Goal: Task Accomplishment & Management: Use online tool/utility

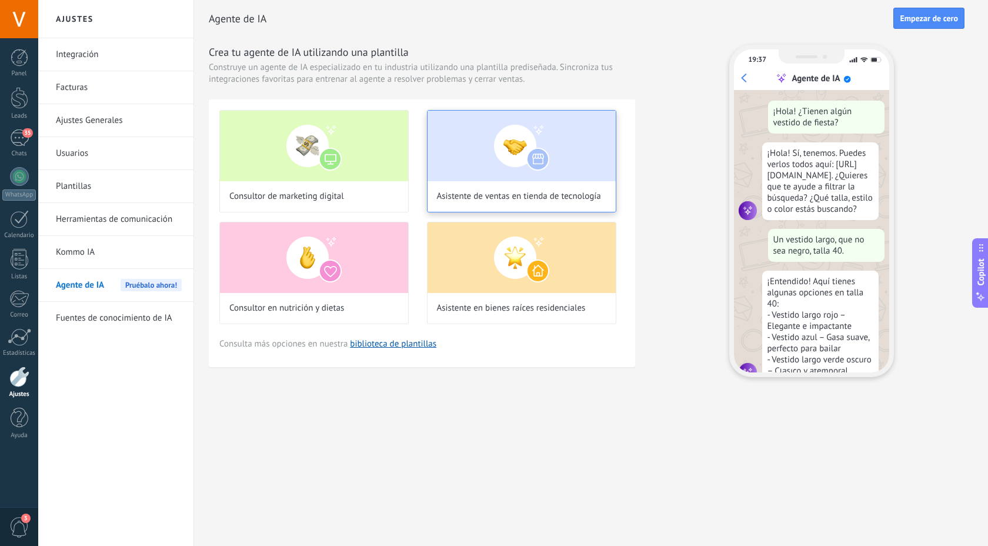
scroll to position [222, 0]
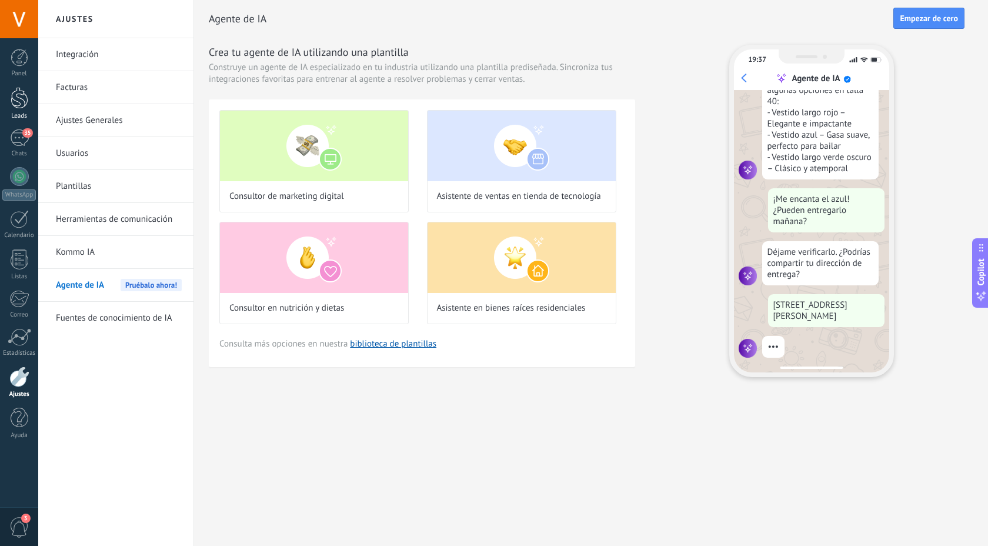
click at [14, 104] on div at bounding box center [20, 98] width 18 height 22
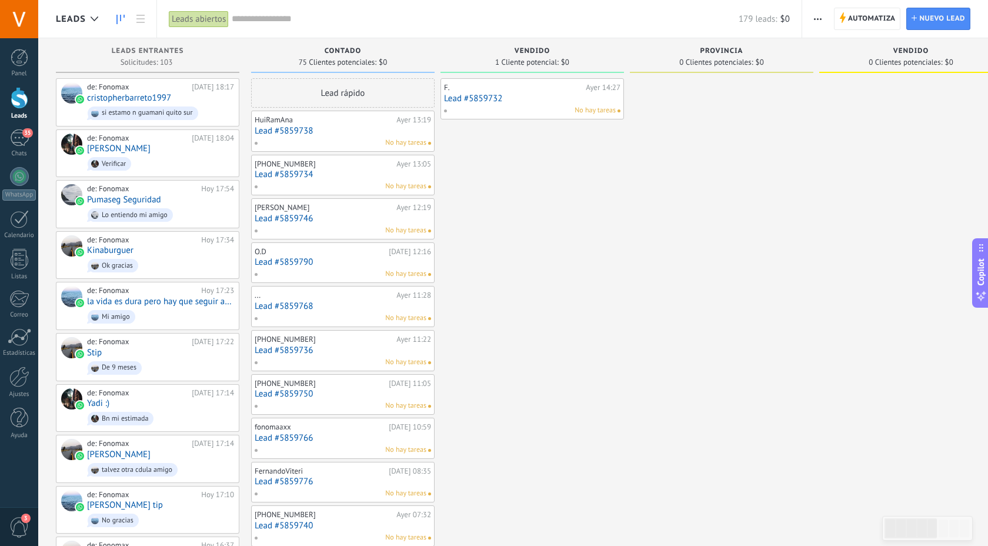
click at [589, 99] on link "Lead #5859732" at bounding box center [532, 99] width 176 height 10
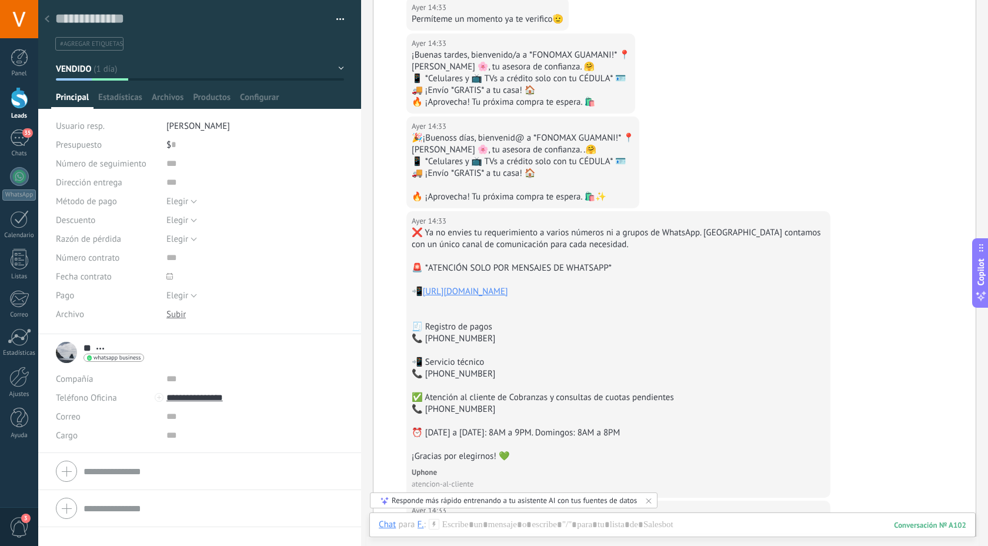
scroll to position [649, 0]
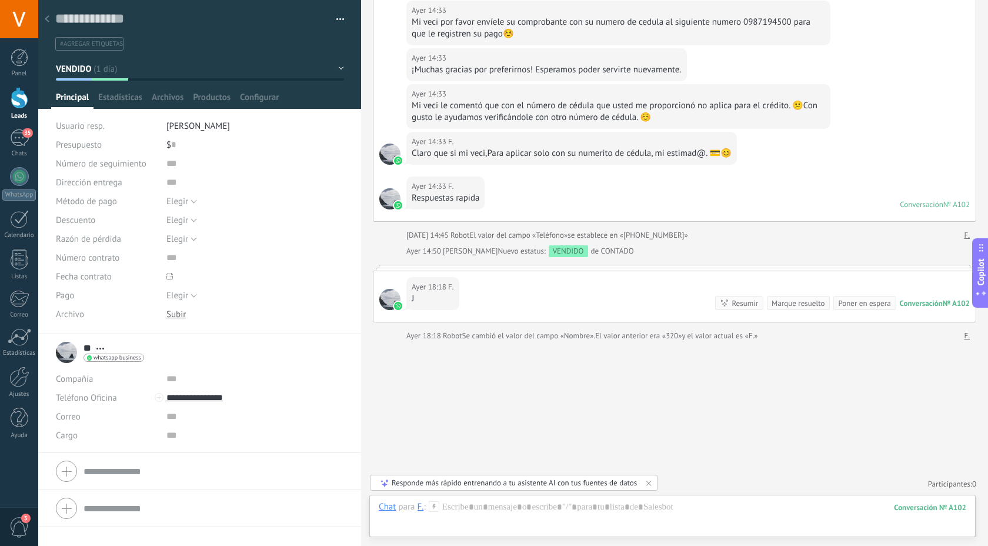
click at [53, 20] on div at bounding box center [47, 19] width 16 height 23
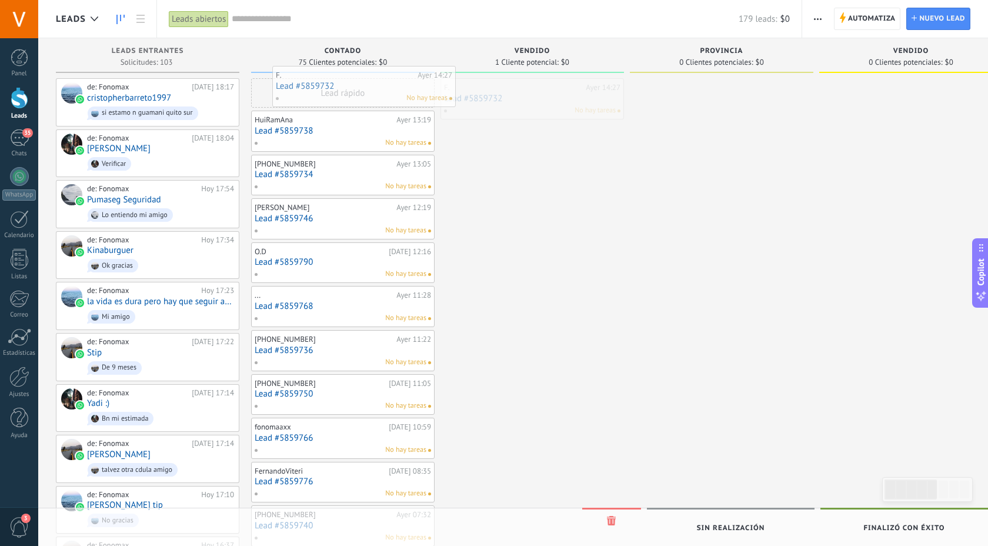
drag, startPoint x: 508, startPoint y: 111, endPoint x: 340, endPoint y: 98, distance: 168.7
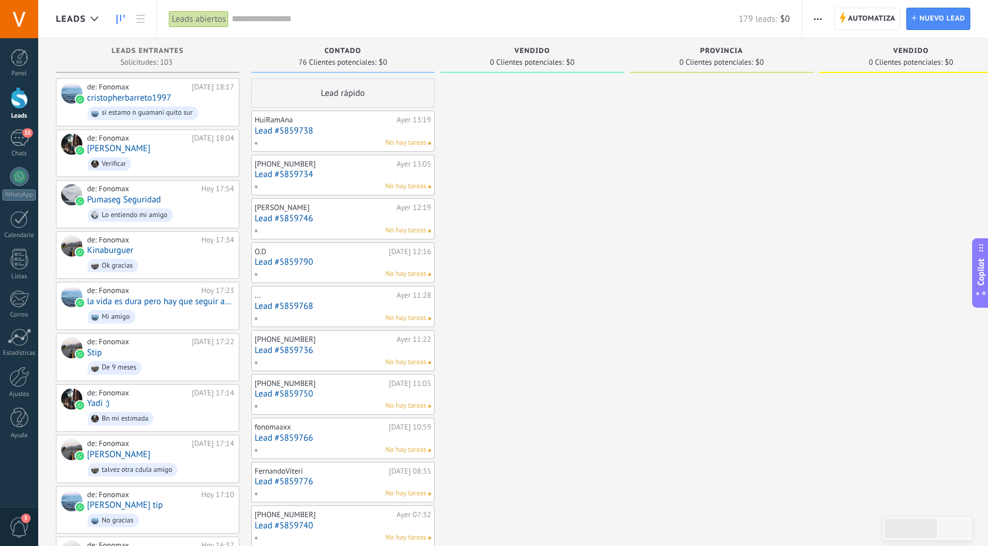
click at [809, 22] on div "Automatiza Nueva difusión Editar embudo Editar el diseño de la tarjeta Importar…" at bounding box center [818, 19] width 20 height 23
click at [819, 18] on icon "button" at bounding box center [818, 19] width 8 height 2
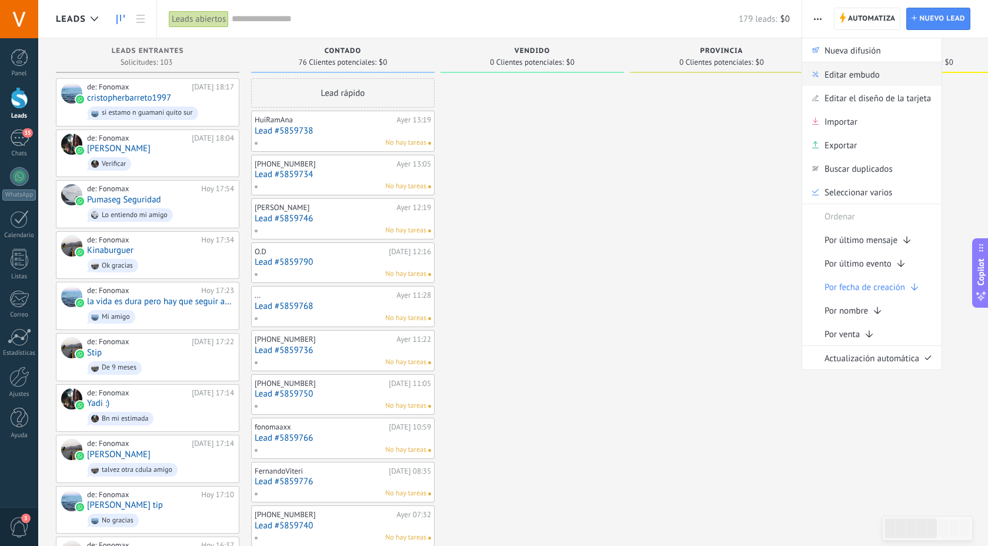
click at [837, 78] on span "Editar embudo" at bounding box center [852, 74] width 55 height 24
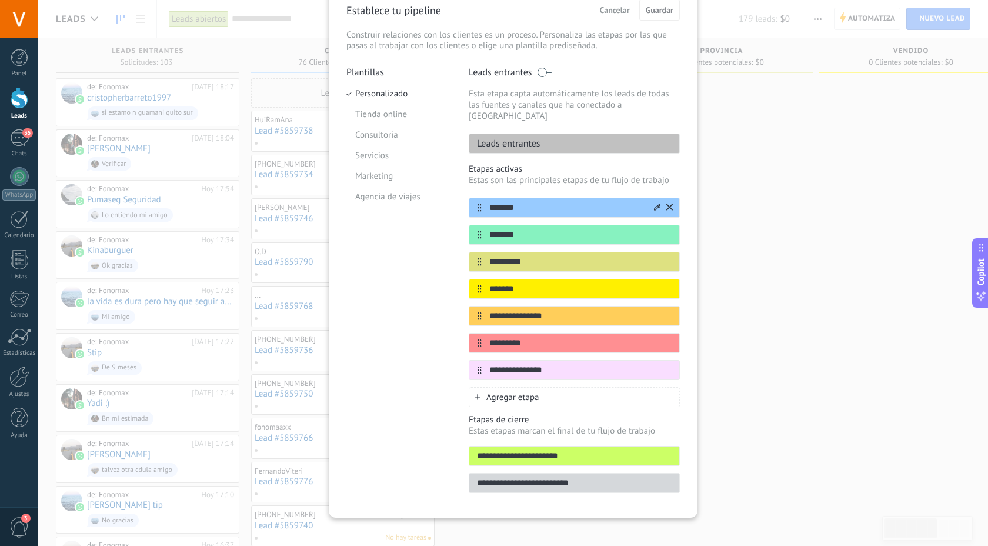
scroll to position [57, 0]
click at [539, 134] on div "Leads entrantes" at bounding box center [574, 143] width 211 height 20
click at [601, 14] on span "Cancelar" at bounding box center [615, 9] width 30 height 8
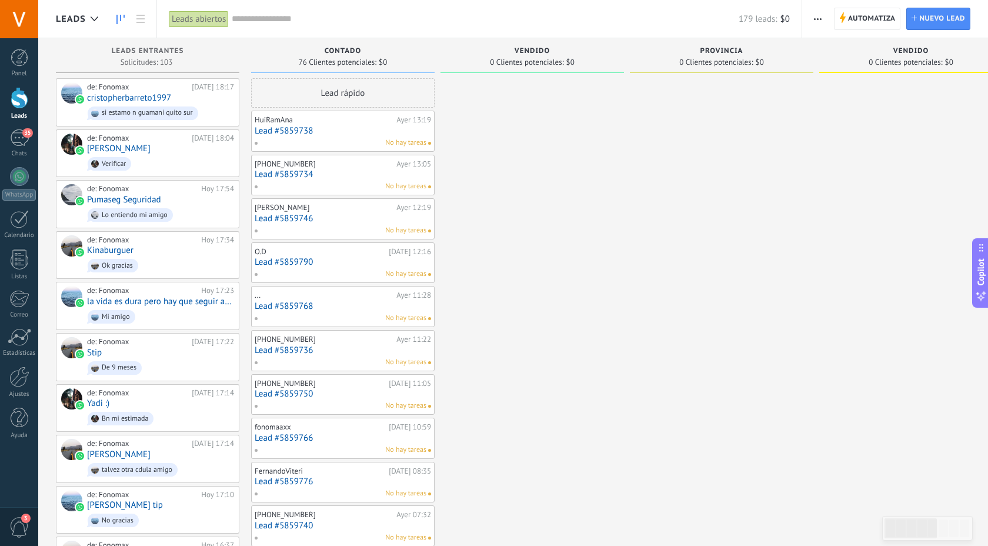
click at [392, 61] on div "76 Clientes potenciales: $0" at bounding box center [343, 62] width 172 height 10
click at [379, 139] on div "No hay tareas" at bounding box center [340, 143] width 172 height 11
click at [361, 129] on link "Lead #5859738" at bounding box center [343, 131] width 176 height 10
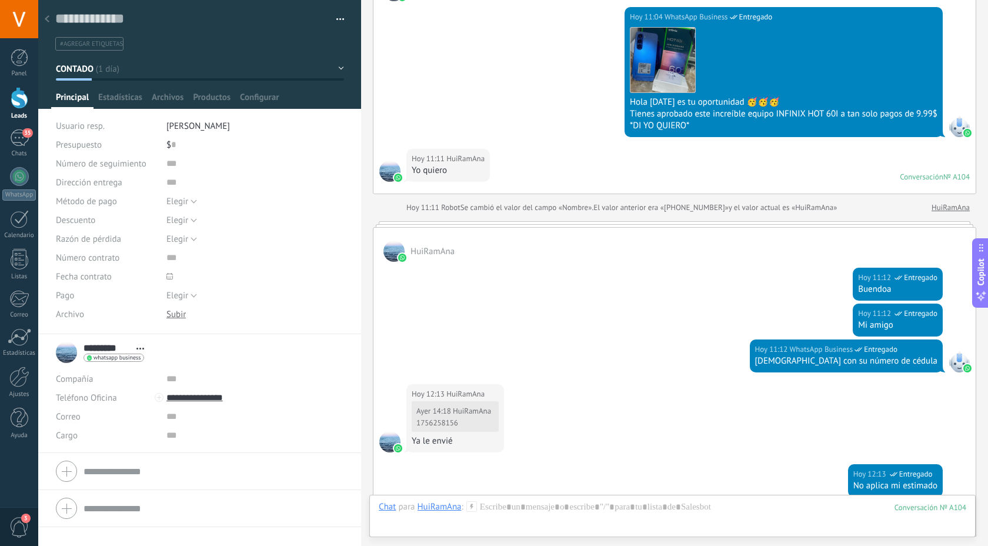
scroll to position [1032, 0]
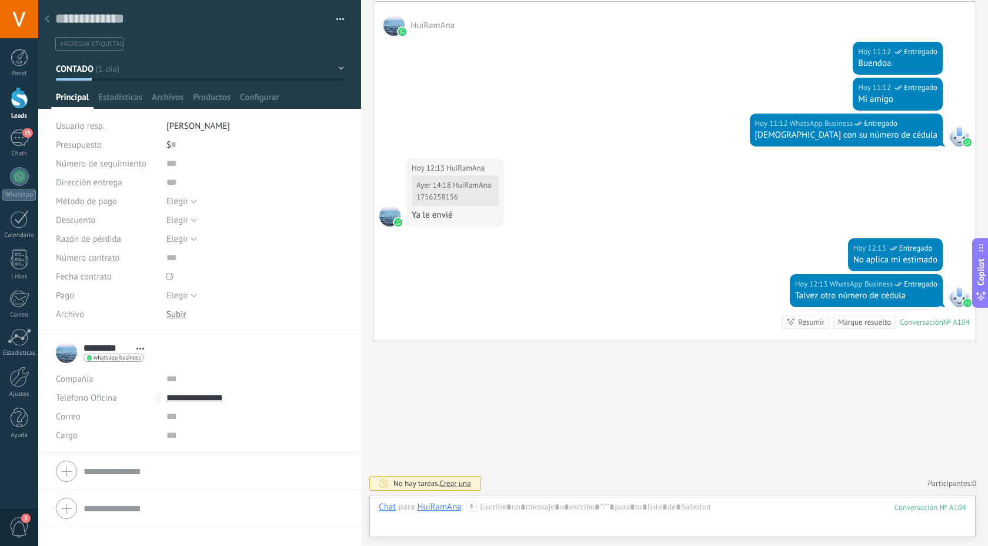
click at [51, 17] on div at bounding box center [47, 19] width 16 height 23
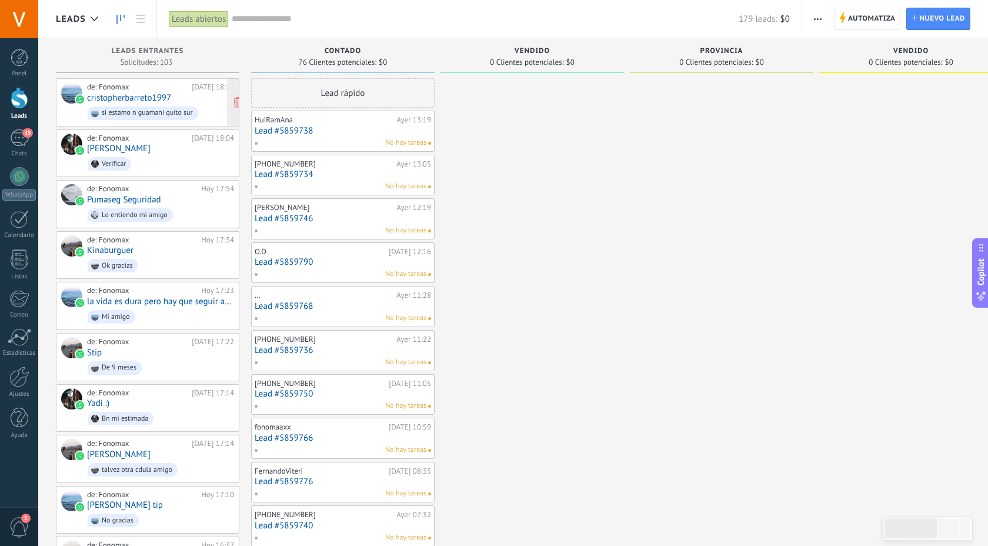
click at [188, 101] on div "de: Fonomax [DATE] 18:17 cristopherbarreto1997 si estamo n guamani quito sur" at bounding box center [160, 102] width 147 height 40
click at [153, 158] on span "Verificar" at bounding box center [160, 164] width 147 height 18
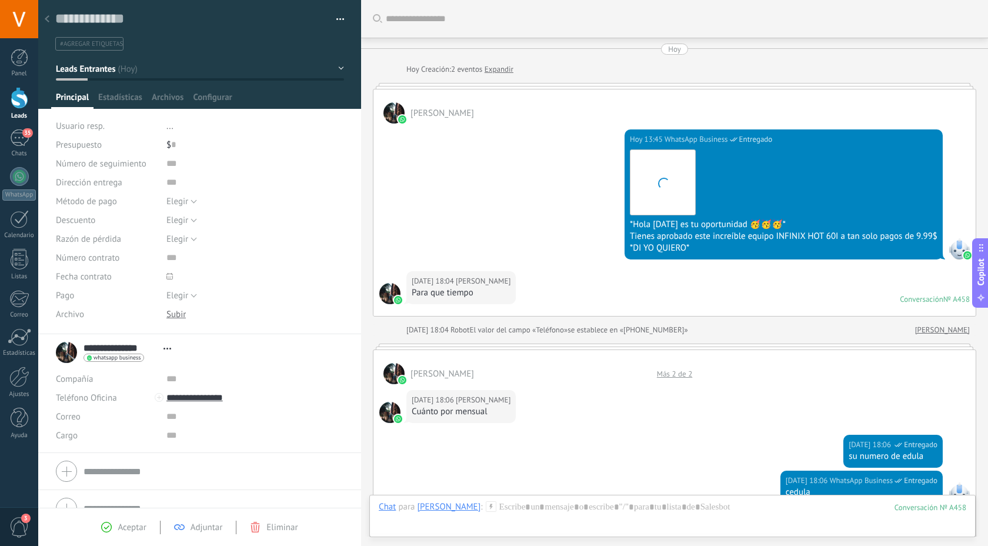
scroll to position [495, 0]
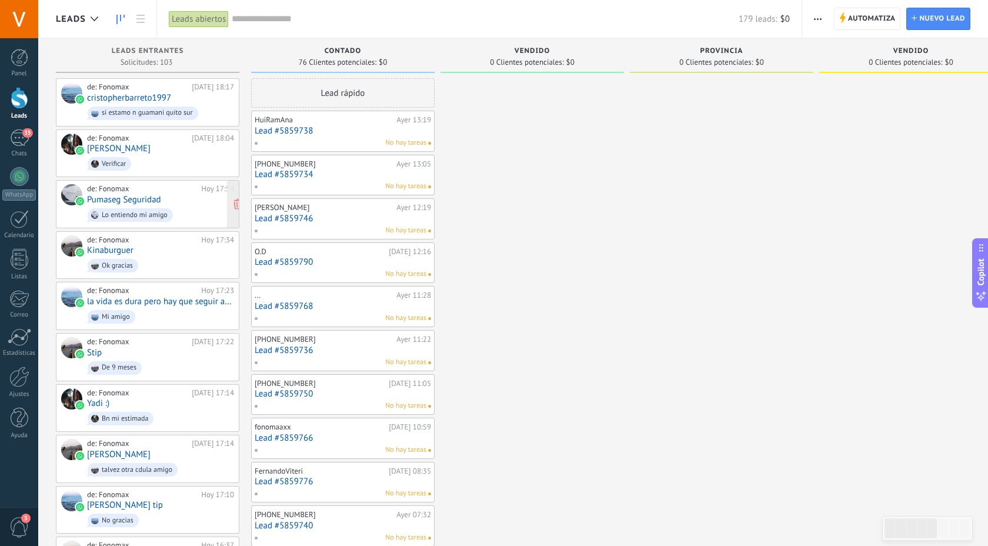
click at [196, 214] on span "Lo entiendo mi amigo" at bounding box center [160, 215] width 147 height 18
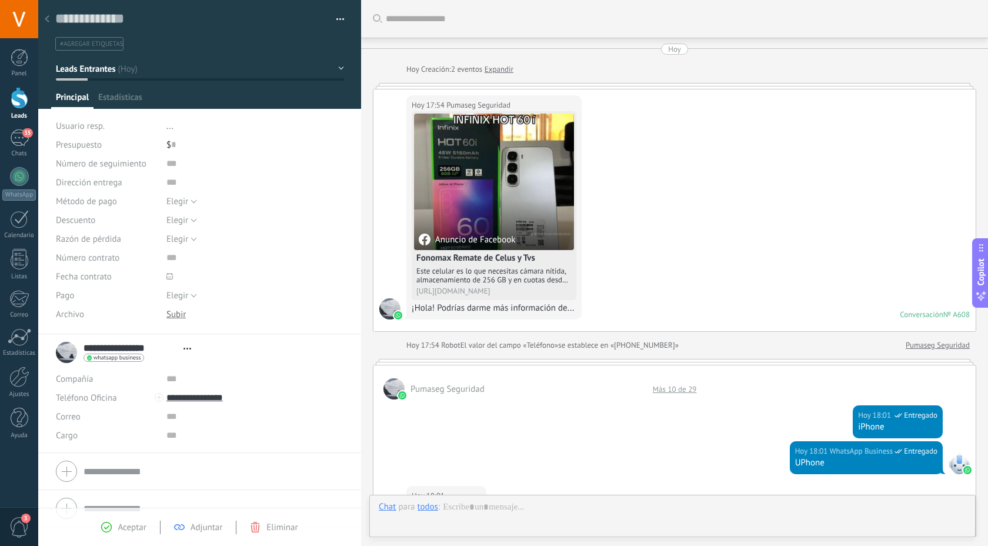
scroll to position [18, 0]
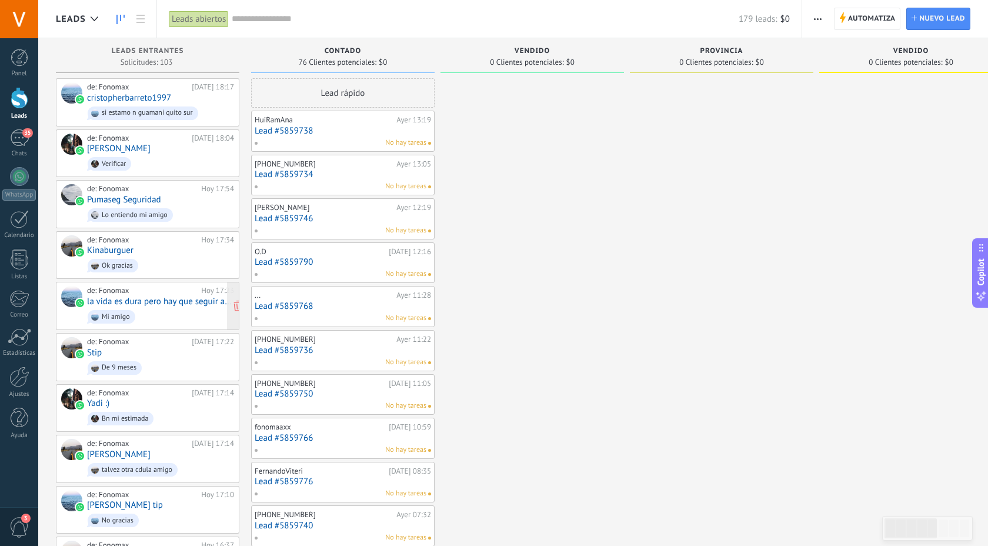
click at [184, 303] on link "la vida es dura pero hay que seguir adelante siempre" at bounding box center [160, 302] width 147 height 10
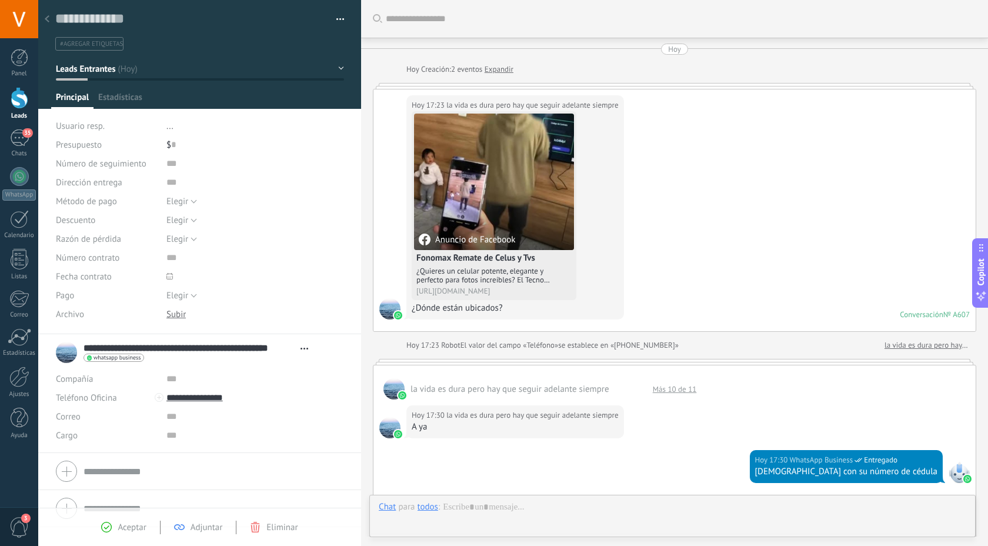
scroll to position [498, 0]
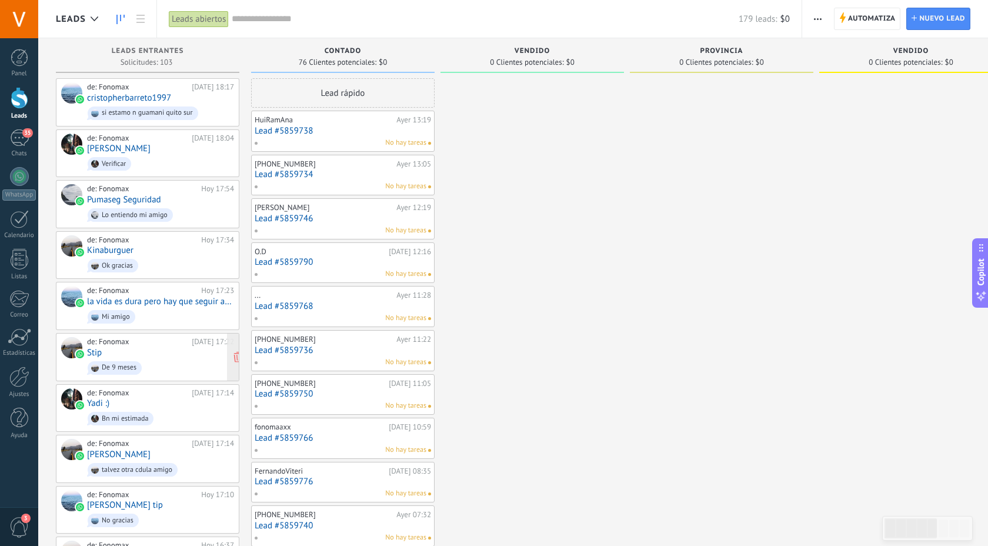
click at [172, 351] on div "de: Fonomax [DATE] 17:22 Stip De 9 meses" at bounding box center [160, 357] width 147 height 40
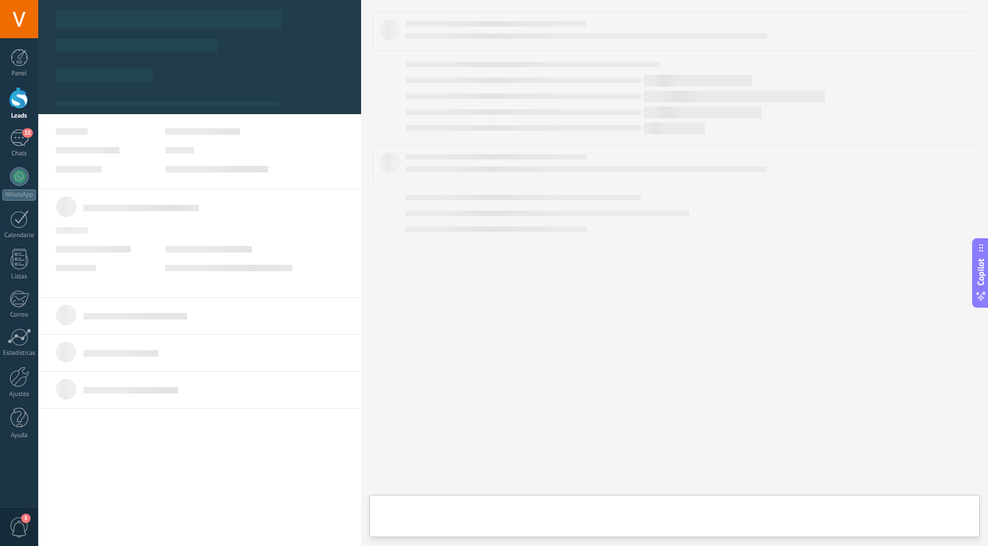
type textarea "**********"
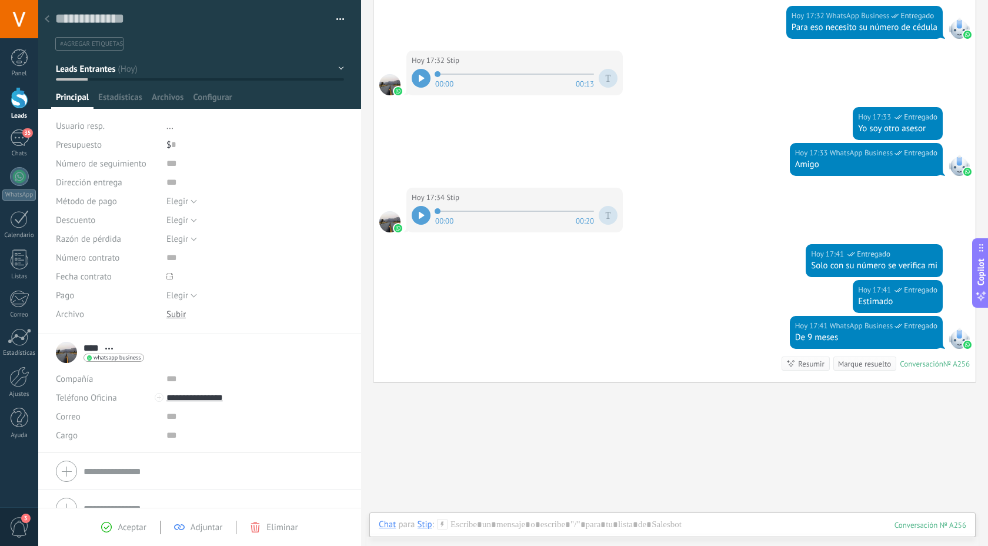
scroll to position [445, 0]
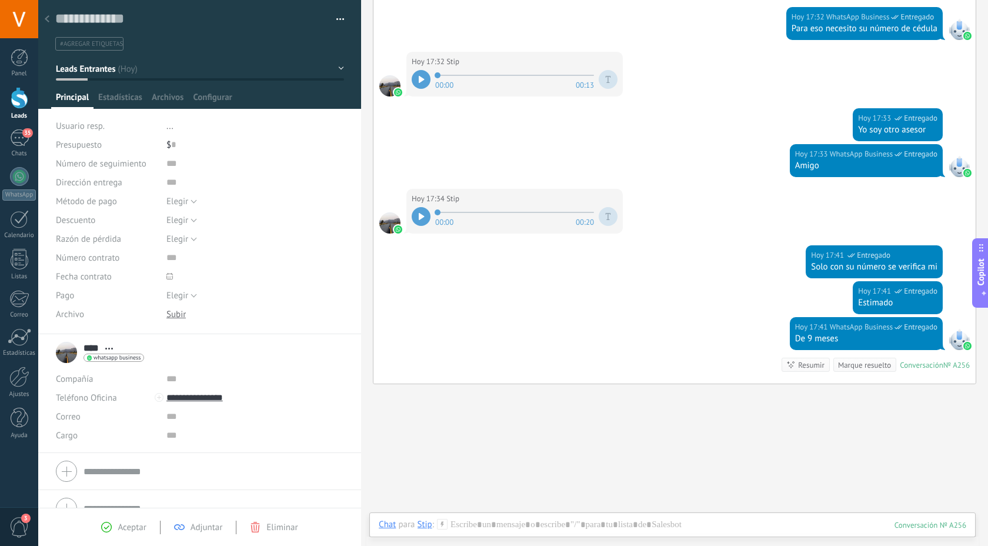
click at [421, 211] on div at bounding box center [421, 216] width 19 height 19
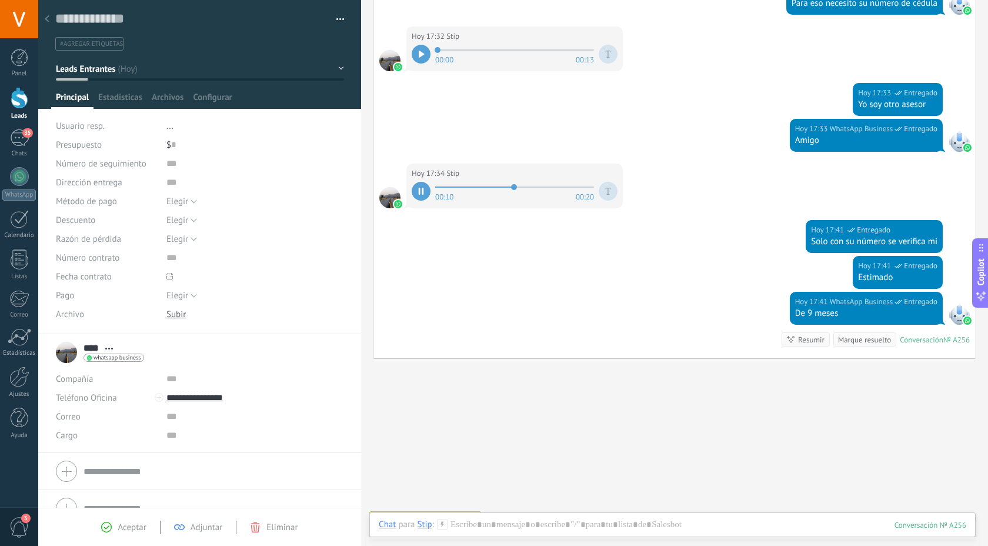
scroll to position [488, 0]
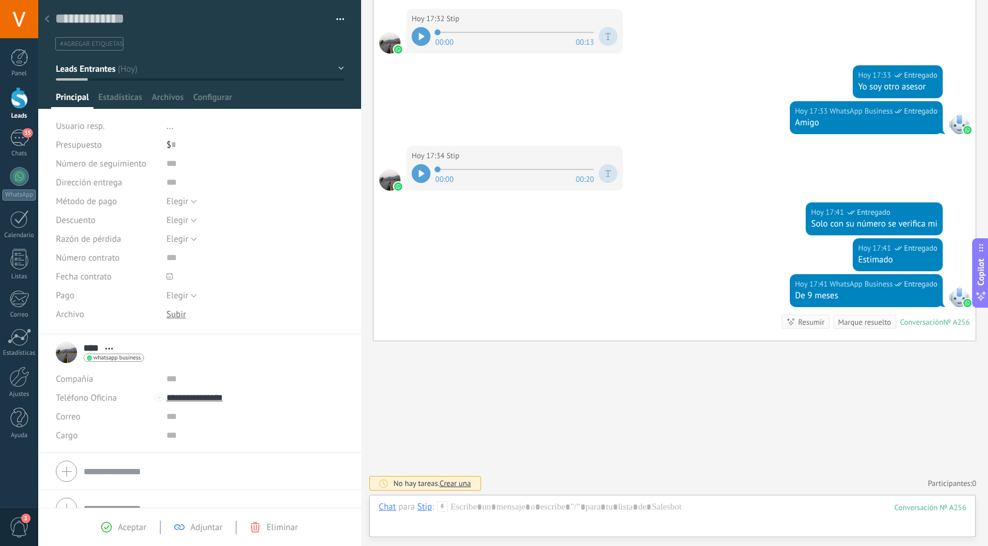
click at [427, 38] on div at bounding box center [421, 36] width 19 height 19
click at [18, 374] on div at bounding box center [19, 377] width 20 height 21
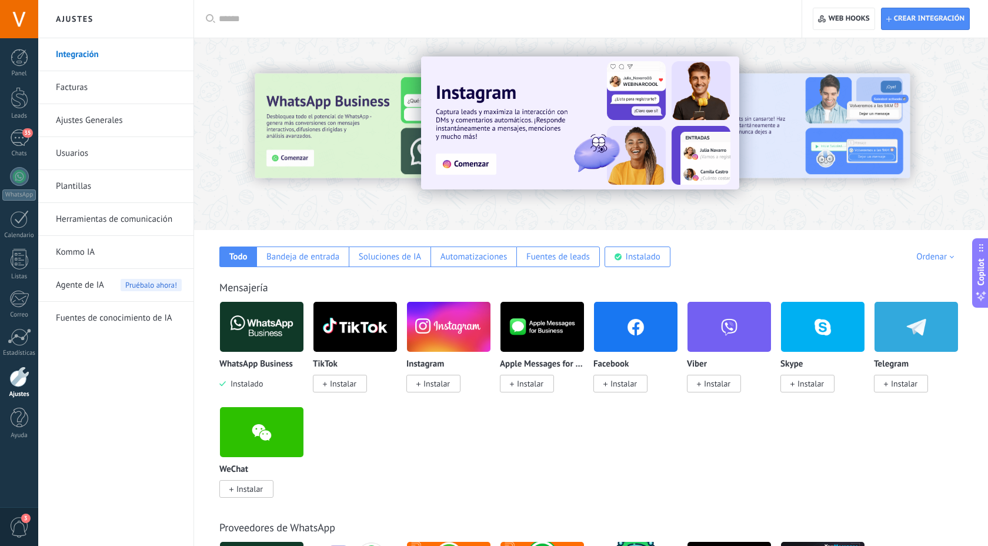
click at [127, 196] on link "Plantillas" at bounding box center [119, 186] width 126 height 33
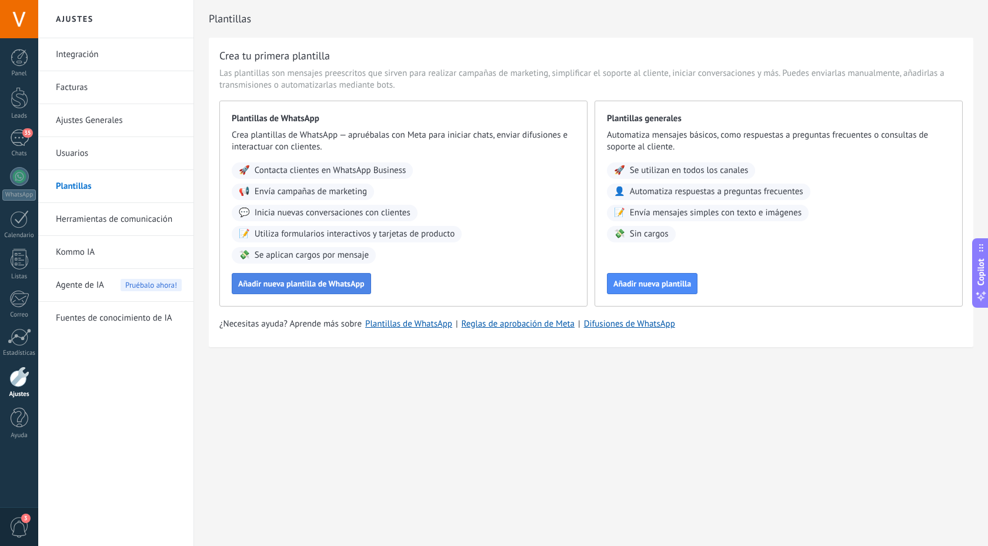
click at [346, 279] on span "Añadir nueva plantilla de WhatsApp" at bounding box center [301, 283] width 126 height 8
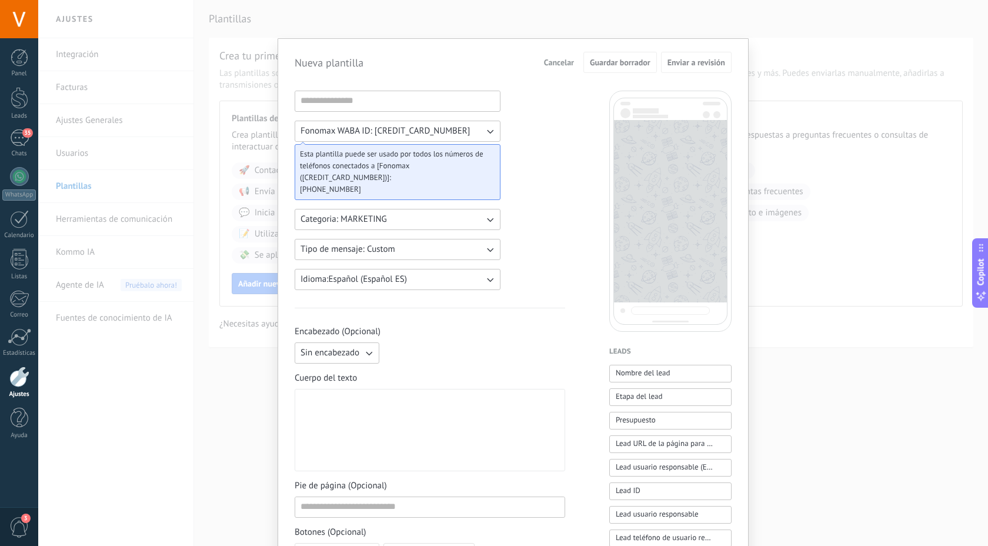
click at [487, 218] on icon "button" at bounding box center [490, 220] width 6 height 4
click at [442, 103] on input at bounding box center [397, 100] width 205 height 19
type input "**********"
click at [390, 214] on button "Categoria: MARKETING" at bounding box center [398, 219] width 206 height 21
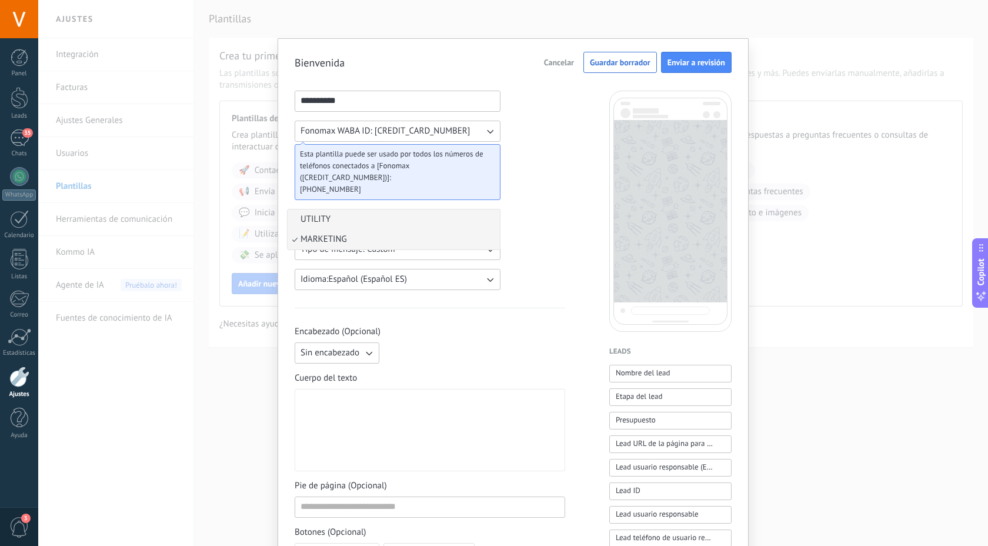
click at [378, 209] on li "UTILITY" at bounding box center [394, 219] width 212 height 20
click at [395, 239] on button "Tipo de mensaje: Custom" at bounding box center [398, 249] width 206 height 21
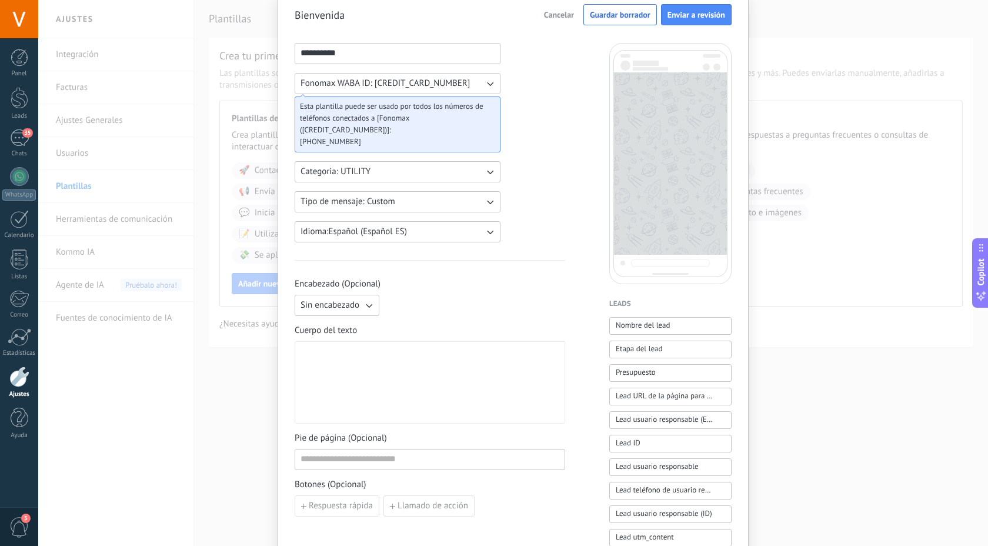
scroll to position [78, 0]
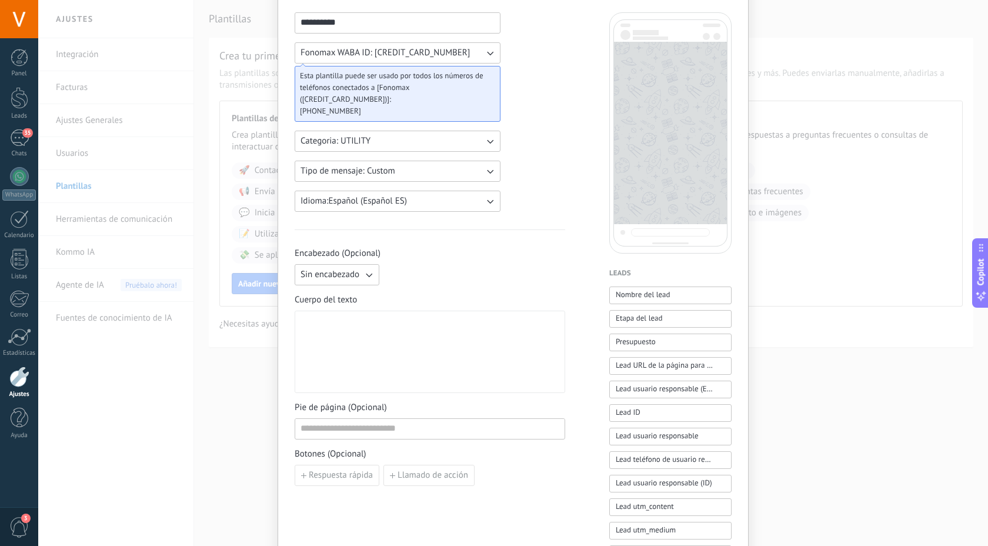
click at [358, 264] on button "Sin encabezado" at bounding box center [337, 274] width 85 height 21
click at [406, 328] on div at bounding box center [430, 352] width 259 height 72
click at [404, 328] on div at bounding box center [430, 352] width 259 height 72
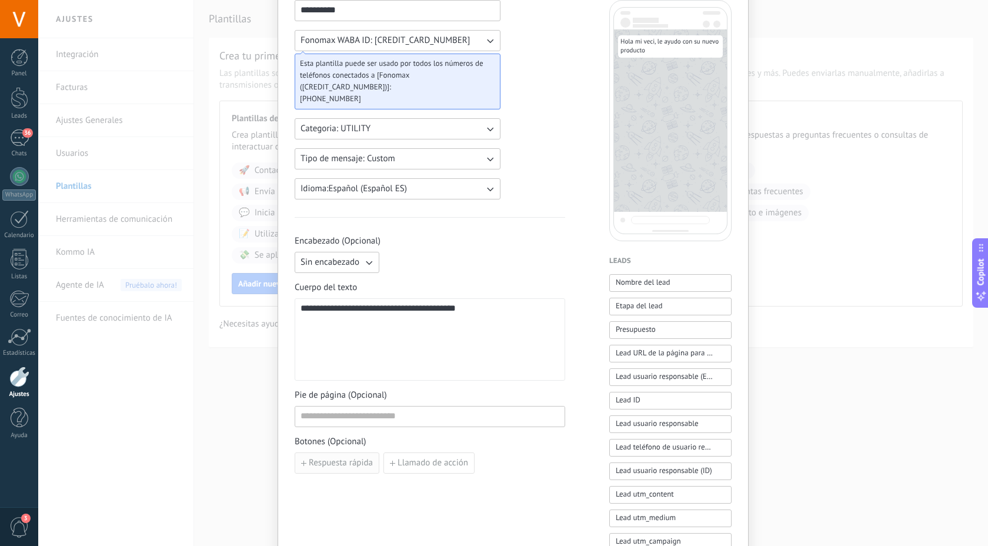
scroll to position [183, 0]
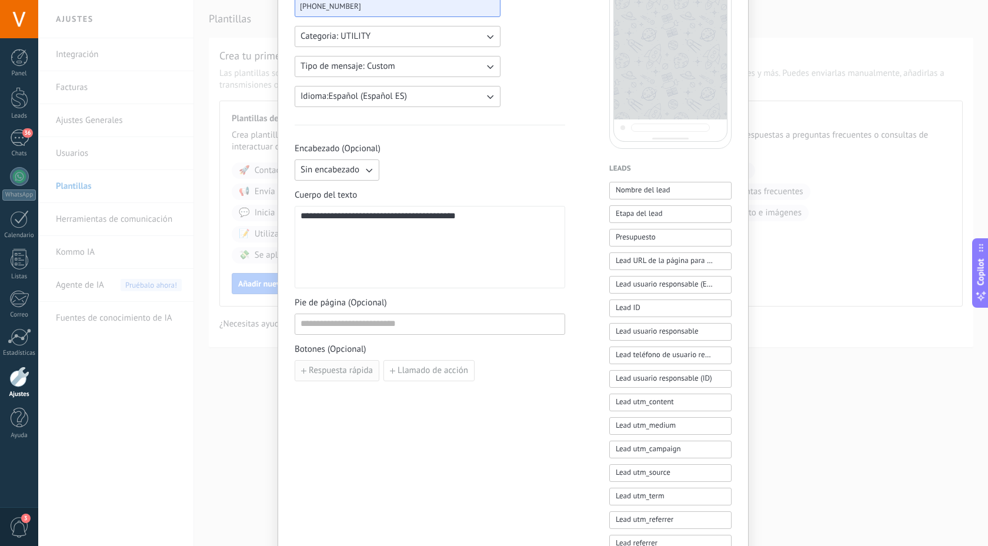
click at [352, 367] on span "Respuesta rápida" at bounding box center [341, 371] width 64 height 8
click at [437, 367] on icon "button" at bounding box center [440, 370] width 6 height 7
click at [443, 367] on span "Llamado de acción" at bounding box center [433, 371] width 71 height 8
click at [575, 367] on use "button" at bounding box center [578, 370] width 6 height 7
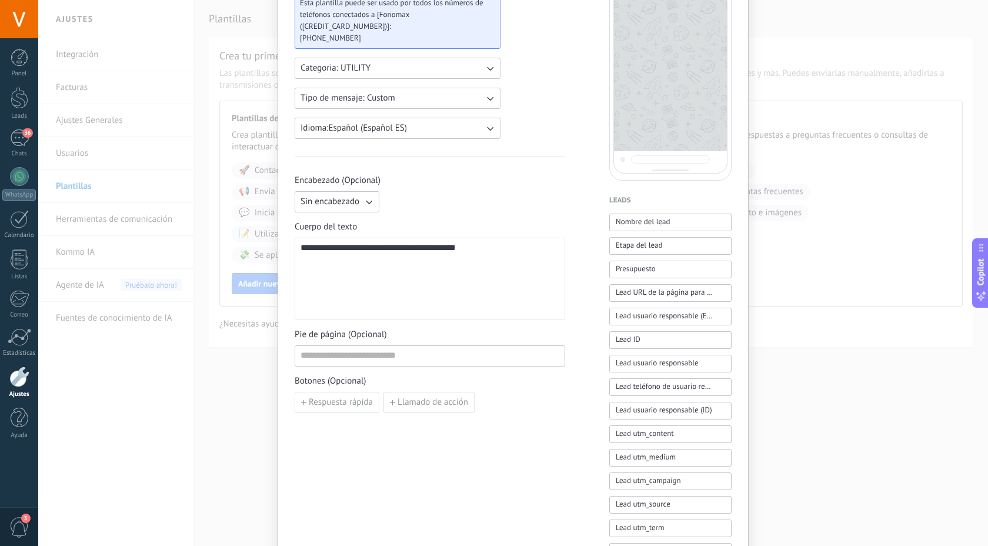
scroll to position [0, 0]
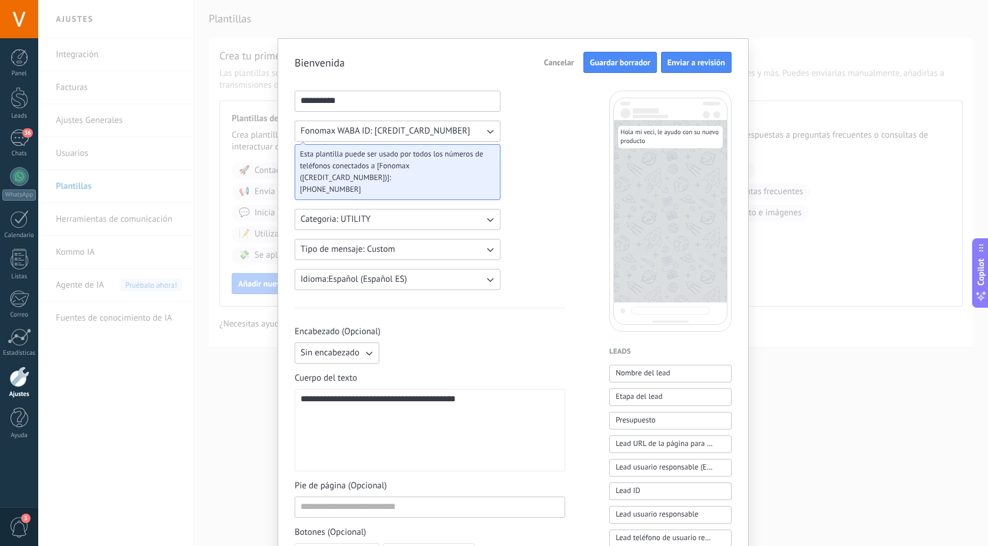
click at [607, 69] on button "Guardar borrador" at bounding box center [621, 62] width 74 height 21
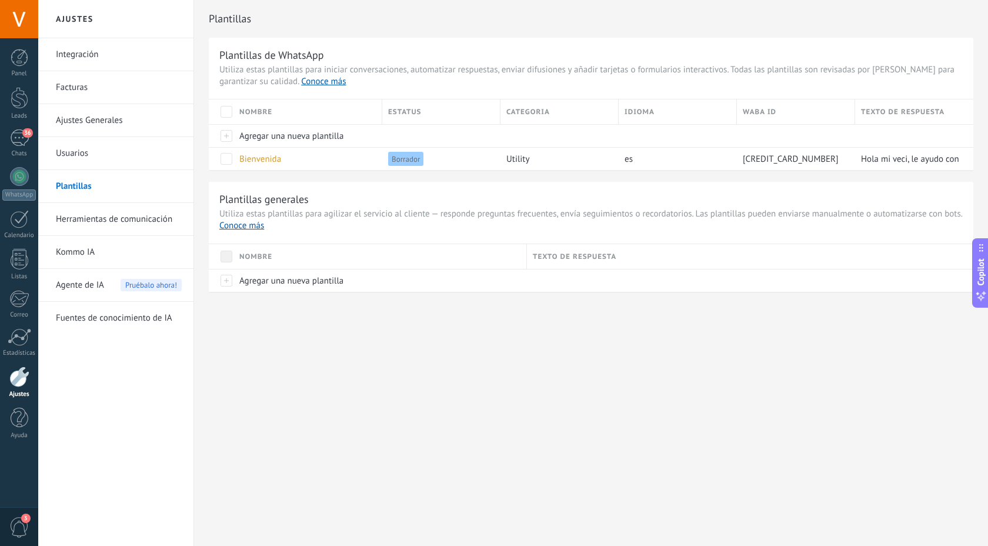
click at [135, 227] on link "Herramientas de comunicación" at bounding box center [119, 219] width 126 height 33
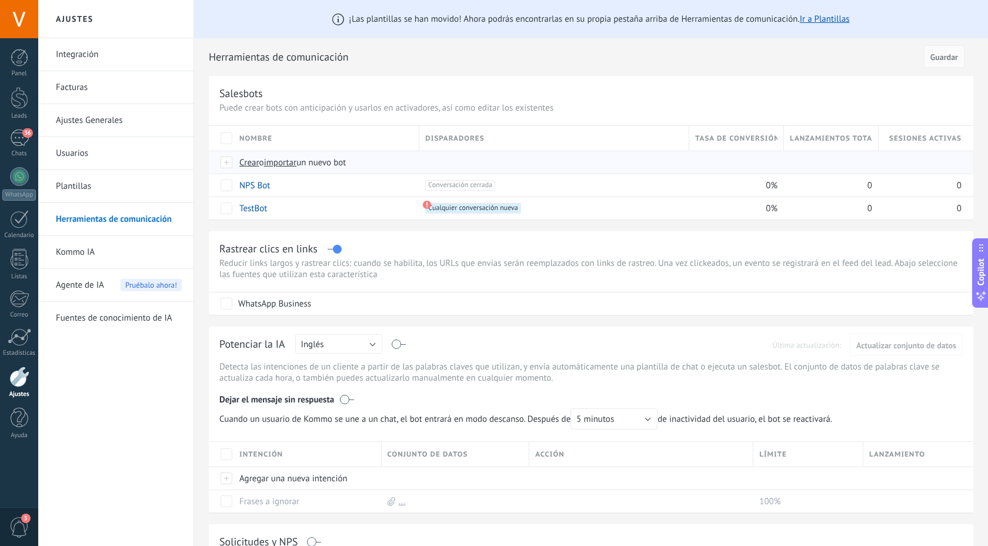
click at [252, 164] on span "Crear" at bounding box center [249, 162] width 20 height 11
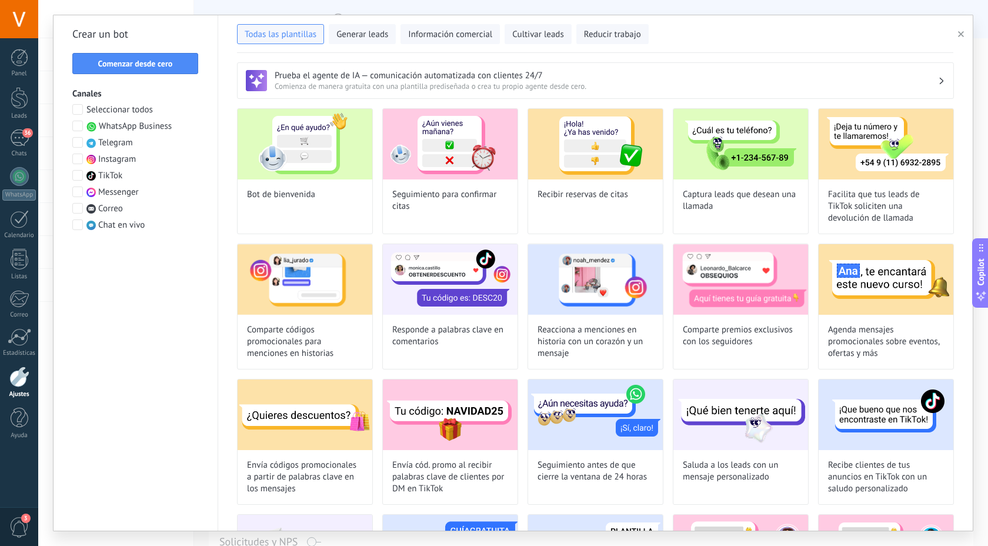
click at [130, 129] on span "WhatsApp Business" at bounding box center [135, 127] width 73 height 12
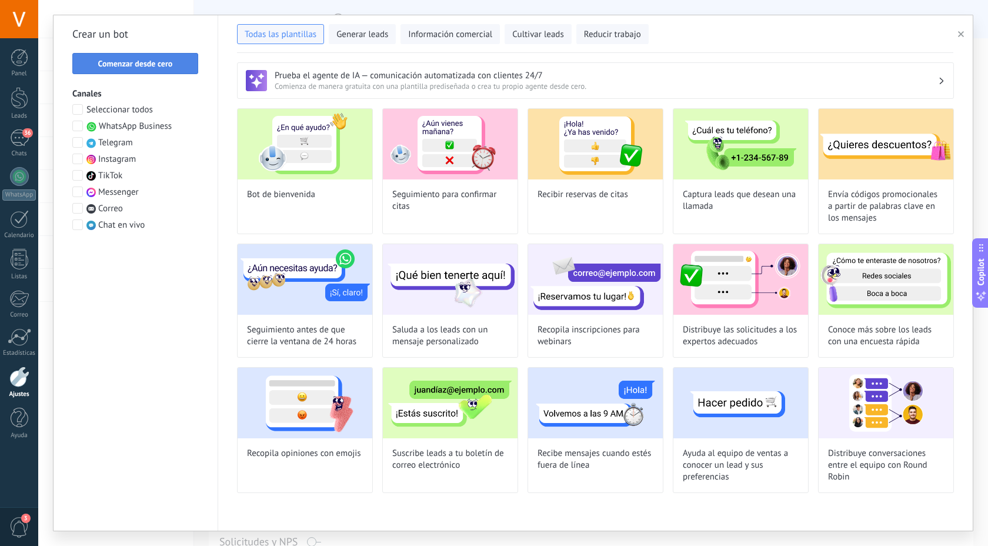
click at [176, 68] on button "Comenzar desde cero" at bounding box center [135, 63] width 126 height 21
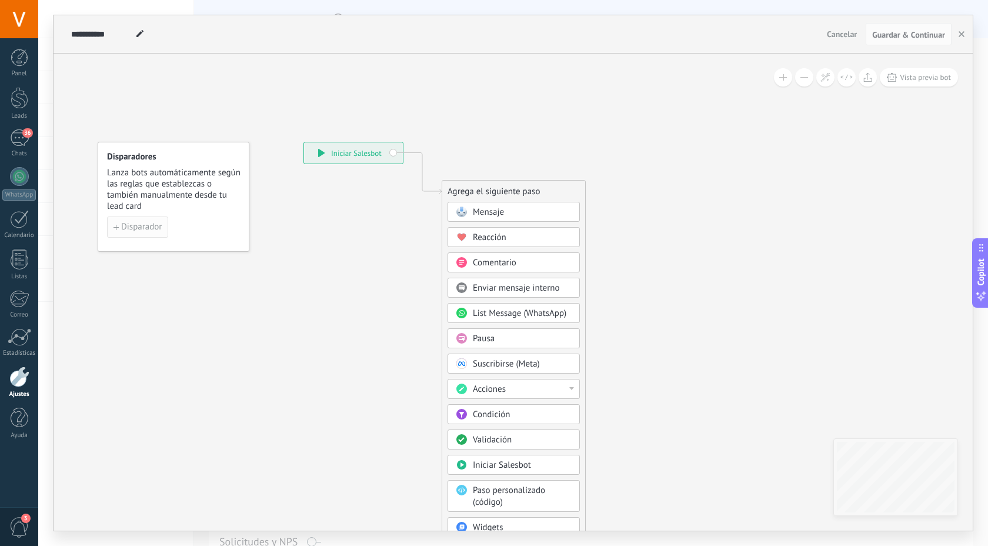
click at [152, 233] on button "Disparador" at bounding box center [137, 226] width 61 height 21
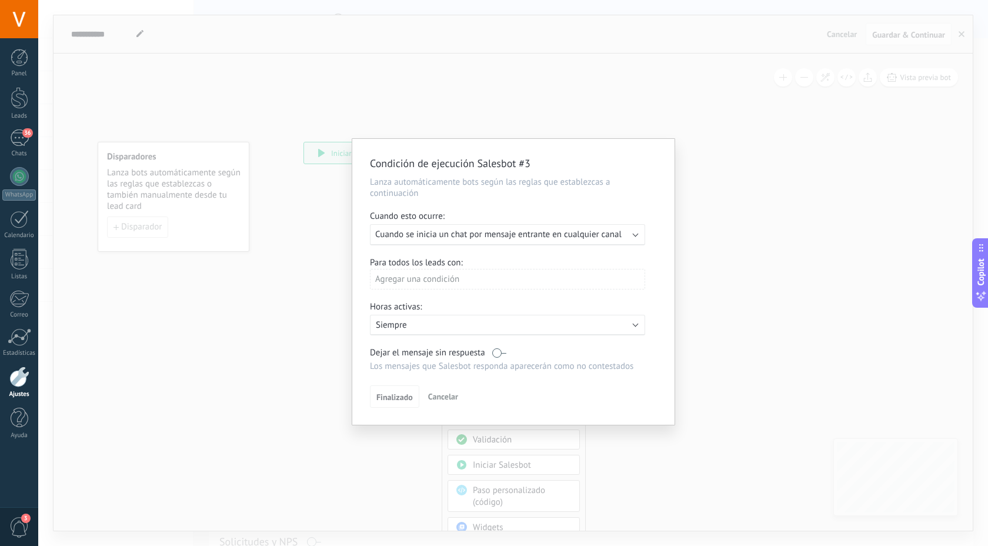
click at [449, 234] on span "Cuando se inicia un chat por mensaje entrante en cualquier canal" at bounding box center [498, 234] width 247 height 11
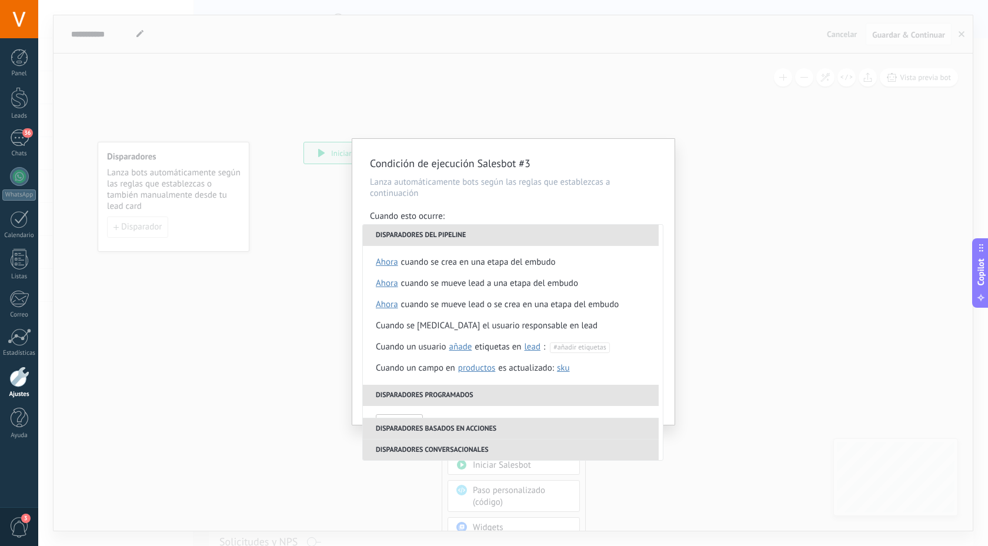
click at [474, 237] on li "Disparadores del pipeline" at bounding box center [511, 235] width 296 height 21
click at [651, 205] on div "Condición de ejecución Salesbot #3 Lanza automáticamente bots según las reglas …" at bounding box center [513, 282] width 322 height 286
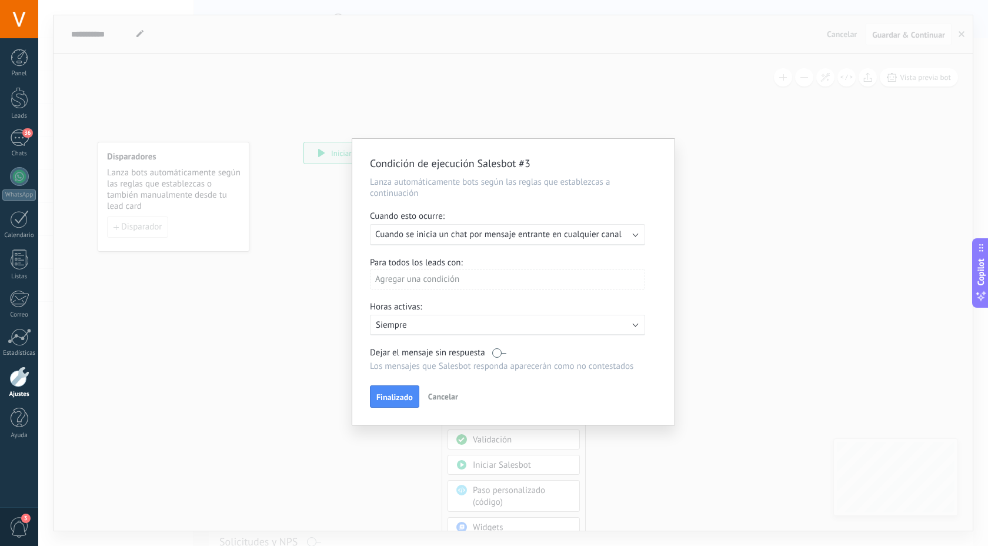
click at [637, 238] on div "Ejecutar: Cuando se inicia un chat por mensaje entrante en cualquier canal" at bounding box center [507, 234] width 275 height 21
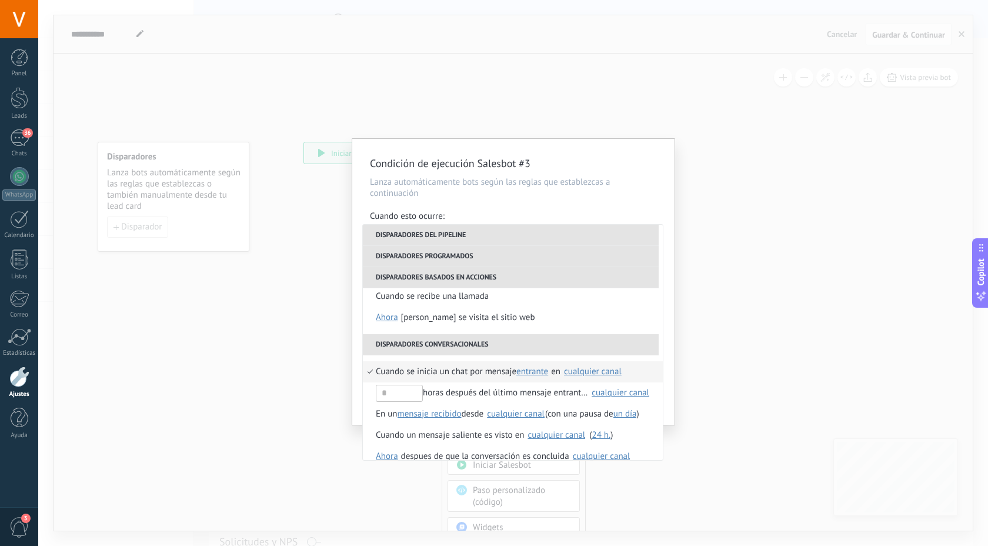
scroll to position [278, 0]
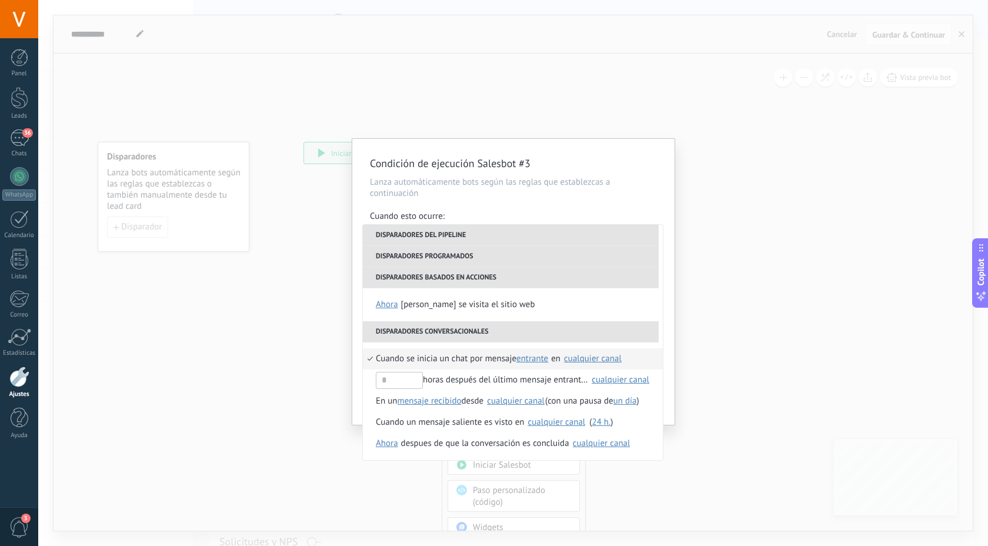
click at [602, 361] on div "cualquier canal" at bounding box center [593, 358] width 58 height 9
click at [599, 384] on span "Fonomax" at bounding box center [613, 385] width 35 height 12
click at [630, 333] on li "Disparadores conversacionales" at bounding box center [511, 331] width 296 height 21
click at [555, 335] on li "Disparadores conversacionales" at bounding box center [511, 331] width 296 height 21
click at [667, 400] on div "Condición de ejecución Salesbot #3 Lanza automáticamente bots según las reglas …" at bounding box center [513, 282] width 322 height 286
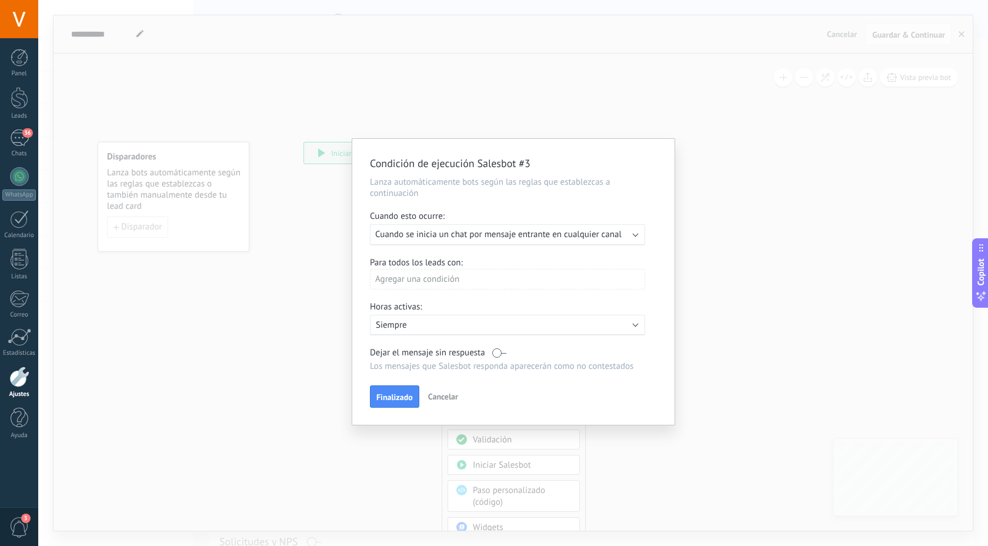
click at [438, 288] on div "Agregar una condición" at bounding box center [507, 279] width 275 height 21
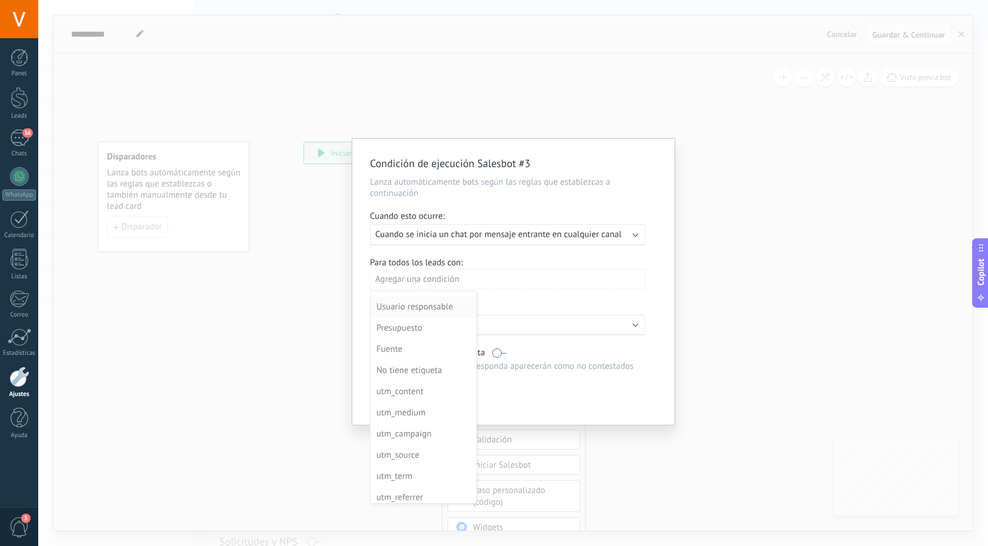
scroll to position [0, 0]
click at [629, 259] on div at bounding box center [513, 283] width 322 height 289
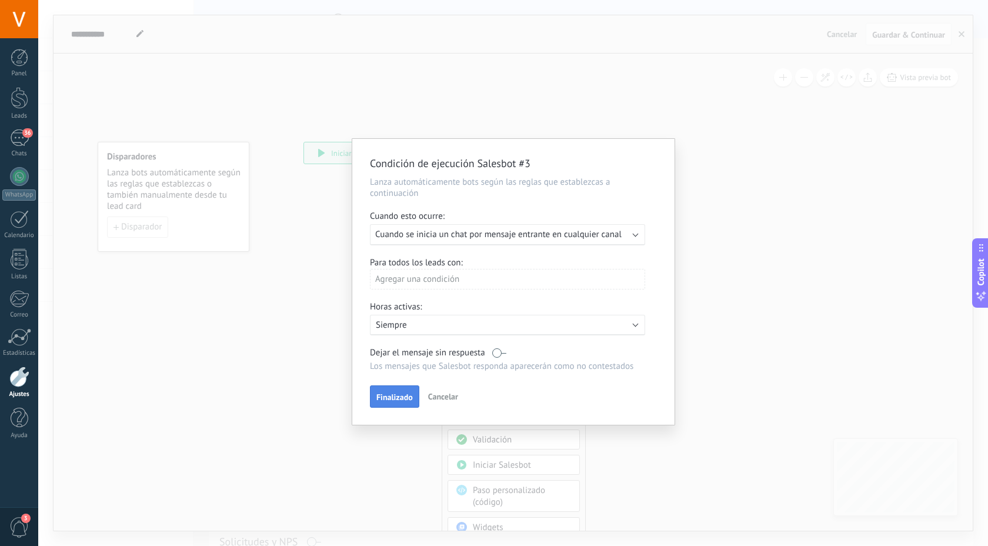
click at [402, 397] on span "Finalizado" at bounding box center [395, 397] width 36 height 8
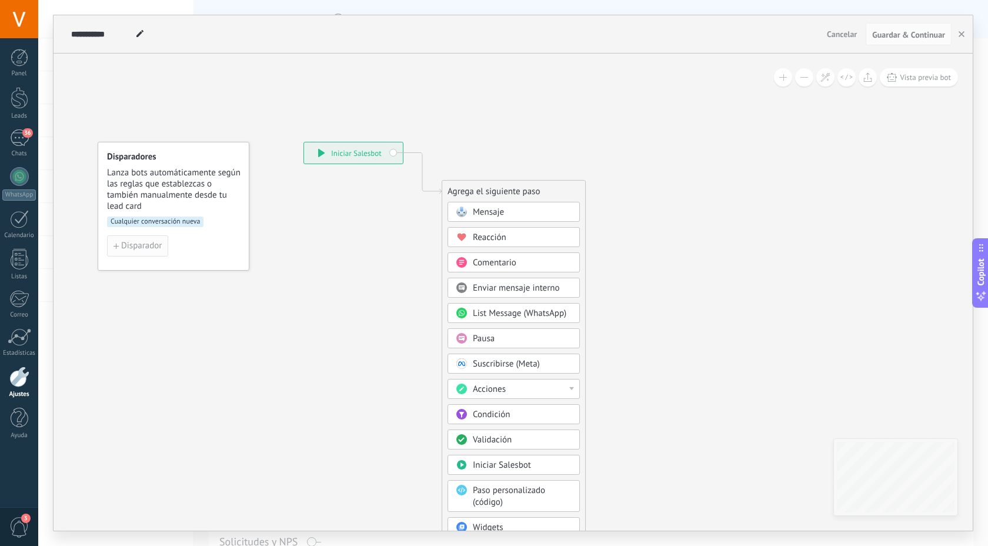
click at [156, 251] on button "Disparador" at bounding box center [137, 245] width 61 height 21
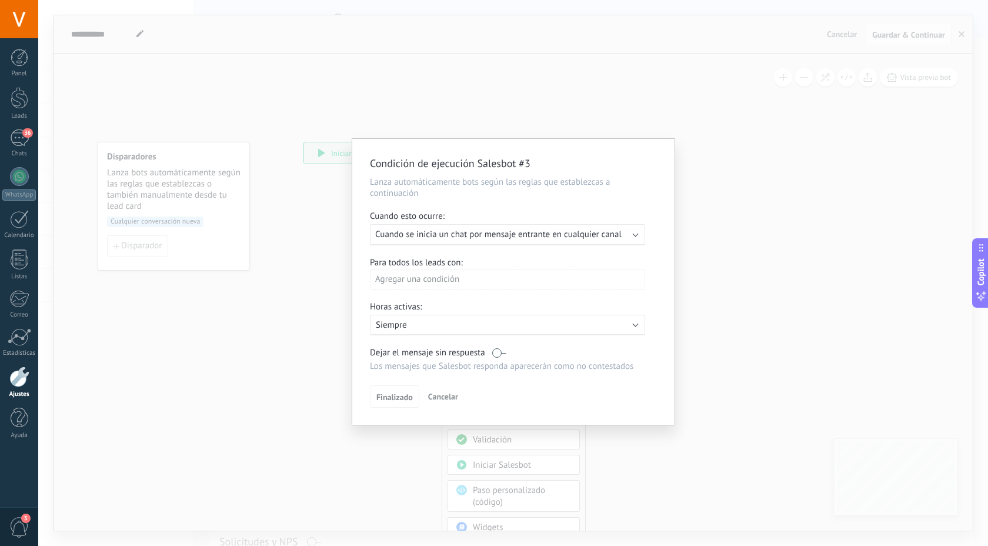
click at [489, 284] on div "Agregar una condición" at bounding box center [507, 279] width 275 height 21
click at [795, 245] on div "Condición de ejecución Salesbot #3 Lanza automáticamente bots según las reglas …" at bounding box center [513, 273] width 950 height 546
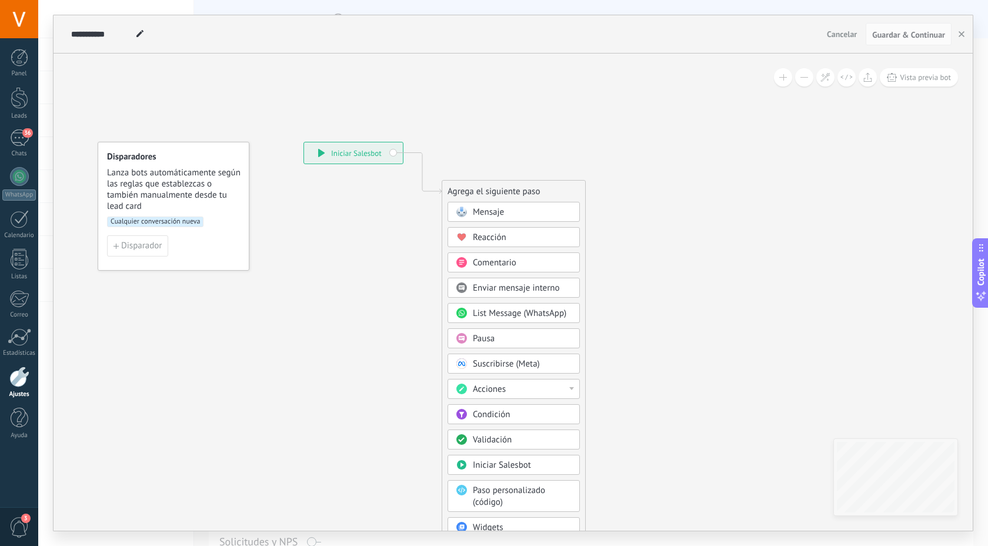
click at [476, 215] on span "Mensaje" at bounding box center [488, 211] width 31 height 11
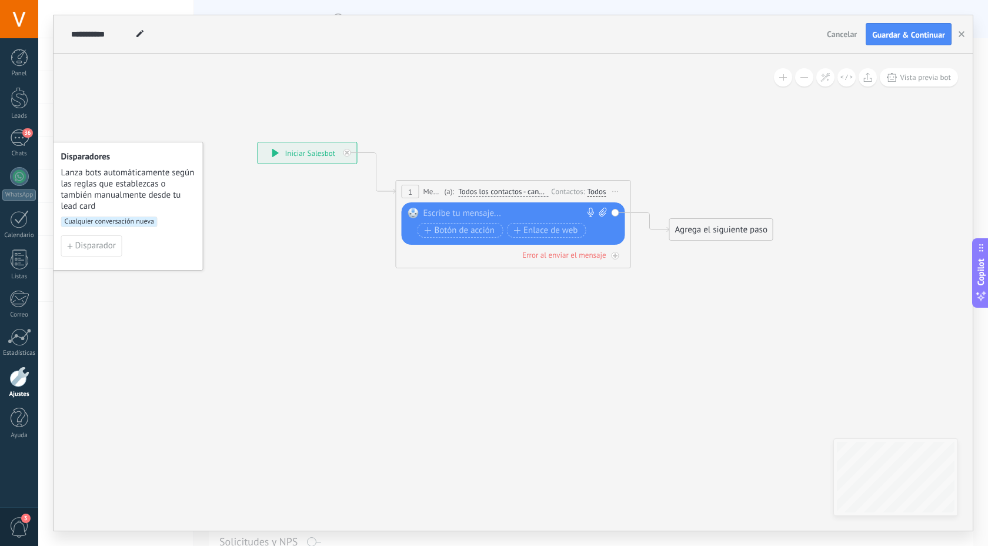
click at [465, 215] on div at bounding box center [511, 214] width 175 height 12
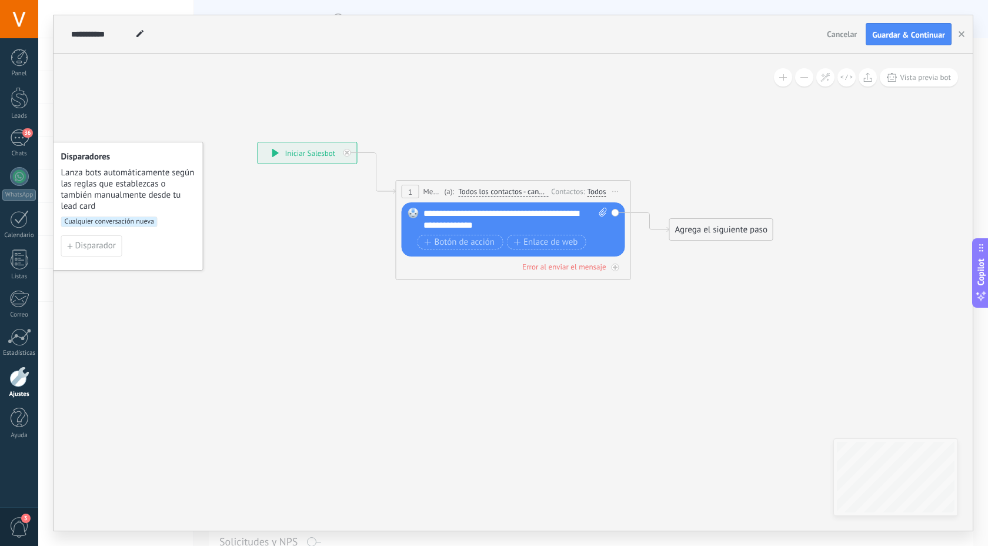
click at [672, 231] on div "Agrega el siguiente paso" at bounding box center [721, 229] width 103 height 19
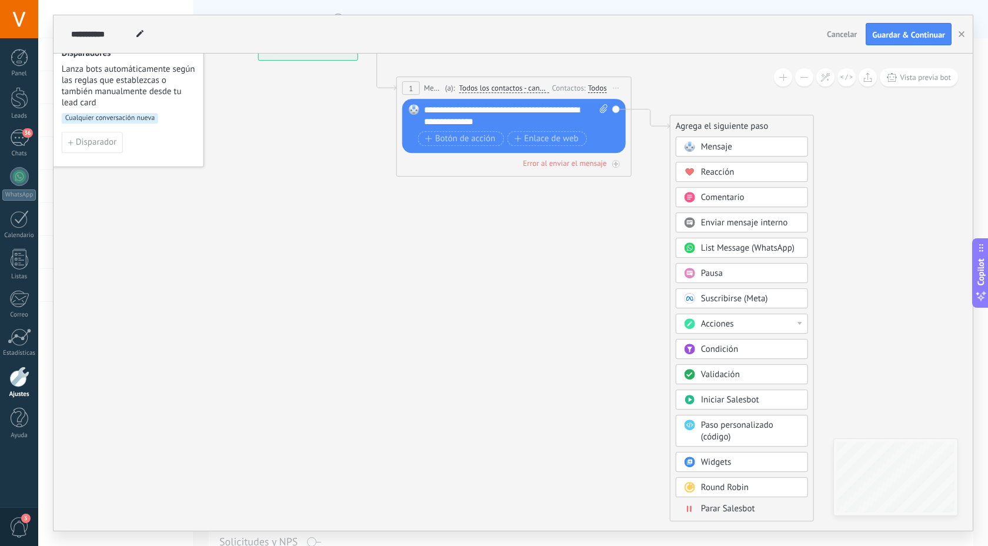
click at [743, 320] on div "Acciones" at bounding box center [750, 324] width 99 height 12
click at [838, 316] on icon at bounding box center [496, 93] width 1064 height 699
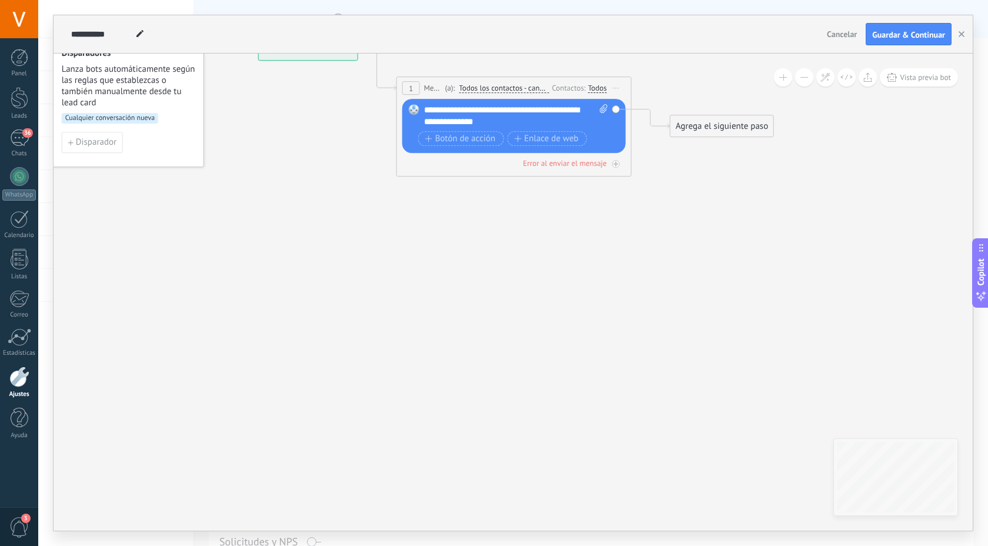
click at [716, 128] on div "Agrega el siguiente paso" at bounding box center [722, 125] width 103 height 19
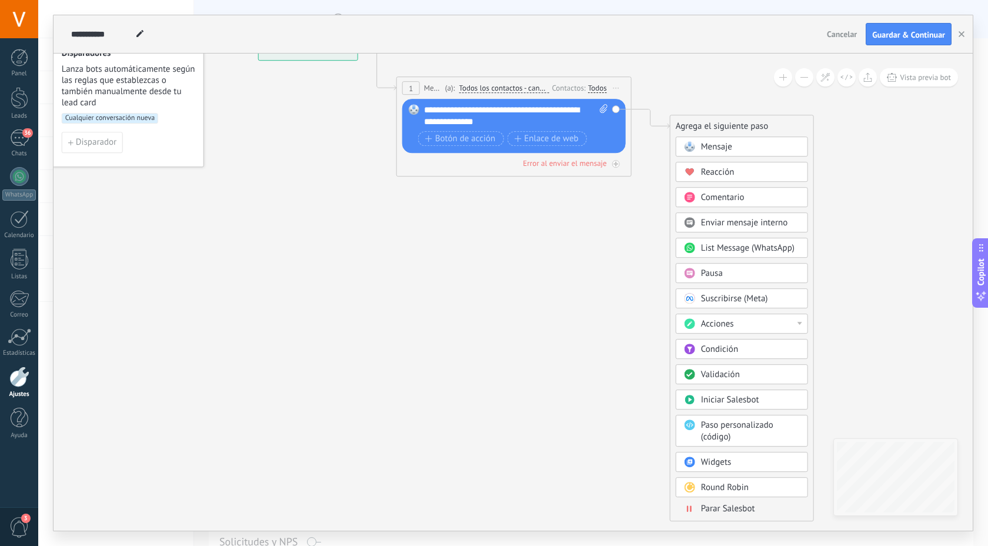
click at [731, 248] on span "List Message (WhatsApp)" at bounding box center [748, 247] width 94 height 11
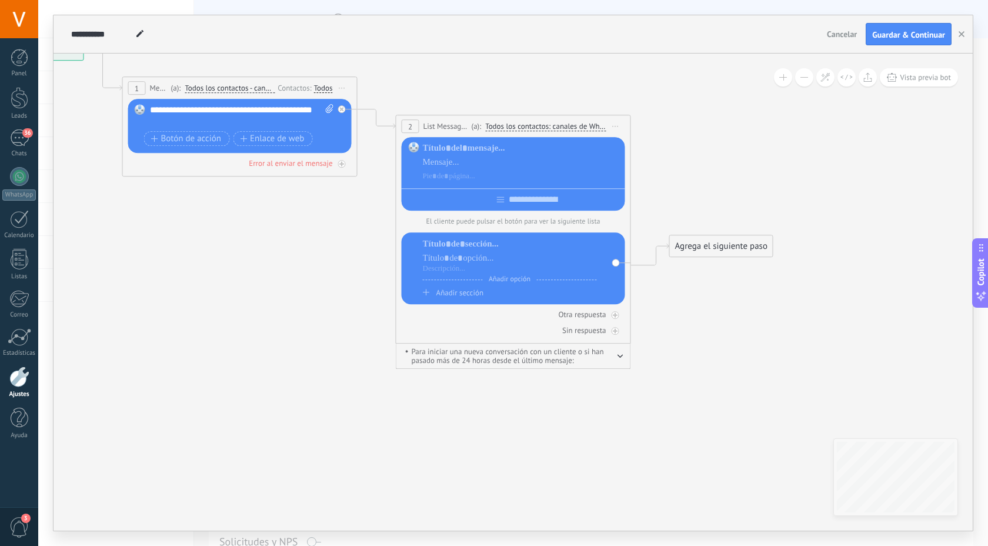
click at [622, 358] on icon "button" at bounding box center [621, 356] width 6 height 4
click at [617, 123] on span "Iniciar vista previa aquí Cambiar nombre Duplicar [GEOGRAPHIC_DATA]" at bounding box center [616, 126] width 19 height 17
click at [641, 204] on div "Borrar" at bounding box center [669, 203] width 116 height 20
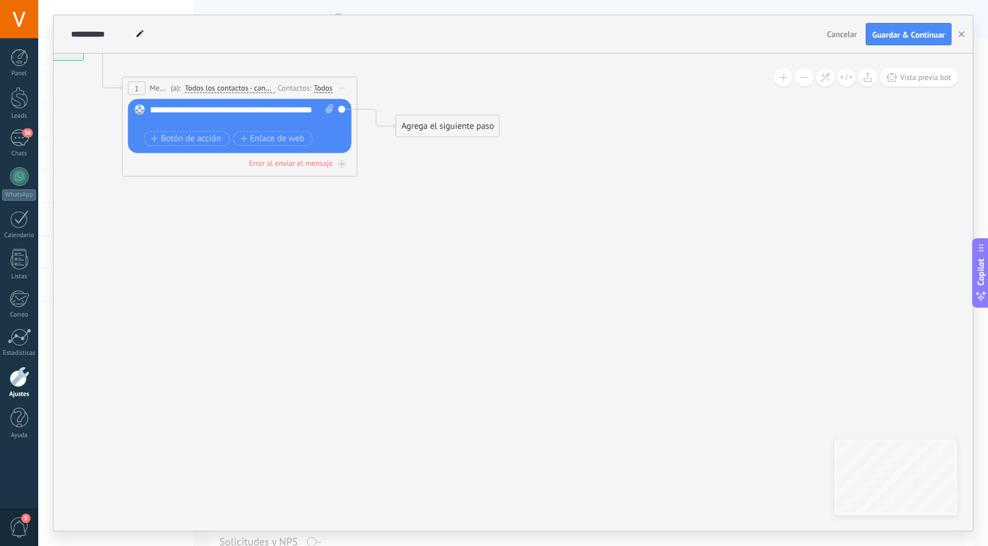
click at [419, 134] on div "Agrega el siguiente paso" at bounding box center [448, 125] width 103 height 19
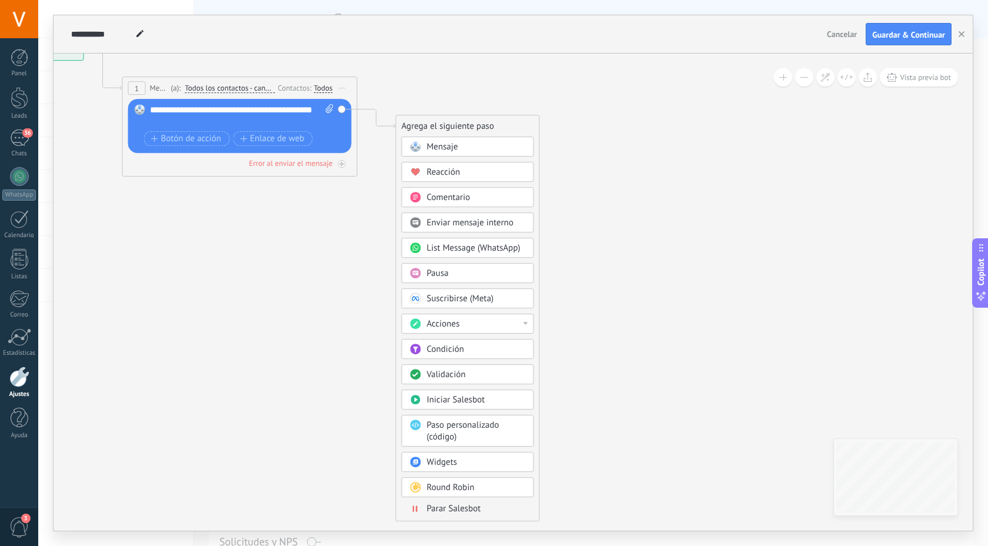
click at [472, 351] on div "Condición" at bounding box center [476, 350] width 99 height 12
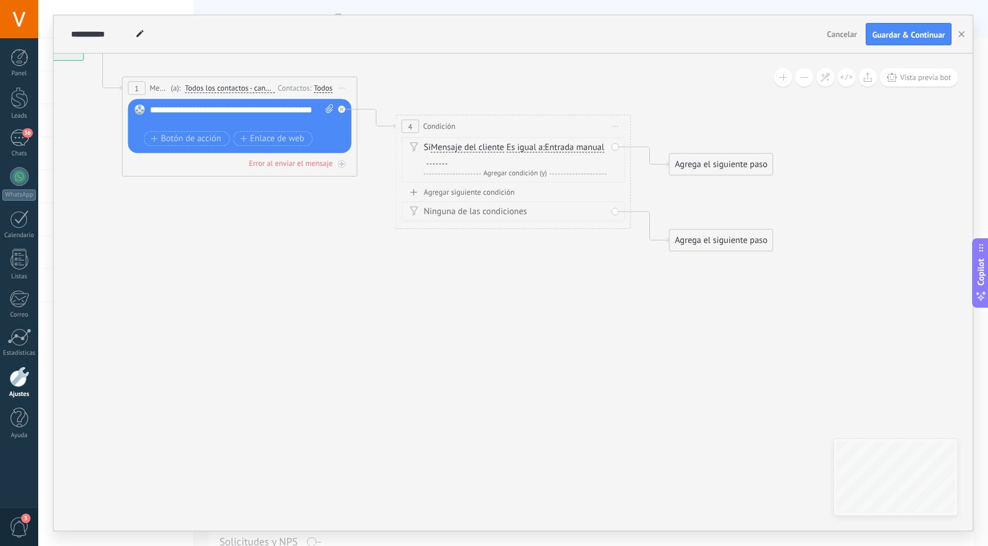
click at [545, 152] on span "Entrada manual" at bounding box center [574, 147] width 59 height 9
click at [539, 157] on button "Entrada manual" at bounding box center [612, 147] width 147 height 21
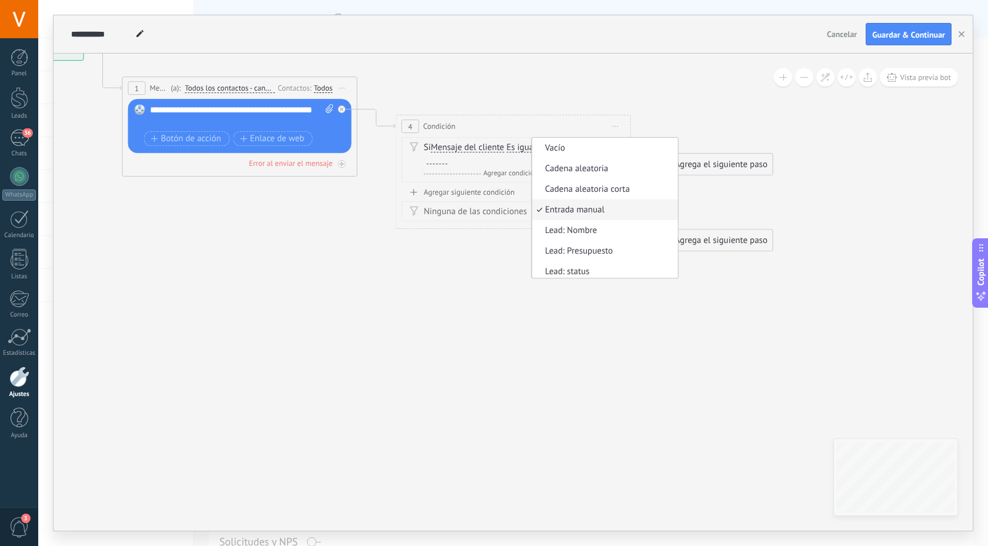
scroll to position [4, 0]
click at [575, 148] on div "Si Mensaje del cliente Mensaje del cliente Comentario del cliente El cliente Có…" at bounding box center [515, 154] width 183 height 24
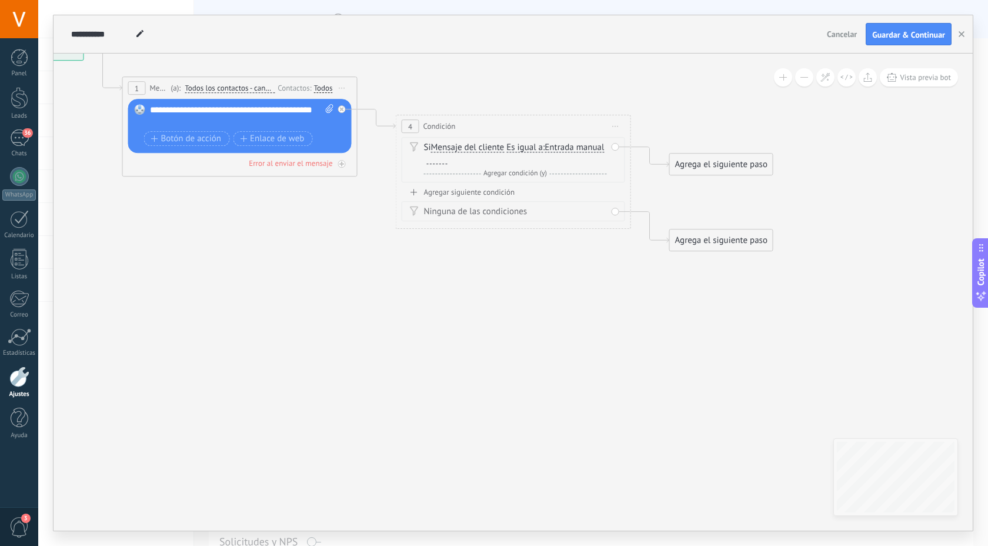
click at [501, 172] on span "Agregar condición (y)" at bounding box center [515, 173] width 69 height 9
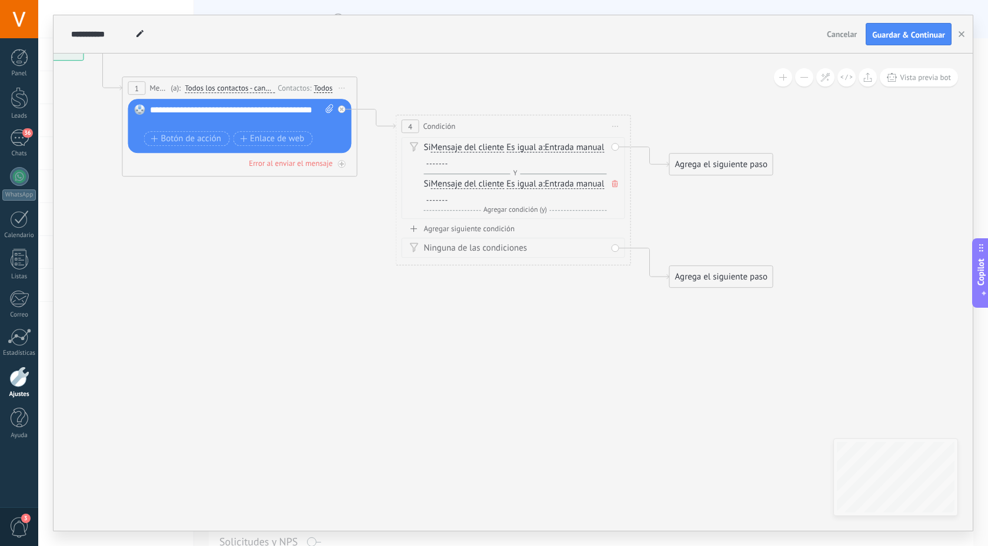
click at [616, 183] on icon at bounding box center [615, 183] width 6 height 7
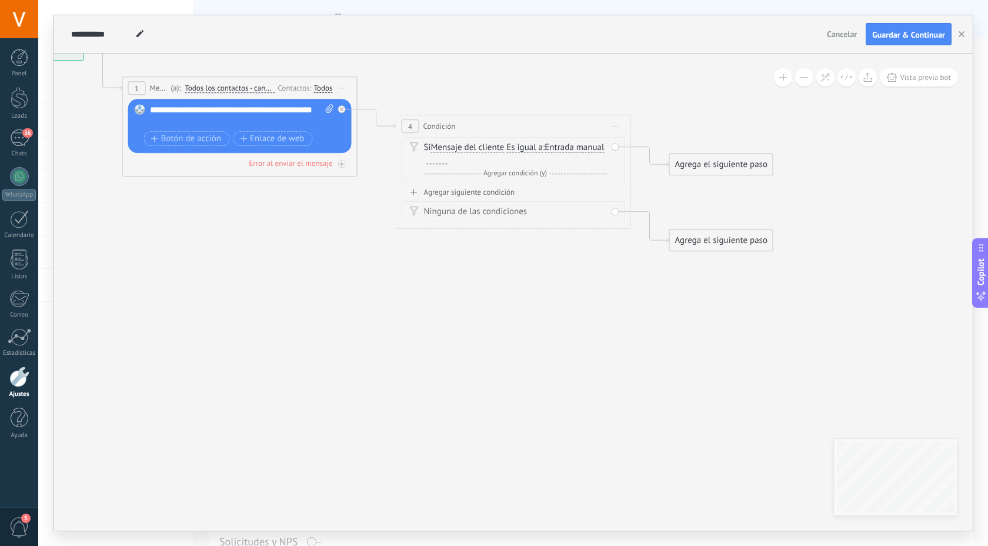
click at [530, 151] on span "Es igual a" at bounding box center [525, 147] width 36 height 9
click at [530, 151] on button "Es igual a" at bounding box center [574, 147] width 147 height 21
click at [545, 152] on span "Entrada manual" at bounding box center [574, 147] width 59 height 9
click at [539, 158] on button "Entrada manual" at bounding box center [612, 147] width 147 height 21
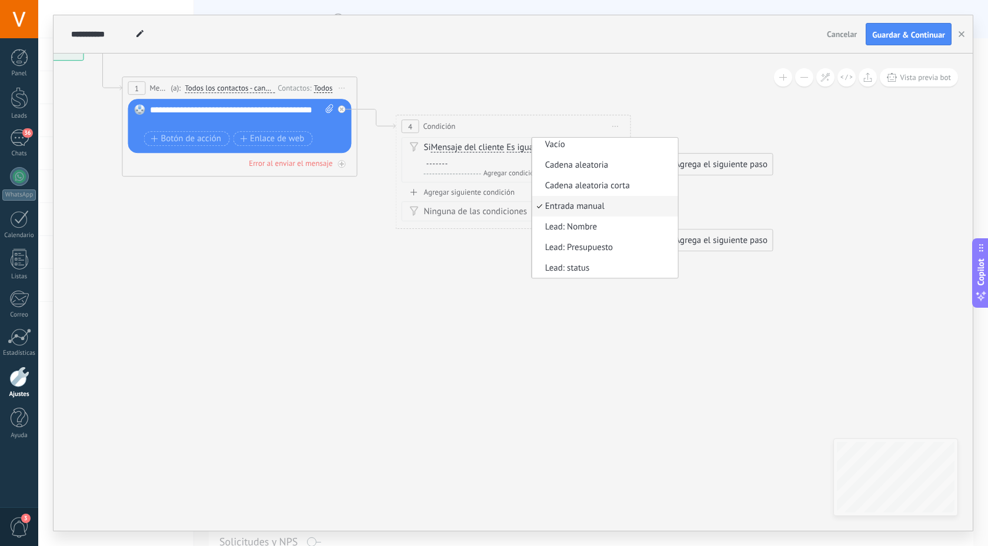
click at [564, 151] on div "Si Mensaje del cliente Mensaje del cliente Comentario del cliente El cliente Có…" at bounding box center [515, 154] width 183 height 24
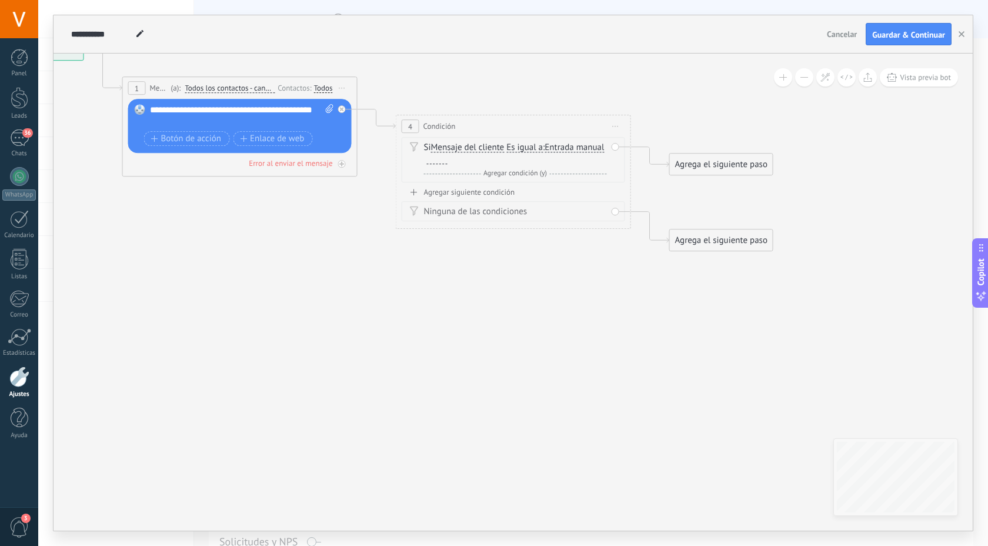
click at [550, 150] on div "Si Mensaje del cliente Mensaje del cliente Comentario del cliente El cliente Có…" at bounding box center [515, 154] width 183 height 24
click at [543, 148] on span "Es igual a" at bounding box center [525, 147] width 36 height 9
click at [544, 148] on button "Es igual a" at bounding box center [574, 147] width 147 height 21
click at [457, 151] on span "Mensaje del cliente" at bounding box center [468, 147] width 74 height 9
click at [457, 151] on button "Mensaje del cliente" at bounding box center [498, 147] width 147 height 21
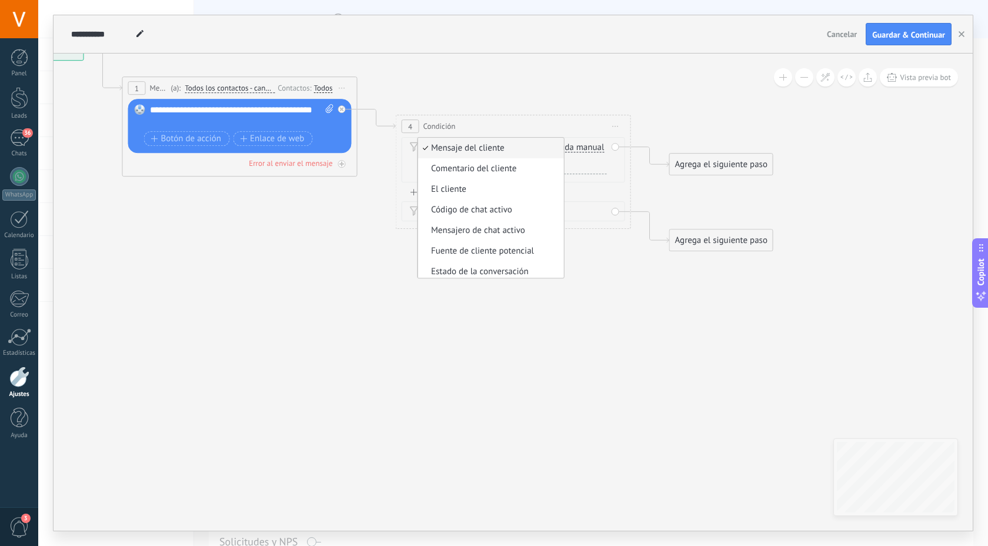
click at [793, 409] on icon at bounding box center [359, 145] width 1338 height 802
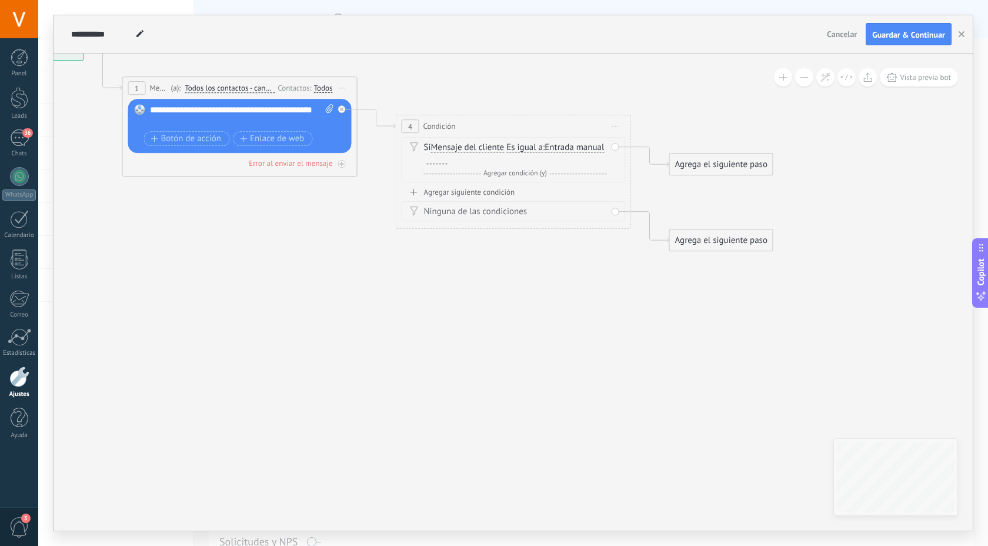
click at [482, 215] on div "Ninguna de las condiciones" at bounding box center [515, 212] width 183 height 12
click at [615, 212] on div "Ninguna de las condiciones" at bounding box center [514, 211] width 224 height 20
click at [588, 144] on div "Si Mensaje del cliente Mensaje del cliente Comentario del cliente El cliente Có…" at bounding box center [515, 154] width 183 height 24
click at [579, 138] on div "Si Mensaje del cliente Mensaje del cliente Comentario del cliente El cliente Có…" at bounding box center [514, 159] width 224 height 45
click at [619, 128] on span "Iniciar vista previa aquí Cambiar nombre Duplicar [GEOGRAPHIC_DATA]" at bounding box center [616, 126] width 19 height 17
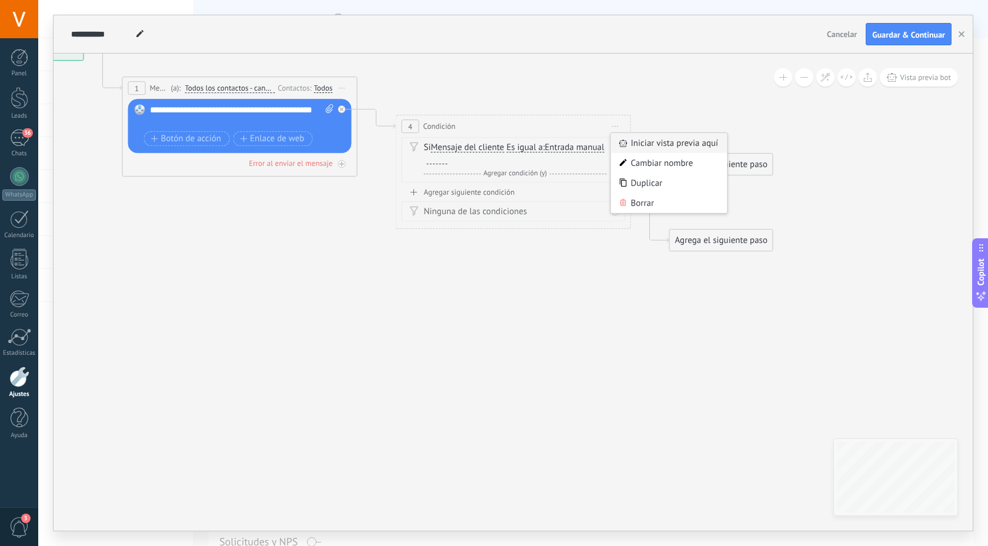
click at [632, 148] on div "Iniciar vista previa aquí" at bounding box center [669, 143] width 116 height 20
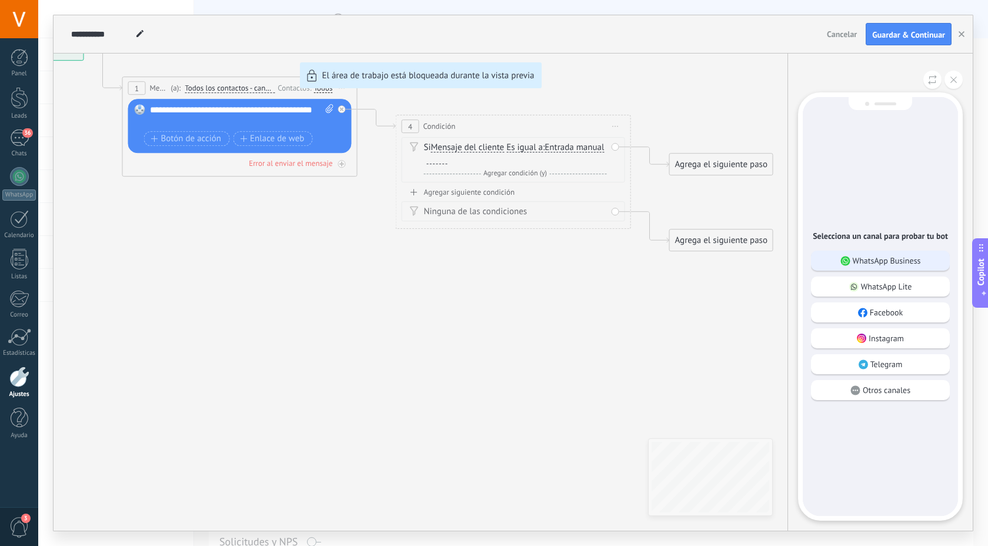
click at [895, 262] on p "WhatsApp Business" at bounding box center [887, 260] width 68 height 11
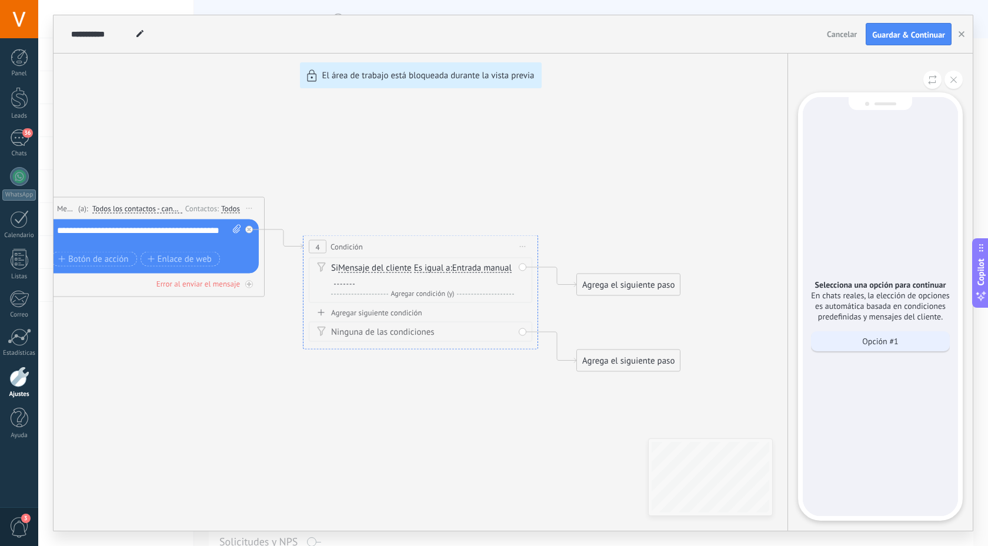
click at [875, 349] on div "Opción #1" at bounding box center [880, 341] width 139 height 20
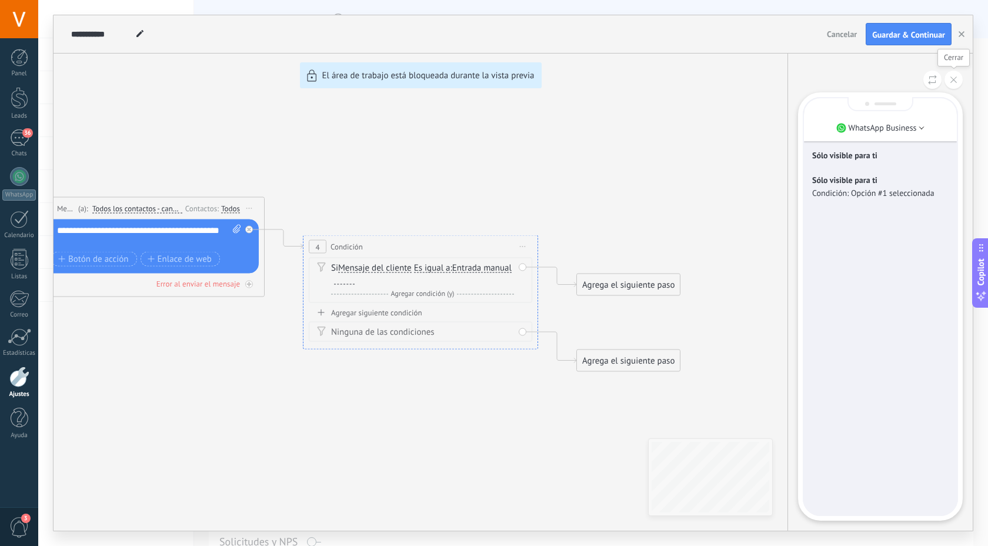
click at [952, 74] on button at bounding box center [954, 80] width 18 height 18
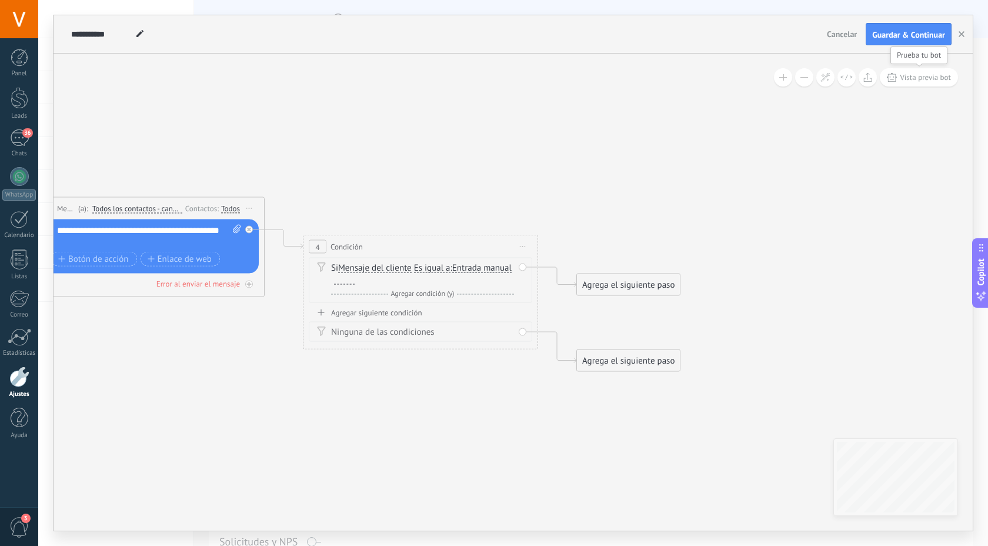
click at [918, 82] on span "Vista previa bot" at bounding box center [925, 77] width 51 height 10
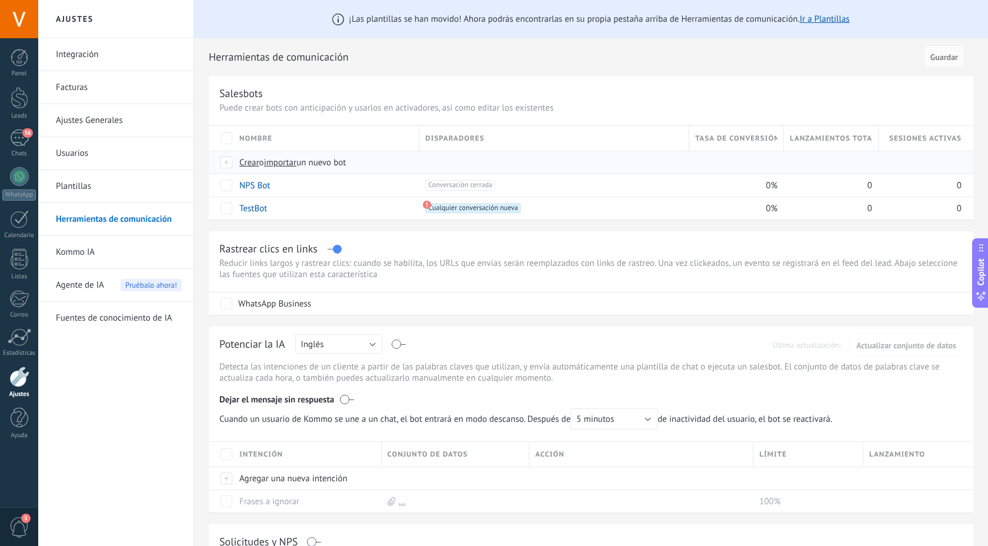
click at [251, 161] on span "Crear" at bounding box center [249, 162] width 20 height 11
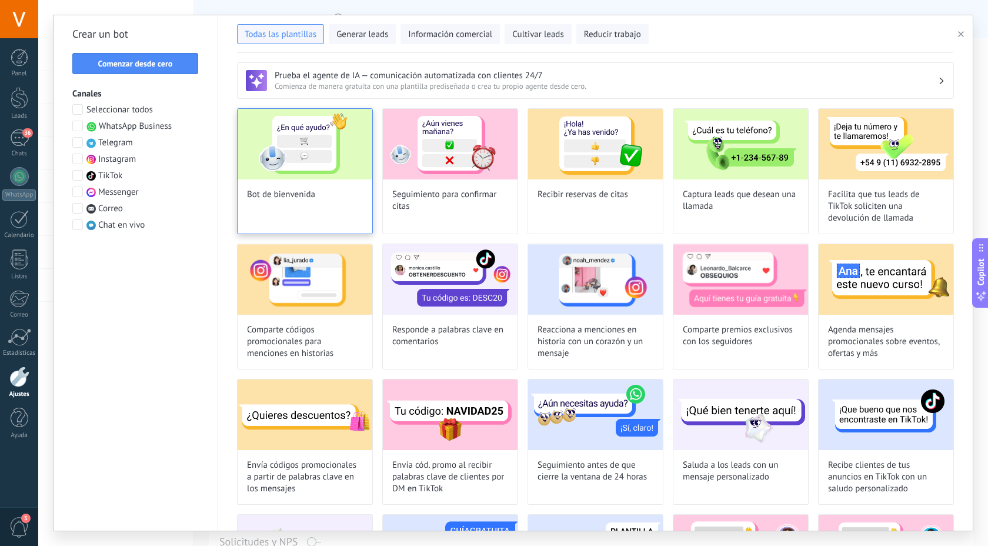
click at [307, 142] on img at bounding box center [305, 144] width 135 height 71
type input "**********"
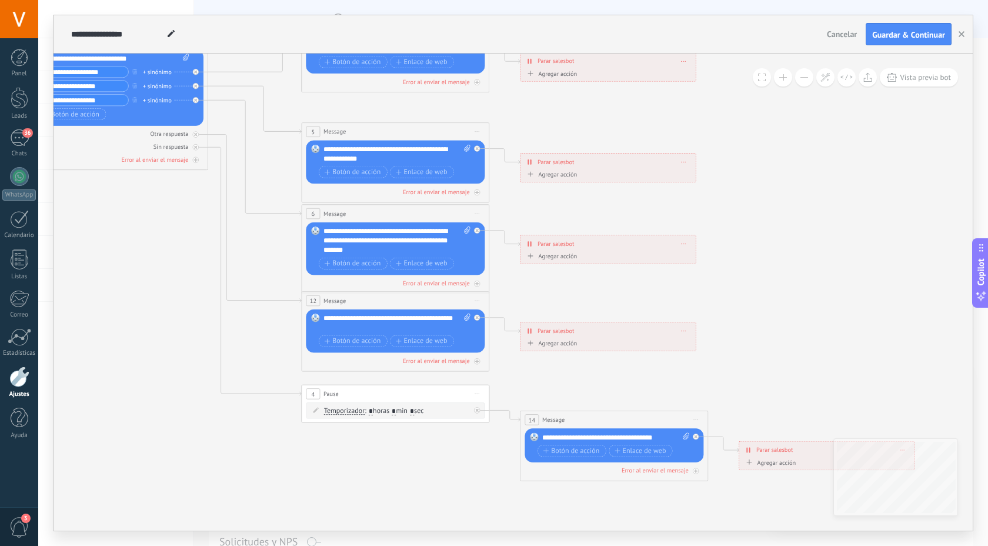
drag, startPoint x: 660, startPoint y: 294, endPoint x: 797, endPoint y: 338, distance: 144.7
click at [797, 338] on icon at bounding box center [416, 241] width 1467 height 951
click at [12, 387] on div at bounding box center [19, 377] width 20 height 21
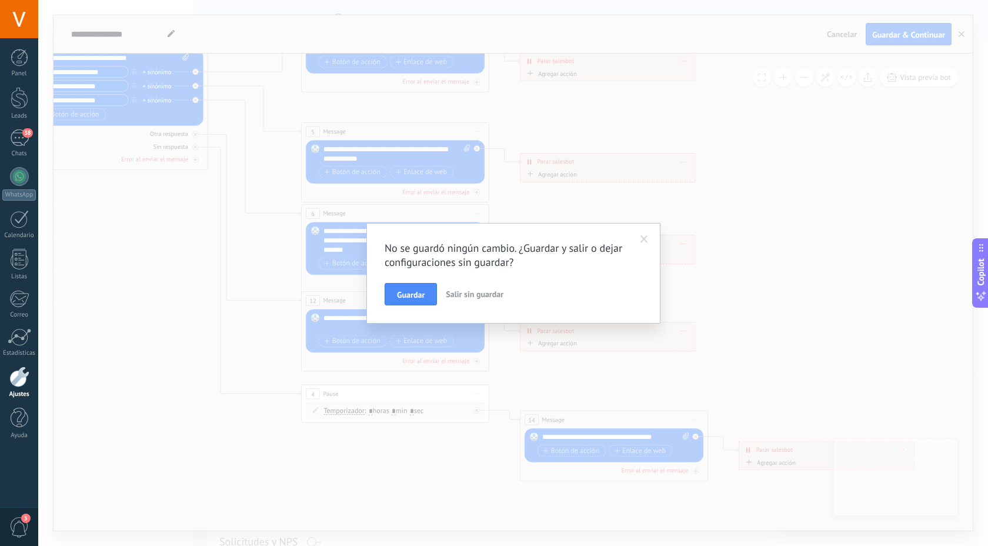
click at [464, 294] on span "Salir sin guardar" at bounding box center [475, 294] width 58 height 11
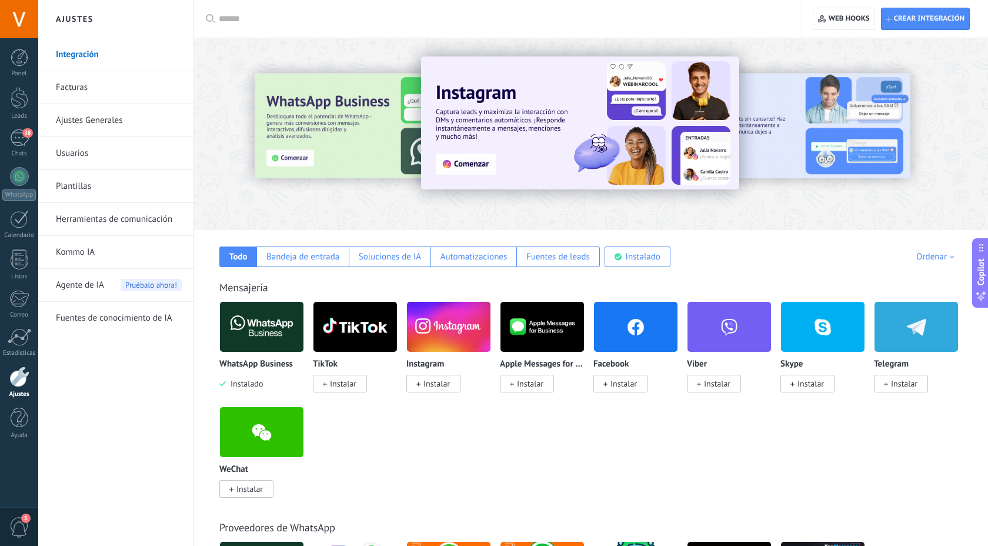
click at [147, 217] on link "Herramientas de comunicación" at bounding box center [119, 219] width 126 height 33
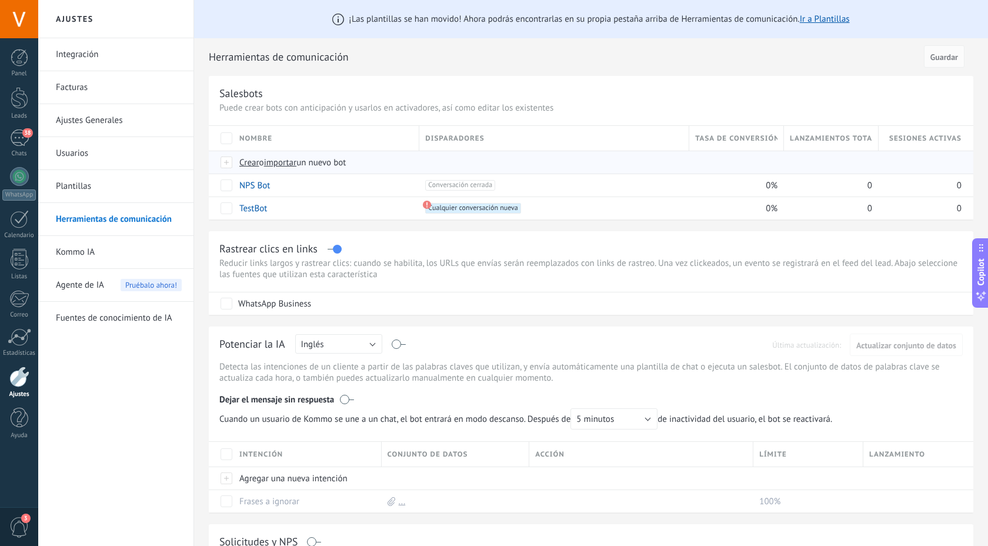
click at [253, 166] on span "Crear" at bounding box center [249, 162] width 20 height 11
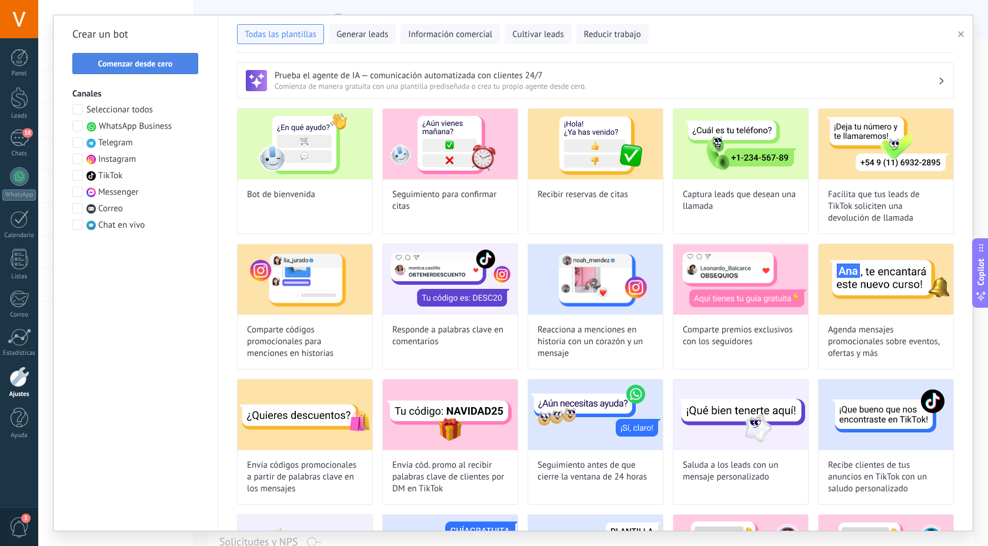
click at [151, 66] on span "Comenzar desde cero" at bounding box center [135, 63] width 75 height 8
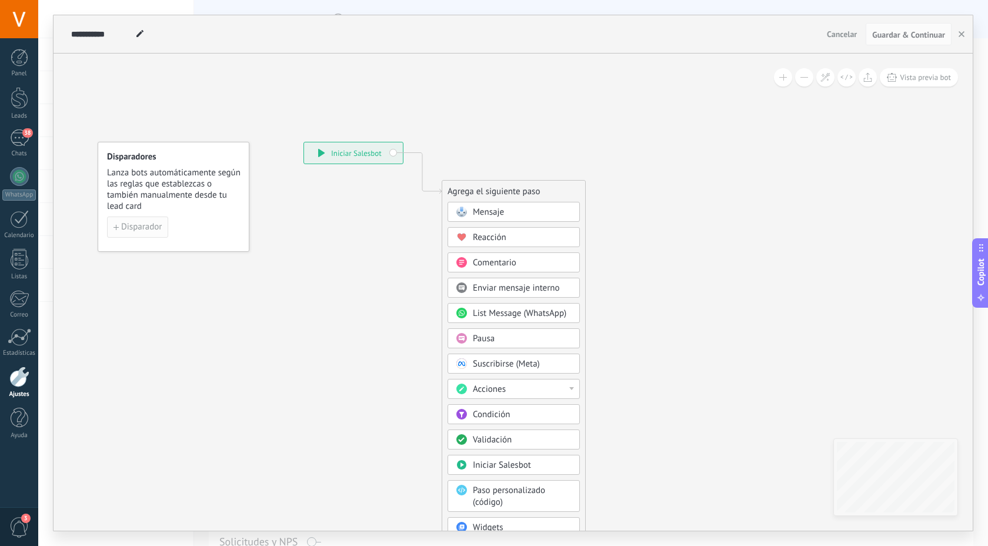
click at [143, 223] on span "Disparador" at bounding box center [141, 227] width 41 height 8
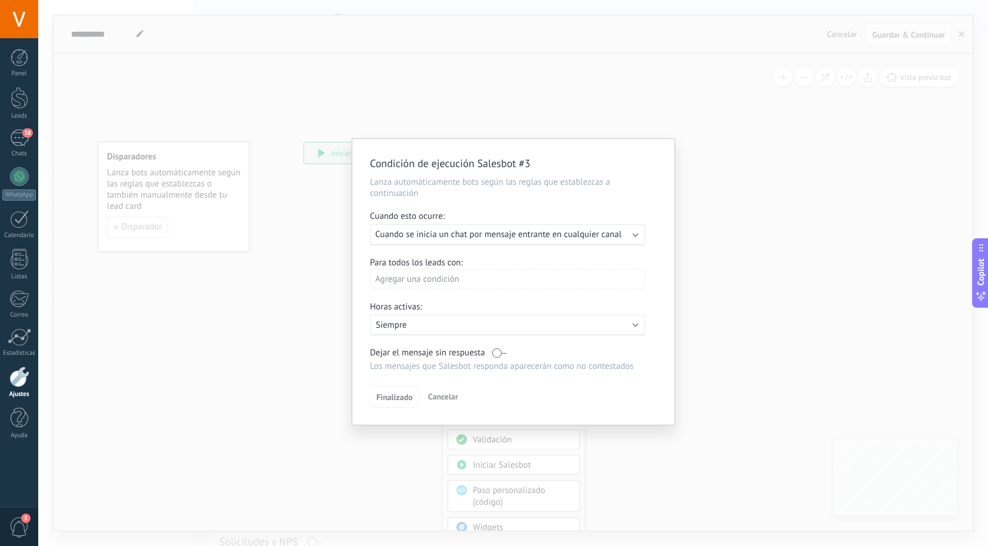
click at [613, 237] on span "Cuando se inicia un chat por mensaje entrante en cualquier canal" at bounding box center [498, 234] width 247 height 11
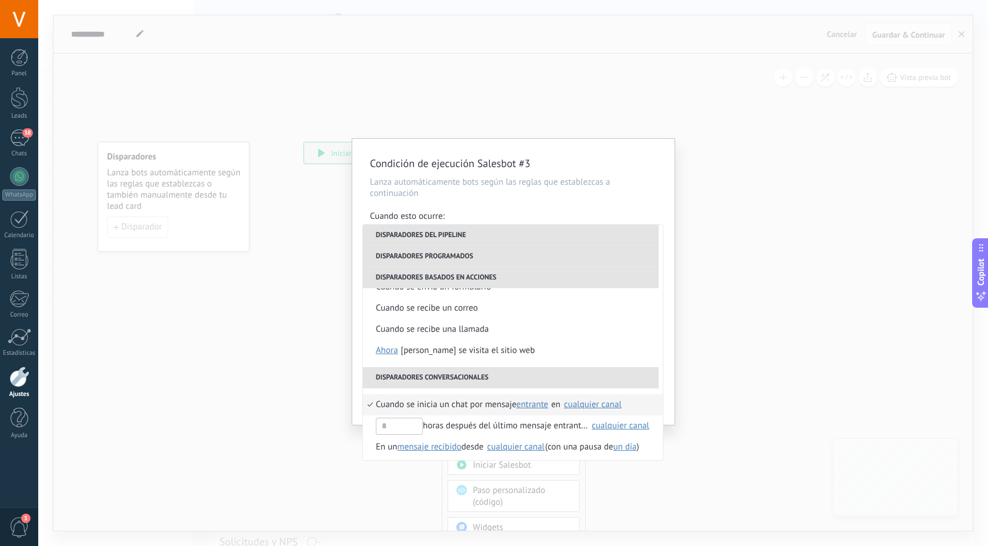
scroll to position [278, 0]
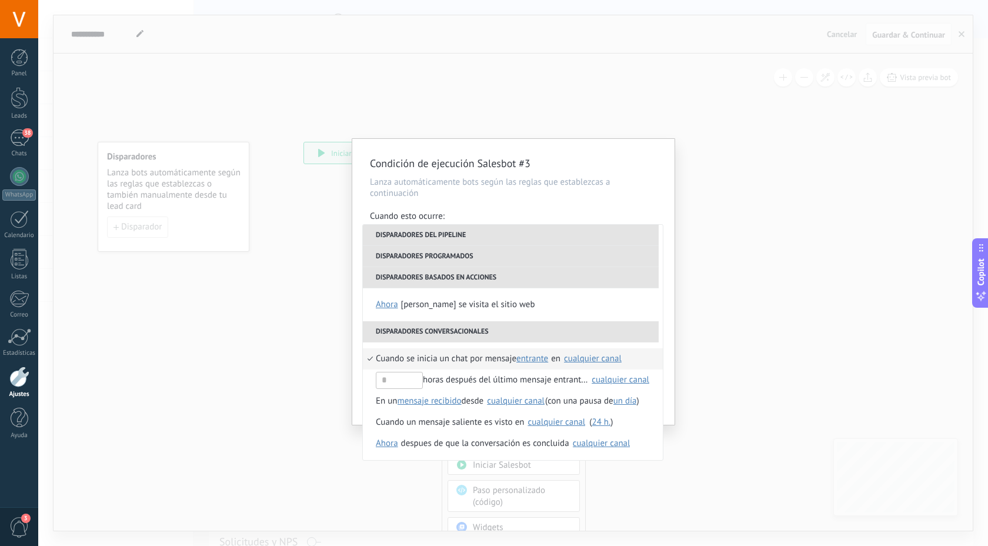
click at [604, 364] on div "cualquier canal" at bounding box center [593, 359] width 59 height 11
click at [601, 384] on span "Fonomax" at bounding box center [613, 385] width 35 height 12
click at [542, 347] on div "Cuando se inicia un chat por mensaje entrante saliente cualquiera entrante en N…" at bounding box center [513, 401] width 300 height 118
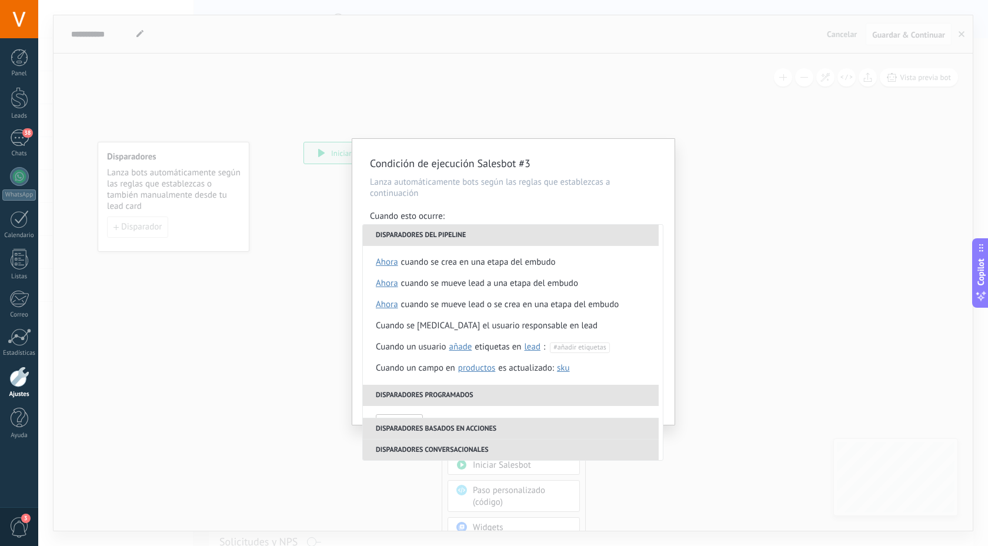
click at [652, 204] on div "Condición de ejecución Salesbot #3 Lanza automáticamente bots según las reglas …" at bounding box center [513, 282] width 322 height 286
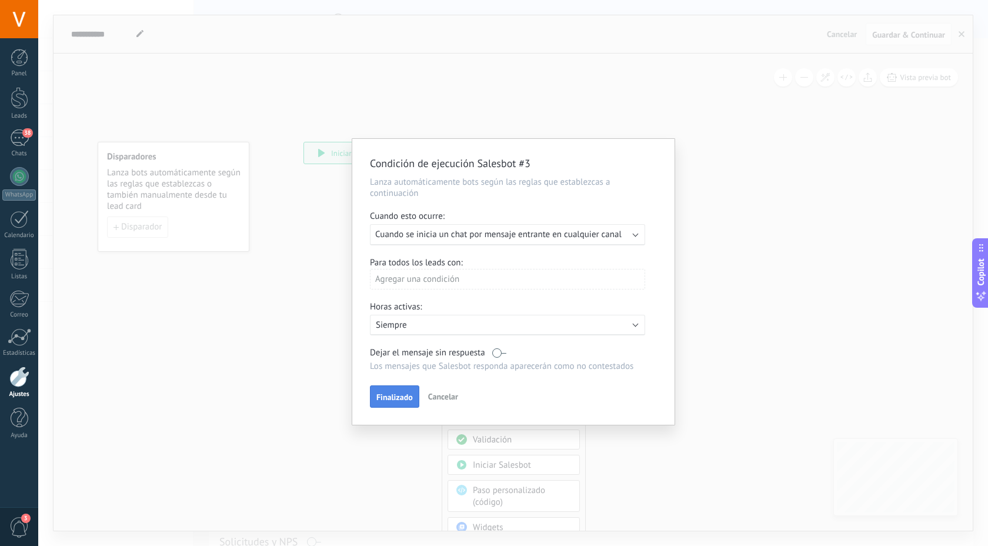
click at [402, 401] on span "Finalizado" at bounding box center [395, 397] width 36 height 8
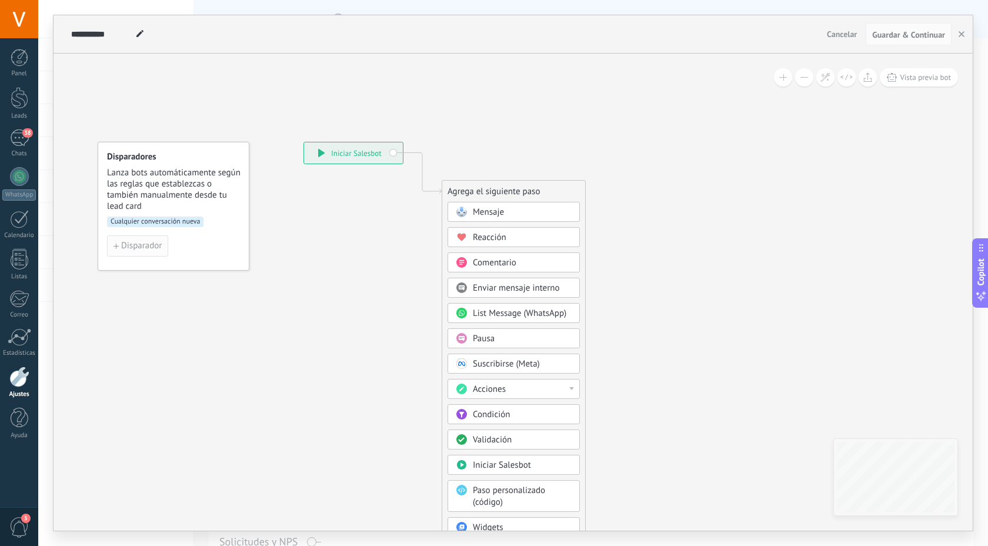
click at [135, 247] on span "Disparador" at bounding box center [141, 246] width 41 height 8
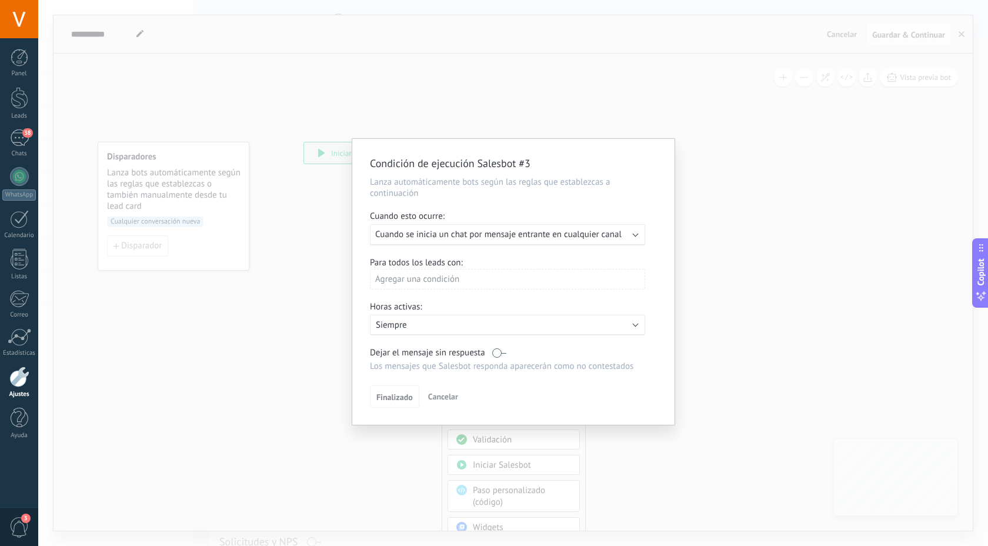
click at [543, 232] on span "Cuando se inicia un chat por mensaje entrante en cualquier canal" at bounding box center [498, 234] width 247 height 11
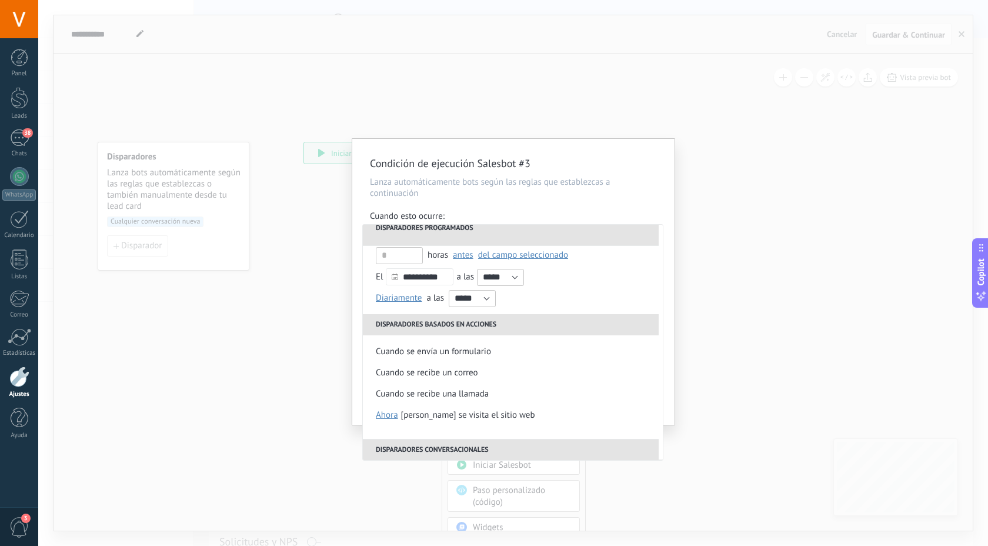
scroll to position [228, 0]
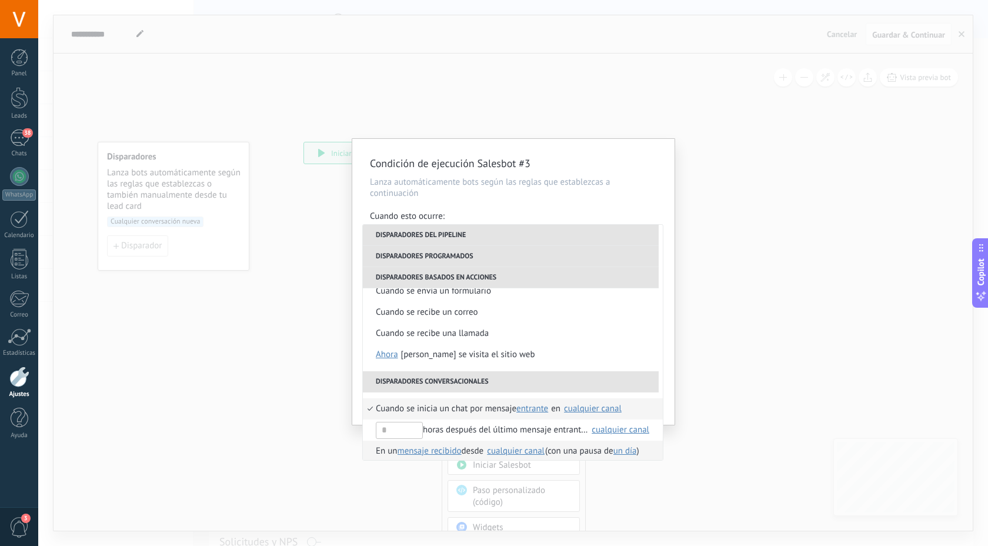
click at [372, 451] on li "En un mensaje recibido mensaje enviado mensaje recibido desde Seleccionar todo …" at bounding box center [513, 451] width 300 height 21
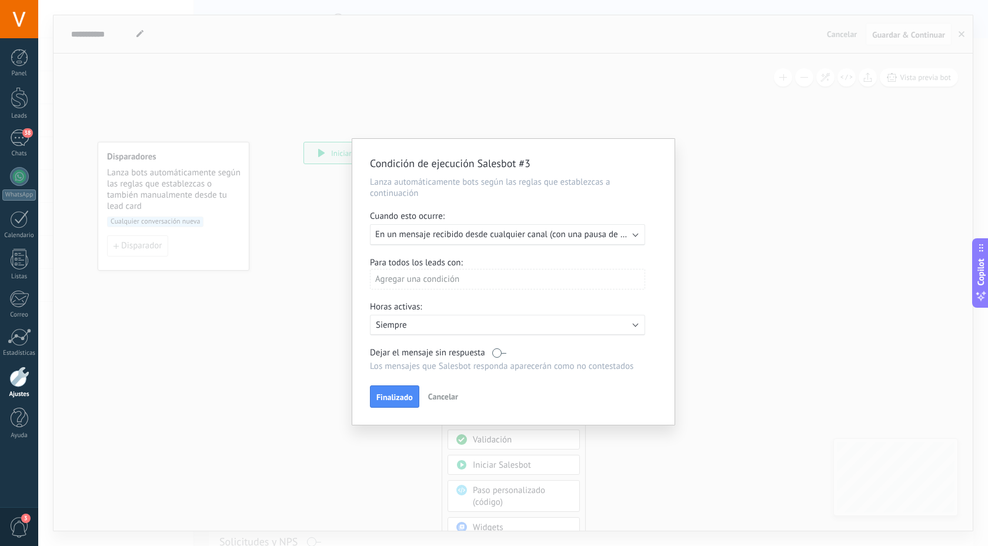
click at [612, 239] on span "En un mensaje recibido desde cualquier canal (con una pausa de Un día)" at bounding box center [511, 234] width 272 height 11
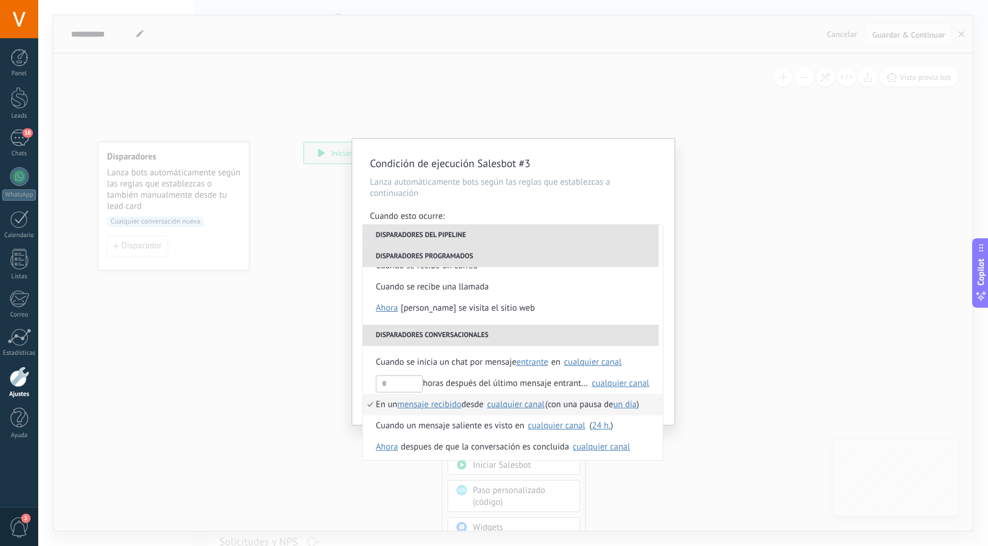
scroll to position [278, 0]
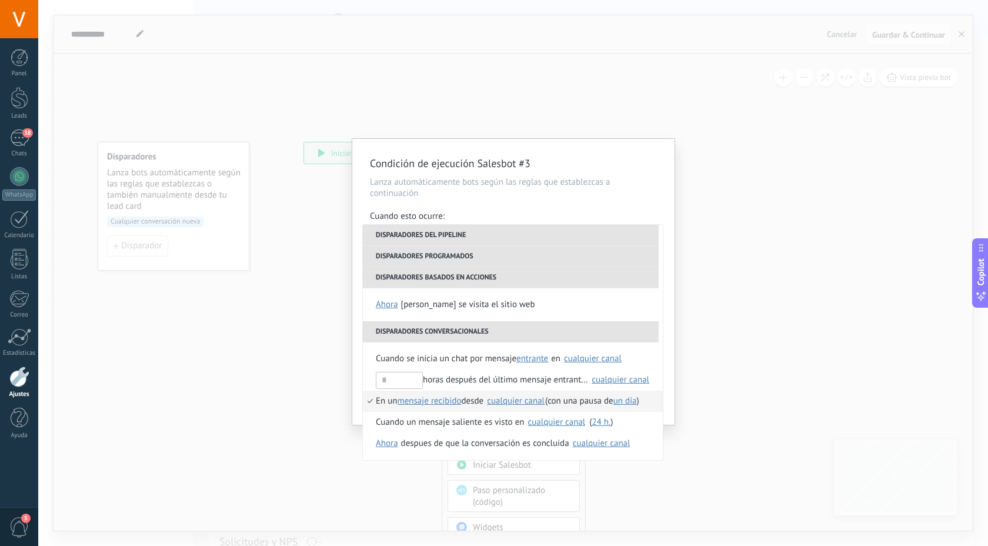
click at [530, 404] on div "cualquier canal" at bounding box center [516, 401] width 58 height 9
click at [369, 406] on li "En un mensaje recibido mensaje enviado mensaje recibido desde Ninguno Fonomax c…" at bounding box center [513, 401] width 300 height 21
click at [630, 404] on span "un día" at bounding box center [626, 400] width 24 height 11
click at [514, 403] on div at bounding box center [494, 273] width 988 height 546
click at [514, 403] on div "cualquier canal" at bounding box center [516, 401] width 58 height 9
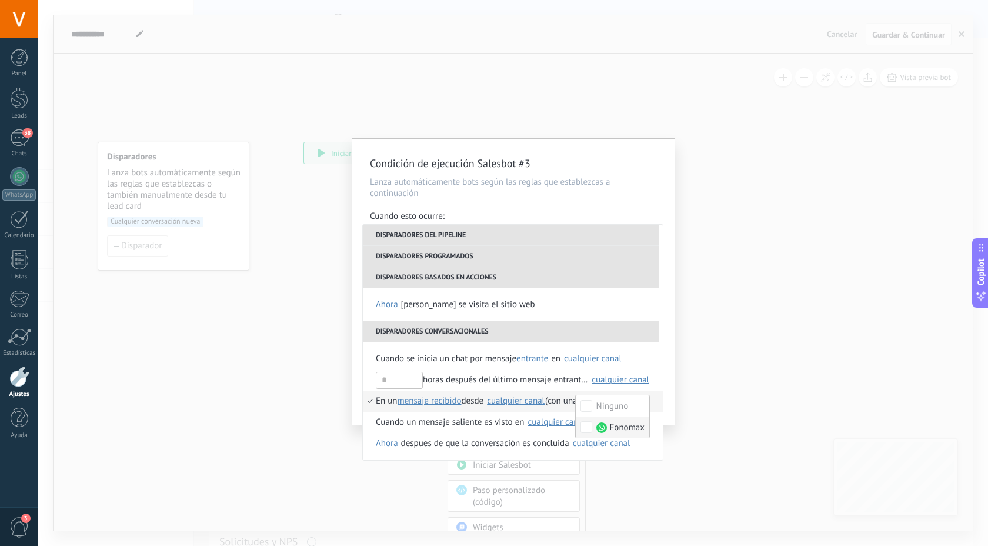
click at [371, 400] on li "En un mensaje recibido mensaje enviado mensaje recibido desde Ninguno Fonomax c…" at bounding box center [513, 401] width 300 height 21
click at [665, 373] on div "Condición de ejecución Salesbot #3 Lanza automáticamente bots según las reglas …" at bounding box center [513, 282] width 322 height 286
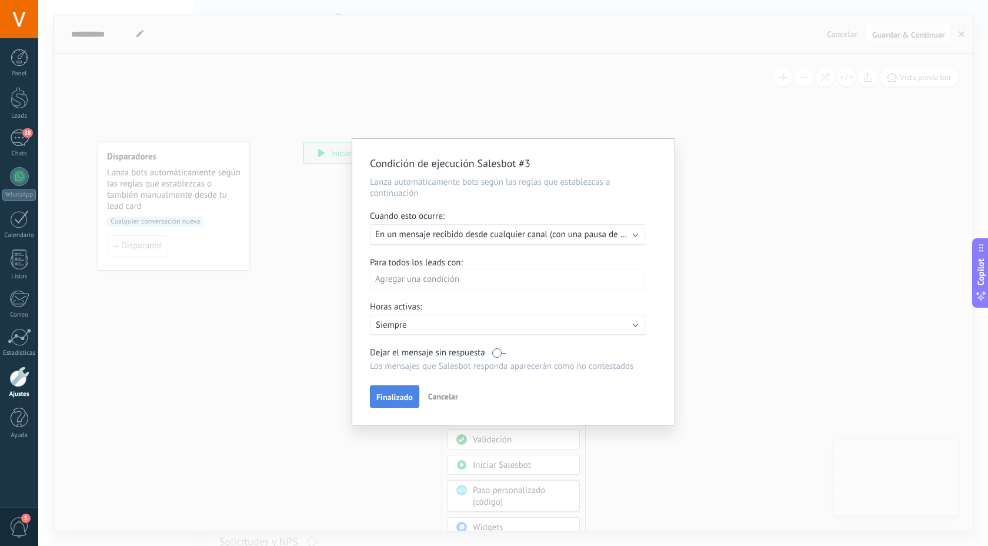
click at [397, 395] on span "Finalizado" at bounding box center [395, 397] width 36 height 8
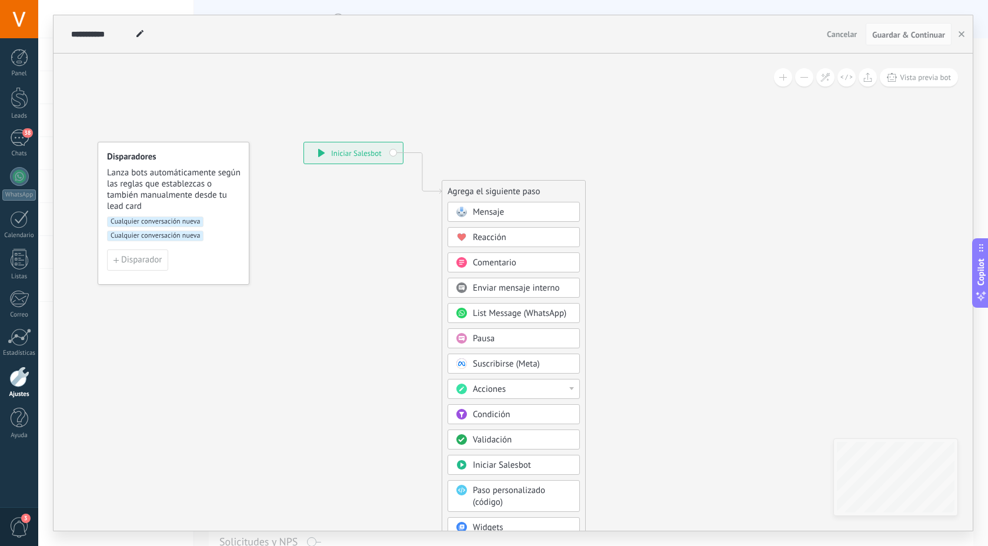
click at [511, 315] on span "List Message (WhatsApp)" at bounding box center [520, 313] width 94 height 11
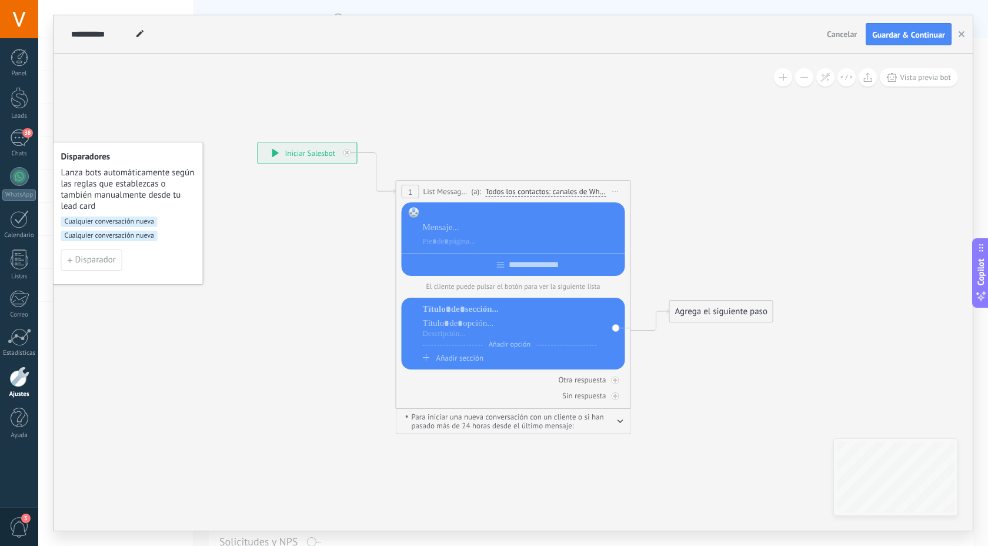
click at [478, 215] on div at bounding box center [522, 214] width 198 height 12
click at [454, 224] on div at bounding box center [522, 228] width 198 height 12
click at [488, 229] on div "**********" at bounding box center [522, 228] width 198 height 12
click at [497, 269] on div at bounding box center [514, 263] width 224 height 18
type input "**********"
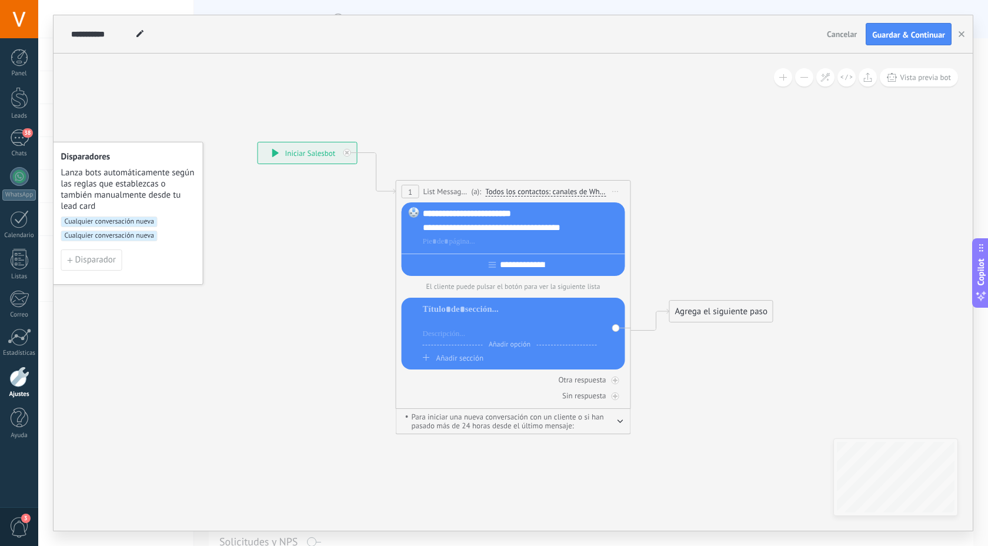
click at [462, 326] on div at bounding box center [510, 324] width 174 height 12
click at [469, 314] on div at bounding box center [510, 310] width 174 height 12
click at [562, 381] on div "Otra respuesta" at bounding box center [582, 380] width 48 height 10
click at [617, 382] on icon at bounding box center [616, 380] width 4 height 4
click at [514, 348] on span "Añadir opción" at bounding box center [510, 344] width 54 height 9
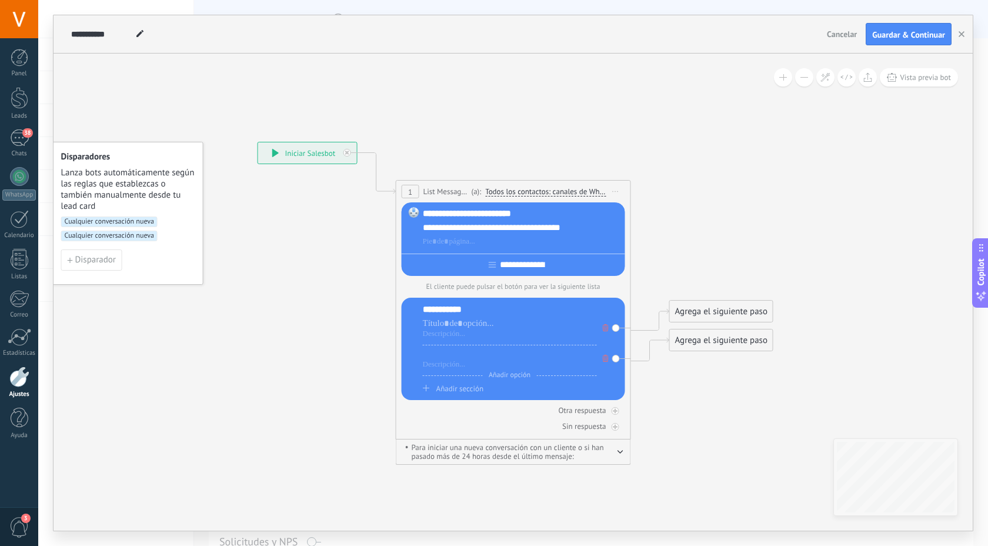
click at [449, 359] on div at bounding box center [510, 354] width 174 height 12
click at [466, 315] on div "**********" at bounding box center [510, 310] width 174 height 12
click at [459, 329] on div at bounding box center [510, 324] width 174 height 12
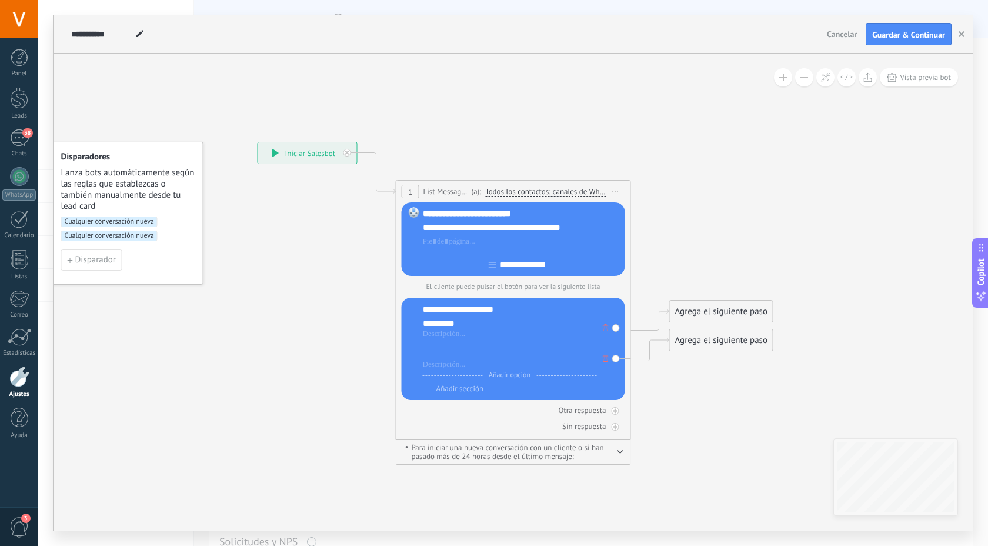
click at [469, 358] on div at bounding box center [510, 354] width 174 height 12
click at [670, 393] on icon at bounding box center [496, 292] width 1064 height 888
click at [923, 85] on button "Vista previa bot" at bounding box center [919, 77] width 78 height 18
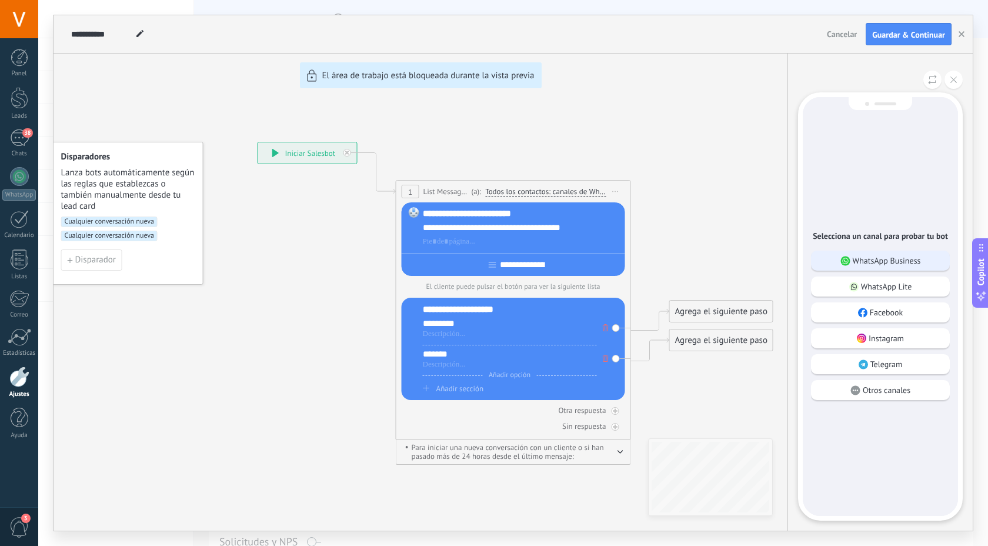
click at [859, 264] on p "WhatsApp Business" at bounding box center [887, 260] width 68 height 11
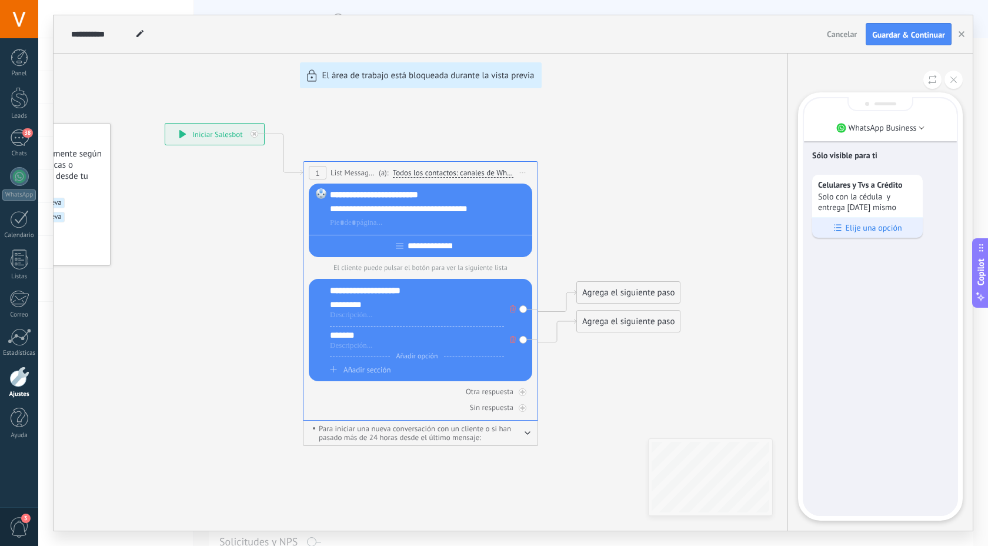
click at [896, 229] on p "Elije una opción" at bounding box center [873, 227] width 56 height 11
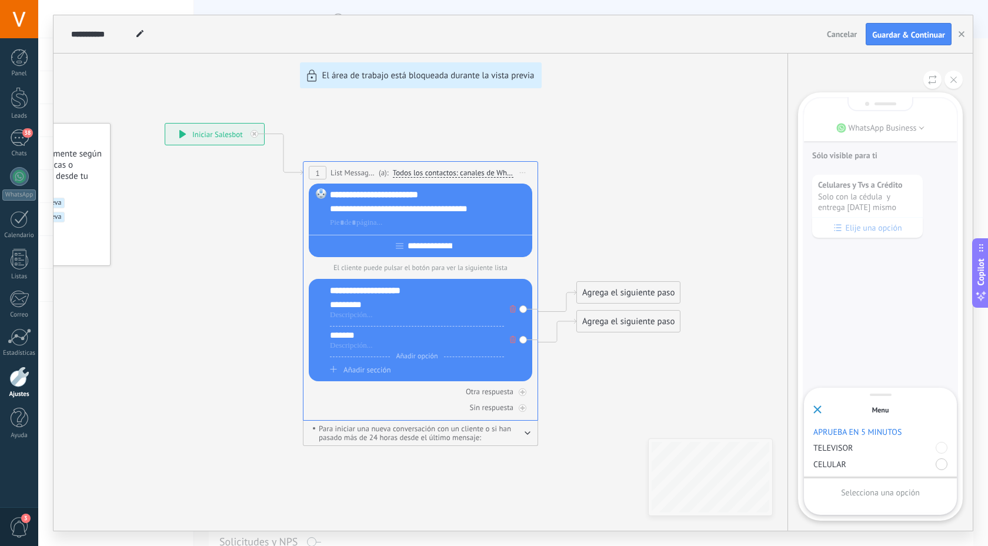
click at [947, 464] on div at bounding box center [942, 464] width 12 height 12
click at [911, 489] on div "Enviar" at bounding box center [881, 492] width 134 height 20
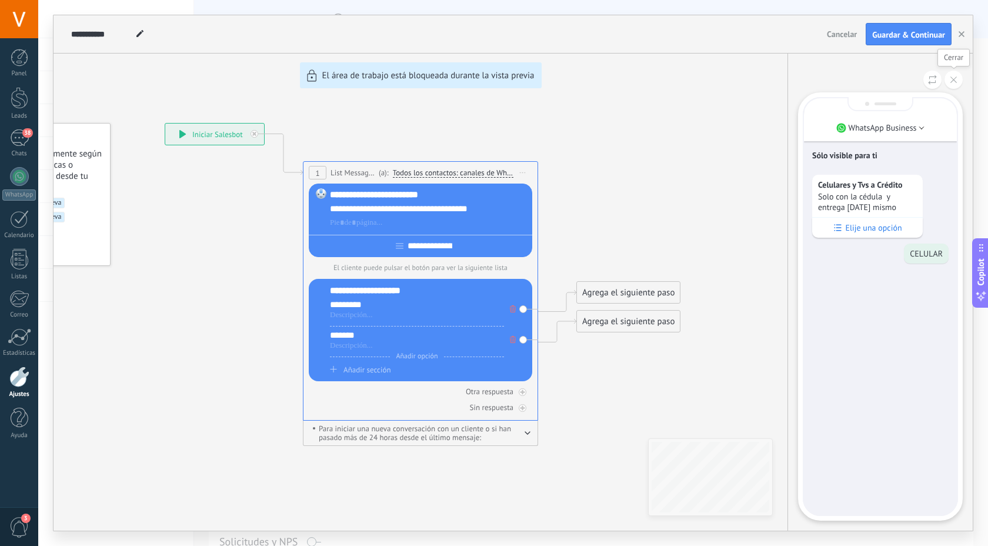
click at [957, 84] on button at bounding box center [954, 80] width 18 height 18
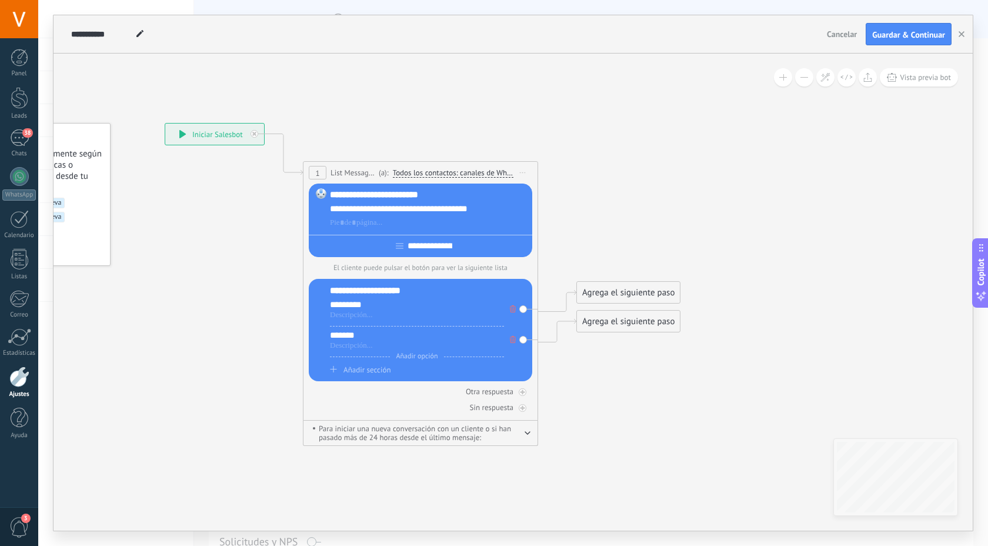
click at [413, 195] on div "**********" at bounding box center [429, 195] width 198 height 12
click at [407, 209] on div "**********" at bounding box center [429, 209] width 198 height 12
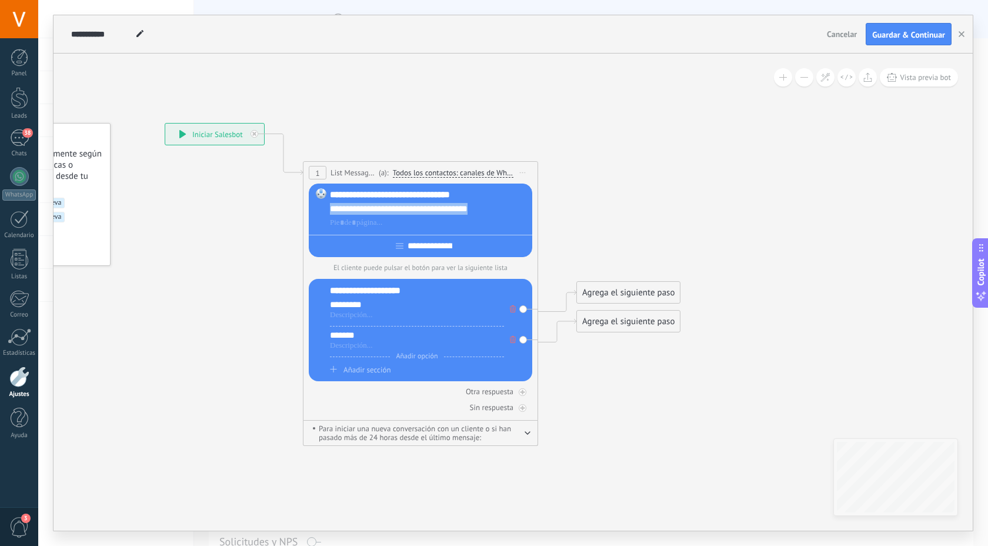
click at [407, 209] on div "**********" at bounding box center [429, 209] width 198 height 12
drag, startPoint x: 407, startPoint y: 209, endPoint x: 321, endPoint y: 211, distance: 86.5
click at [321, 211] on div "**********" at bounding box center [421, 221] width 224 height 74
click at [379, 296] on div "**********" at bounding box center [417, 291] width 174 height 12
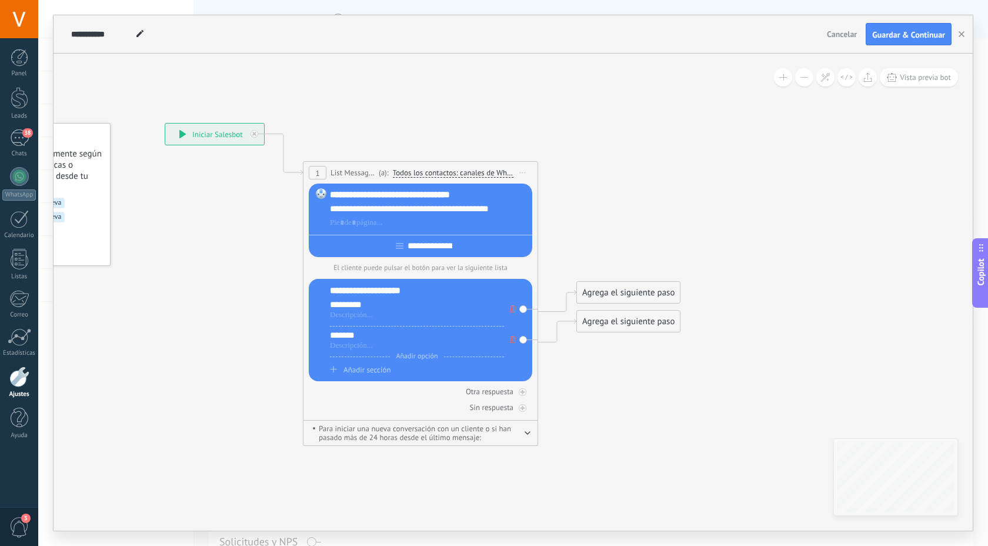
click at [379, 296] on div "**********" at bounding box center [417, 291] width 174 height 12
click at [349, 307] on div "*********" at bounding box center [417, 305] width 174 height 12
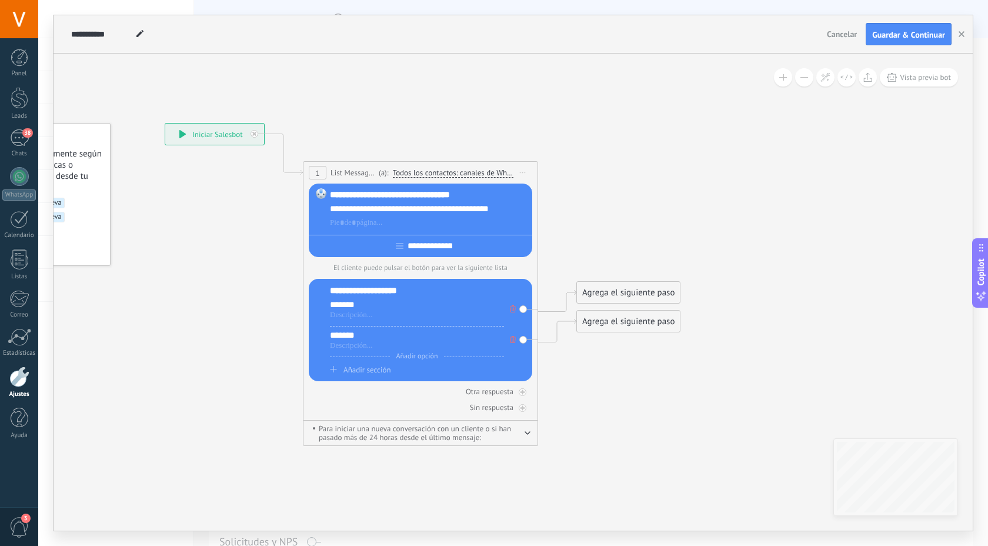
click at [340, 341] on div "*******" at bounding box center [417, 335] width 174 height 12
click at [624, 296] on div "Agrega el siguiente paso" at bounding box center [628, 292] width 103 height 19
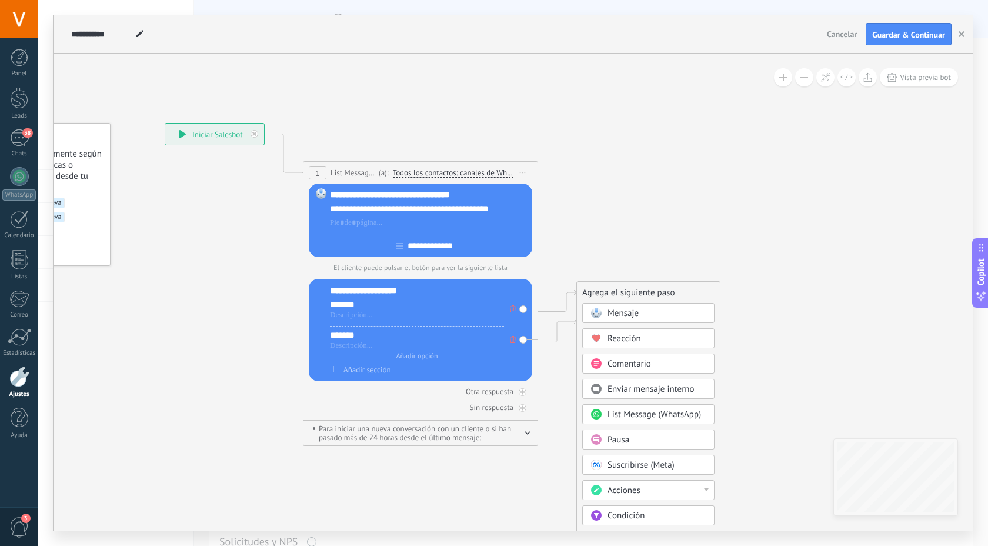
click at [614, 414] on span "List Message (WhatsApp)" at bounding box center [655, 414] width 94 height 11
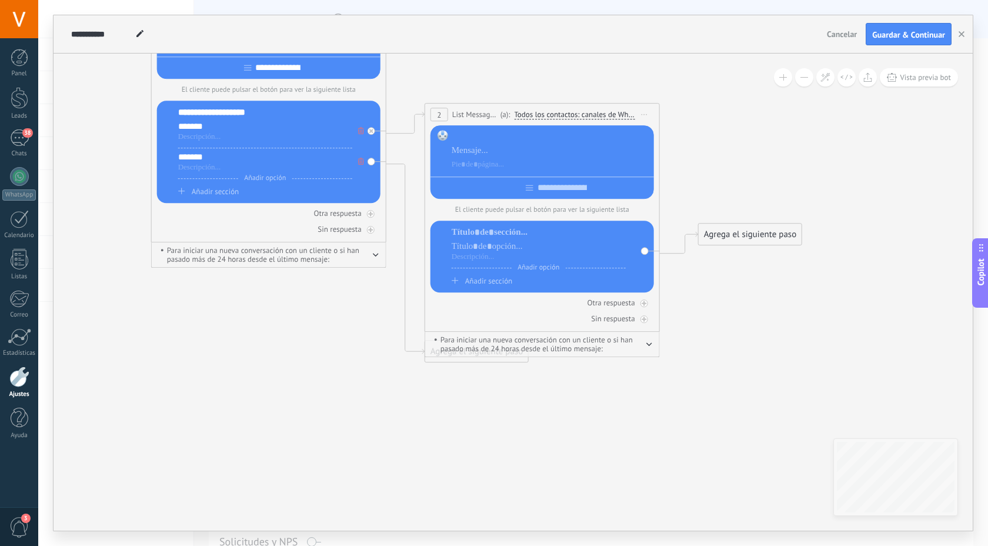
click at [498, 138] on div at bounding box center [551, 137] width 198 height 12
click at [545, 146] on div at bounding box center [551, 151] width 198 height 12
click at [488, 139] on div at bounding box center [551, 137] width 198 height 12
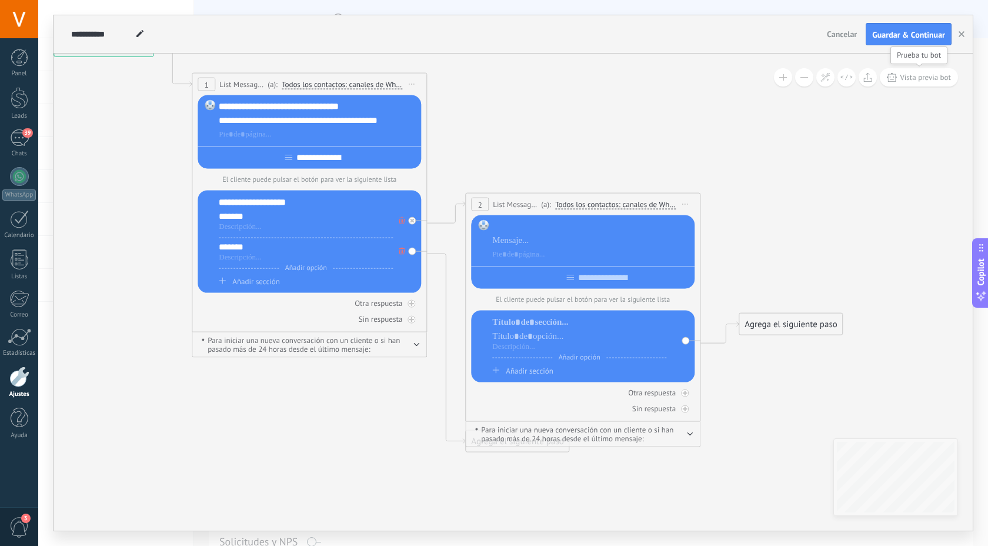
click at [926, 74] on span "Vista previa bot" at bounding box center [925, 77] width 51 height 10
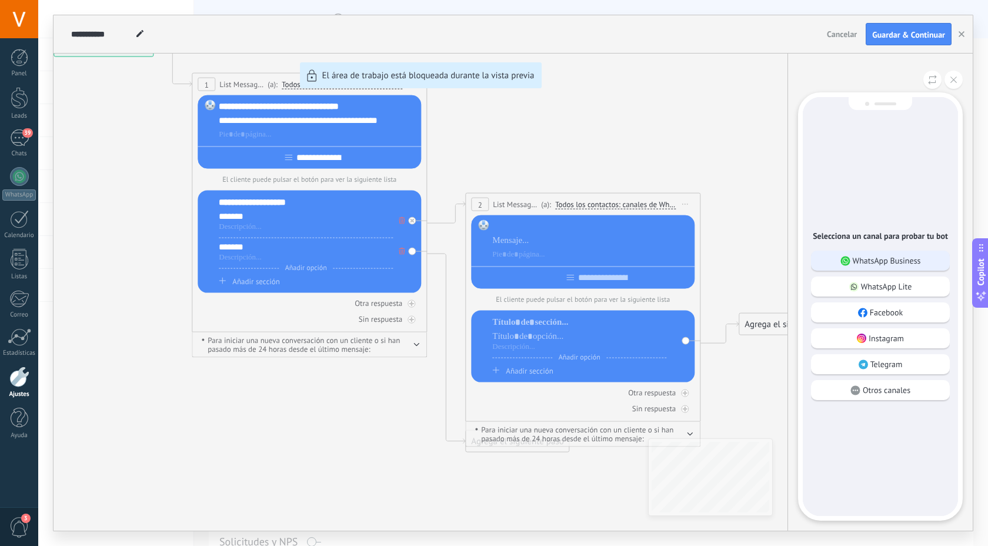
click at [854, 261] on p "WhatsApp Business" at bounding box center [887, 260] width 68 height 11
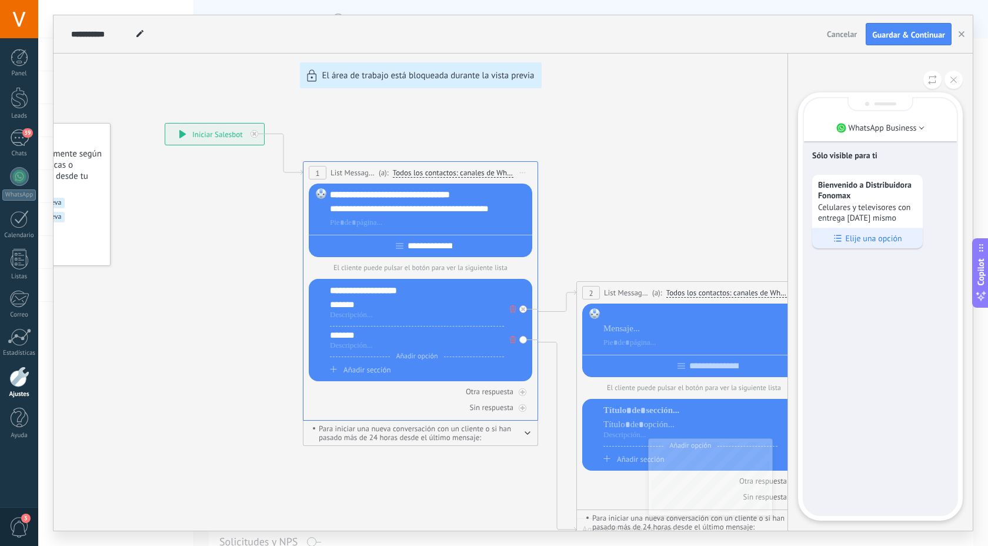
click at [878, 244] on p "Elije una opción" at bounding box center [873, 238] width 56 height 11
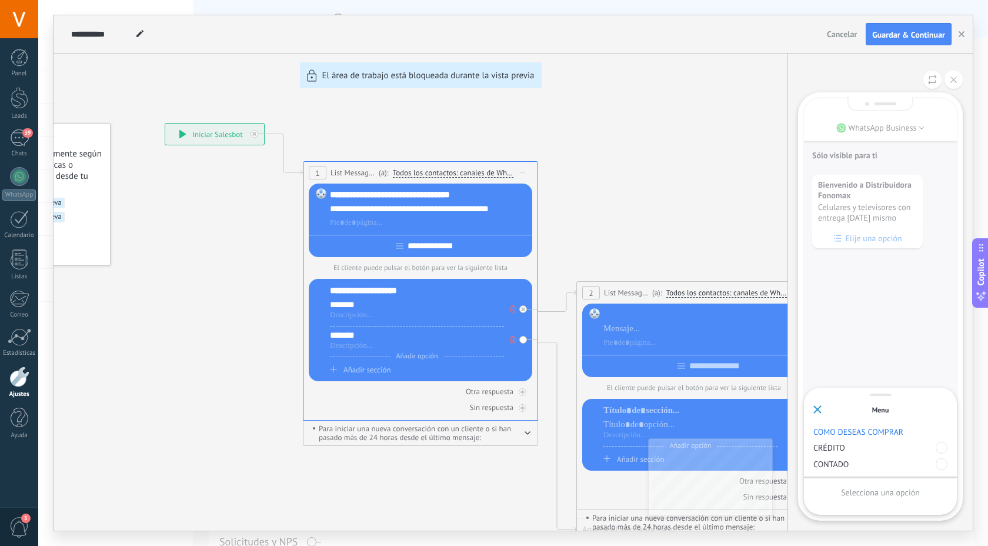
click at [883, 444] on p "CRÉDITO" at bounding box center [875, 447] width 122 height 11
click at [828, 451] on p "CRÉDITO" at bounding box center [875, 447] width 122 height 11
click at [940, 448] on div at bounding box center [942, 448] width 12 height 12
click at [903, 487] on div "Enviar" at bounding box center [881, 492] width 134 height 20
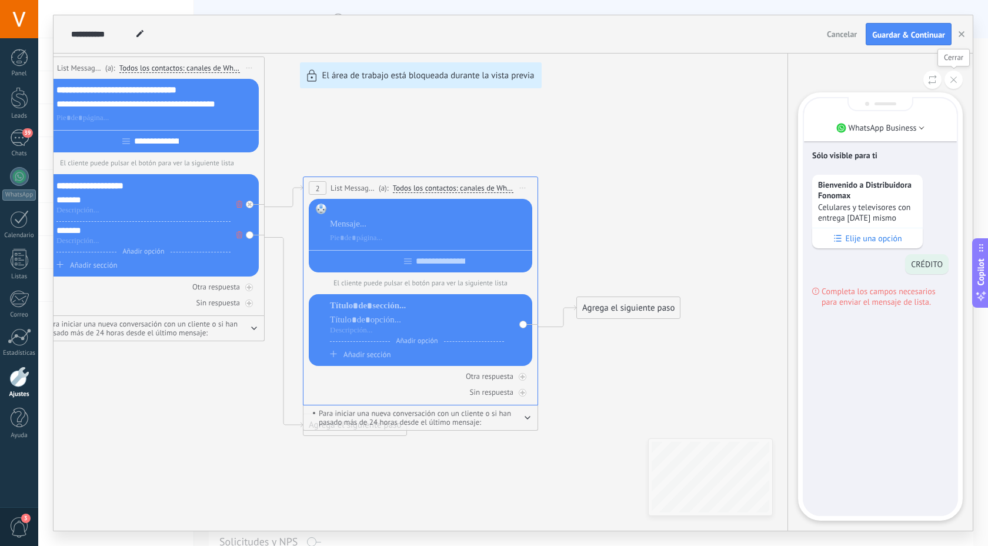
click at [955, 80] on icon at bounding box center [954, 79] width 6 height 6
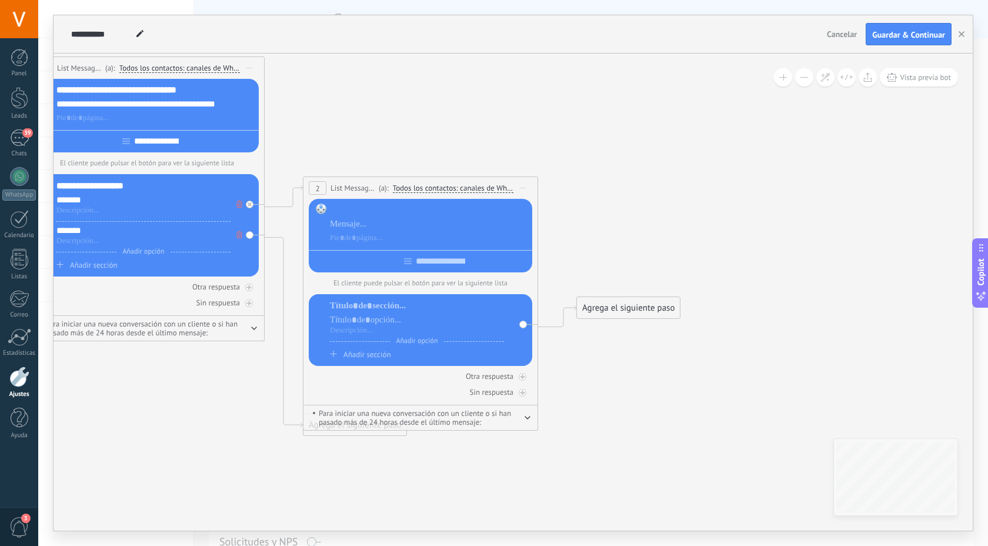
click at [69, 201] on div "*******" at bounding box center [143, 200] width 174 height 12
click at [63, 202] on div "*******" at bounding box center [143, 200] width 174 height 12
click at [58, 237] on div "*******" at bounding box center [143, 231] width 174 height 12
click at [248, 206] on icon at bounding box center [250, 204] width 4 height 4
click at [522, 189] on span "Iniciar vista previa aquí Cambiar nombre Duplicar [GEOGRAPHIC_DATA]" at bounding box center [523, 187] width 19 height 17
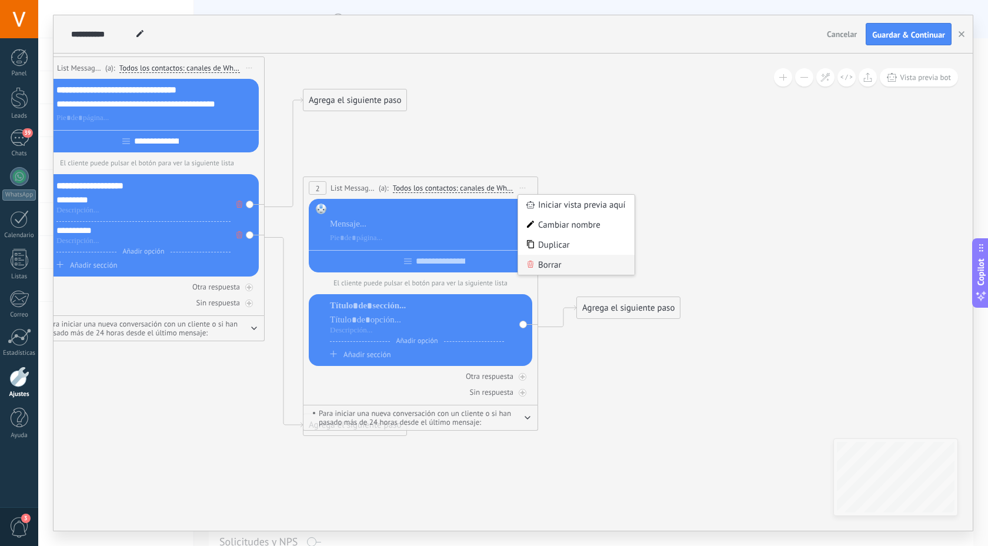
click at [539, 262] on div "Borrar" at bounding box center [576, 265] width 116 height 20
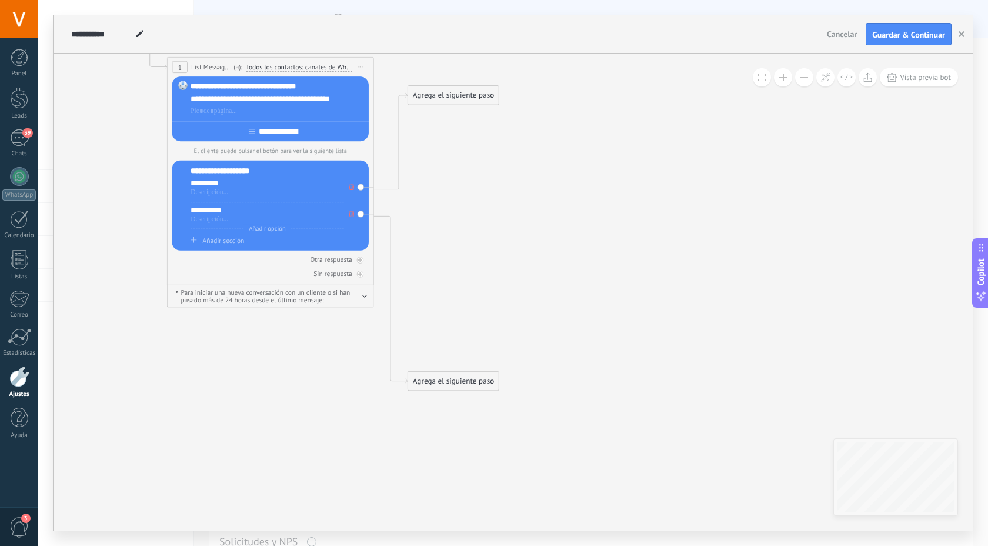
click at [462, 91] on div "Agrega el siguiente paso" at bounding box center [453, 95] width 91 height 17
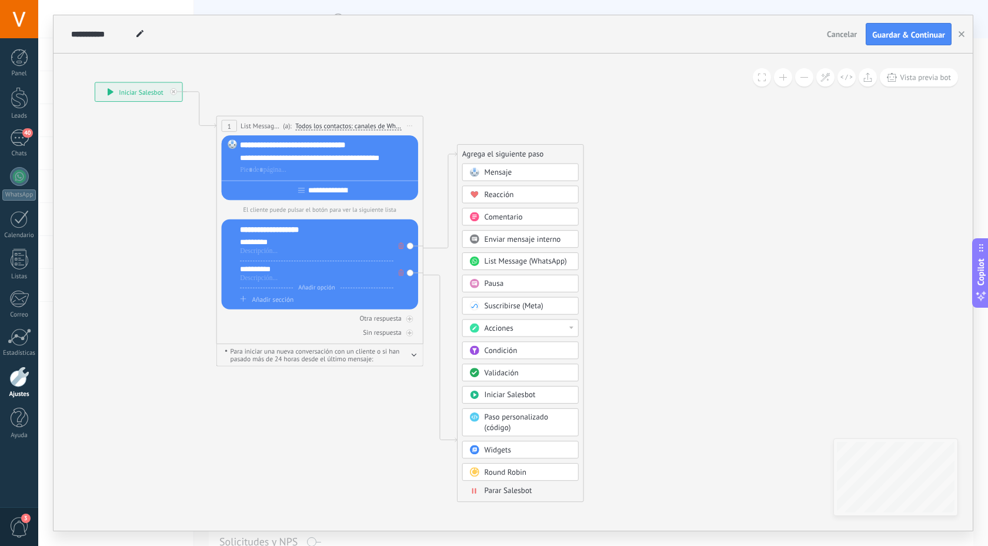
click at [504, 171] on span "Mensaje" at bounding box center [499, 173] width 28 height 10
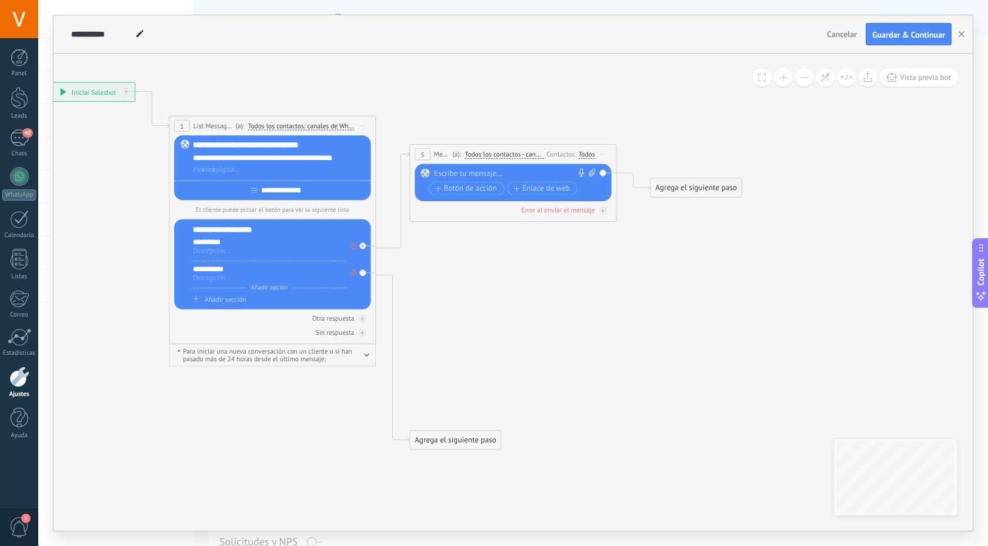
click at [492, 170] on div at bounding box center [511, 174] width 154 height 11
click at [467, 190] on span "Botón de acción" at bounding box center [466, 188] width 62 height 8
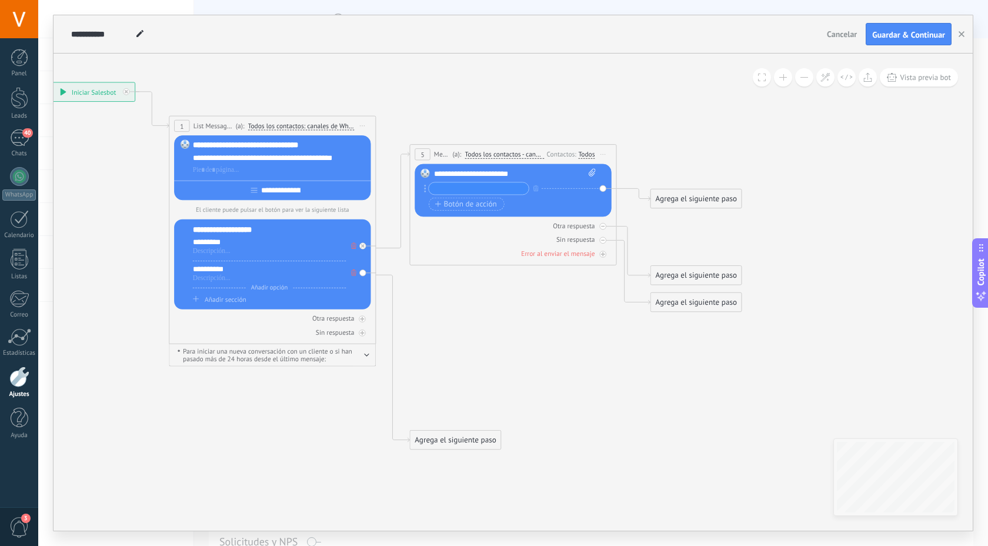
click at [462, 192] on input "text" at bounding box center [479, 188] width 100 height 12
type input "******"
click at [471, 206] on span "Botón de acción" at bounding box center [466, 204] width 62 height 8
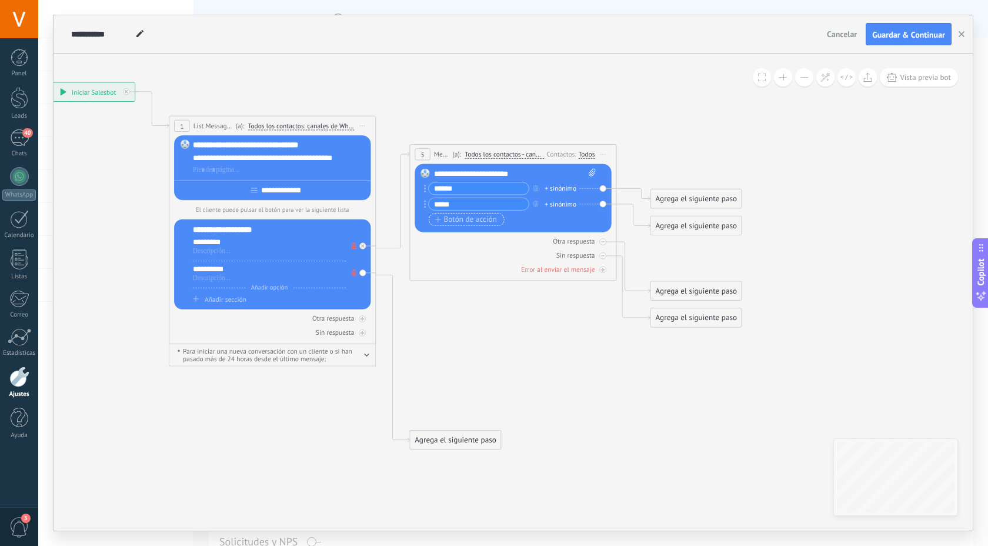
type input "*****"
click at [478, 224] on span "Botón de acción" at bounding box center [466, 219] width 62 height 8
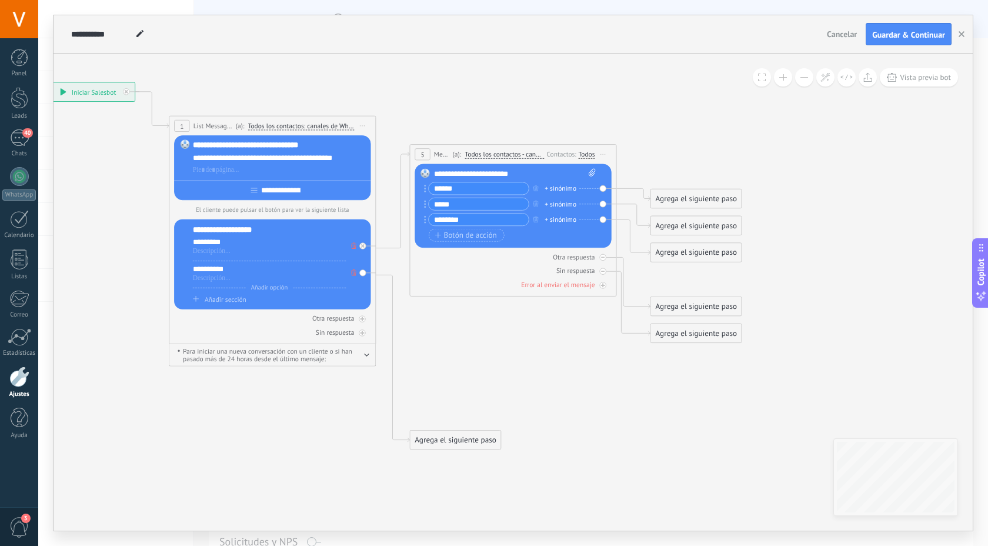
type input "********"
click at [680, 198] on div "Agrega el siguiente paso" at bounding box center [696, 198] width 91 height 17
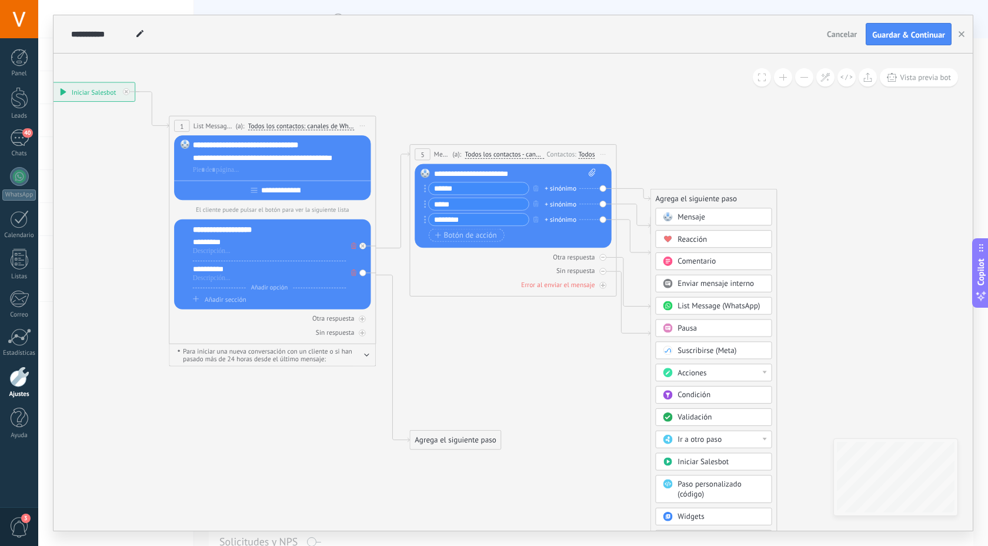
click at [728, 216] on div "Mensaje" at bounding box center [721, 217] width 87 height 11
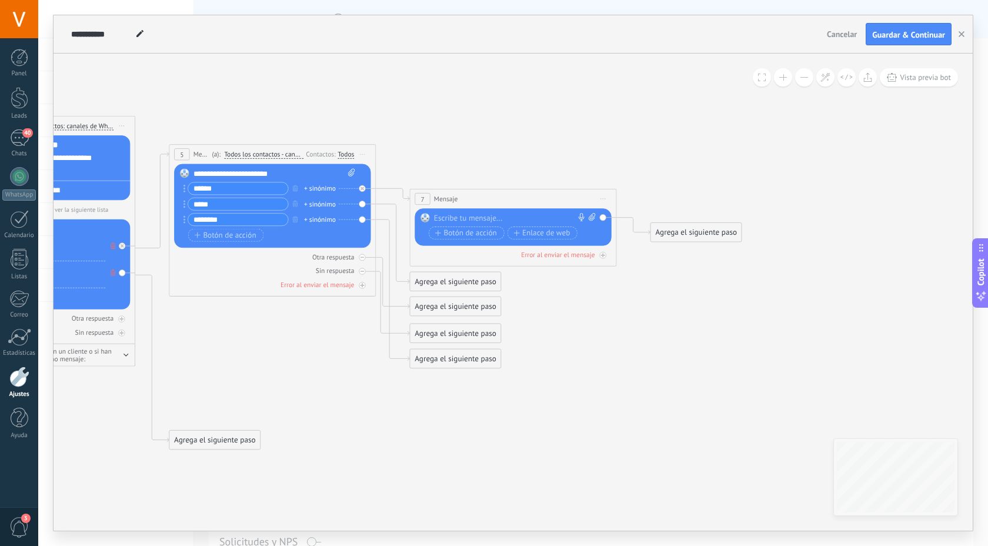
click at [506, 212] on div "Reemplazar Quitar Convertir a mensaje de voz Arrastre la imagen aquí para adjun…" at bounding box center [513, 226] width 196 height 37
click at [502, 219] on div at bounding box center [511, 218] width 154 height 11
click at [484, 218] on div "**********" at bounding box center [515, 218] width 162 height 11
click at [567, 218] on div "**********" at bounding box center [515, 218] width 162 height 11
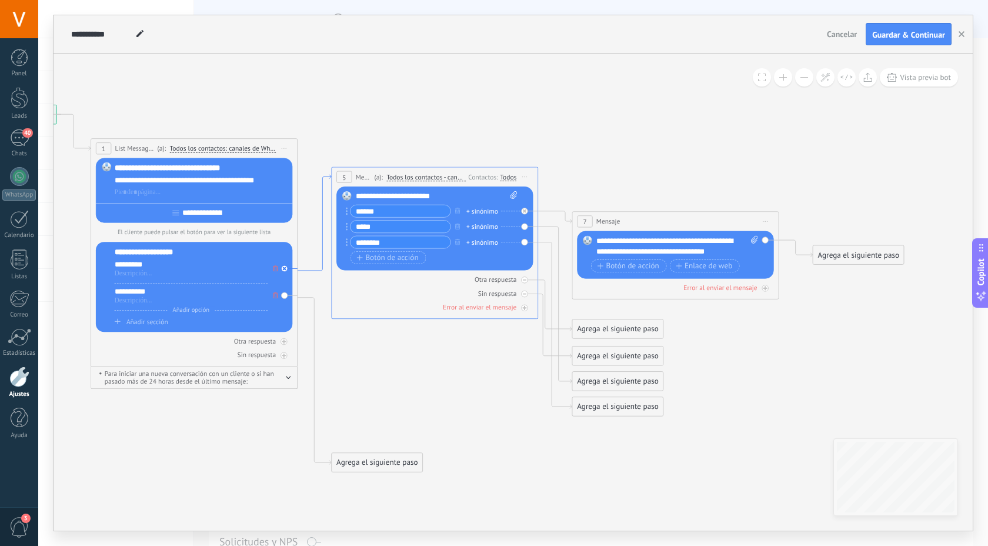
click at [320, 237] on icon at bounding box center [315, 223] width 34 height 96
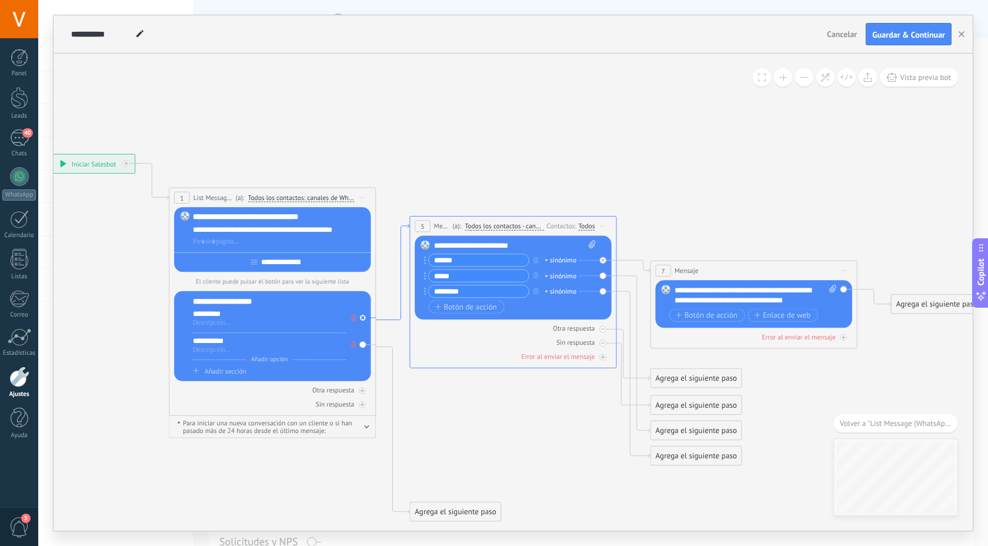
click at [398, 319] on icon at bounding box center [393, 272] width 34 height 96
click at [427, 224] on div "5" at bounding box center [422, 226] width 15 height 12
click at [423, 229] on span "5" at bounding box center [423, 226] width 4 height 9
click at [423, 228] on span "5" at bounding box center [423, 226] width 4 height 9
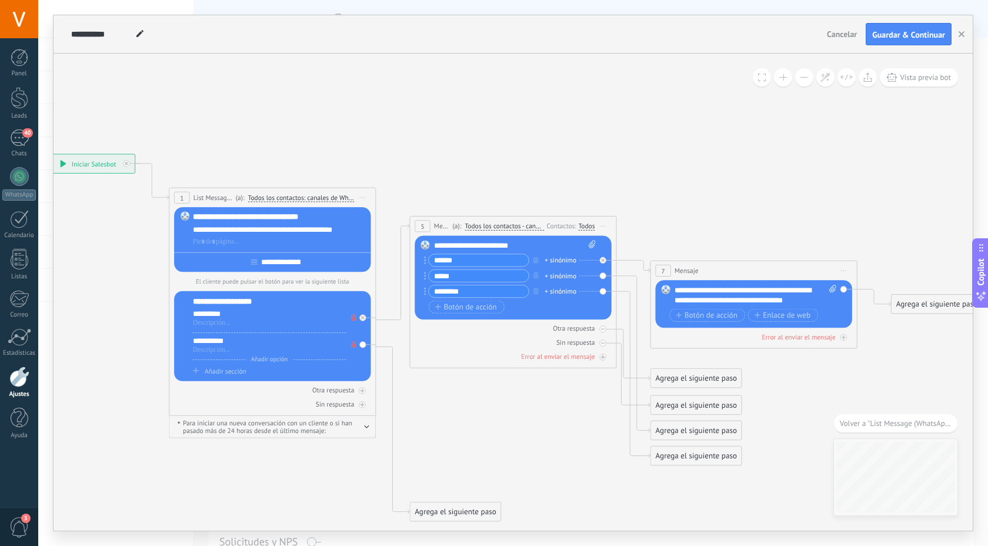
click at [423, 228] on span "5" at bounding box center [423, 226] width 4 height 9
click at [602, 225] on span "Iniciar vista previa aquí Cambiar nombre Duplicar [GEOGRAPHIC_DATA]" at bounding box center [603, 226] width 16 height 15
click at [645, 276] on div "Duplicar" at bounding box center [650, 276] width 102 height 18
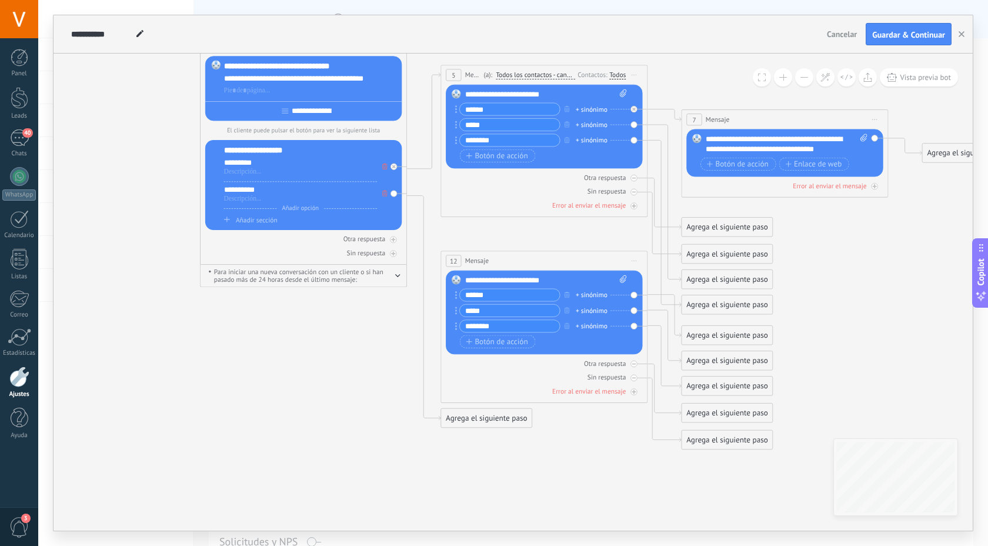
click at [638, 262] on span "Iniciar vista previa aquí Cambiar nombre Duplicar [GEOGRAPHIC_DATA]" at bounding box center [634, 261] width 16 height 15
click at [660, 328] on div "Borrar" at bounding box center [681, 328] width 102 height 18
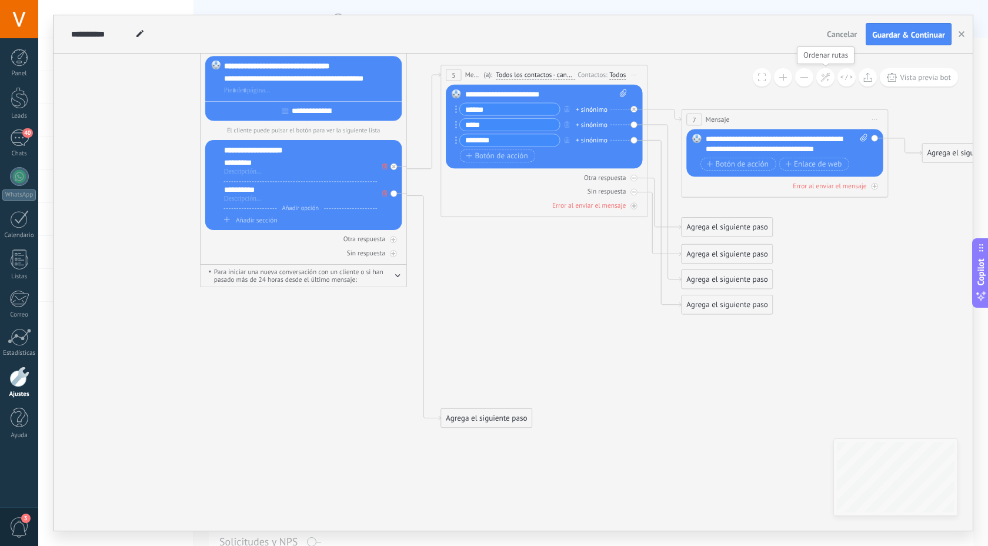
click at [822, 78] on icon at bounding box center [826, 77] width 10 height 10
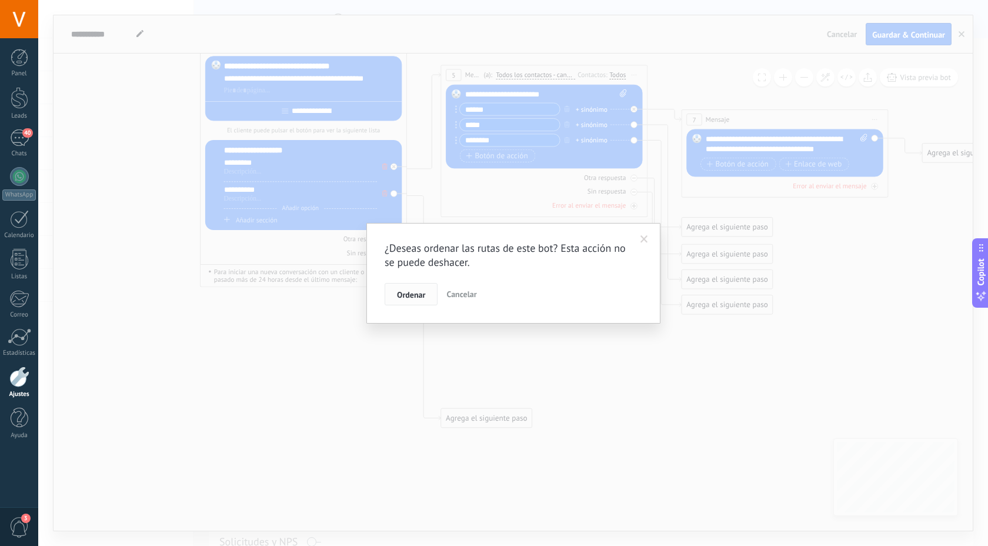
click at [415, 302] on button "Ordenar" at bounding box center [411, 294] width 53 height 22
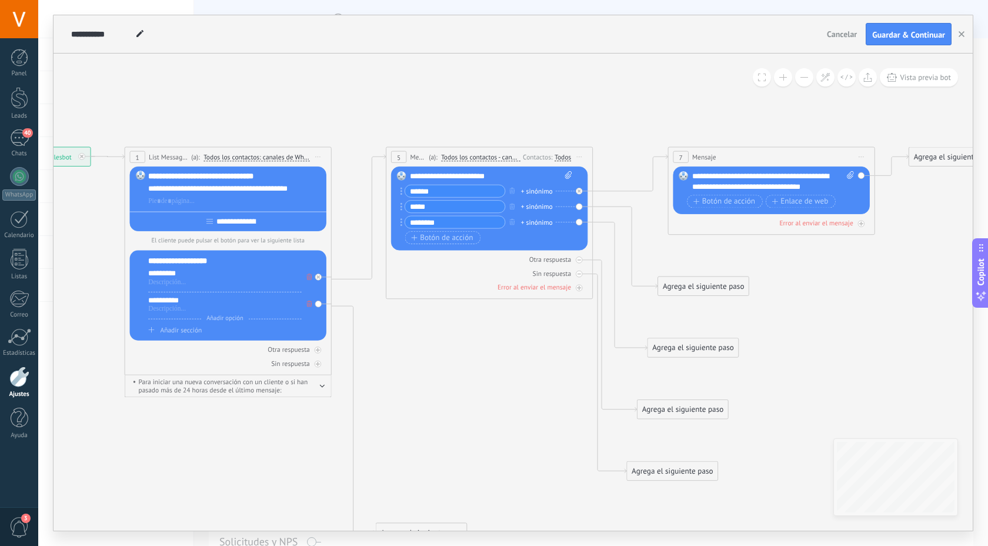
click at [448, 155] on span "Todos los contactos - canales seleccionados" at bounding box center [480, 157] width 79 height 8
click at [448, 155] on button "Todos los contactos - canales seleccionados" at bounding box center [500, 157] width 129 height 19
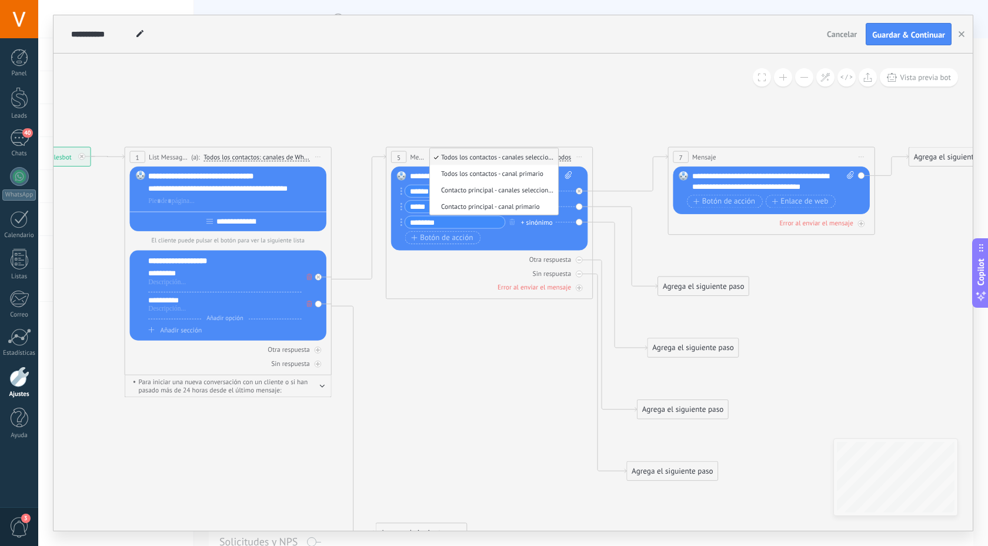
click at [488, 111] on icon at bounding box center [484, 345] width 1480 height 914
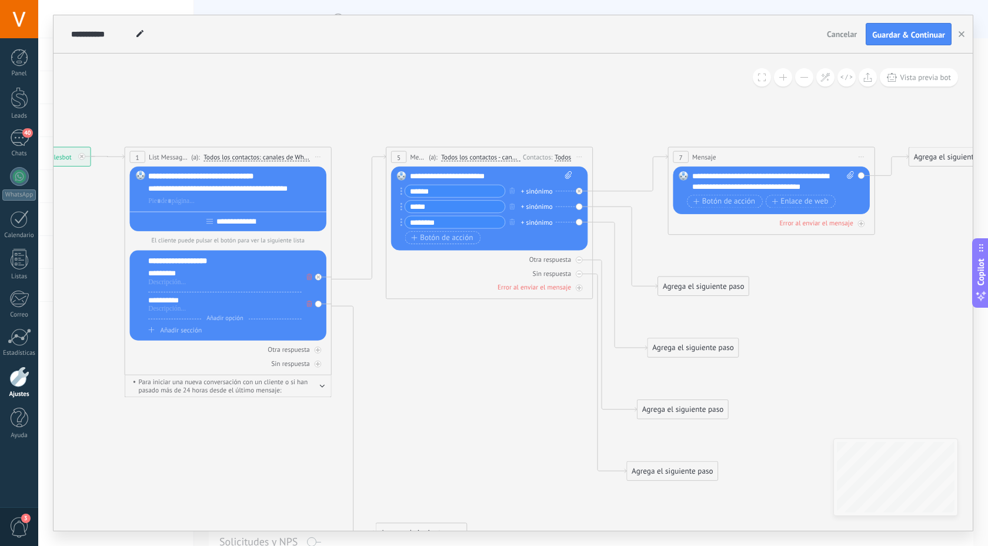
click at [565, 158] on div "Todos" at bounding box center [563, 157] width 16 height 8
click at [538, 114] on icon at bounding box center [484, 345] width 1480 height 914
click at [420, 159] on span "Mensaje" at bounding box center [418, 157] width 16 height 10
click at [402, 156] on div "5" at bounding box center [398, 157] width 15 height 12
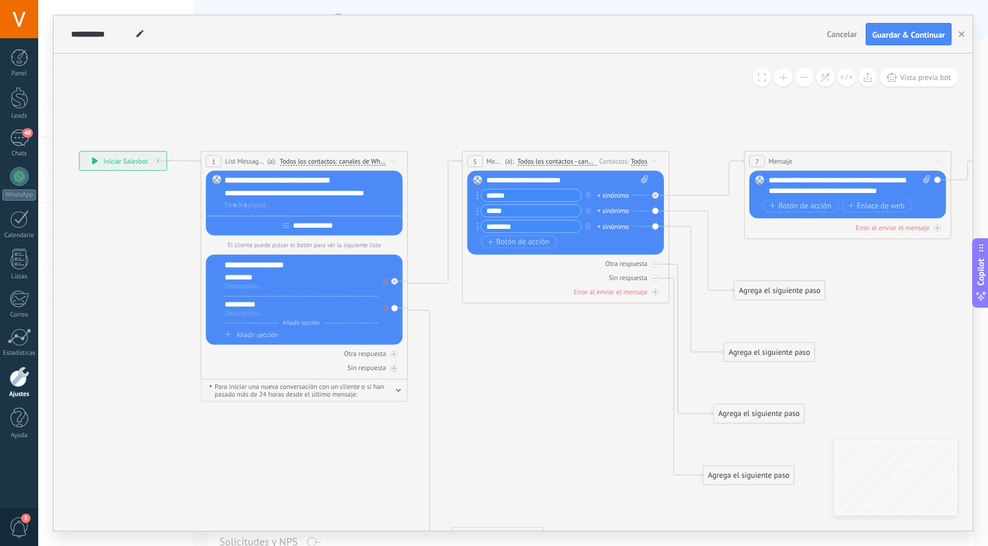
click at [324, 283] on div "*********" at bounding box center [301, 277] width 153 height 11
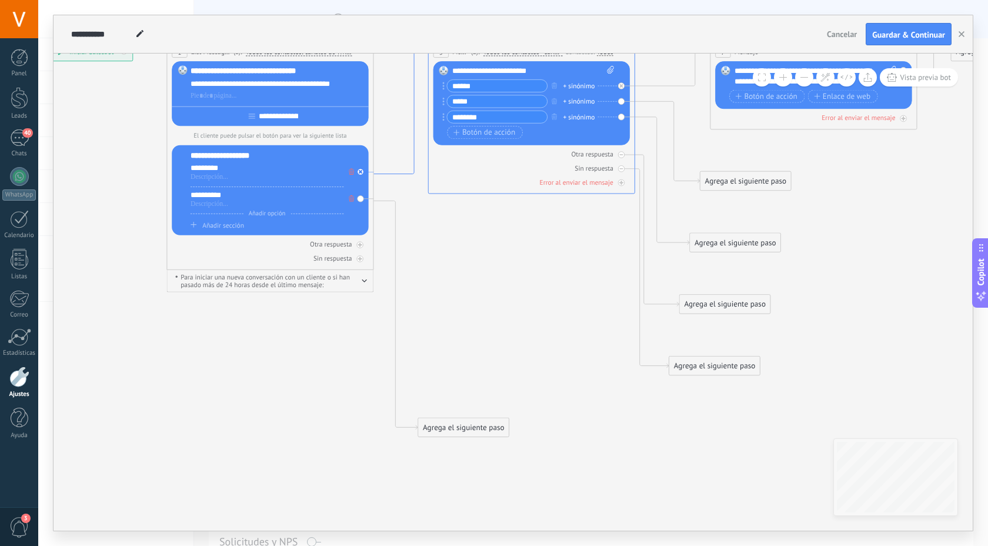
drag, startPoint x: 412, startPoint y: 282, endPoint x: 377, endPoint y: 172, distance: 116.1
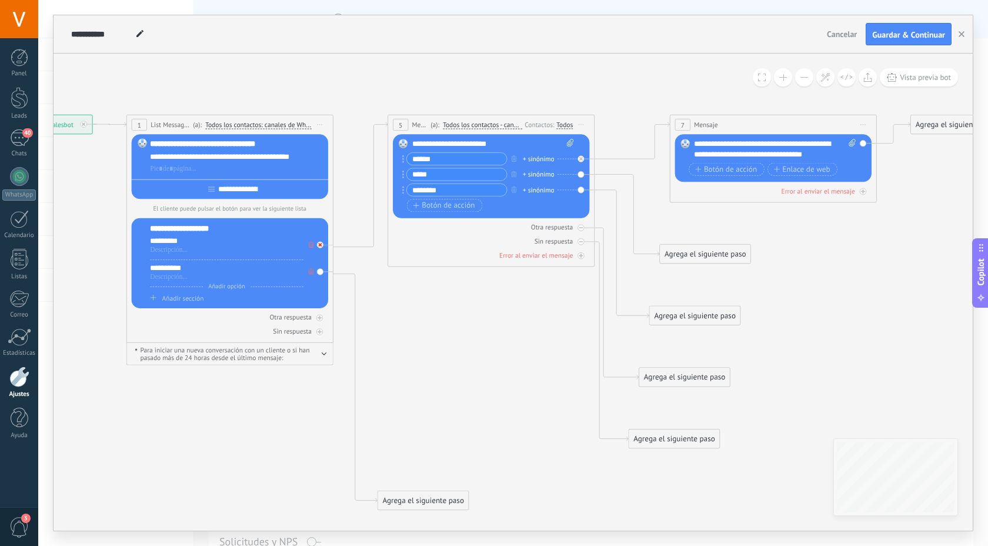
click at [319, 247] on icon at bounding box center [320, 245] width 4 height 4
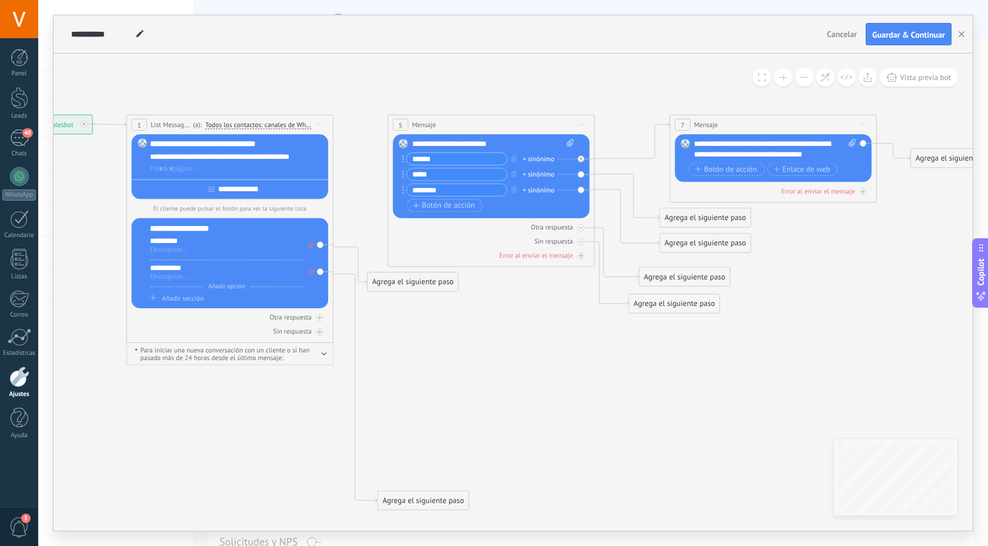
click at [439, 289] on div "Agrega el siguiente paso" at bounding box center [413, 282] width 91 height 17
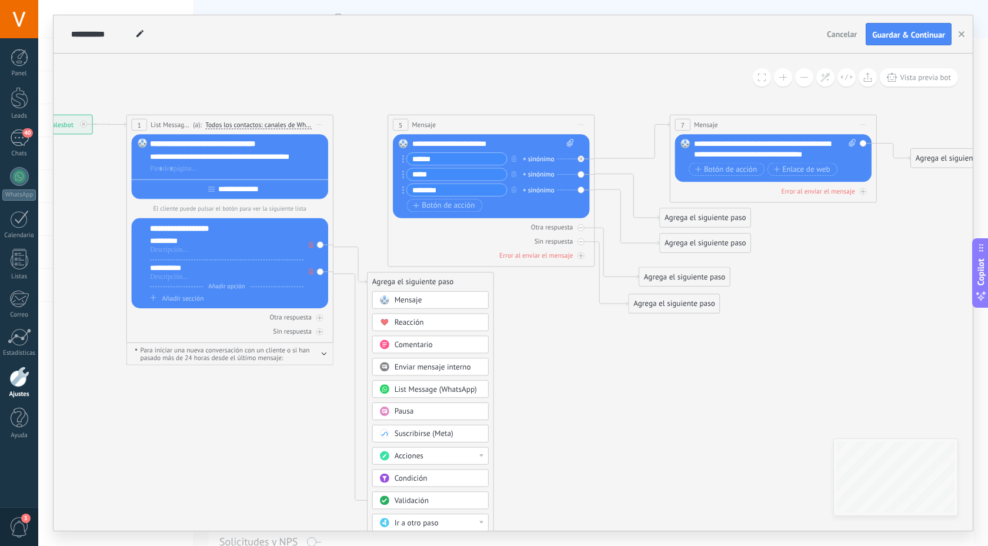
click at [432, 306] on div "Mensaje" at bounding box center [430, 300] width 116 height 18
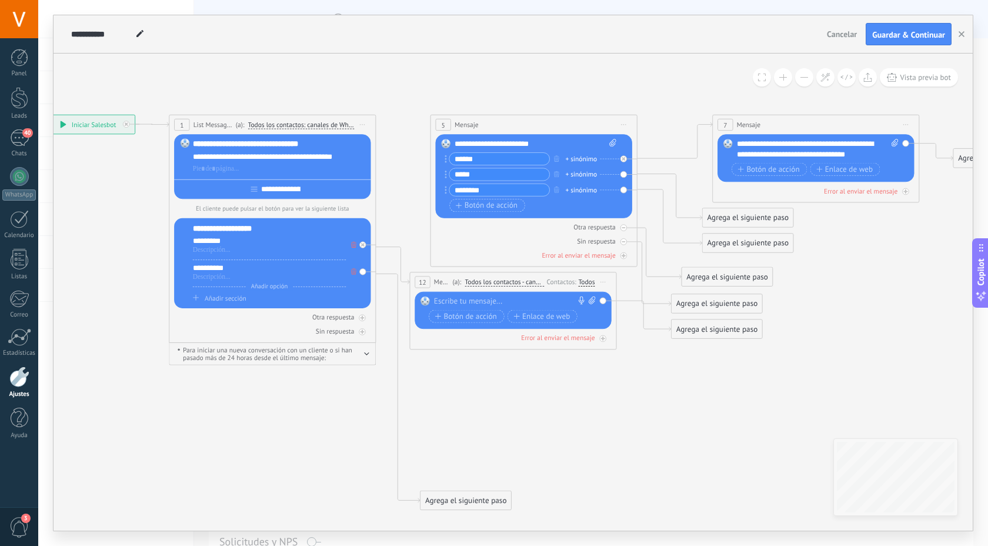
click at [466, 303] on div at bounding box center [511, 302] width 154 height 11
click at [462, 317] on span "Botón de acción" at bounding box center [466, 316] width 62 height 8
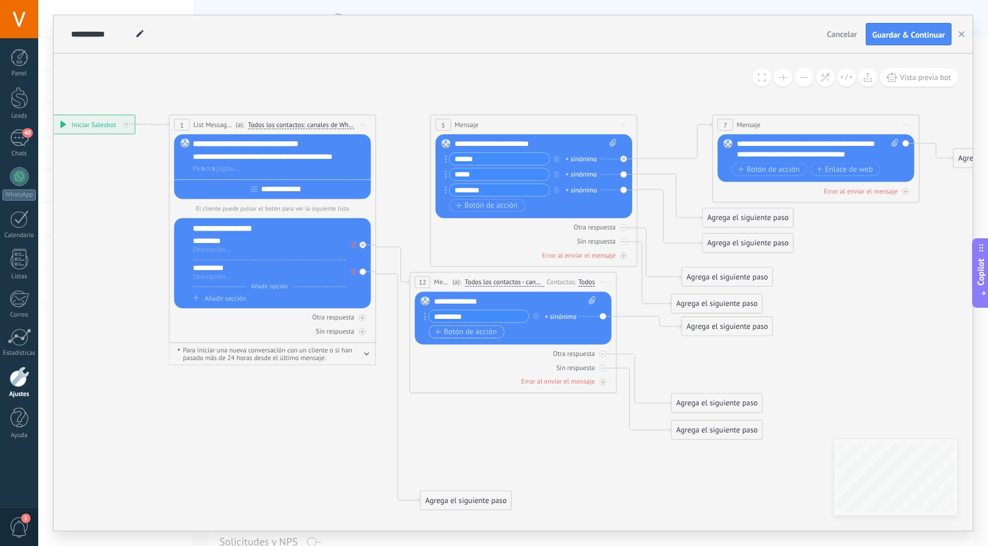
type input "*********"
click at [454, 335] on span "Botón de acción" at bounding box center [466, 332] width 62 height 8
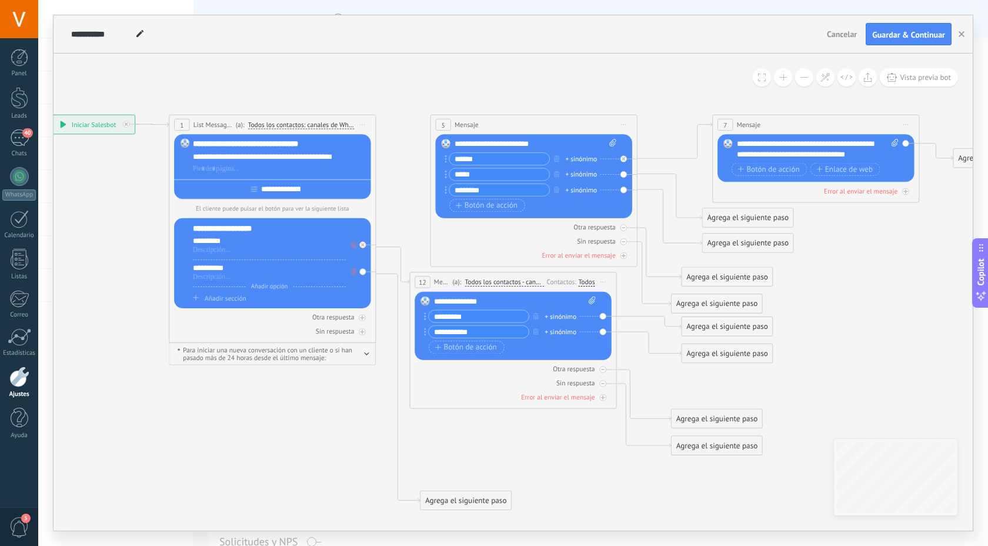
type input "**********"
click at [717, 329] on div "Agrega el siguiente paso" at bounding box center [727, 326] width 91 height 17
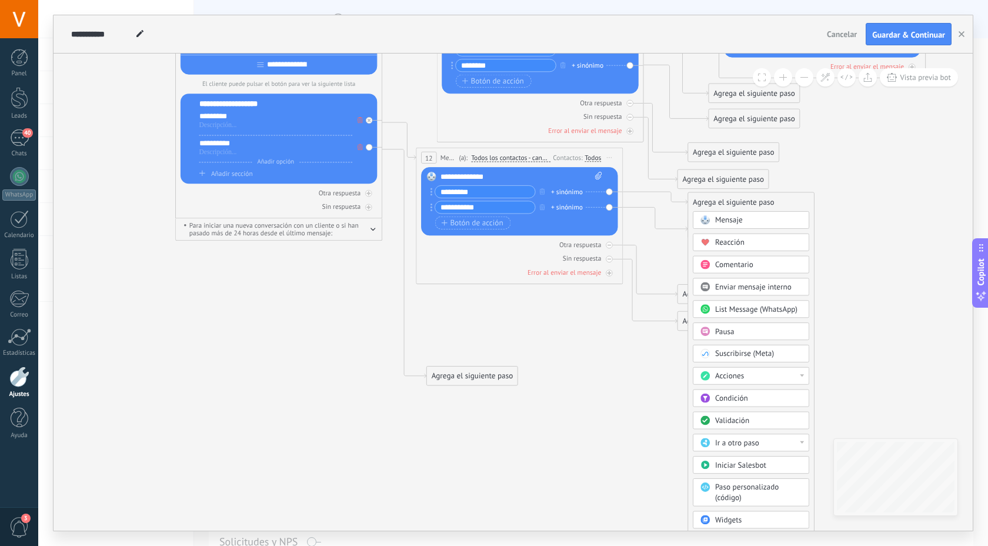
click at [757, 444] on span "Ir a otro paso" at bounding box center [737, 443] width 44 height 10
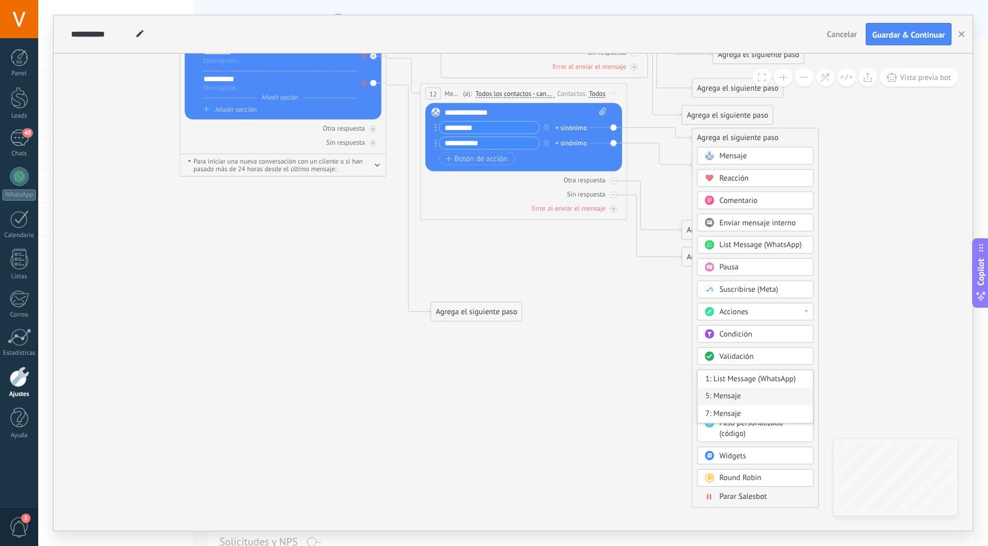
click at [748, 396] on div "5: Mensaje" at bounding box center [755, 397] width 115 height 18
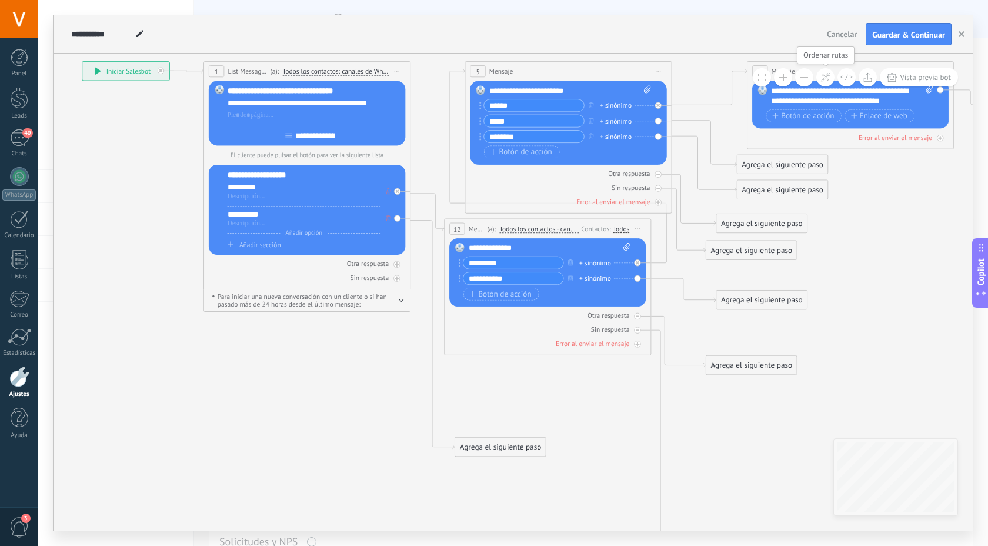
click at [830, 81] on icon at bounding box center [826, 77] width 10 height 10
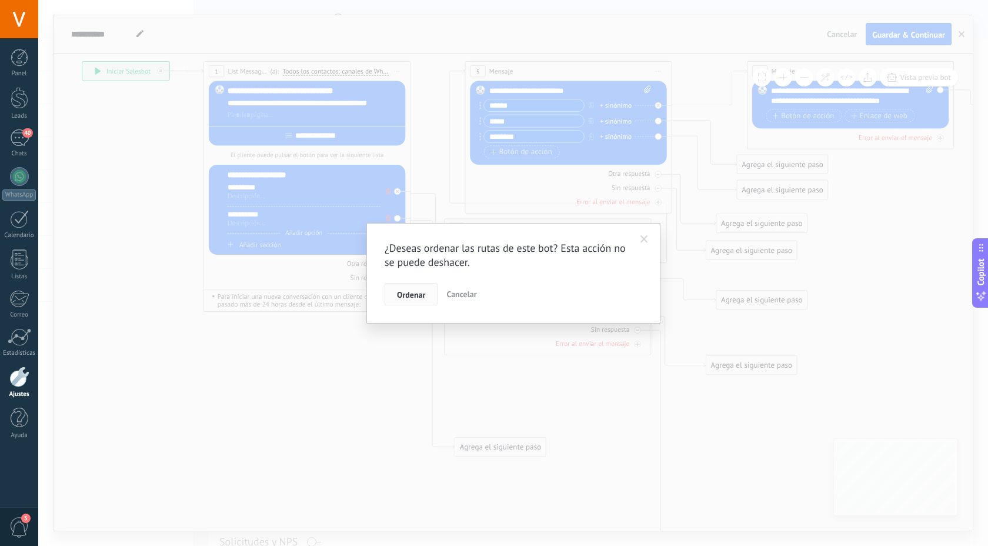
click at [418, 295] on span "Ordenar" at bounding box center [411, 295] width 28 height 8
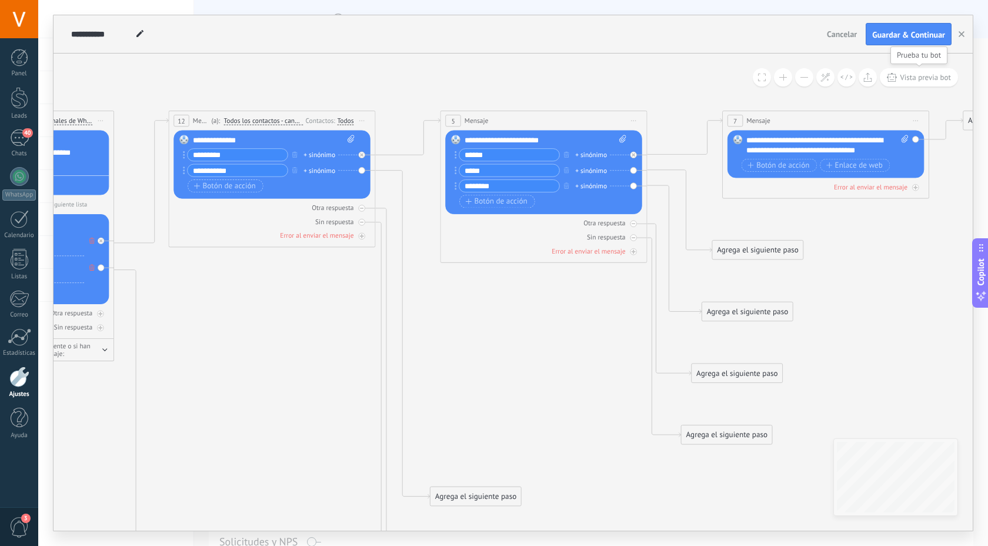
click at [910, 74] on span "Vista previa bot" at bounding box center [925, 77] width 51 height 10
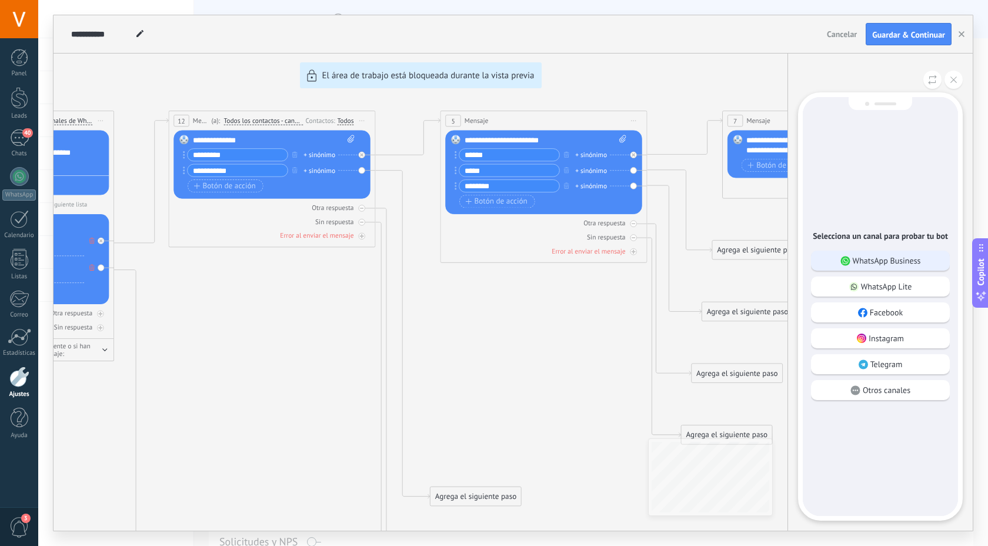
click at [879, 267] on div "WhatsApp Business" at bounding box center [880, 261] width 139 height 20
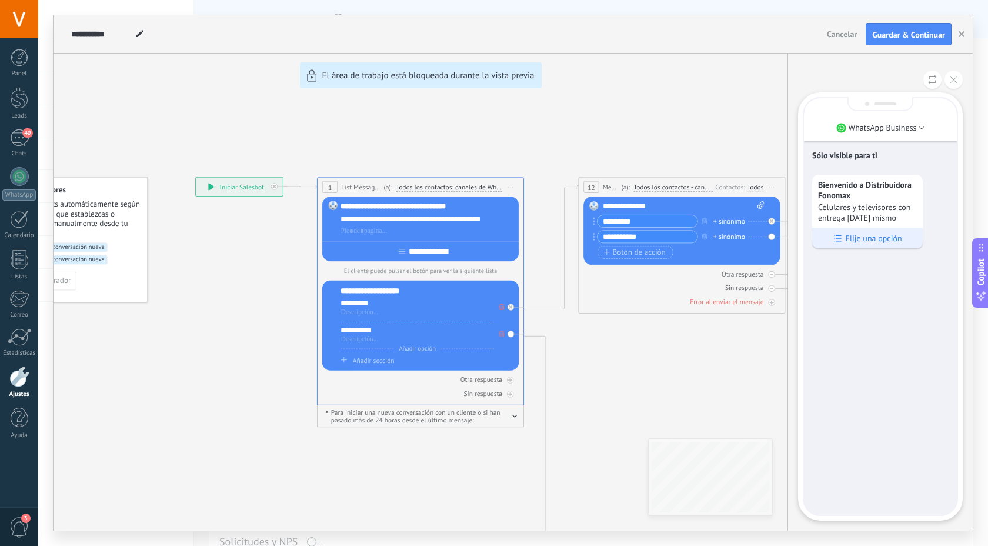
click at [882, 238] on p "Elije una opción" at bounding box center [873, 238] width 56 height 11
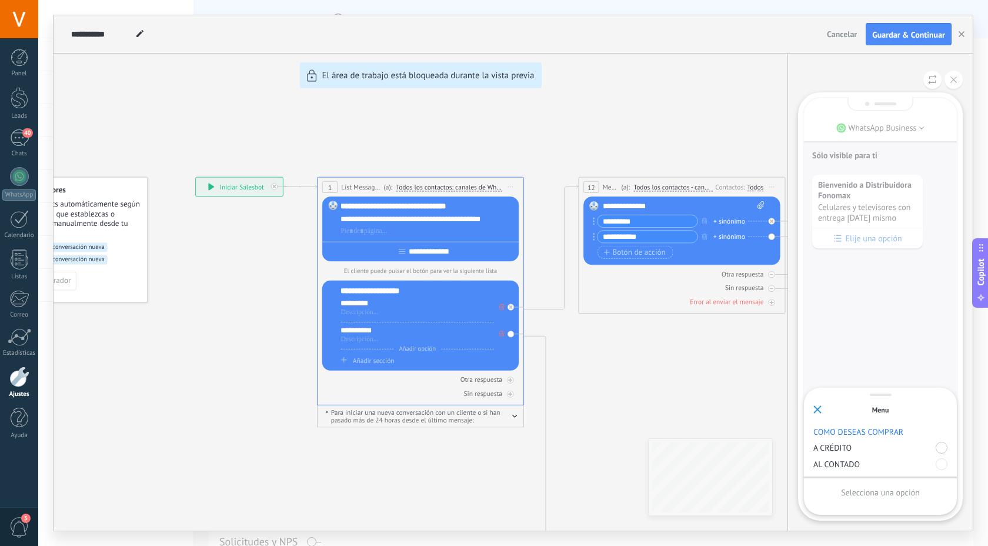
click at [941, 449] on div at bounding box center [942, 448] width 12 height 12
click at [913, 494] on div "Enviar" at bounding box center [881, 492] width 134 height 20
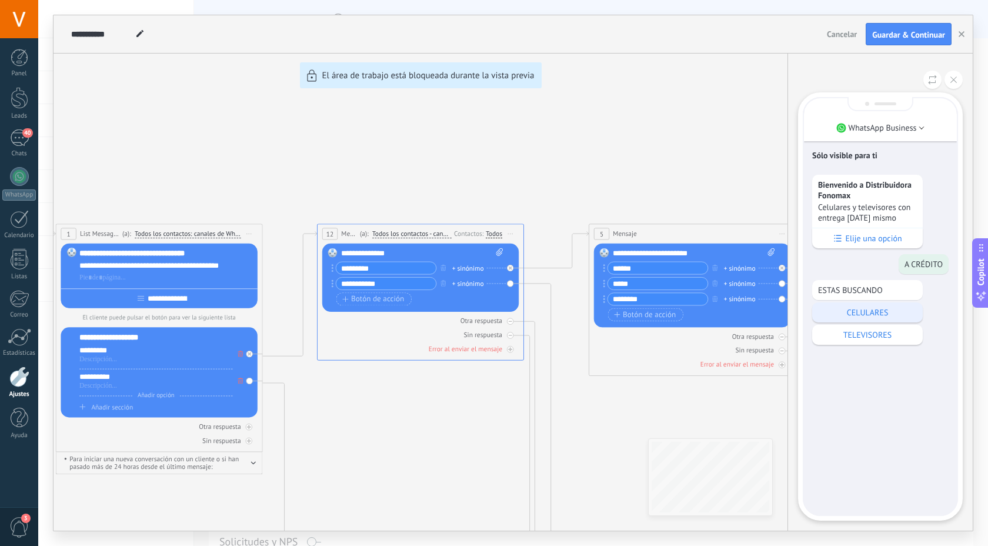
click at [882, 318] on p "CELULARES" at bounding box center [867, 312] width 99 height 11
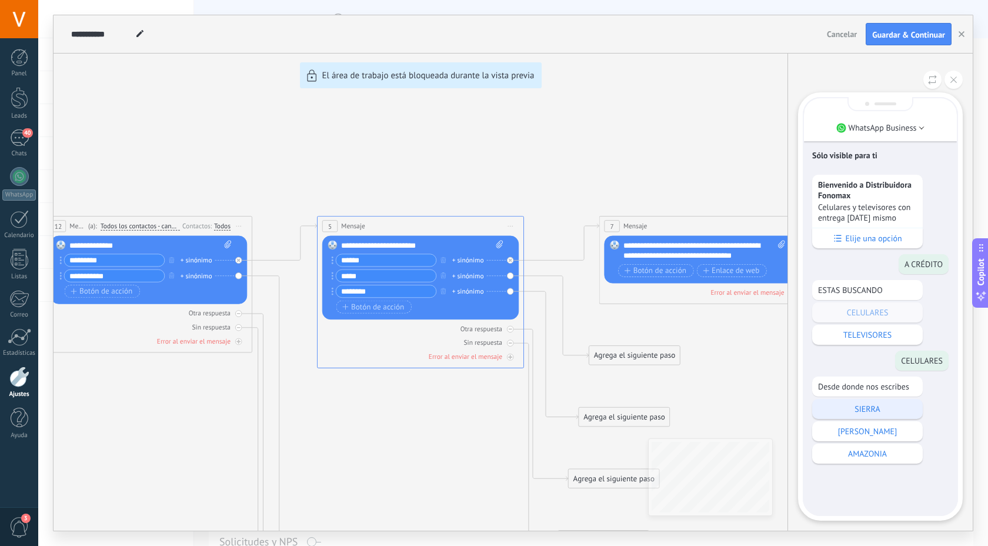
click at [888, 410] on p "SIERRA" at bounding box center [867, 409] width 99 height 11
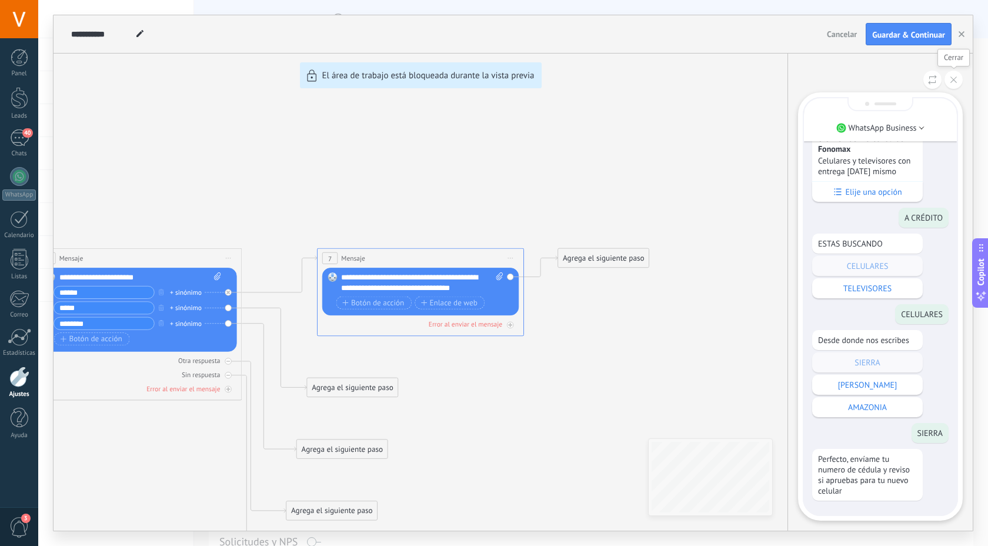
click at [955, 87] on button at bounding box center [954, 80] width 18 height 18
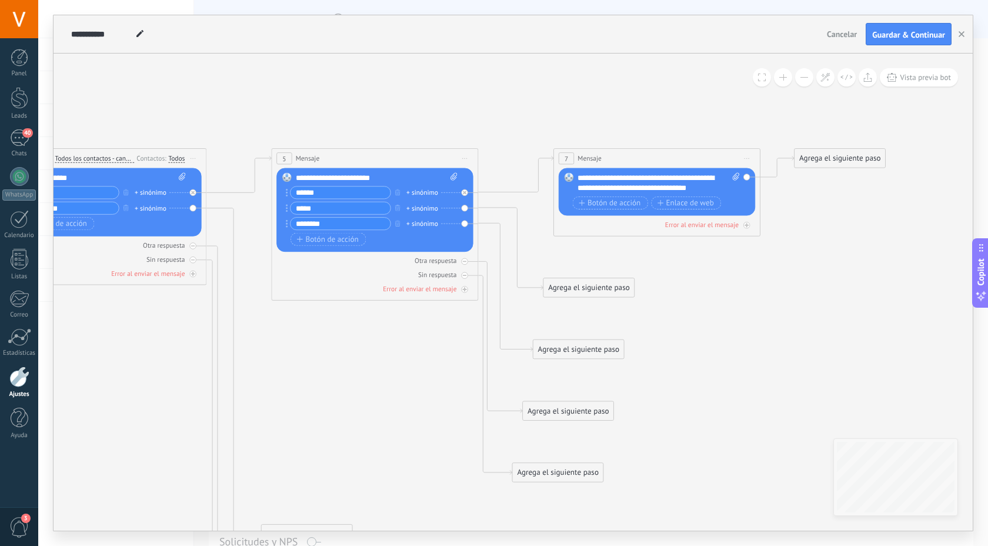
click at [829, 165] on div "Agrega el siguiente paso" at bounding box center [840, 158] width 91 height 17
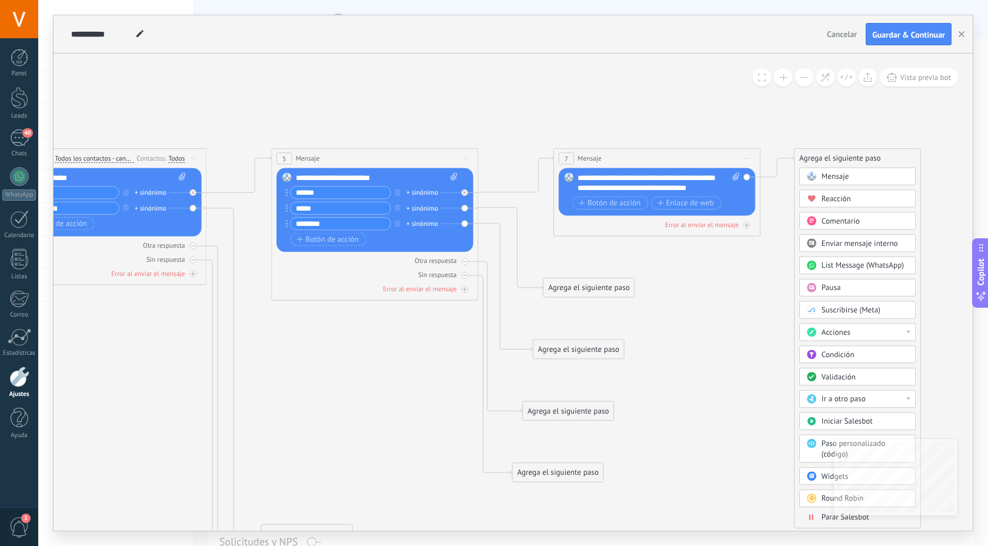
click at [844, 291] on div "Pausa" at bounding box center [865, 288] width 87 height 11
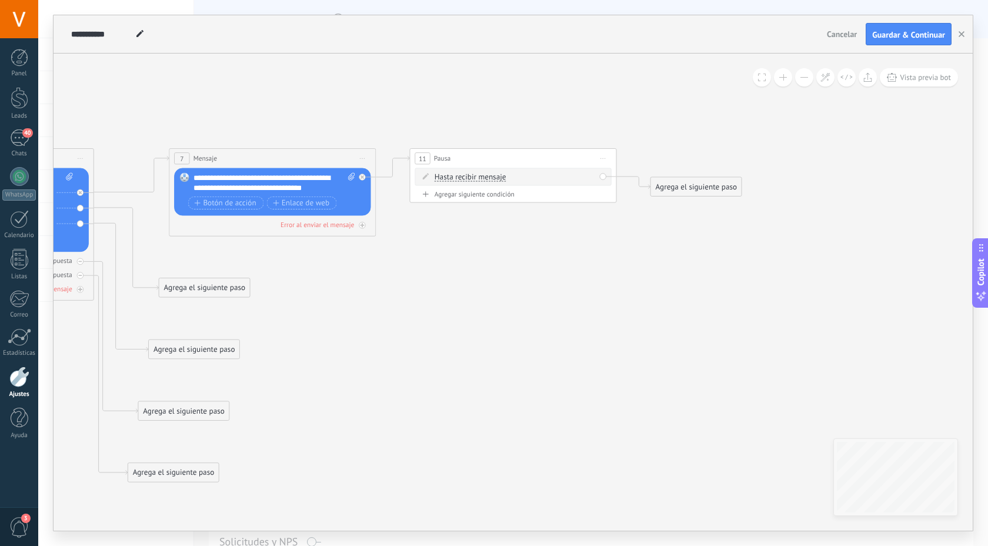
click at [677, 193] on div "Agrega el siguiente paso" at bounding box center [696, 186] width 91 height 17
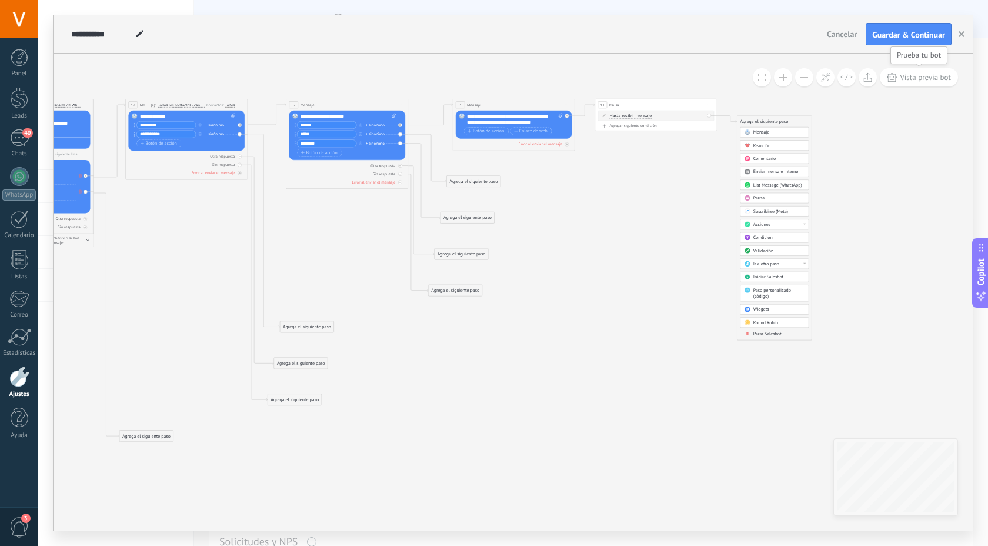
click at [921, 81] on span "Vista previa bot" at bounding box center [925, 77] width 51 height 10
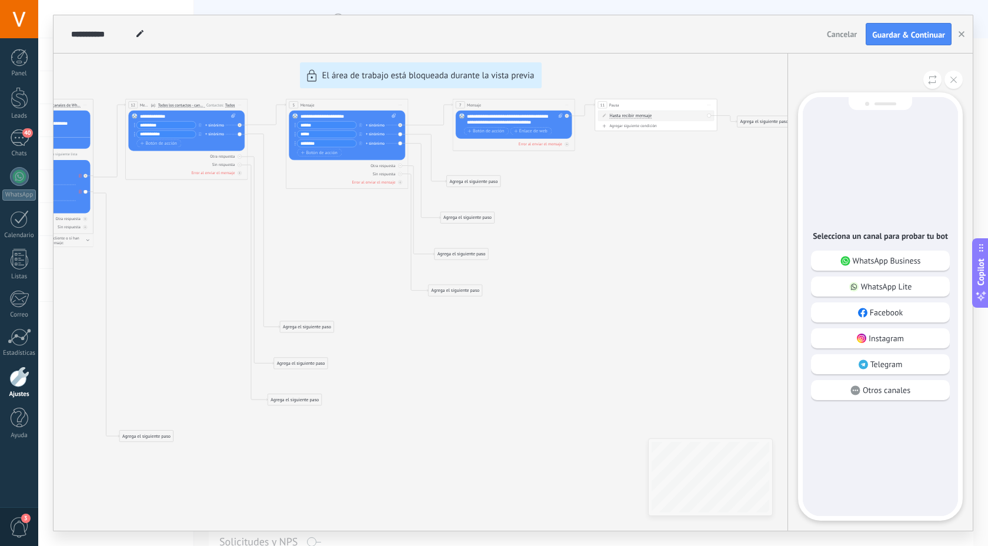
click at [754, 121] on div "**********" at bounding box center [514, 272] width 920 height 515
click at [952, 82] on icon at bounding box center [954, 79] width 6 height 6
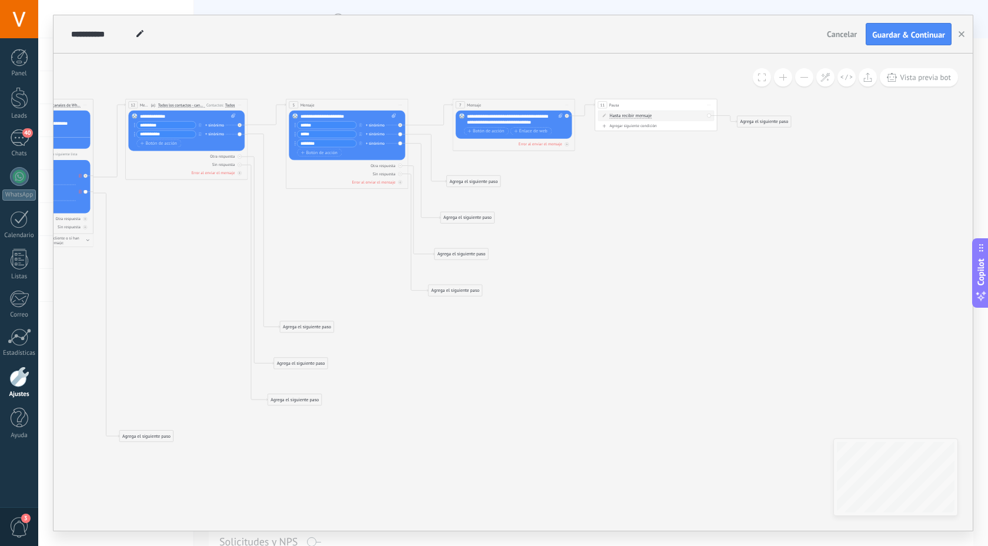
click at [765, 125] on div "Agrega el siguiente paso" at bounding box center [765, 121] width 54 height 10
click at [764, 134] on span "Mensaje" at bounding box center [762, 132] width 16 height 6
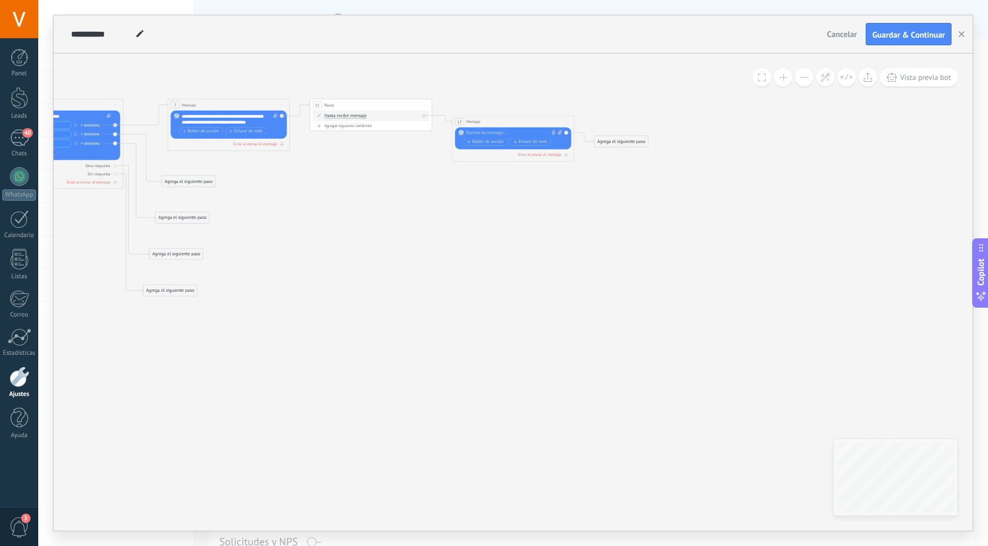
click at [499, 131] on div at bounding box center [512, 133] width 91 height 6
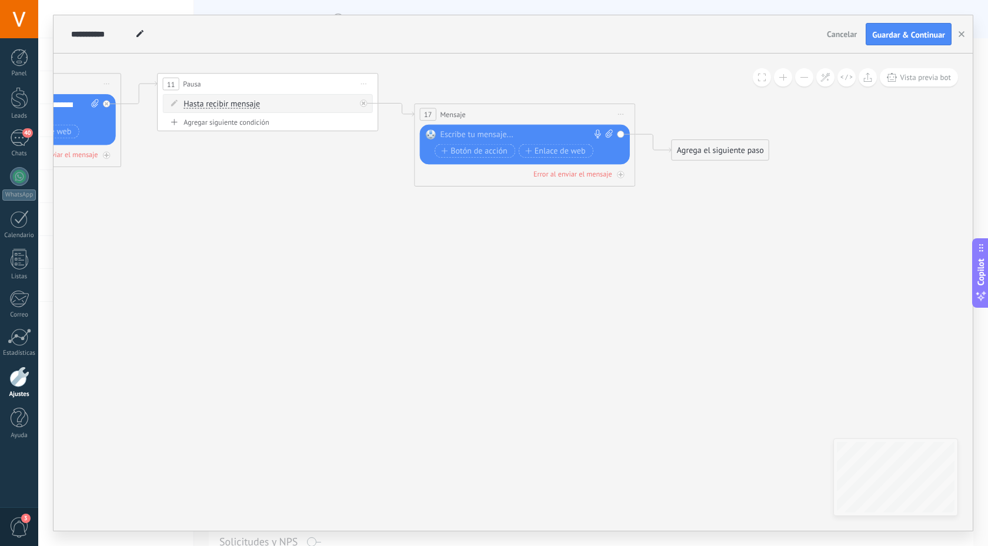
click at [480, 136] on div at bounding box center [522, 134] width 164 height 11
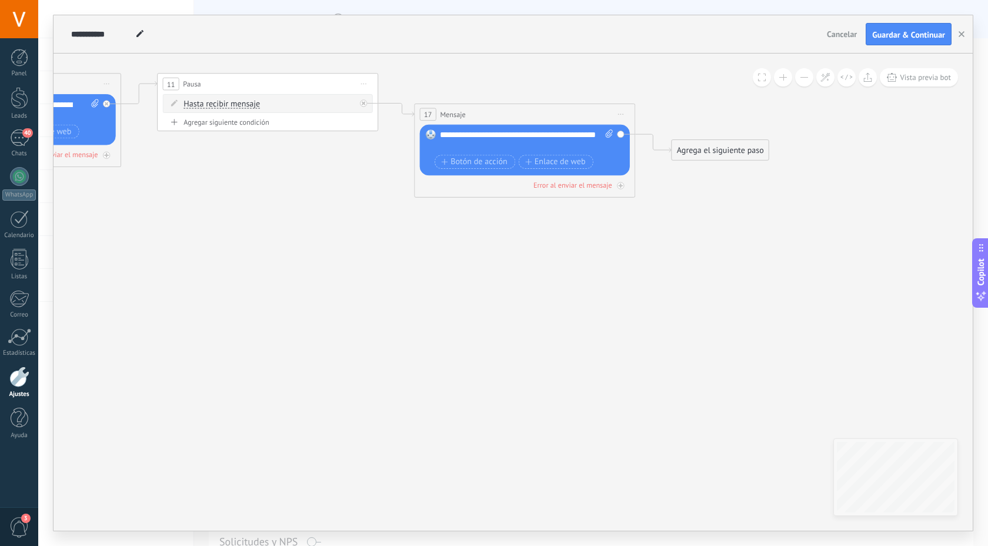
click at [458, 134] on div "**********" at bounding box center [526, 140] width 173 height 22
click at [477, 149] on div "**********" at bounding box center [526, 140] width 173 height 22
click at [476, 160] on span "Botón de acción" at bounding box center [474, 162] width 66 height 9
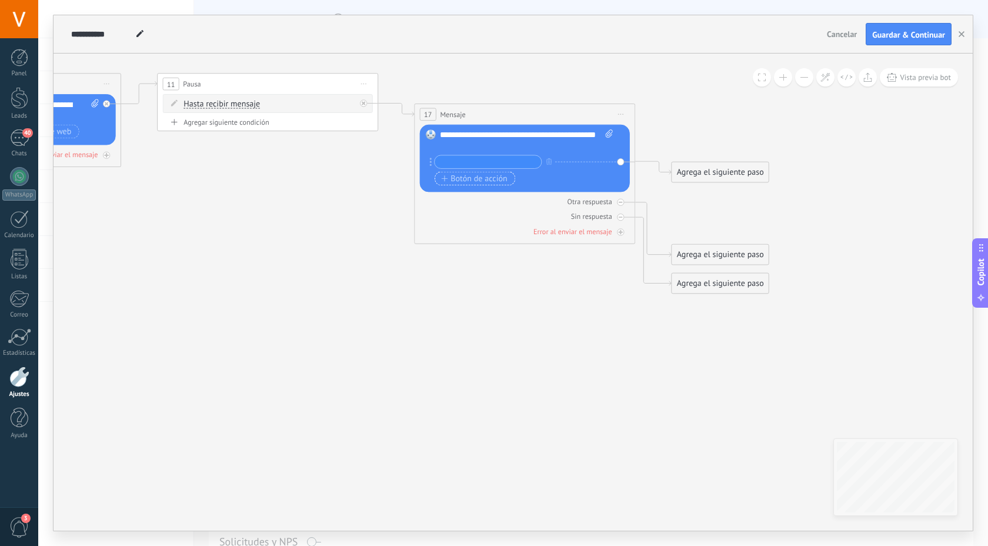
click at [476, 160] on input "text" at bounding box center [488, 161] width 106 height 13
type input "*"
click at [465, 181] on span "Botón de acción" at bounding box center [474, 178] width 66 height 9
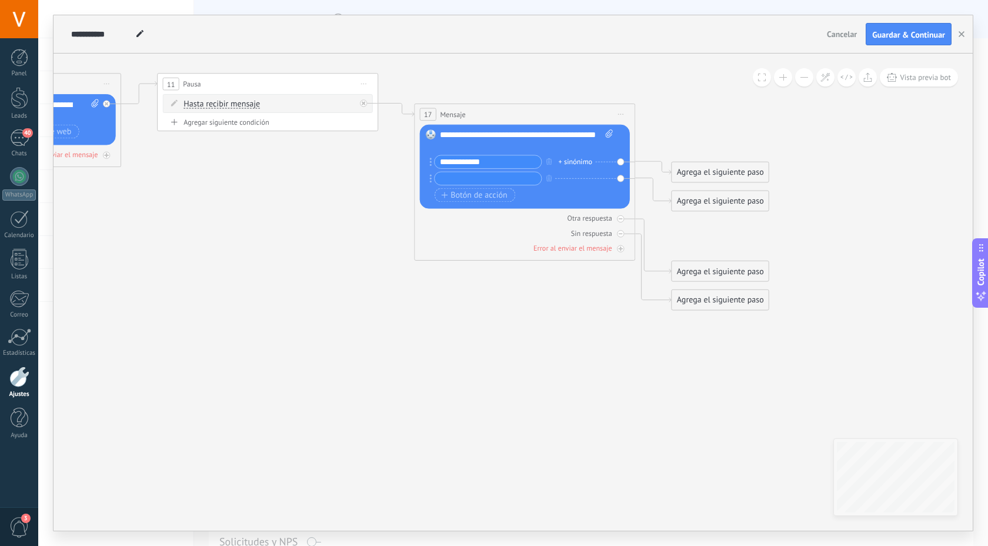
click at [490, 164] on input "**********" at bounding box center [488, 161] width 106 height 13
type input "**********"
click at [510, 181] on input "text" at bounding box center [488, 178] width 106 height 13
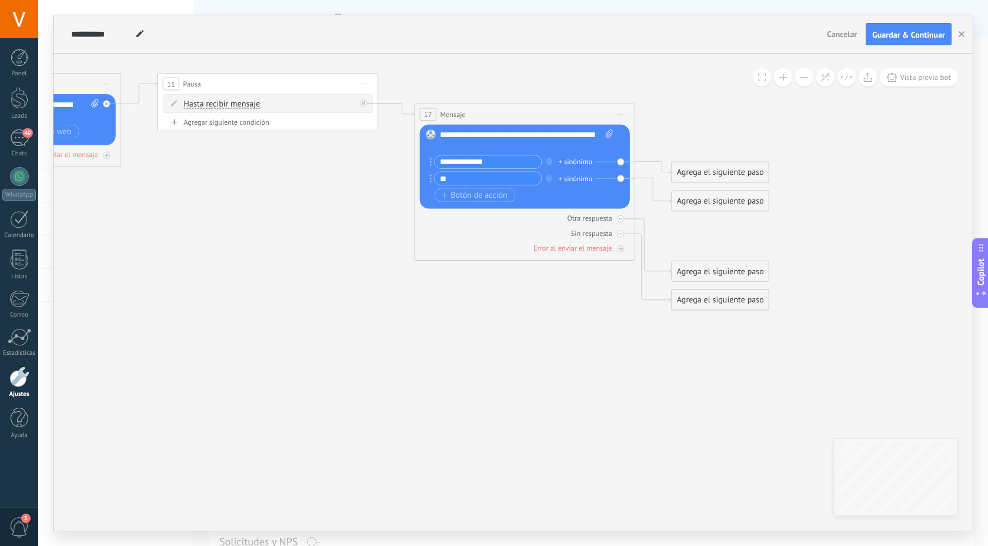
type input "*"
click at [509, 178] on input "text" at bounding box center [488, 178] width 106 height 13
type input "**********"
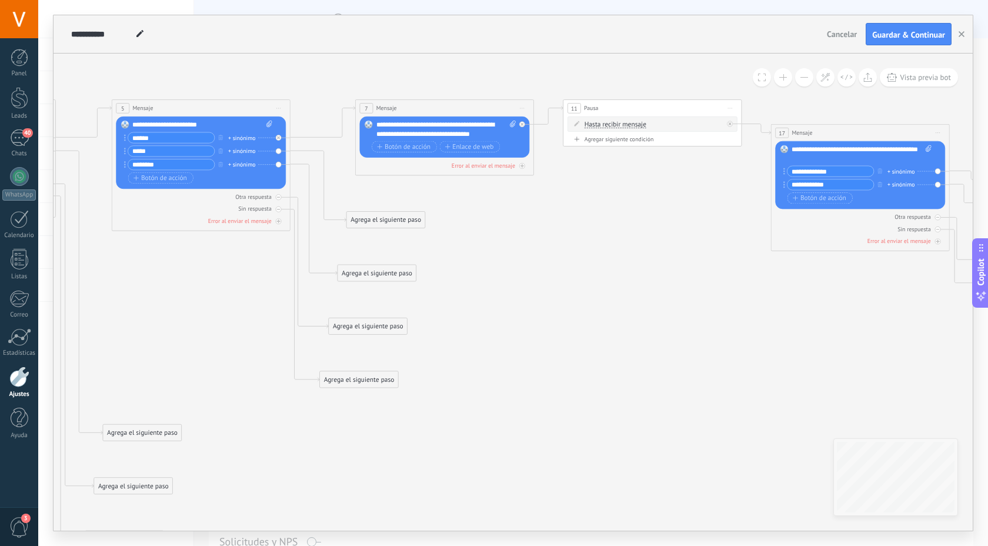
click at [412, 223] on div "Agrega el siguiente paso" at bounding box center [386, 219] width 78 height 15
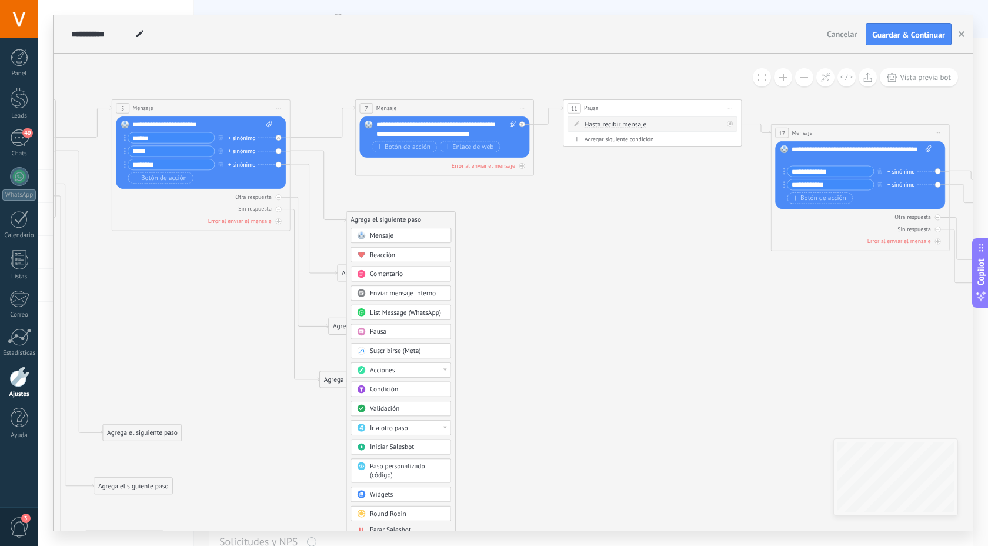
click at [410, 237] on div "Mensaje" at bounding box center [407, 235] width 75 height 9
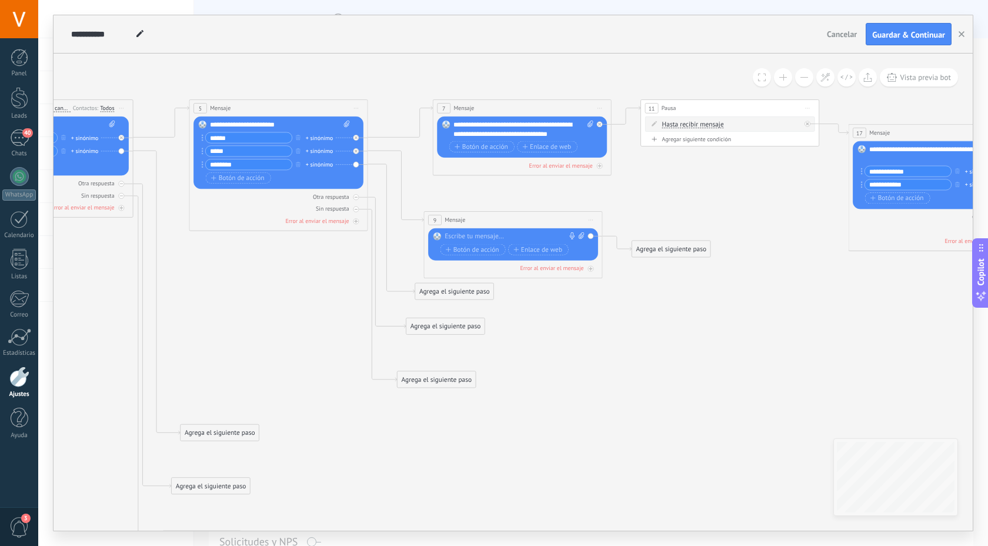
click at [471, 237] on div at bounding box center [511, 236] width 133 height 9
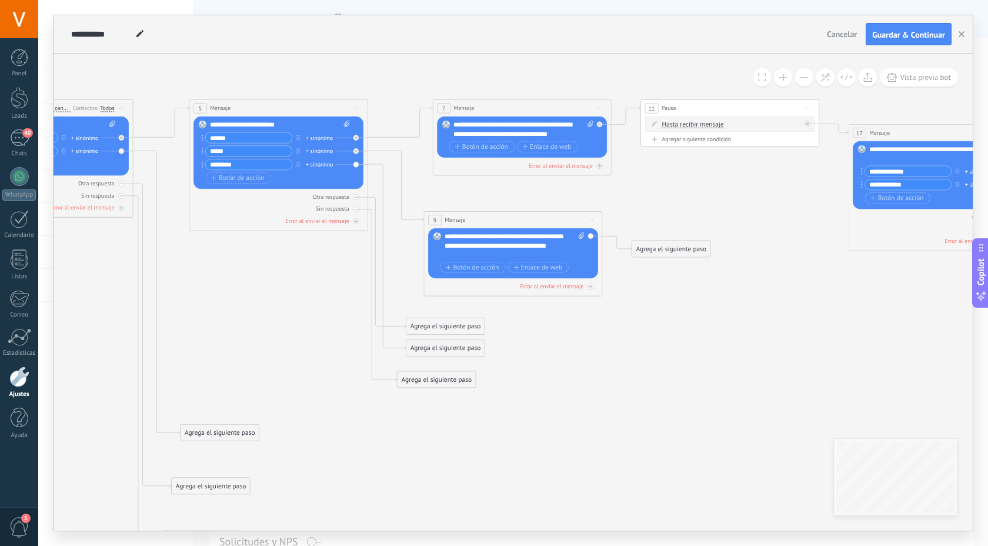
click at [492, 248] on div "**********" at bounding box center [515, 245] width 140 height 27
click at [567, 239] on div "**********" at bounding box center [515, 245] width 140 height 27
click at [506, 255] on div "**********" at bounding box center [515, 245] width 140 height 27
click at [484, 277] on span "Botón de acción" at bounding box center [473, 276] width 54 height 7
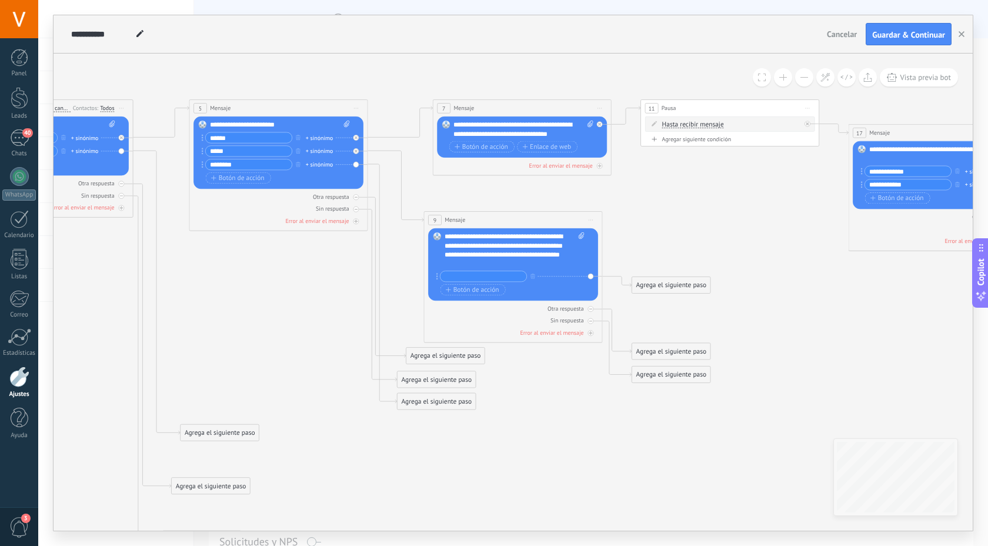
click at [492, 278] on input "text" at bounding box center [484, 276] width 86 height 10
type input "**********"
click at [767, 329] on icon at bounding box center [364, 323] width 1929 height 895
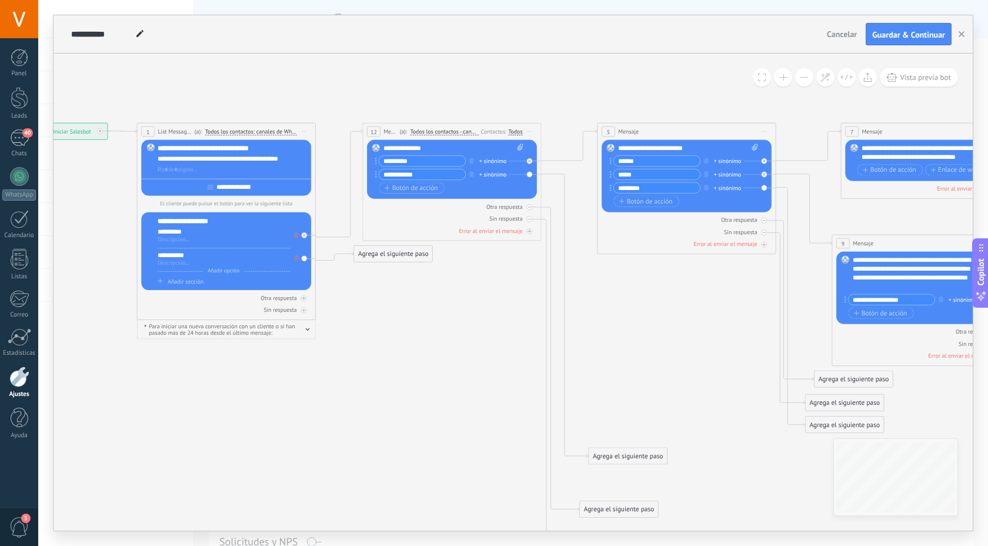
click at [534, 132] on span "Iniciar vista previa aquí Cambiar nombre Duplicar [GEOGRAPHIC_DATA]" at bounding box center [530, 131] width 14 height 13
click at [539, 176] on div "Duplicar" at bounding box center [571, 174] width 88 height 15
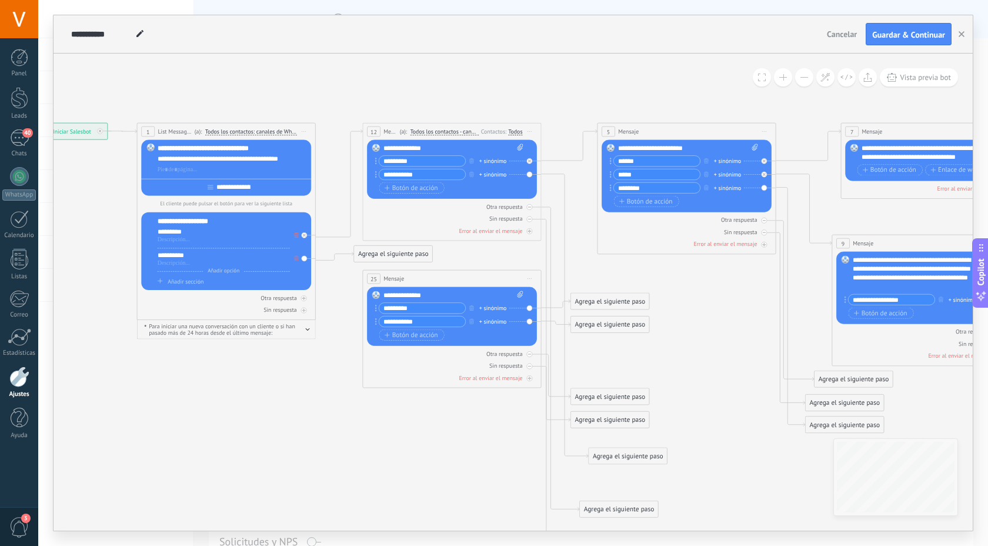
click at [389, 255] on div "Agrega el siguiente paso" at bounding box center [393, 254] width 78 height 15
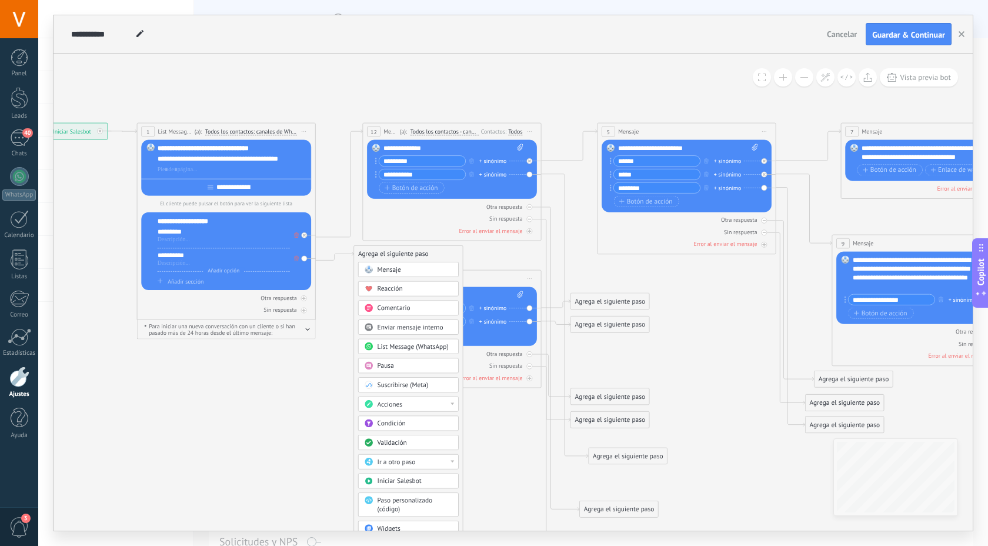
click at [421, 465] on div "Ir a otro paso" at bounding box center [415, 462] width 75 height 9
click at [397, 508] on div "25: Mensaje" at bounding box center [408, 508] width 99 height 15
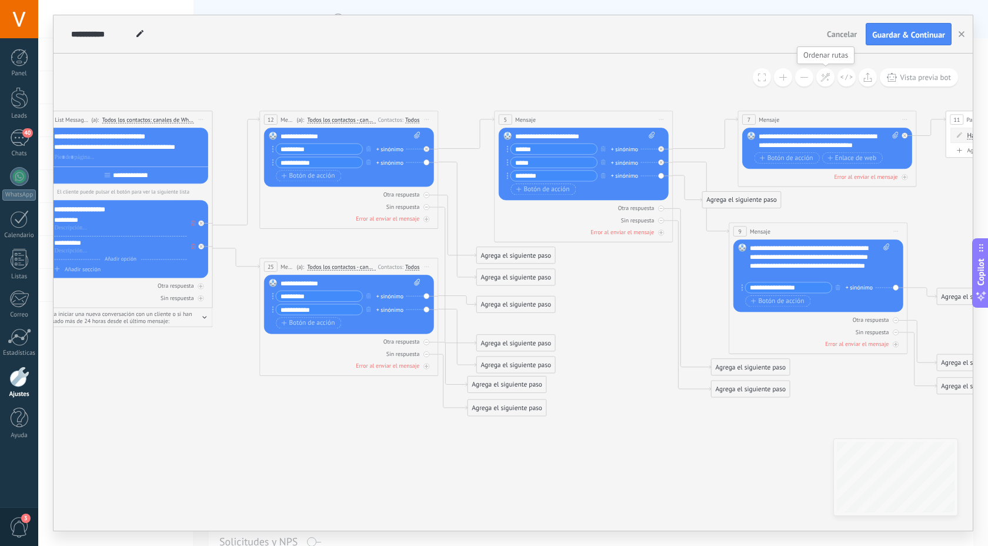
click at [827, 75] on icon at bounding box center [826, 77] width 10 height 10
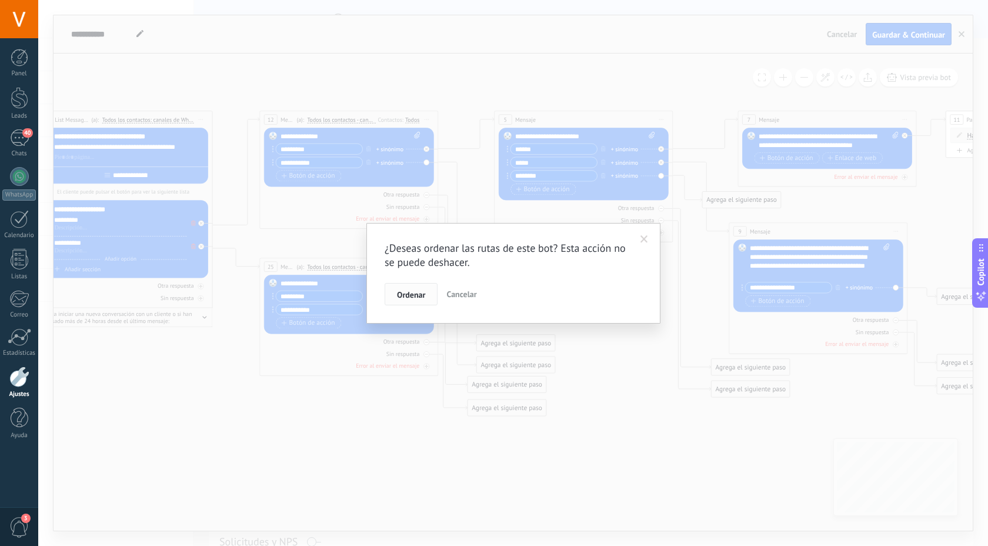
click at [417, 299] on span "Ordenar" at bounding box center [411, 295] width 28 height 8
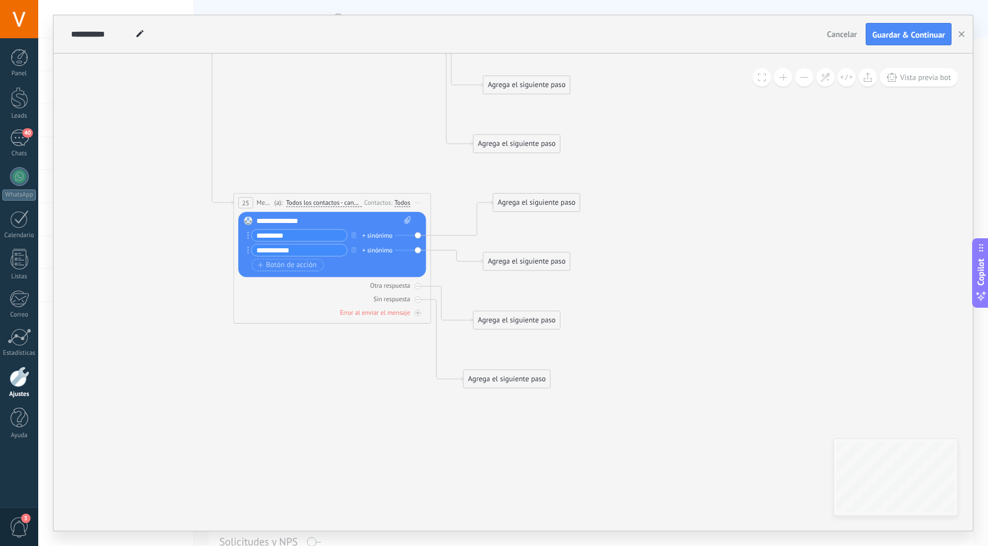
click at [546, 209] on div "Agrega el siguiente paso" at bounding box center [537, 203] width 86 height 16
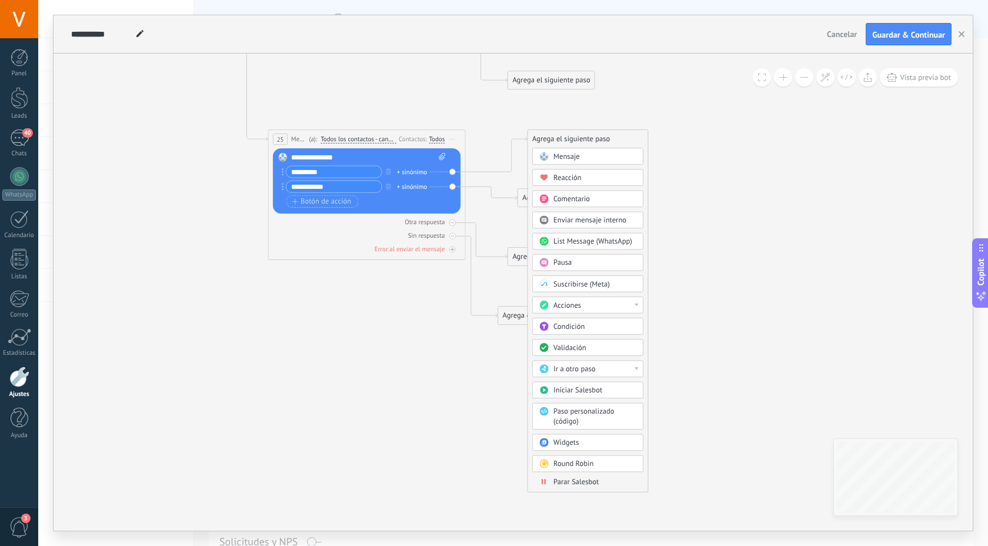
click at [599, 444] on body ".abccls-1,.abccls-2{fill-rule:evenodd}.abccls-2{fill:#fff} .abfcls-1{fill:none}…" at bounding box center [494, 273] width 988 height 546
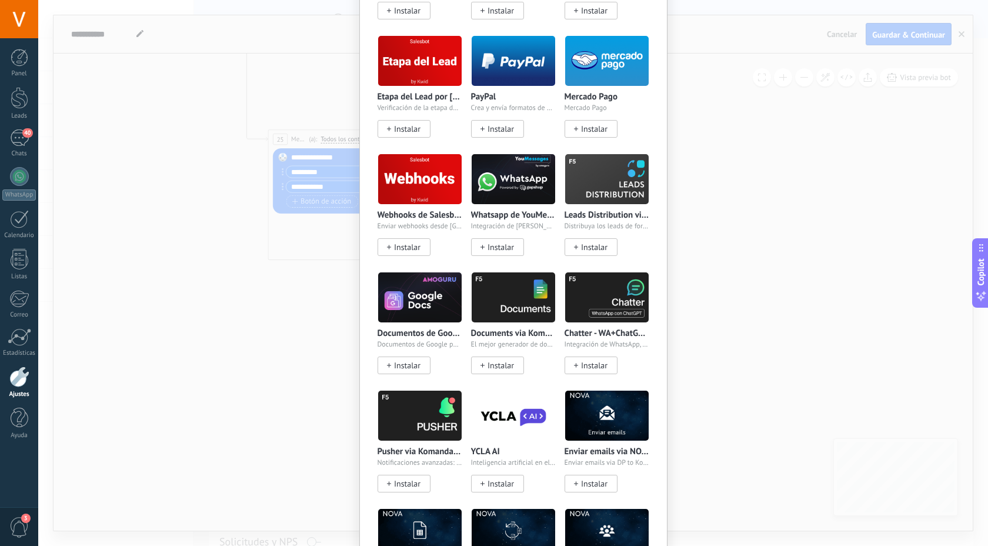
scroll to position [0, 0]
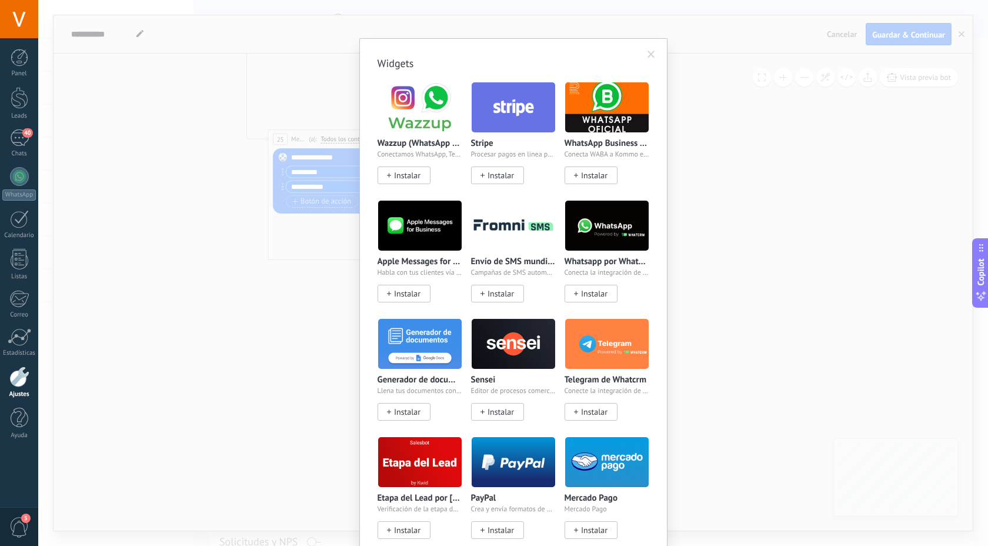
click at [648, 51] on span at bounding box center [652, 55] width 8 height 8
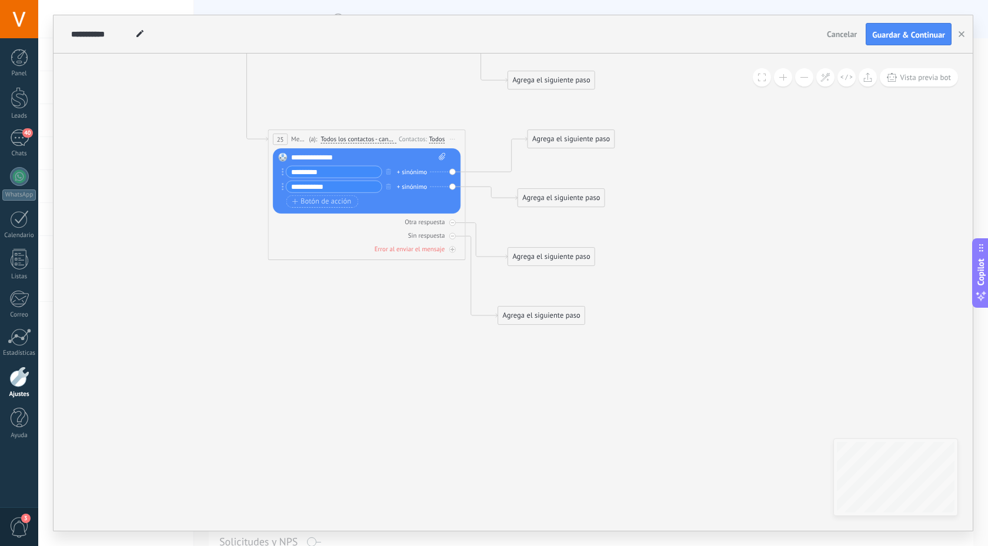
click at [595, 143] on div "Agrega el siguiente paso" at bounding box center [571, 139] width 86 height 16
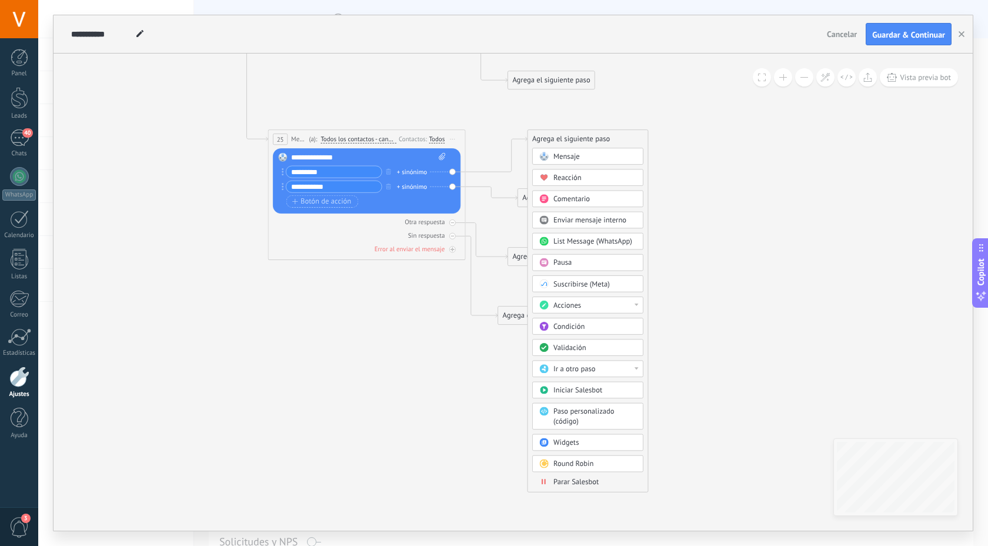
click at [596, 301] on div "Acciones" at bounding box center [595, 306] width 83 height 10
click at [635, 135] on div "Agrega el siguiente paso" at bounding box center [588, 139] width 120 height 16
click at [629, 182] on div "Reacción" at bounding box center [595, 178] width 83 height 10
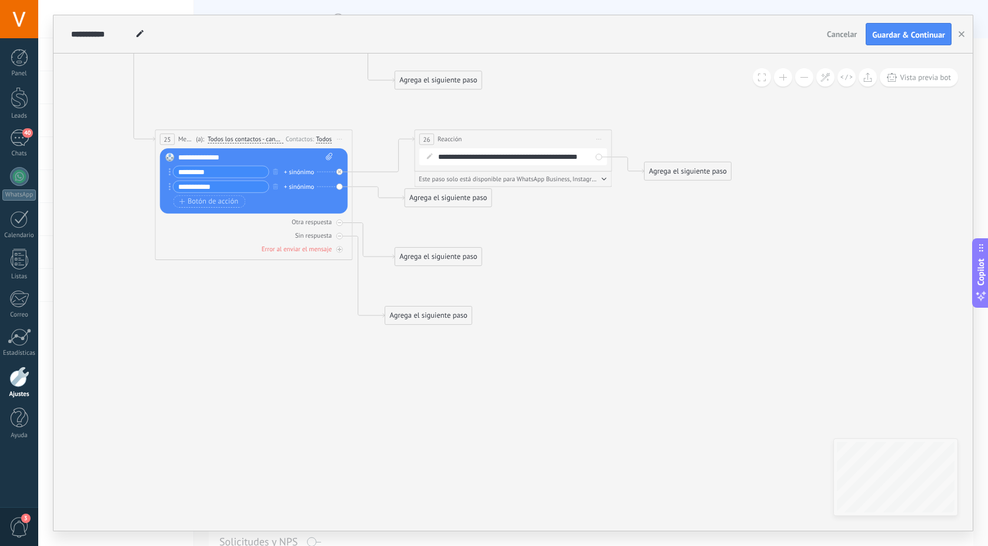
click at [604, 136] on span "Iniciar vista previa aquí Cambiar nombre Duplicar [GEOGRAPHIC_DATA]" at bounding box center [599, 139] width 16 height 14
click at [609, 205] on div "Borrar" at bounding box center [644, 203] width 98 height 17
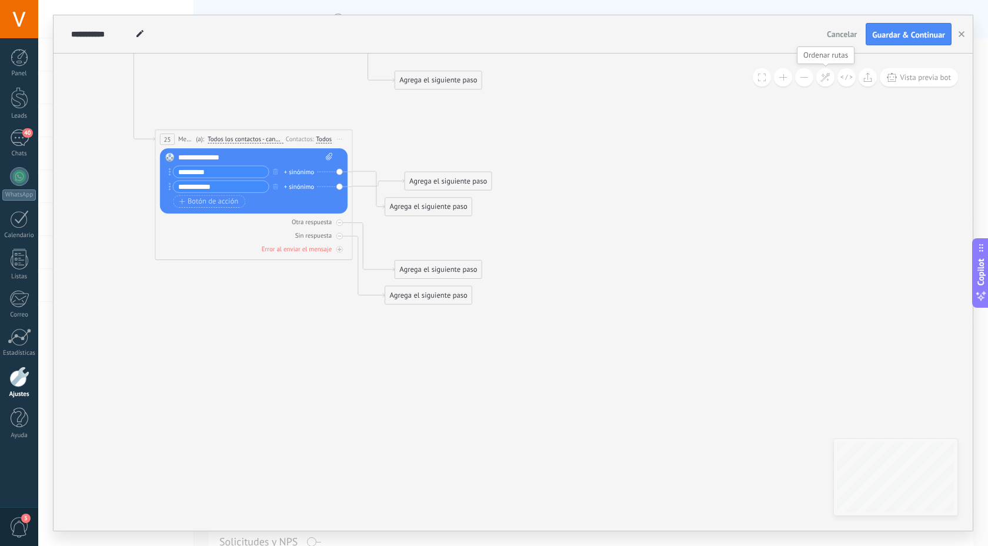
click at [826, 81] on icon at bounding box center [826, 77] width 10 height 10
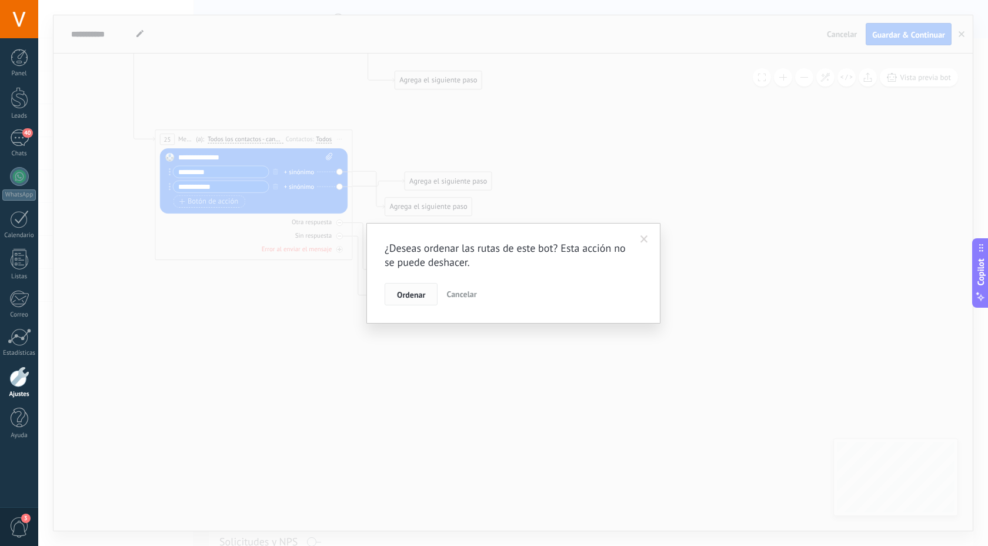
click at [434, 296] on button "Ordenar" at bounding box center [411, 294] width 53 height 22
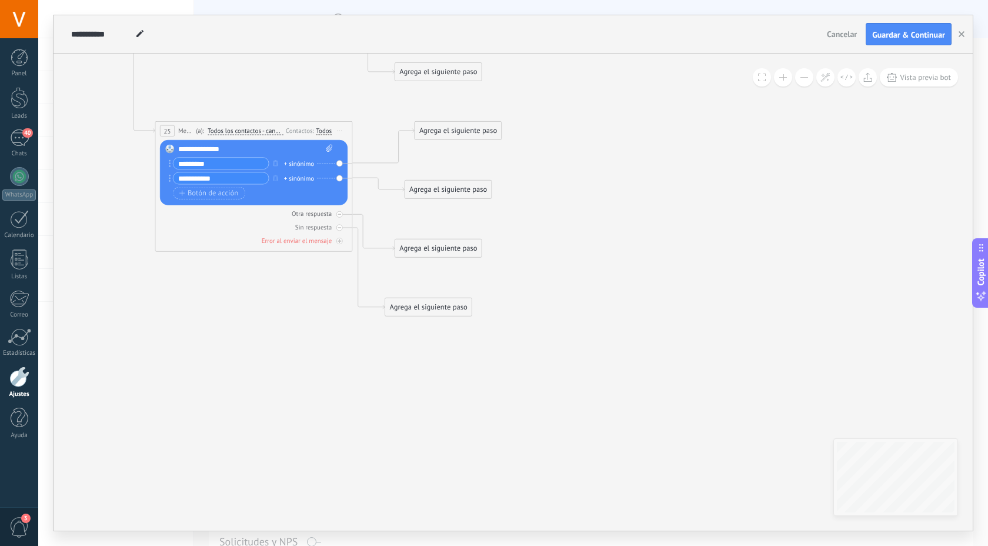
click at [480, 138] on div "Agrega el siguiente paso" at bounding box center [458, 130] width 86 height 16
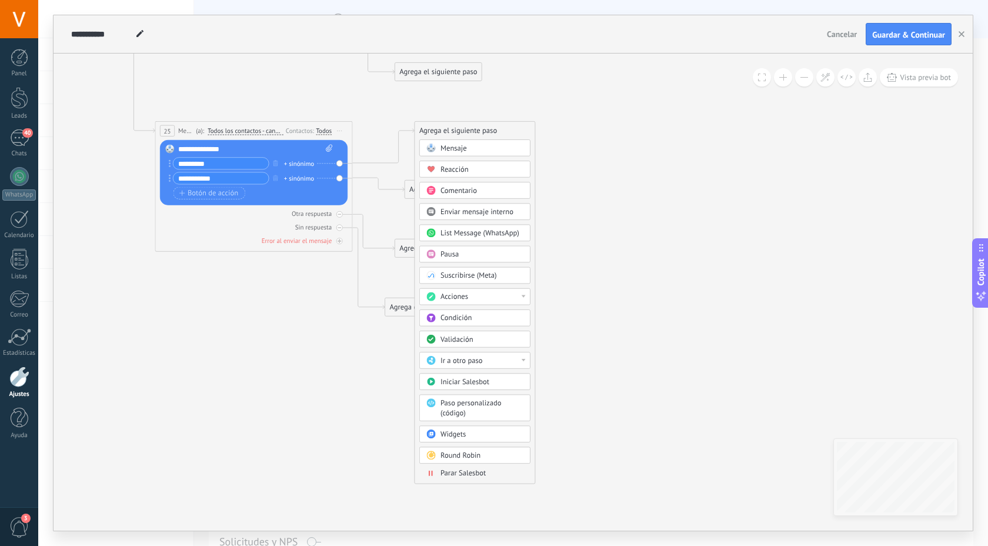
click at [496, 322] on div "Condición" at bounding box center [482, 319] width 83 height 10
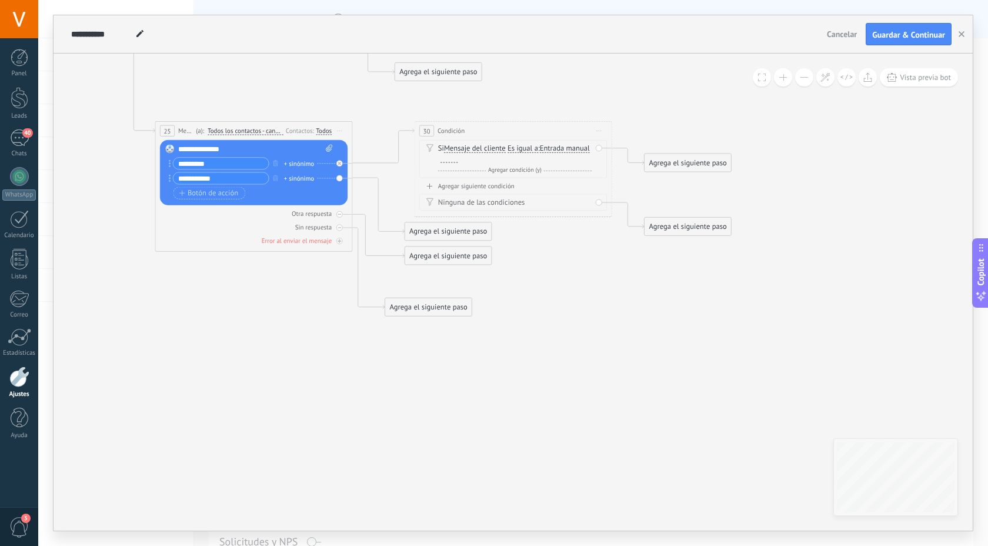
click at [600, 128] on span "Iniciar vista previa aquí Cambiar nombre Duplicar [GEOGRAPHIC_DATA]" at bounding box center [599, 131] width 16 height 14
click at [607, 198] on div "Borrar" at bounding box center [644, 195] width 98 height 17
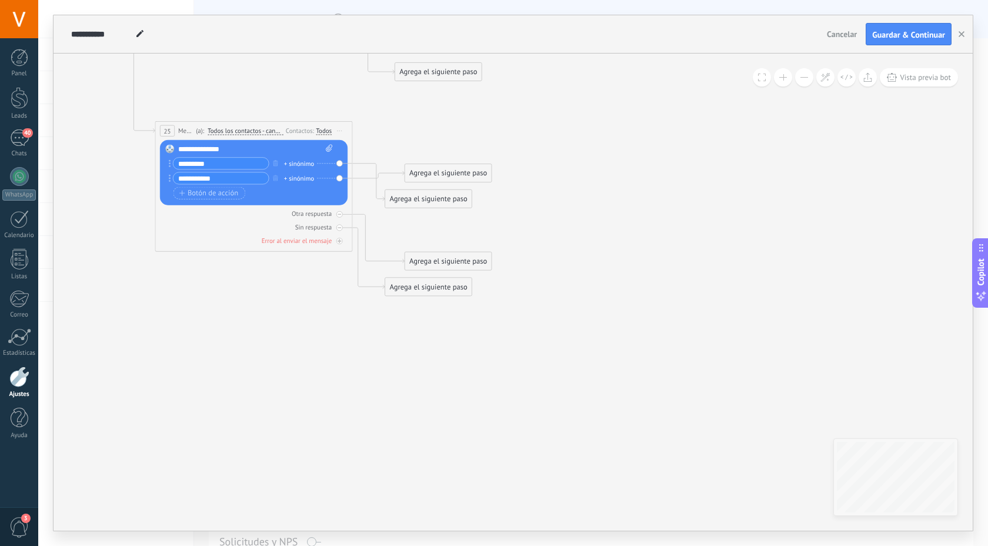
click at [436, 202] on div "Agrega el siguiente paso" at bounding box center [428, 199] width 86 height 16
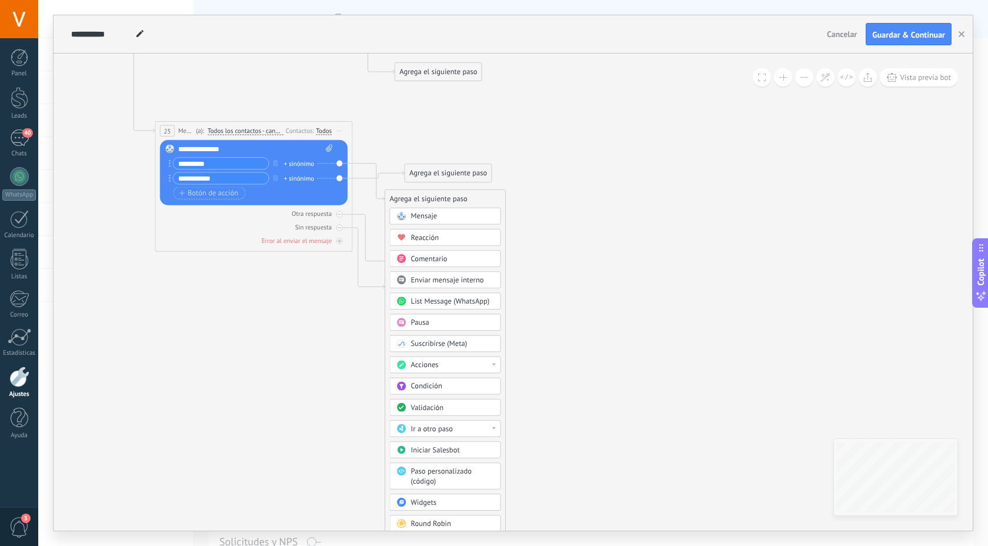
click at [457, 302] on span "List Message (WhatsApp)" at bounding box center [450, 301] width 79 height 9
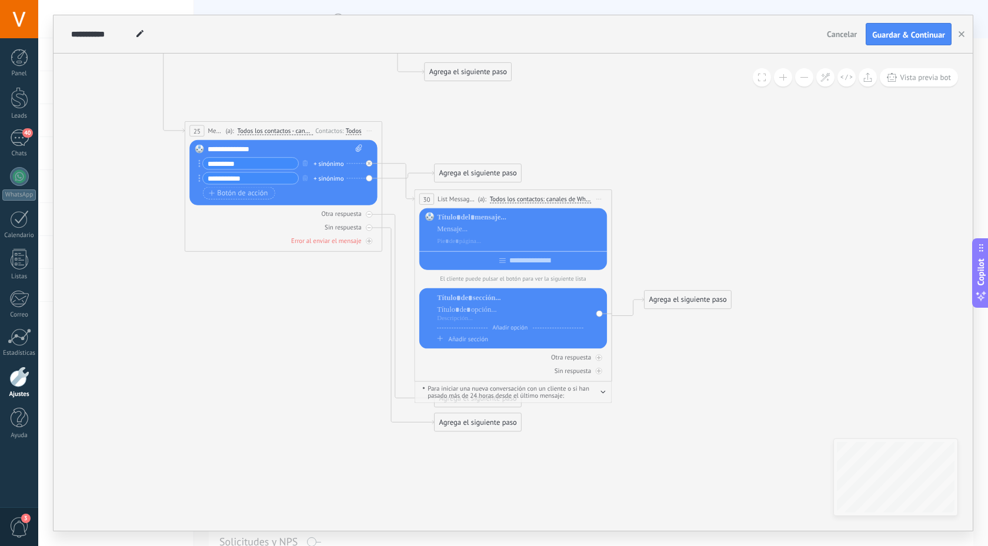
click at [603, 202] on span "Iniciar vista previa aquí Cambiar nombre Duplicar [GEOGRAPHIC_DATA]" at bounding box center [599, 199] width 16 height 14
click at [610, 266] on div "Borrar" at bounding box center [644, 263] width 98 height 17
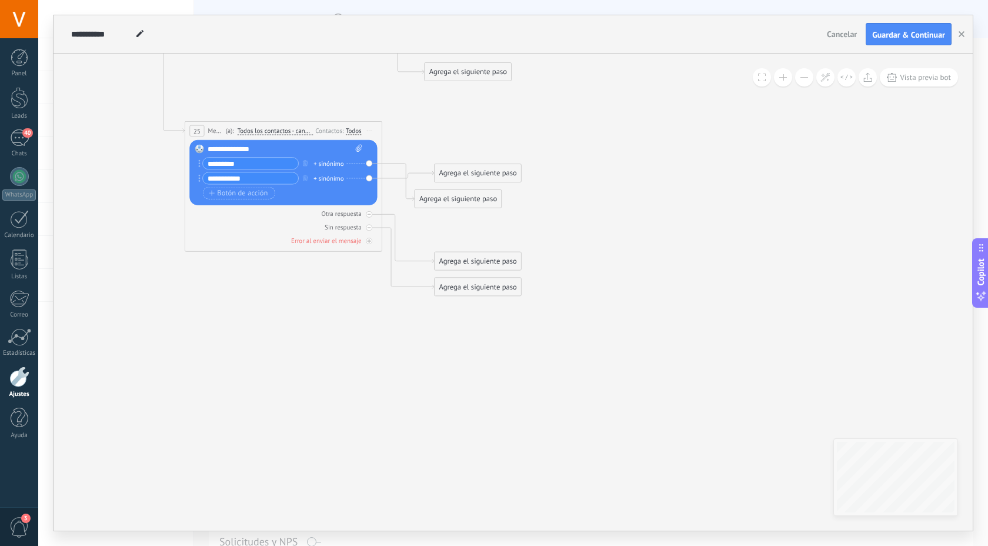
click at [454, 208] on div "Agrega el siguiente paso Mensaje Mensaje Mensaje Reacción Comentario Enviar men…" at bounding box center [459, 198] width 88 height 19
click at [455, 195] on div "Agrega el siguiente paso" at bounding box center [458, 199] width 86 height 16
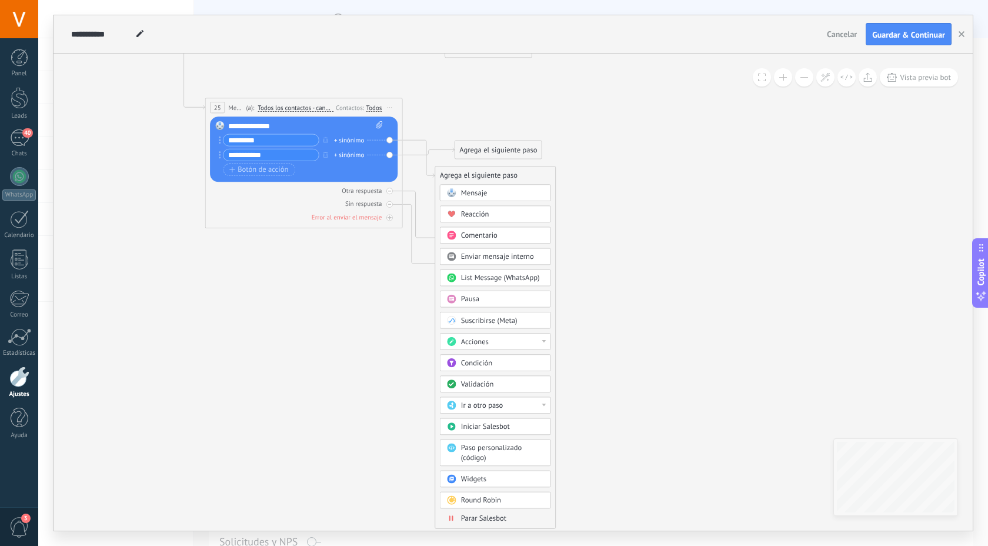
click at [502, 257] on span "Enviar mensaje interno" at bounding box center [497, 256] width 73 height 9
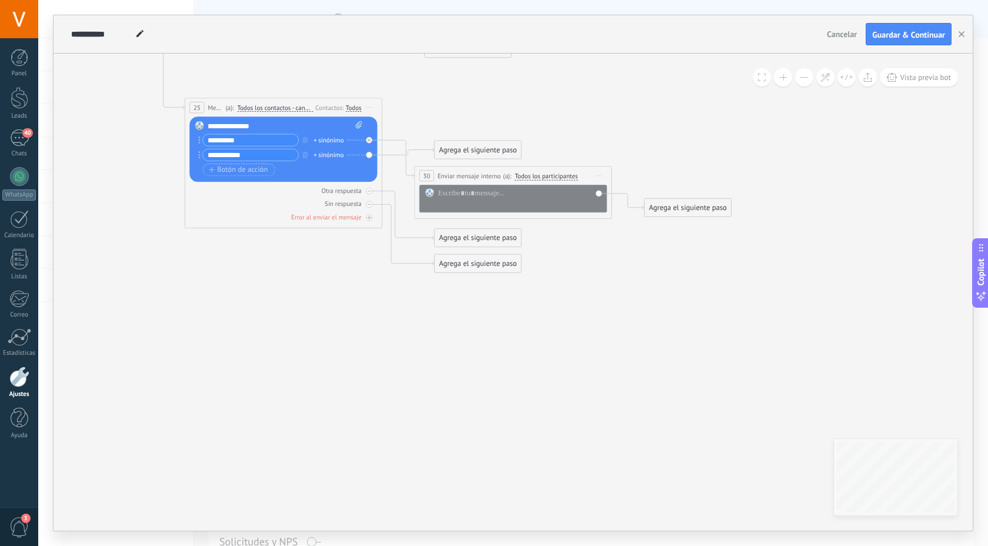
click at [599, 176] on span "Iniciar vista previa aquí Cambiar nombre Duplicar [GEOGRAPHIC_DATA]" at bounding box center [599, 175] width 16 height 14
click at [614, 241] on div "Borrar" at bounding box center [644, 240] width 98 height 17
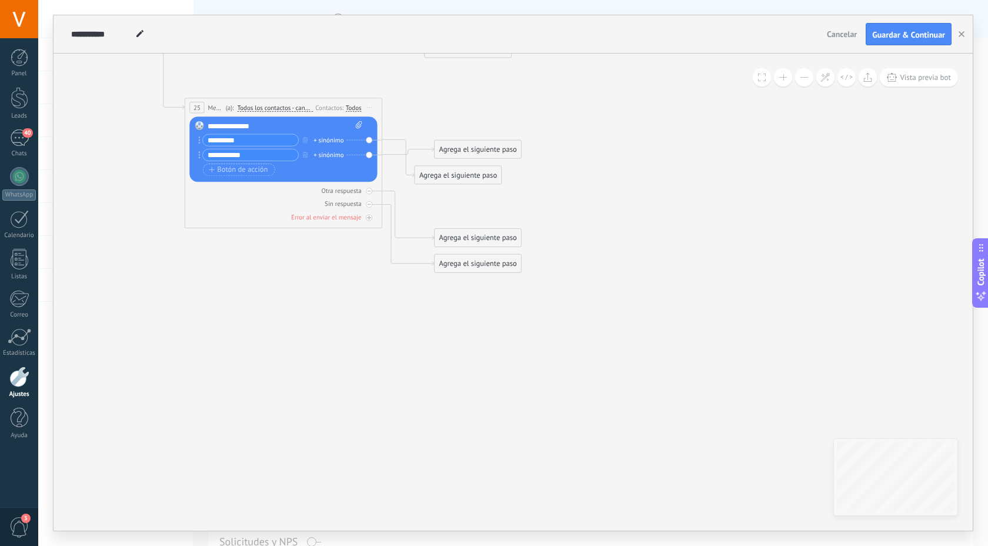
click at [201, 142] on div "*********" at bounding box center [248, 140] width 101 height 12
click at [199, 138] on icon at bounding box center [199, 140] width 2 height 8
click at [447, 151] on div "Agrega el siguiente paso" at bounding box center [478, 149] width 86 height 16
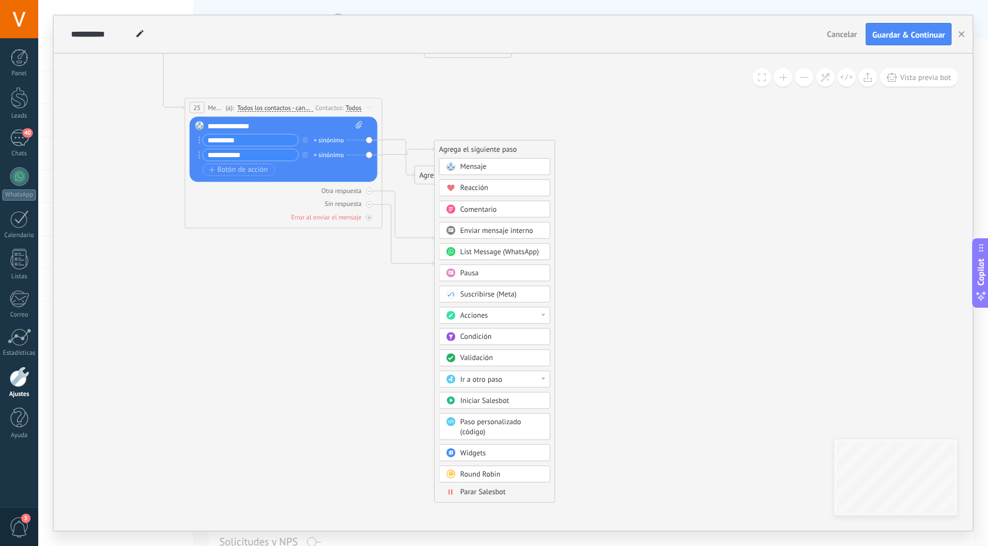
click at [513, 355] on div "Validación" at bounding box center [502, 359] width 83 height 10
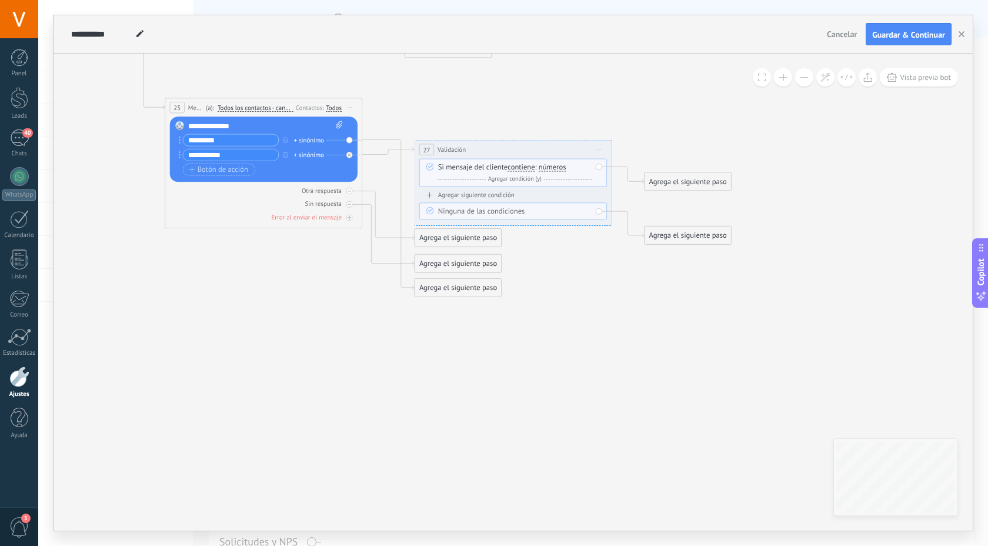
click at [600, 148] on span "Iniciar vista previa aquí Cambiar nombre Duplicar [GEOGRAPHIC_DATA]" at bounding box center [599, 149] width 16 height 14
click at [614, 215] on div "Borrar" at bounding box center [644, 213] width 98 height 17
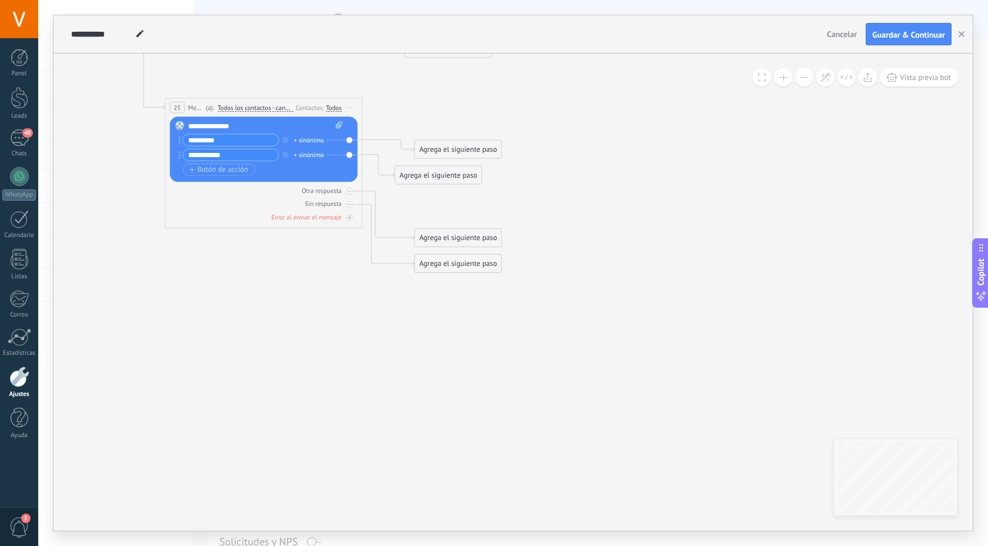
click at [473, 147] on div "Agrega el siguiente paso" at bounding box center [458, 149] width 86 height 16
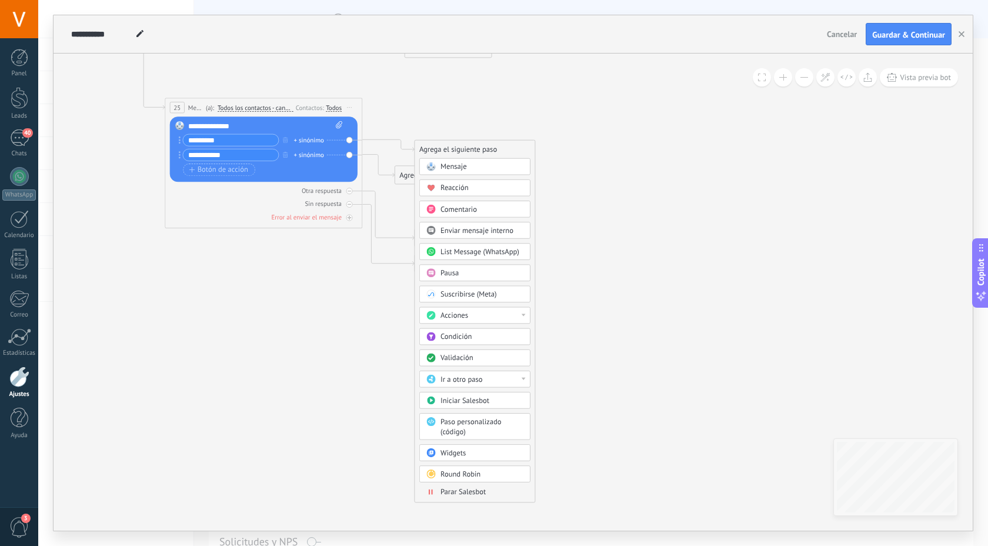
click at [504, 209] on div "Comentario" at bounding box center [482, 210] width 83 height 10
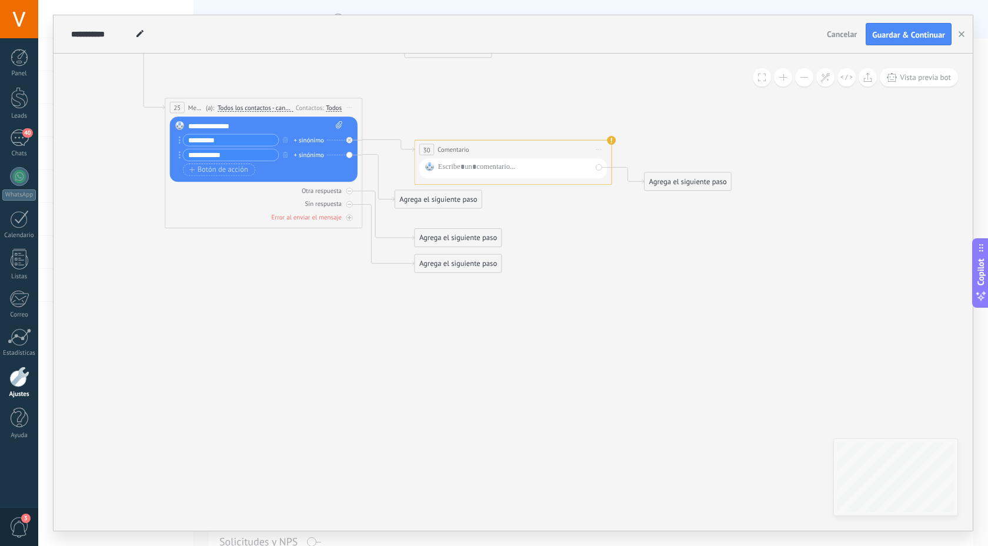
click at [602, 145] on span "Iniciar vista previa aquí Cambiar nombre Duplicar [GEOGRAPHIC_DATA]" at bounding box center [599, 149] width 16 height 14
click at [606, 215] on icon at bounding box center [605, 214] width 5 height 6
click at [437, 179] on div "Agrega el siguiente paso" at bounding box center [438, 175] width 86 height 16
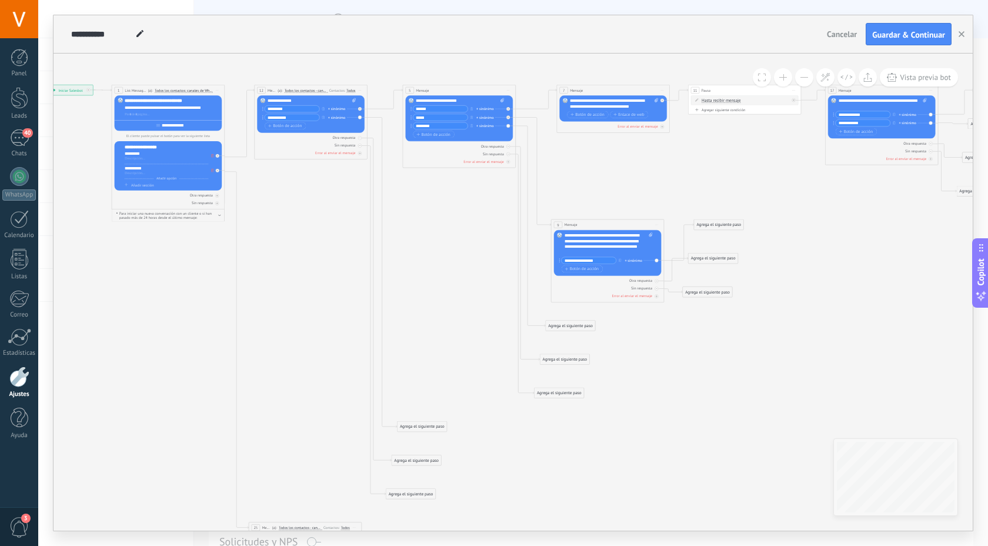
click at [660, 224] on span "Iniciar vista previa aquí Cambiar nombre Duplicar [GEOGRAPHIC_DATA]" at bounding box center [656, 225] width 9 height 8
click at [673, 251] on div "Duplicar" at bounding box center [683, 251] width 56 height 9
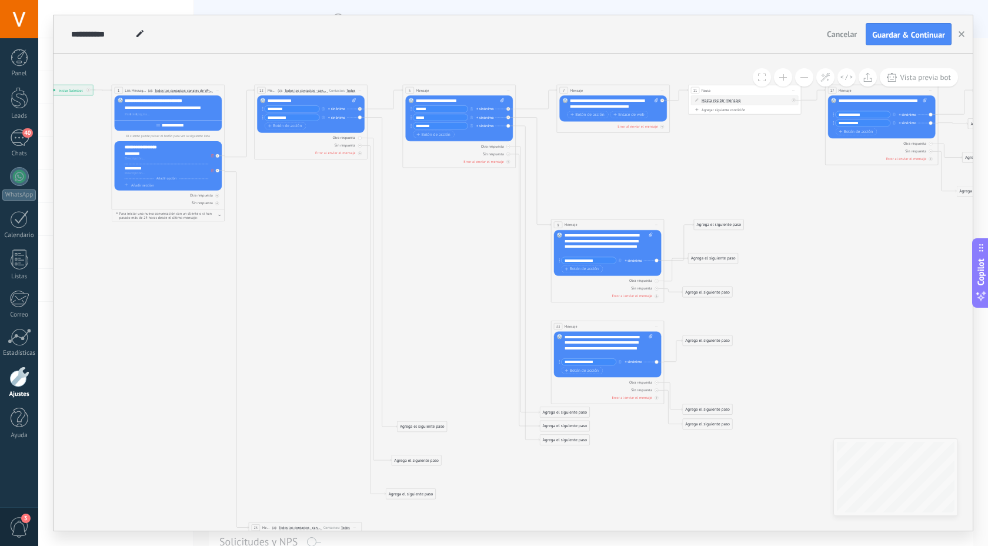
click at [577, 441] on div "Agrega el siguiente paso" at bounding box center [564, 439] width 49 height 9
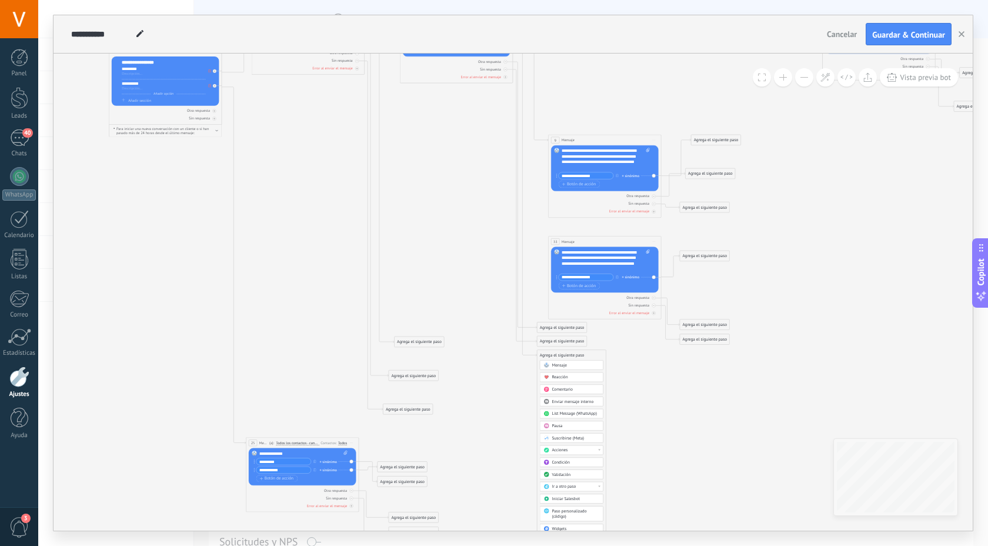
click at [587, 488] on div "Ir a otro paso" at bounding box center [576, 487] width 48 height 6
click at [561, 500] on div "33: Mensaje" at bounding box center [571, 502] width 63 height 9
click at [602, 264] on div "**********" at bounding box center [606, 260] width 88 height 22
click at [573, 262] on div "**********" at bounding box center [606, 260] width 88 height 22
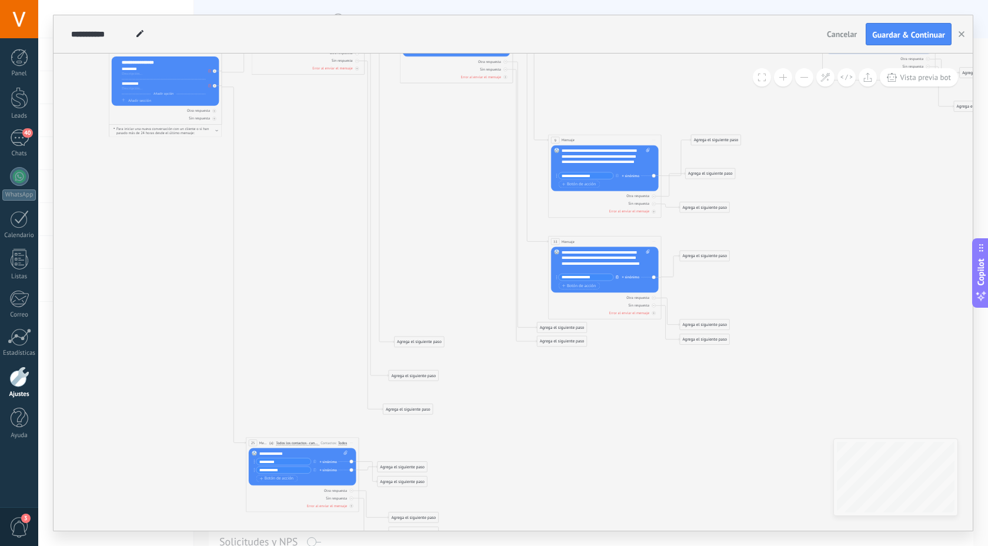
click at [618, 278] on icon "button" at bounding box center [617, 277] width 3 height 4
click at [618, 176] on button "button" at bounding box center [617, 175] width 6 height 7
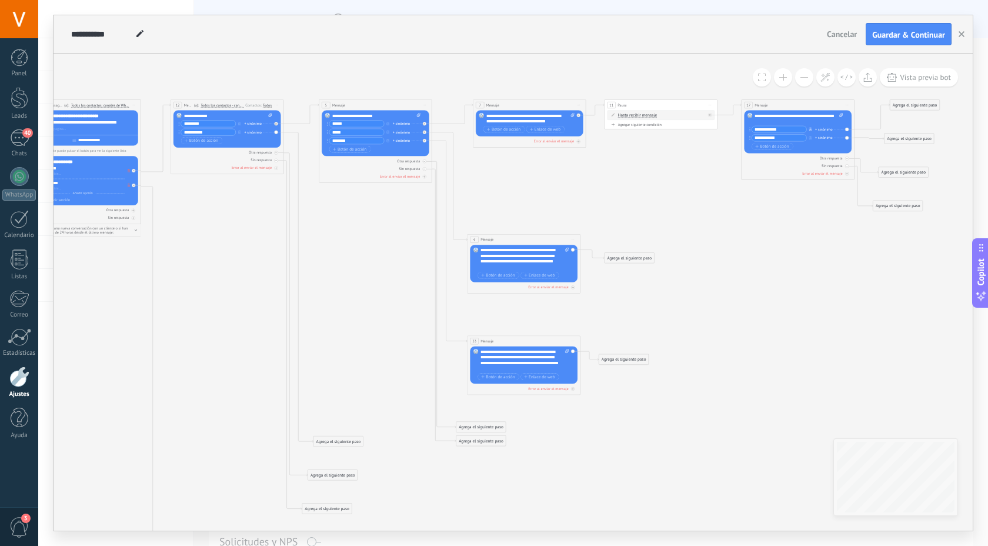
click at [812, 131] on button "button" at bounding box center [811, 128] width 6 height 7
click at [813, 184] on icon at bounding box center [441, 363] width 1242 height 810
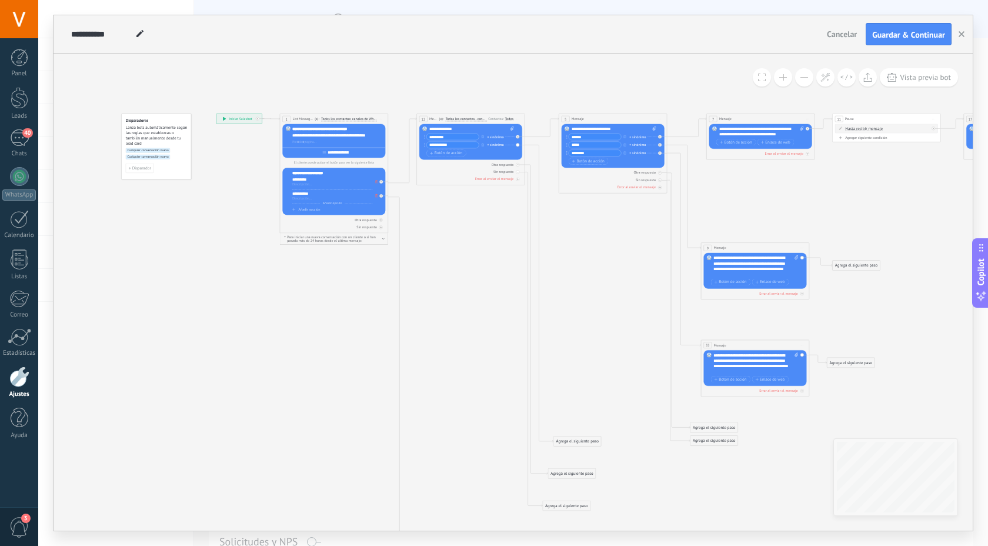
click at [662, 119] on span "Iniciar vista previa aquí Cambiar nombre Duplicar [GEOGRAPHIC_DATA]" at bounding box center [660, 119] width 9 height 8
click at [678, 143] on div "Duplicar" at bounding box center [685, 145] width 54 height 9
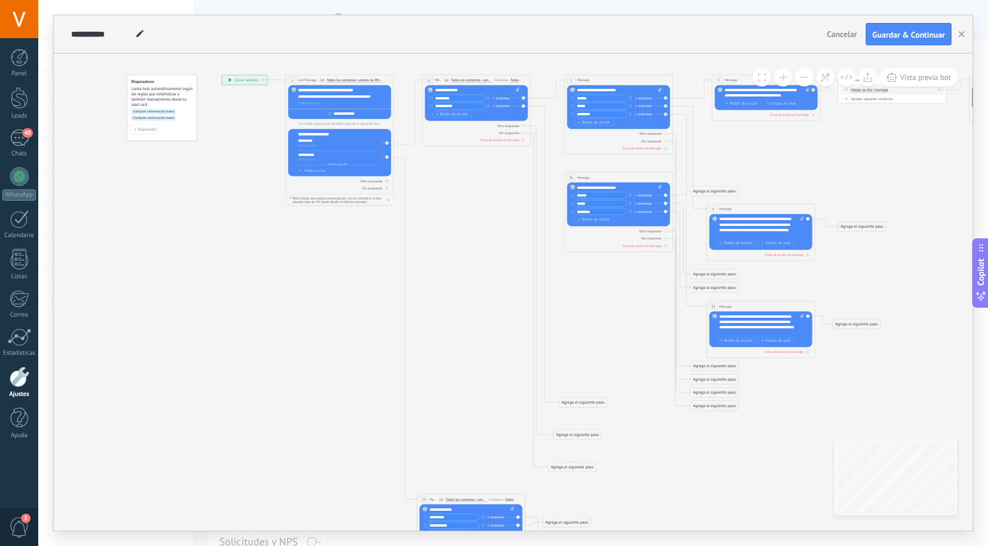
click at [593, 398] on div "Agrega el siguiente paso" at bounding box center [583, 402] width 48 height 9
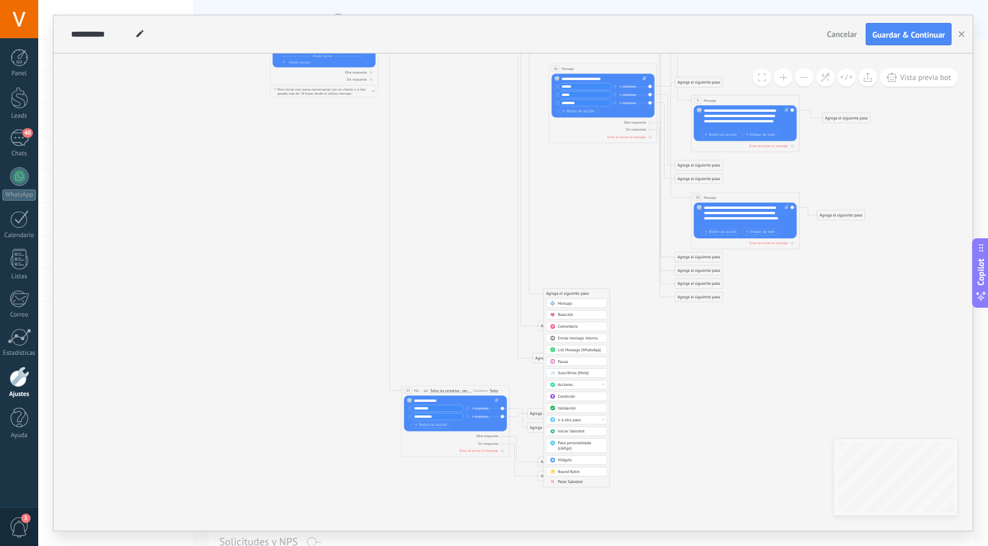
click at [586, 420] on div "Ir a otro paso" at bounding box center [580, 419] width 45 height 5
click at [559, 465] on div "36: Mensaje" at bounding box center [577, 466] width 61 height 9
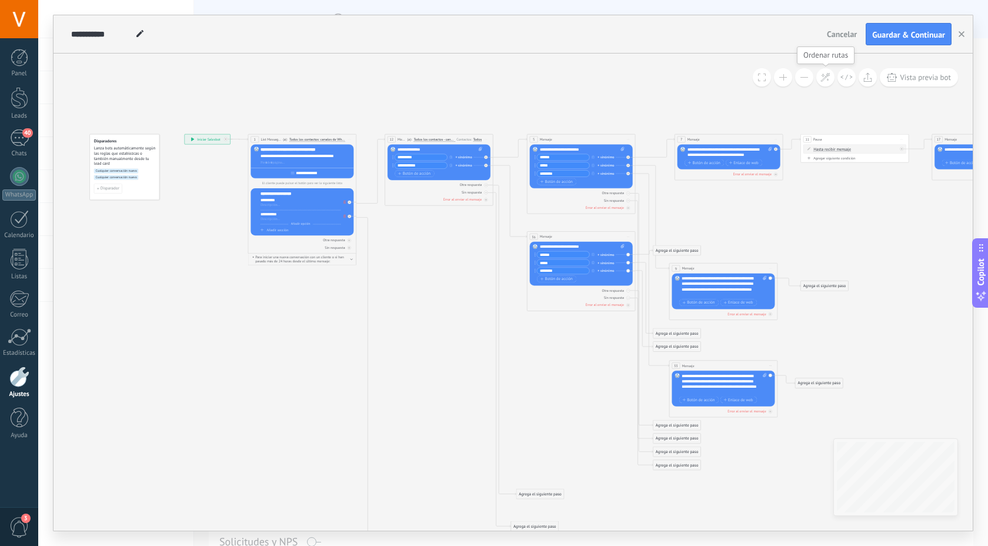
click at [820, 77] on button at bounding box center [826, 77] width 18 height 18
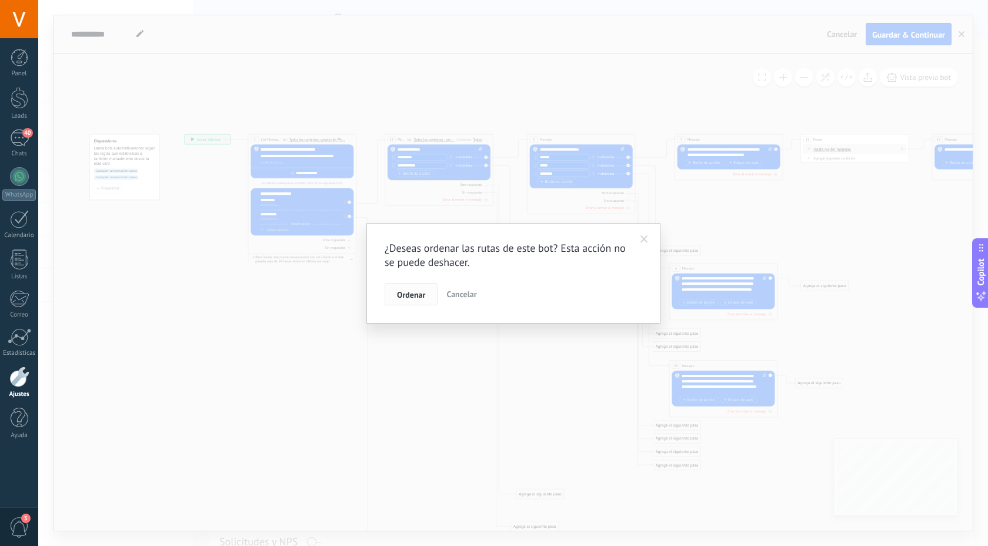
click at [422, 285] on button "Ordenar" at bounding box center [411, 294] width 53 height 22
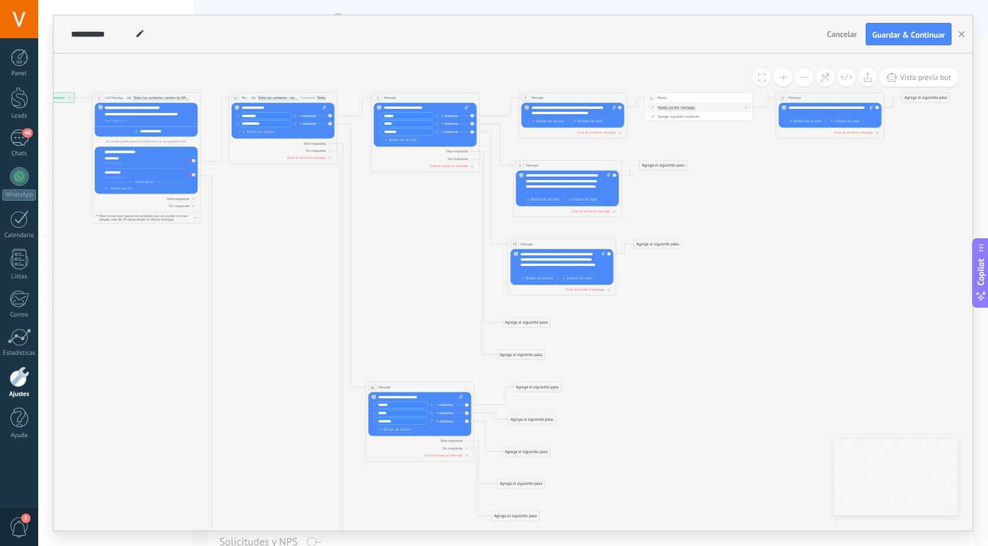
click at [619, 98] on span "Iniciar vista previa aquí Cambiar nombre Duplicar [GEOGRAPHIC_DATA]" at bounding box center [620, 98] width 9 height 8
click at [639, 122] on div "Duplicar" at bounding box center [645, 123] width 54 height 9
drag, startPoint x: 579, startPoint y: 161, endPoint x: 665, endPoint y: 394, distance: 248.5
click at [665, 394] on div "42 Mensaje ******* (a): Todos los contactos - canales seleccionados Todos los c…" at bounding box center [659, 394] width 108 height 10
click at [547, 388] on div "Agrega el siguiente paso" at bounding box center [538, 386] width 48 height 9
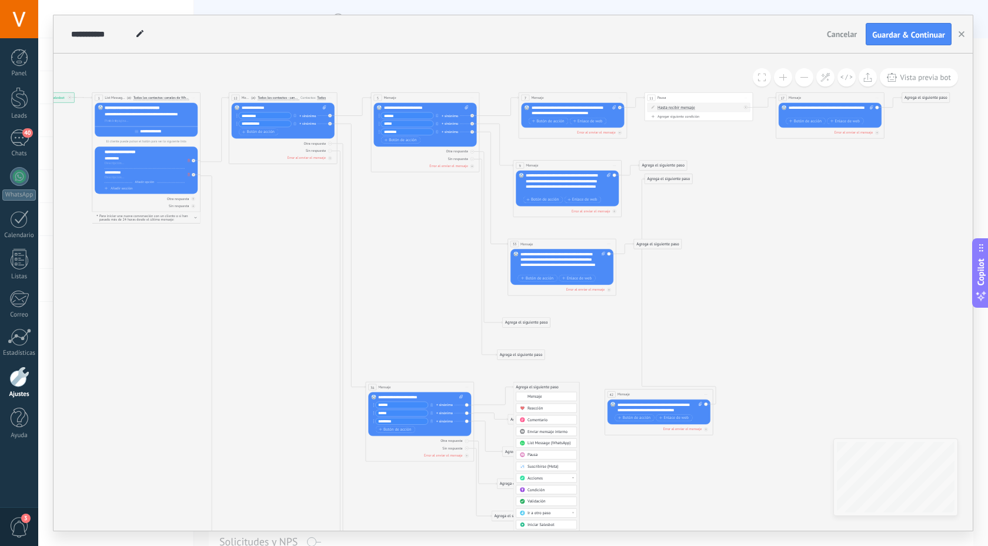
click at [561, 515] on div "Ir a otro paso" at bounding box center [550, 513] width 45 height 5
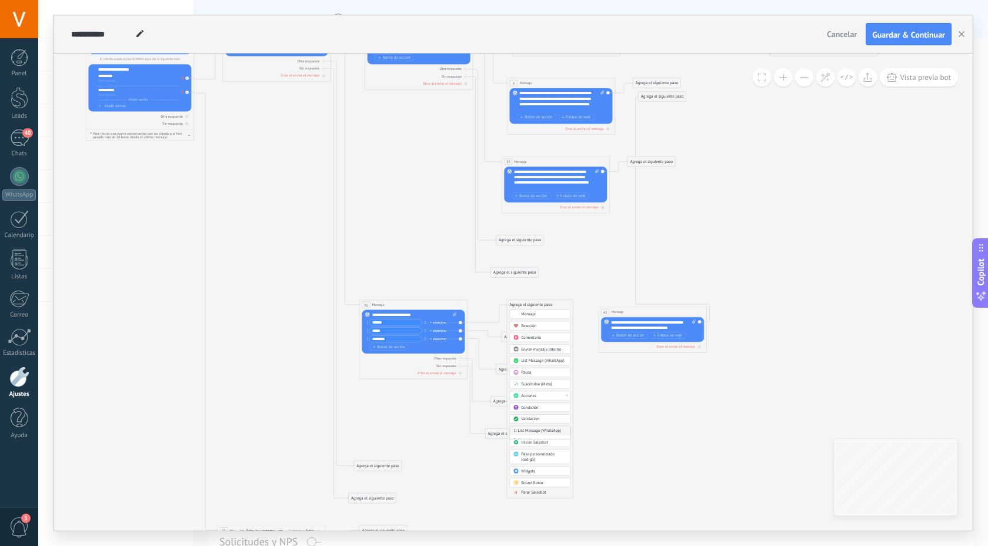
scroll to position [173, 0]
click at [527, 433] on div "42: Mensaje" at bounding box center [540, 433] width 61 height 9
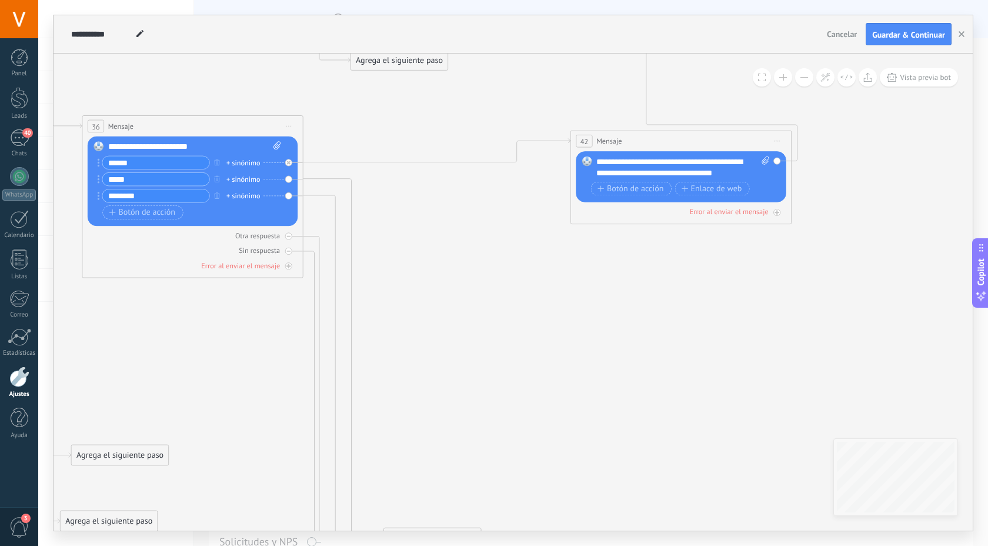
click at [731, 162] on div "**********" at bounding box center [683, 167] width 173 height 22
click at [710, 170] on div "**********" at bounding box center [683, 167] width 173 height 22
click at [735, 174] on div "**********" at bounding box center [683, 167] width 173 height 22
click at [785, 268] on icon at bounding box center [315, 149] width 2398 height 1803
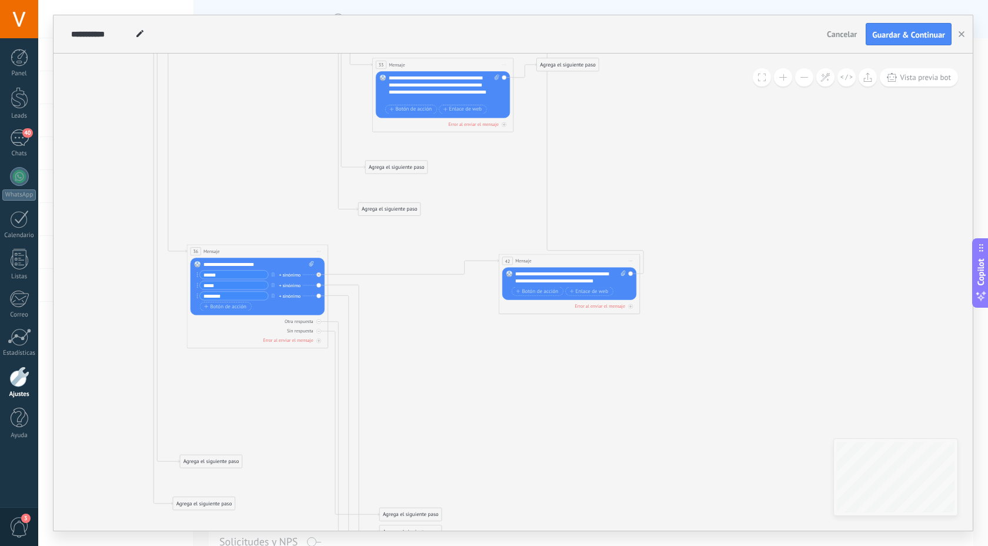
drag, startPoint x: 844, startPoint y: 244, endPoint x: 693, endPoint y: 319, distance: 168.7
click at [693, 319] on icon at bounding box center [336, 266] width 1531 height 1151
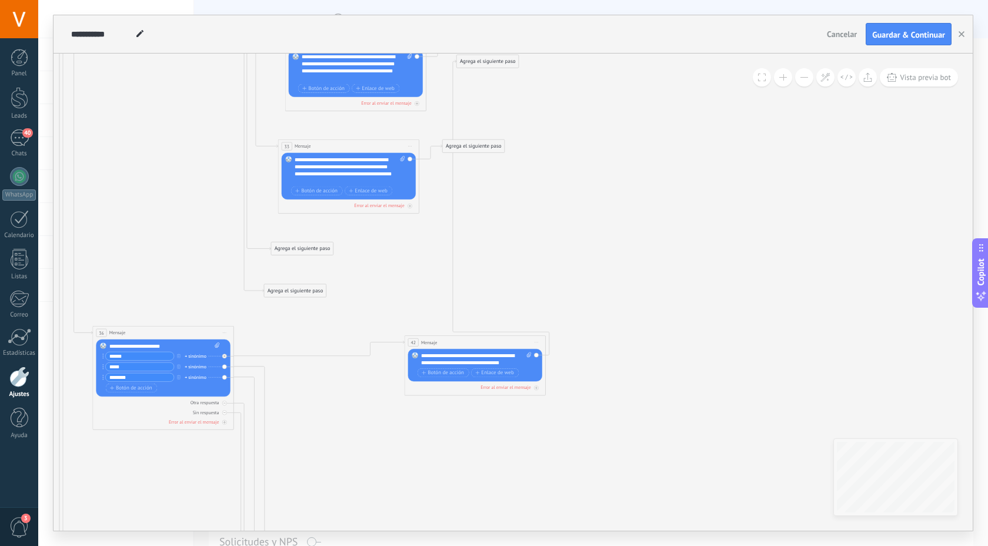
drag, startPoint x: 720, startPoint y: 286, endPoint x: 627, endPoint y: 366, distance: 122.2
click at [627, 366] on icon at bounding box center [241, 347] width 1531 height 1151
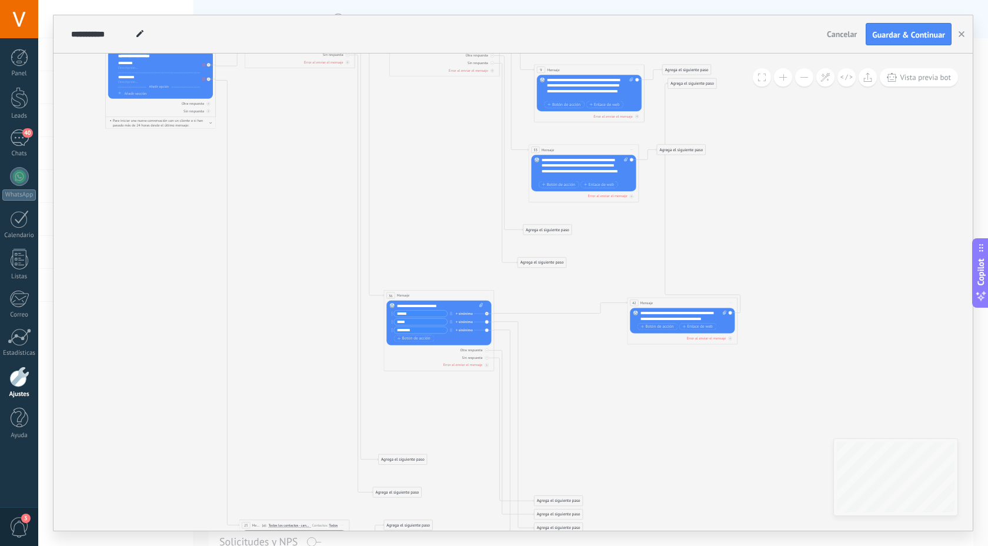
drag, startPoint x: 588, startPoint y: 253, endPoint x: 762, endPoint y: 208, distance: 179.8
click at [762, 208] on icon at bounding box center [500, 307] width 1195 height 898
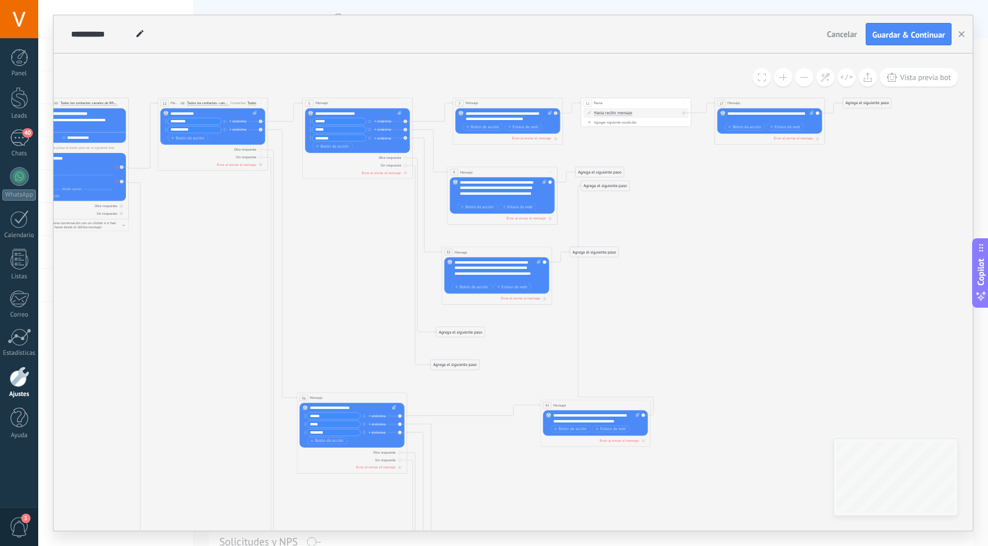
drag, startPoint x: 762, startPoint y: 208, endPoint x: 675, endPoint y: 311, distance: 134.4
click at [675, 311] on icon at bounding box center [413, 409] width 1195 height 898
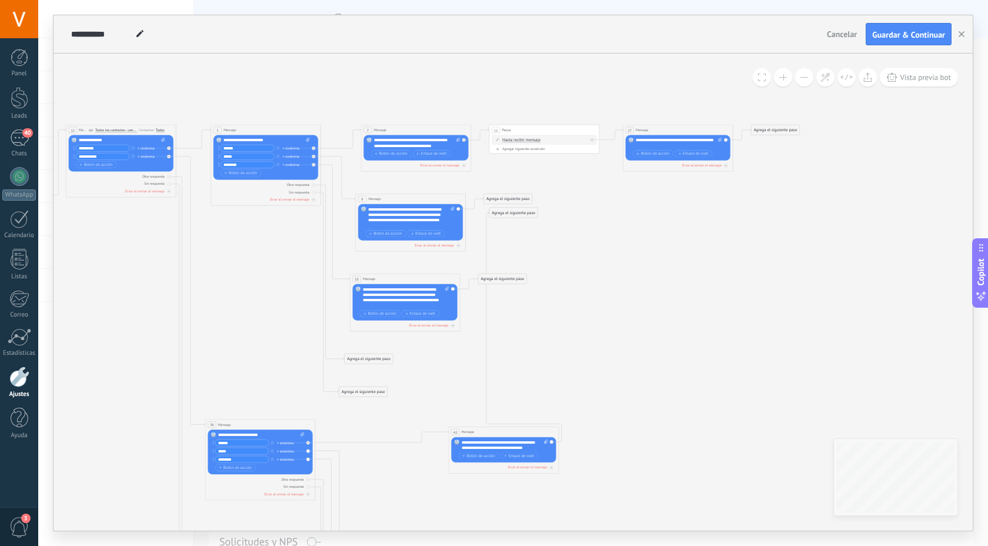
click at [592, 132] on span "Iniciar vista previa aquí Cambiar nombre Duplicar [GEOGRAPHIC_DATA]" at bounding box center [592, 130] width 9 height 8
click at [604, 156] on div "Duplicar" at bounding box center [617, 156] width 55 height 9
drag, startPoint x: 552, startPoint y: 175, endPoint x: 693, endPoint y: 450, distance: 308.6
click at [693, 450] on div "44 Pausa ***** Iniciar vista previa aquí Cambiar nombre Duplicar Borrar" at bounding box center [686, 452] width 110 height 10
click at [508, 224] on div "Agrega el siguiente paso" at bounding box center [508, 222] width 48 height 9
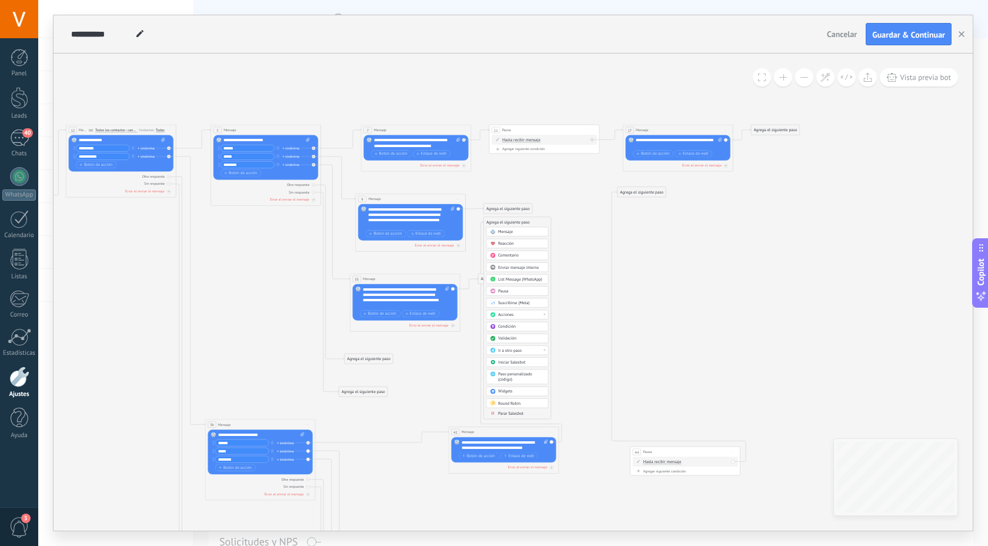
click at [526, 349] on div "Ir a otro paso" at bounding box center [521, 350] width 46 height 5
click at [495, 398] on div "44: Pausa" at bounding box center [518, 398] width 62 height 9
click at [727, 131] on span "Iniciar vista previa aquí Cambiar nombre Duplicar [GEOGRAPHIC_DATA]" at bounding box center [726, 130] width 9 height 8
click at [737, 153] on div "Duplicar" at bounding box center [751, 156] width 55 height 9
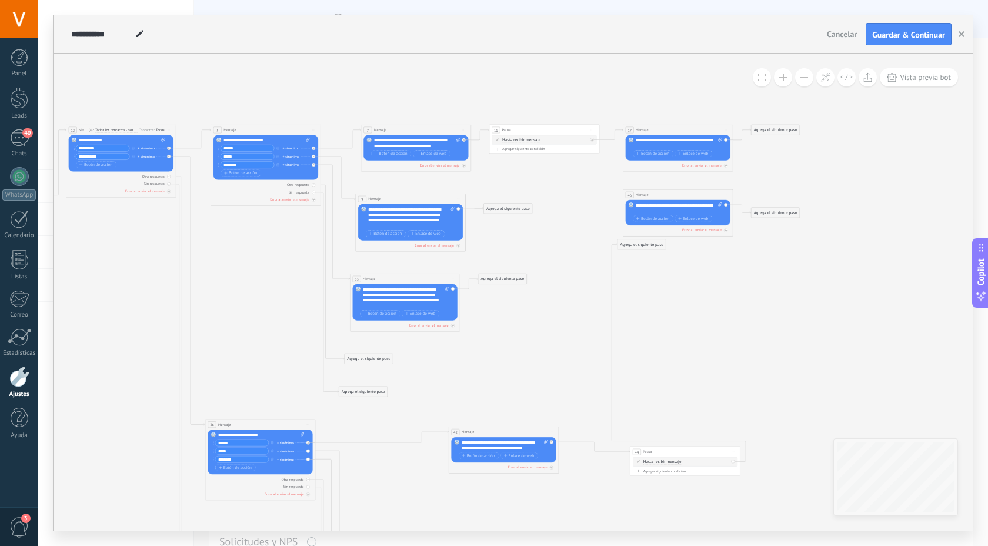
click at [659, 244] on div "Agrega el siguiente paso" at bounding box center [642, 244] width 48 height 9
click at [658, 374] on div "Ir a otro paso" at bounding box center [655, 372] width 46 height 5
click at [631, 422] on div "46: Mensaje" at bounding box center [652, 421] width 62 height 9
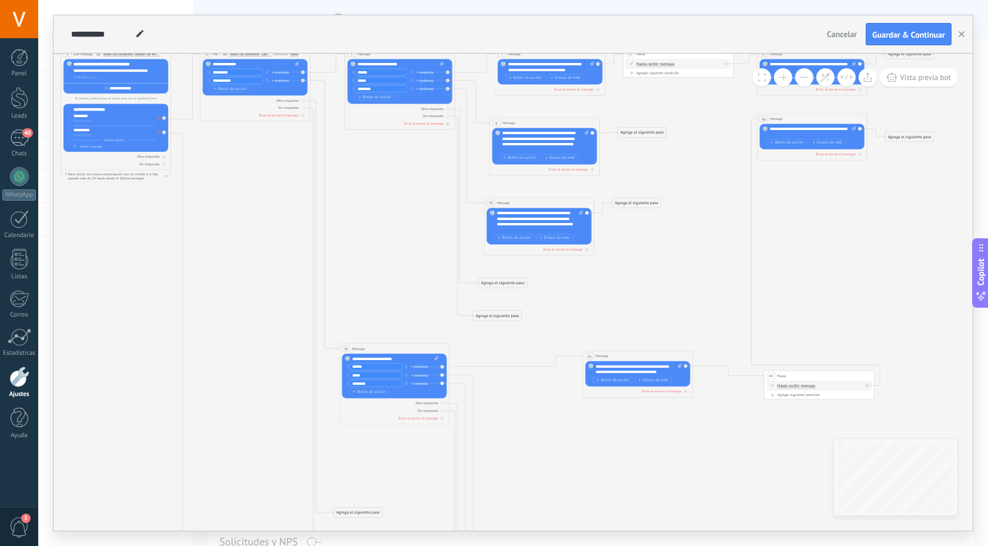
click at [597, 121] on span "Iniciar vista previa aquí Cambiar nombre Duplicar [GEOGRAPHIC_DATA]" at bounding box center [592, 123] width 9 height 8
click at [607, 153] on div "Duplicar" at bounding box center [618, 149] width 55 height 9
drag, startPoint x: 560, startPoint y: 198, endPoint x: 611, endPoint y: 479, distance: 285.7
click at [611, 479] on div "48 Mensaje ******* (a): Todos los contactos - canales seleccionados Todos los c…" at bounding box center [595, 482] width 110 height 10
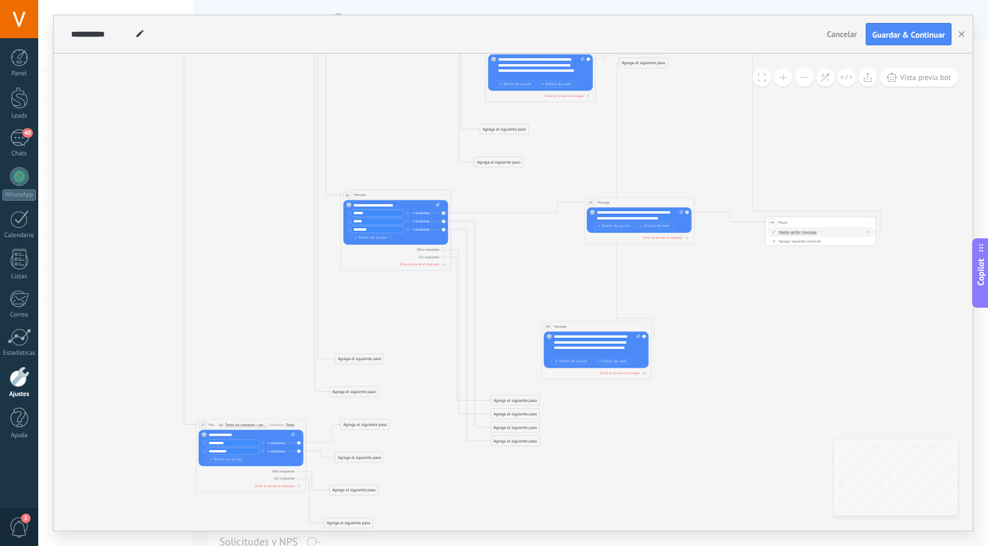
click at [514, 428] on div "Agrega el siguiente paso" at bounding box center [515, 427] width 48 height 9
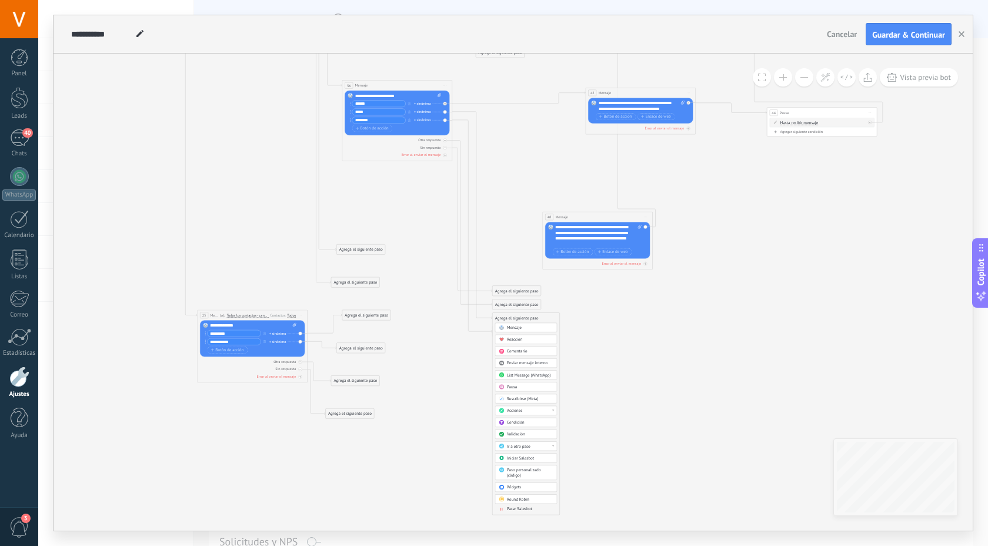
click at [540, 448] on div "Ir a otro paso" at bounding box center [530, 446] width 46 height 5
click at [514, 477] on div "48: Mensaje" at bounding box center [526, 481] width 62 height 9
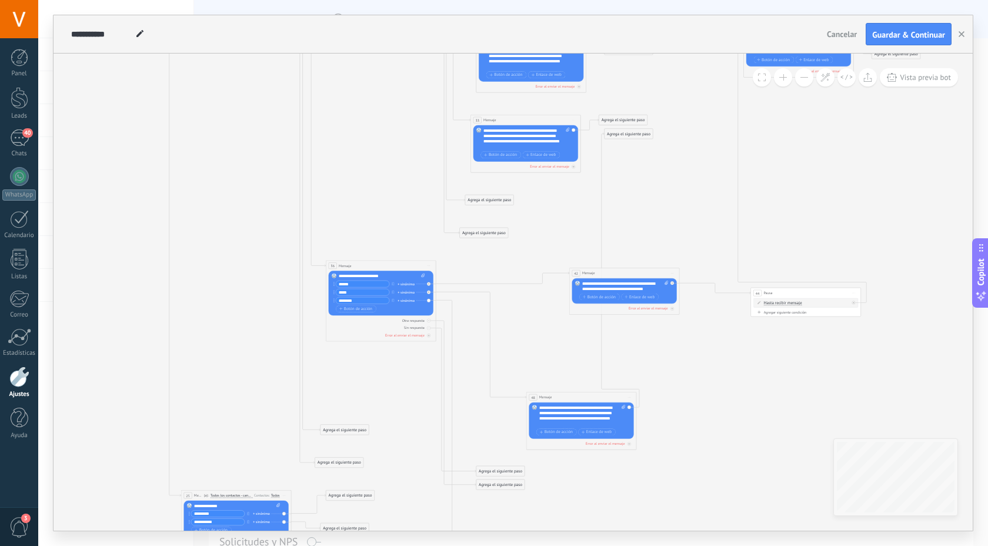
click at [575, 120] on icon at bounding box center [573, 120] width 3 height 1
click at [591, 148] on div "Duplicar" at bounding box center [599, 146] width 55 height 9
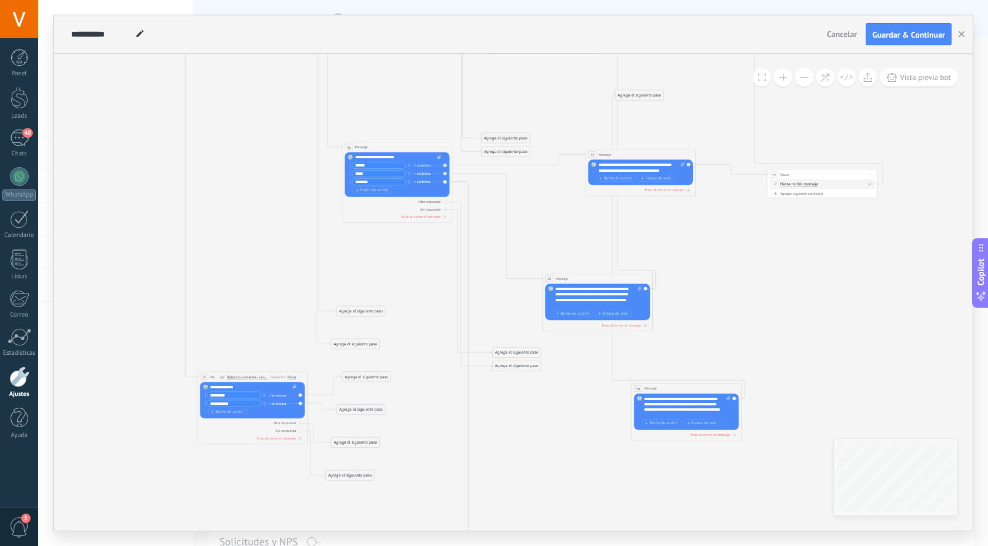
drag, startPoint x: 529, startPoint y: 79, endPoint x: 682, endPoint y: 392, distance: 348.4
click at [682, 392] on div "50 Mensaje ******* (a): Todos los contactos - canales seleccionados Todos los c…" at bounding box center [687, 389] width 110 height 10
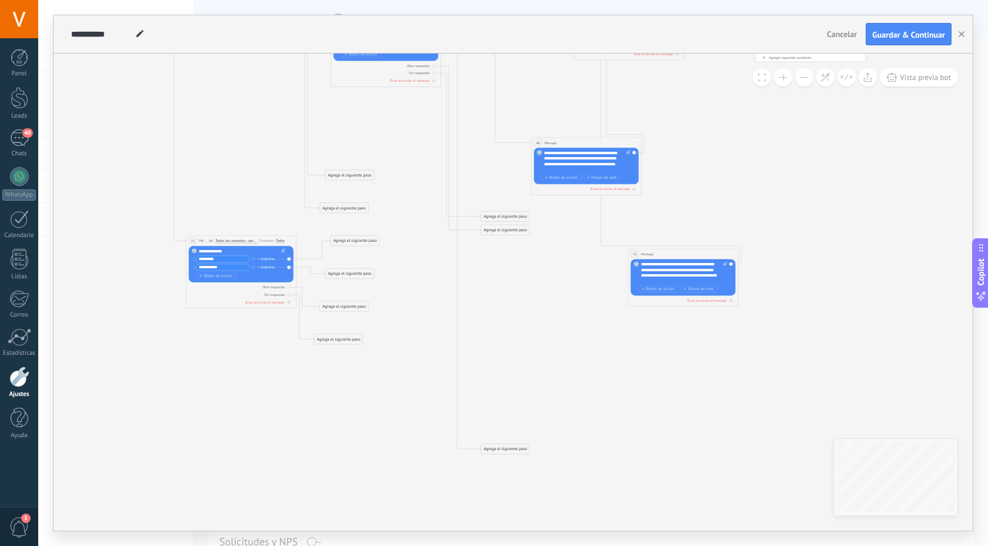
click at [511, 445] on div "Agrega el siguiente paso" at bounding box center [505, 449] width 48 height 9
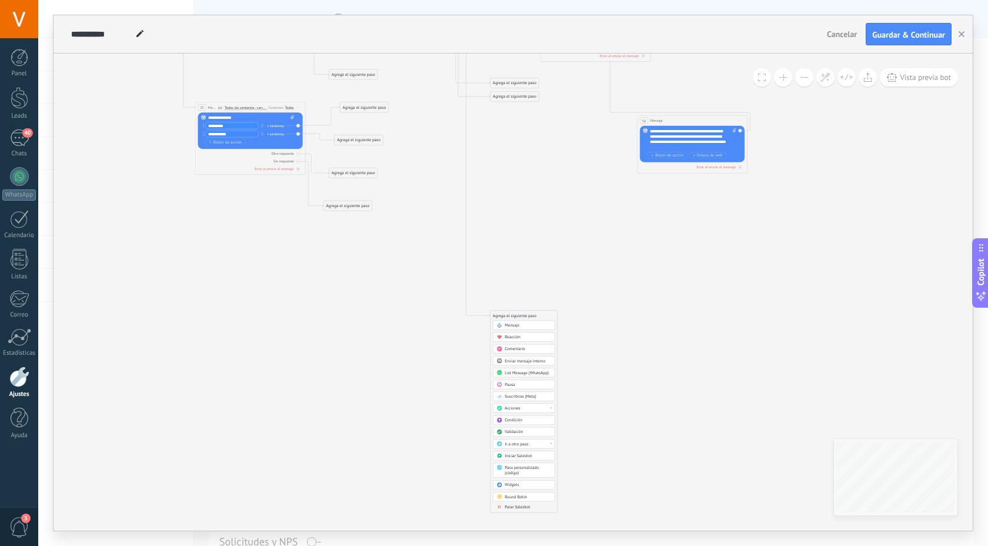
click at [535, 444] on div "Ir a otro paso" at bounding box center [528, 443] width 46 height 5
click at [514, 478] on div "50: Mensaje" at bounding box center [525, 479] width 62 height 9
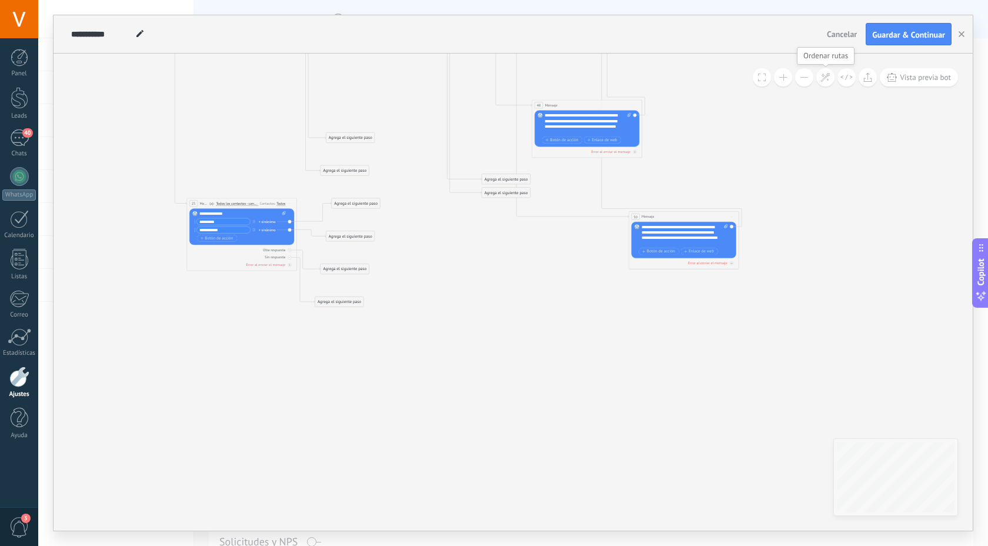
click at [827, 75] on icon at bounding box center [826, 77] width 10 height 10
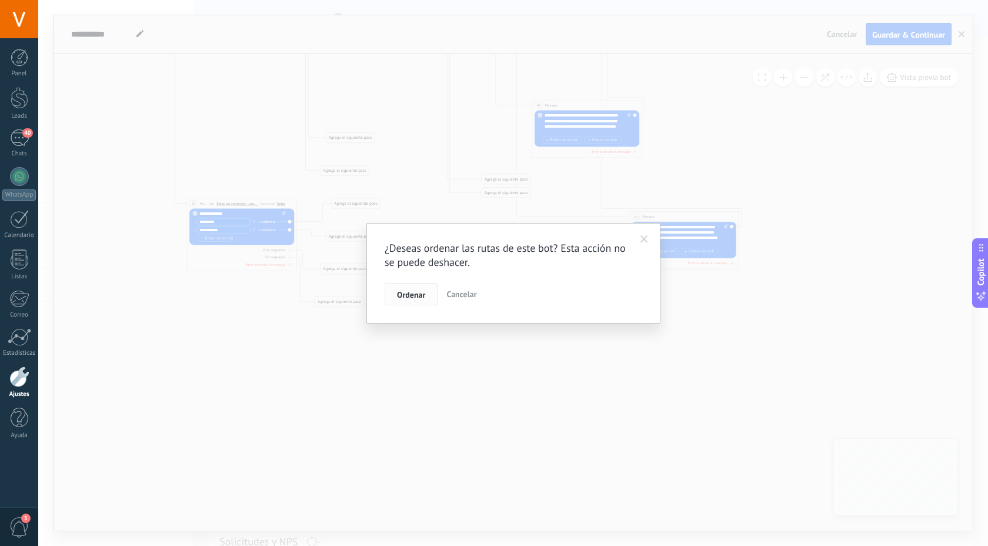
click at [417, 297] on span "Ordenar" at bounding box center [411, 295] width 28 height 8
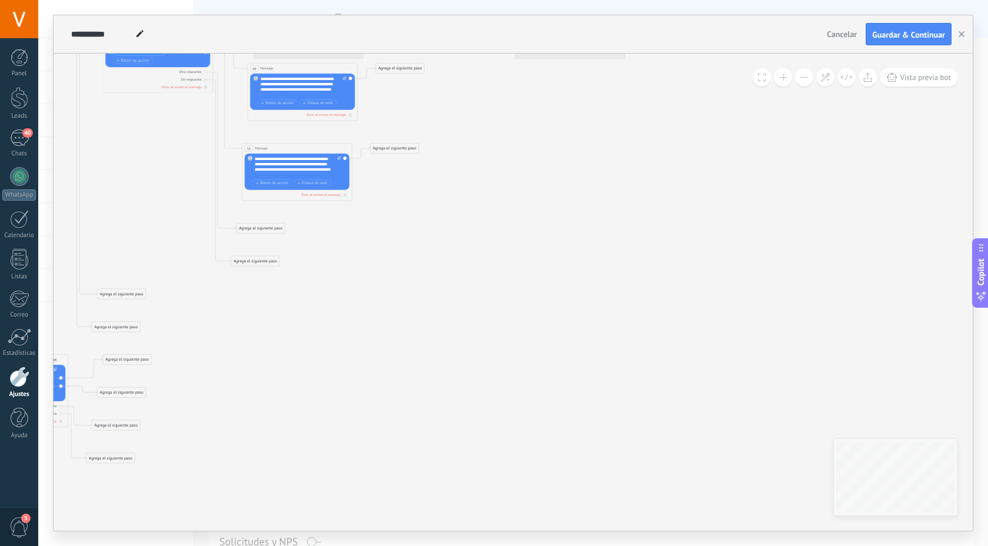
drag, startPoint x: 535, startPoint y: 244, endPoint x: 306, endPoint y: 418, distance: 287.6
click at [306, 418] on icon at bounding box center [218, 155] width 1195 height 891
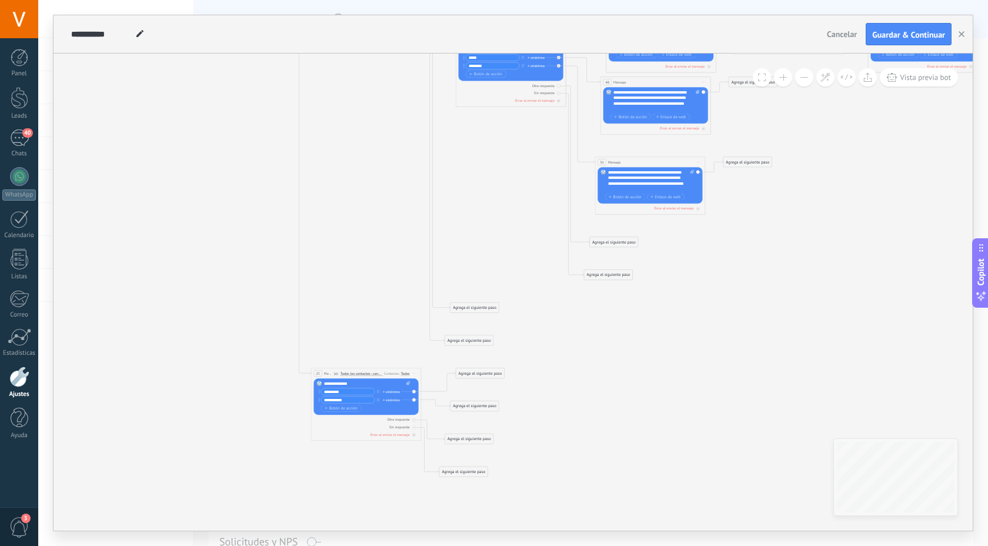
drag, startPoint x: 297, startPoint y: 258, endPoint x: 651, endPoint y: 272, distance: 354.4
click at [651, 272] on icon at bounding box center [572, 168] width 1195 height 891
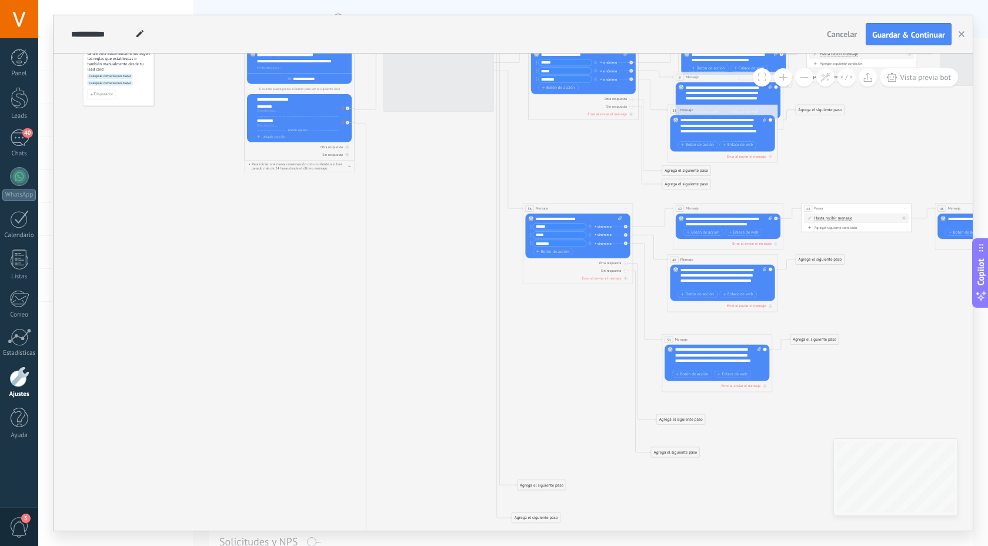
drag, startPoint x: 513, startPoint y: 155, endPoint x: 593, endPoint y: 343, distance: 204.0
click at [593, 343] on icon at bounding box center [639, 346] width 1195 height 891
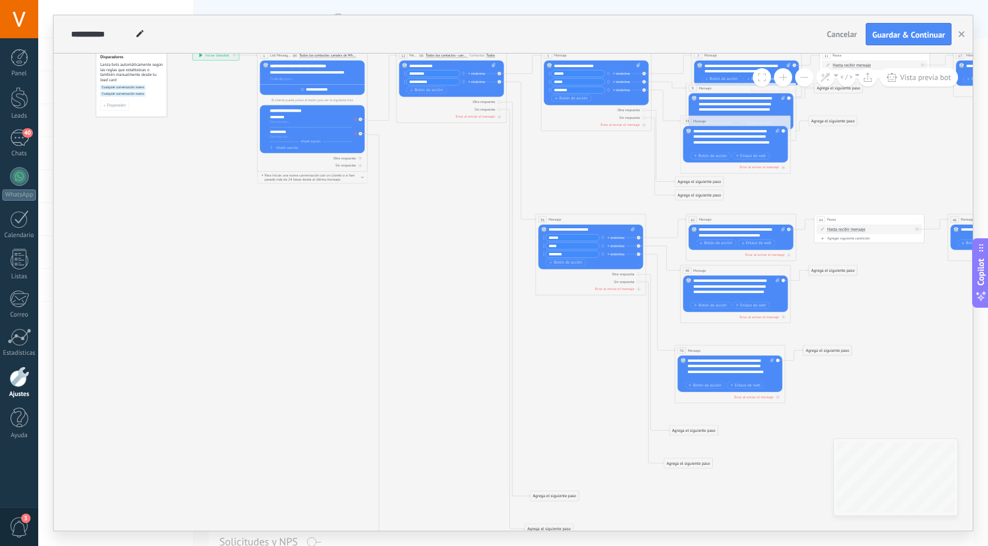
drag, startPoint x: 640, startPoint y: 254, endPoint x: 467, endPoint y: 311, distance: 182.7
click at [192, 50] on div "**********" at bounding box center [192, 50] width 0 height 0
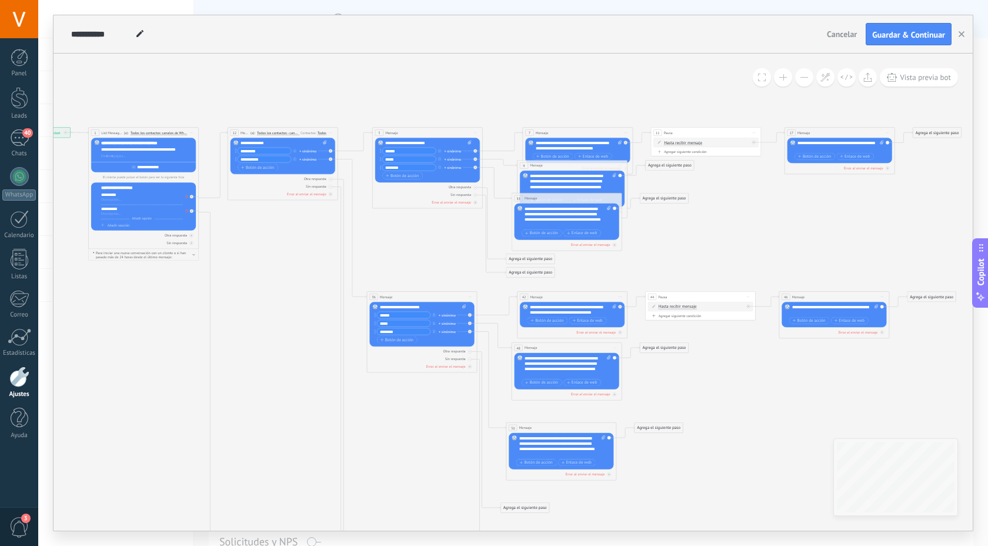
drag, startPoint x: 623, startPoint y: 208, endPoint x: 454, endPoint y: 285, distance: 186.1
click at [454, 285] on icon at bounding box center [483, 434] width 1195 height 891
drag, startPoint x: 547, startPoint y: 298, endPoint x: 541, endPoint y: 291, distance: 8.7
click at [541, 291] on div "42 Mensaje ******* (a): Todos los contactos - canales seleccionados Todos los c…" at bounding box center [567, 289] width 110 height 10
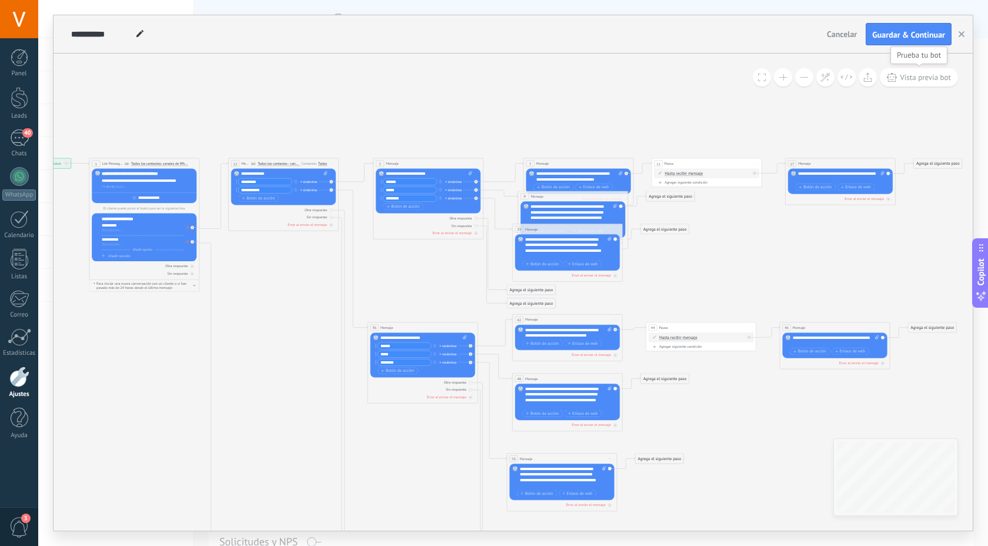
click at [914, 81] on span "Vista previa bot" at bounding box center [925, 77] width 51 height 10
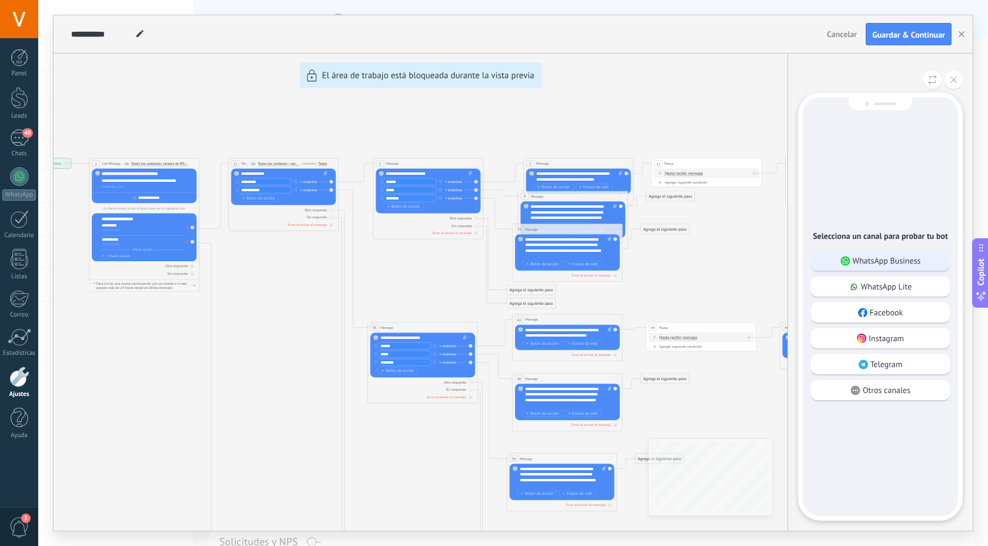
click at [904, 257] on p "WhatsApp Business" at bounding box center [887, 260] width 68 height 11
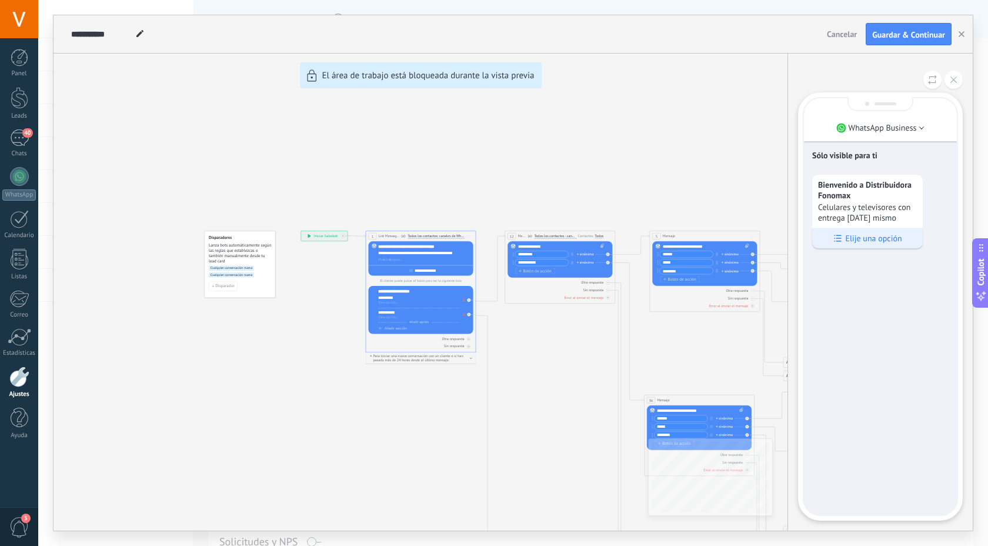
click at [886, 239] on p "Elije una opción" at bounding box center [873, 238] width 56 height 11
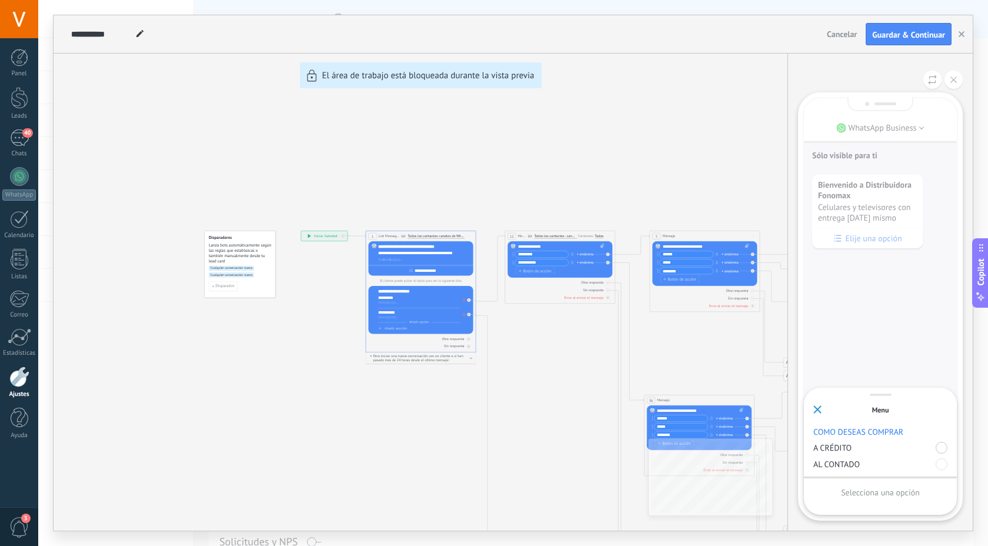
click at [941, 452] on div at bounding box center [942, 448] width 12 height 12
click at [915, 491] on div "Enviar" at bounding box center [881, 492] width 134 height 20
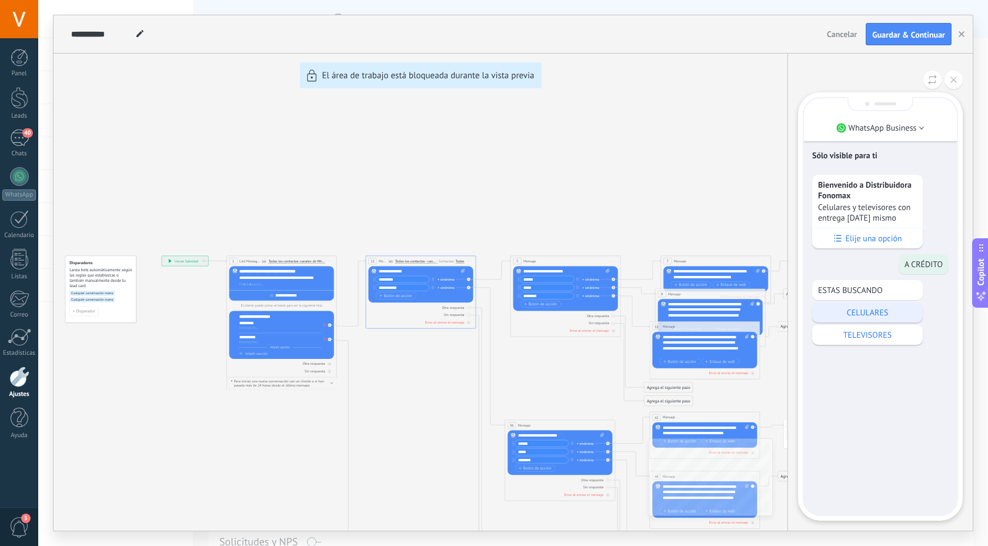
click at [876, 318] on p "CELULARES" at bounding box center [867, 312] width 99 height 11
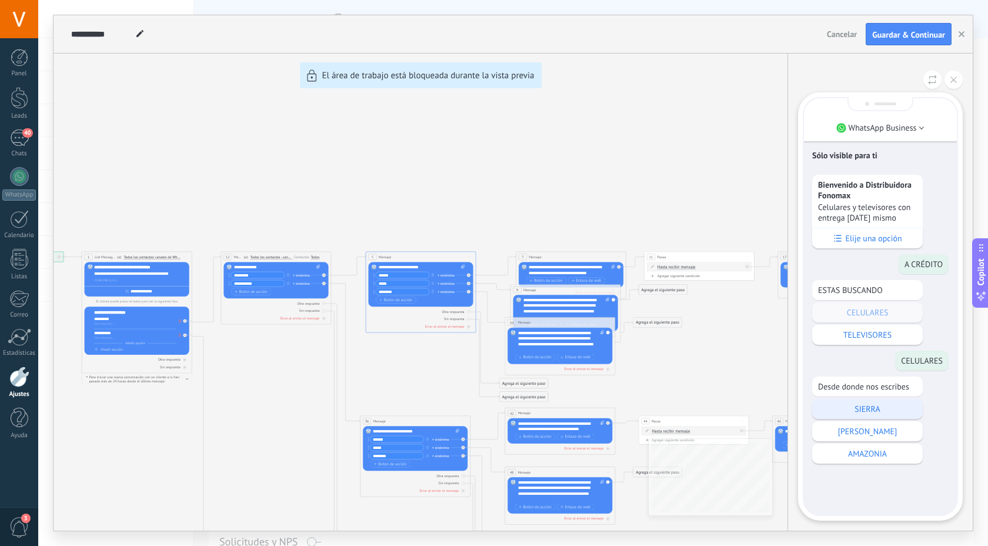
click at [889, 414] on p "SIERRA" at bounding box center [867, 409] width 99 height 11
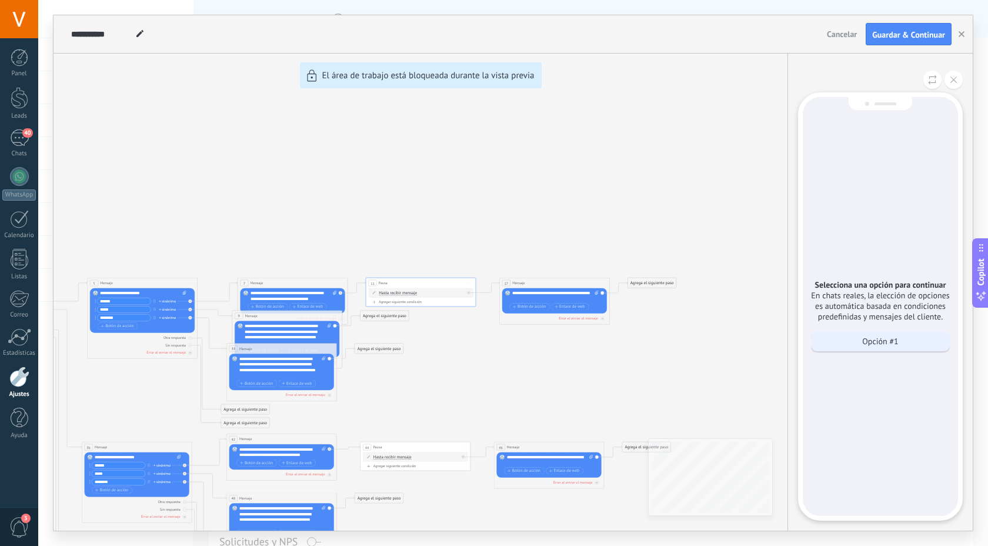
click at [892, 347] on p "Opción #1" at bounding box center [880, 341] width 36 height 11
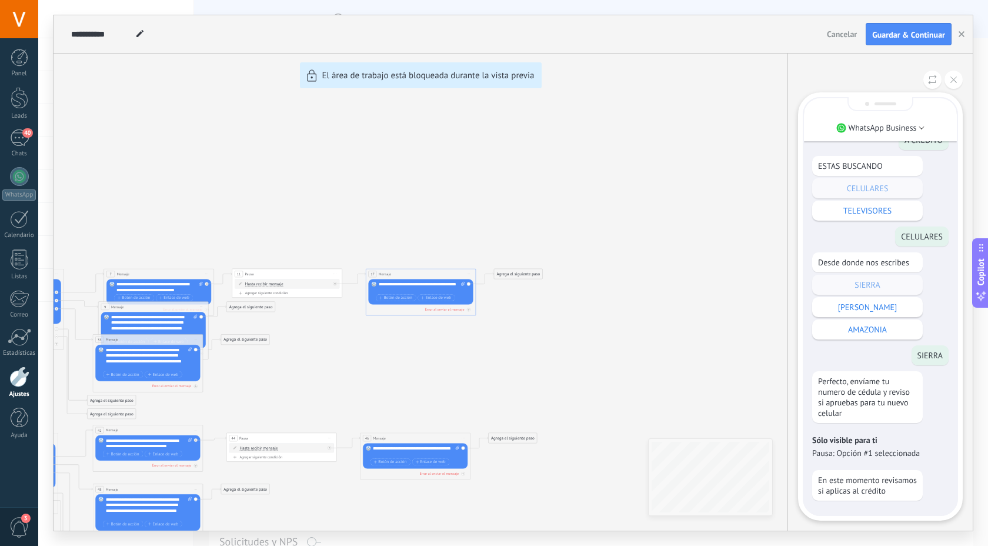
click at [855, 452] on p "Pausa: Opción #1 seleccionada" at bounding box center [880, 453] width 136 height 11
click at [889, 453] on p "Pausa: Opción #1 seleccionada" at bounding box center [880, 453] width 136 height 11
click at [862, 446] on div "Sólo visible para ti Pausa: Opción #1 seleccionada" at bounding box center [880, 447] width 136 height 24
click at [537, 274] on div "**********" at bounding box center [514, 272] width 920 height 515
click at [525, 273] on div "**********" at bounding box center [514, 272] width 920 height 515
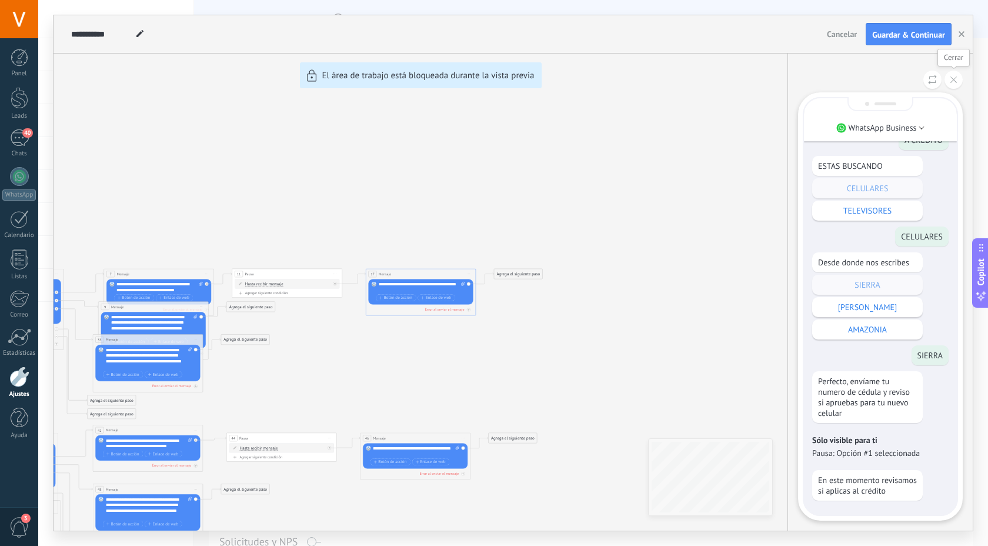
click at [956, 73] on button at bounding box center [954, 80] width 18 height 18
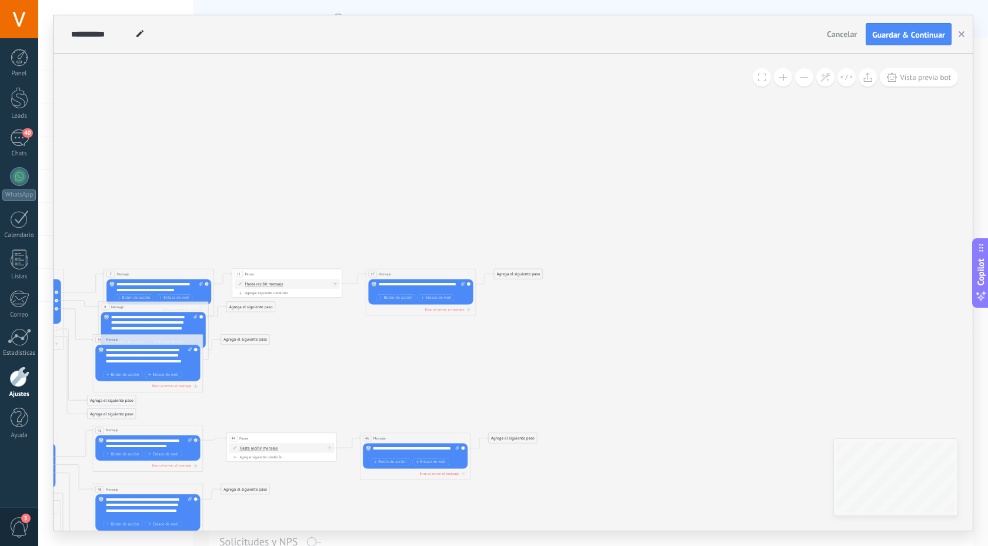
click at [528, 275] on div "Agrega el siguiente paso" at bounding box center [518, 273] width 48 height 9
click at [543, 403] on div "Ir a otro paso" at bounding box center [532, 401] width 46 height 5
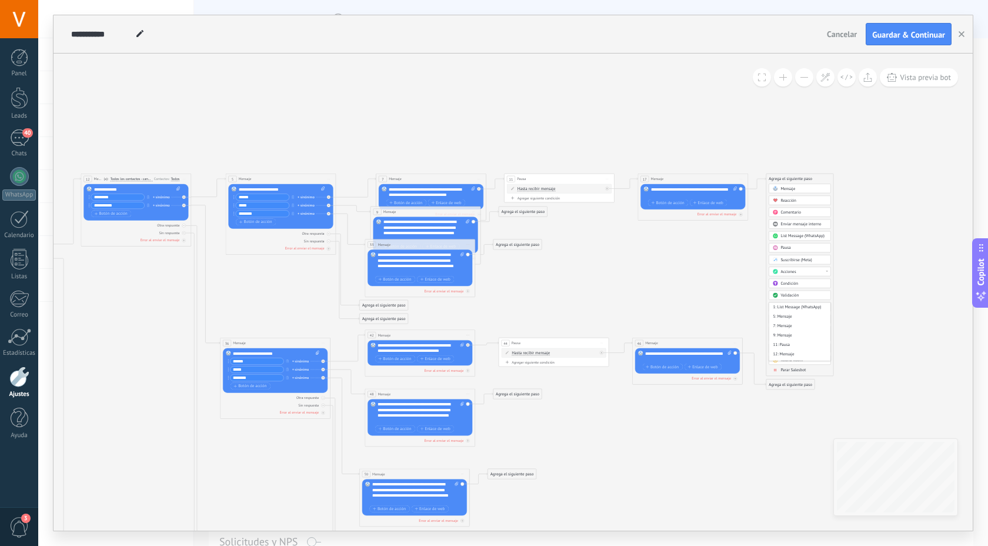
click at [882, 339] on icon at bounding box center [336, 476] width 1195 height 881
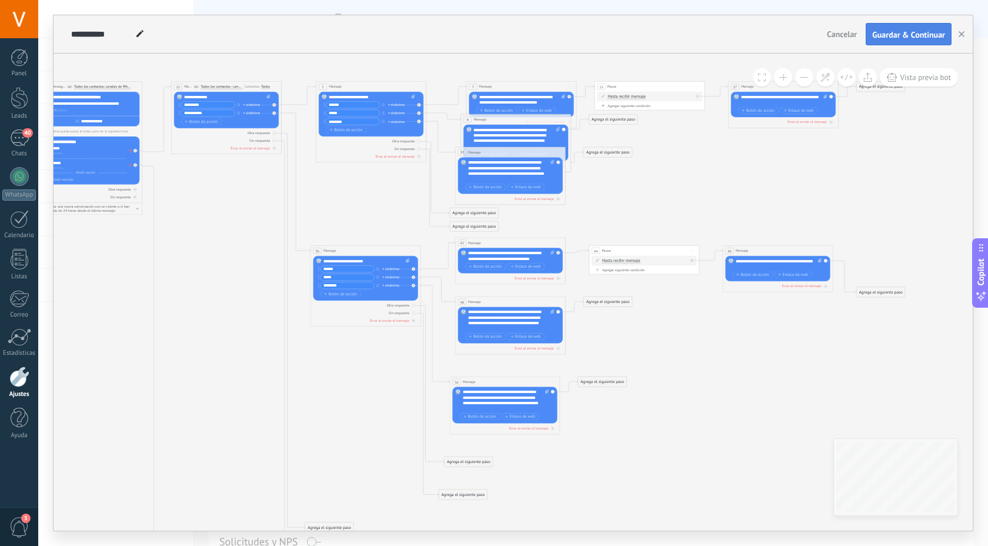
click at [895, 32] on span "Guardar & Continuar" at bounding box center [908, 35] width 73 height 8
click at [916, 41] on button "Guardar & Continuar" at bounding box center [909, 34] width 86 height 22
click at [19, 64] on div at bounding box center [20, 58] width 18 height 18
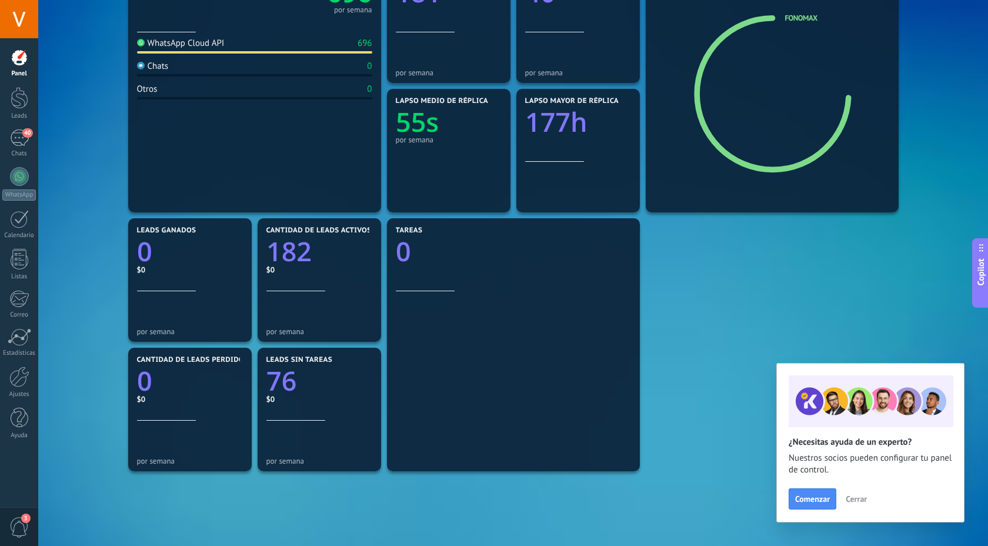
scroll to position [287, 0]
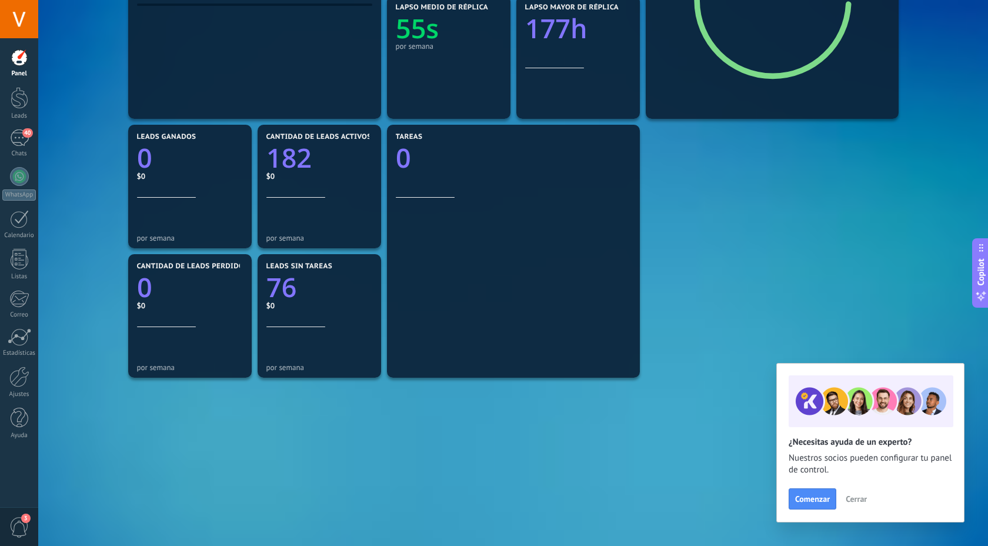
click at [865, 501] on span "Cerrar" at bounding box center [856, 499] width 21 height 8
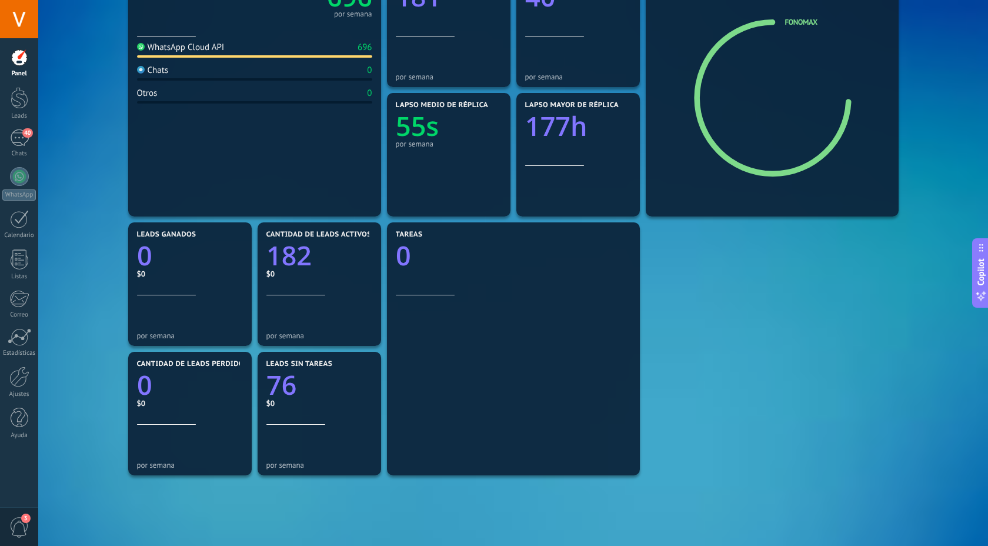
scroll to position [0, 0]
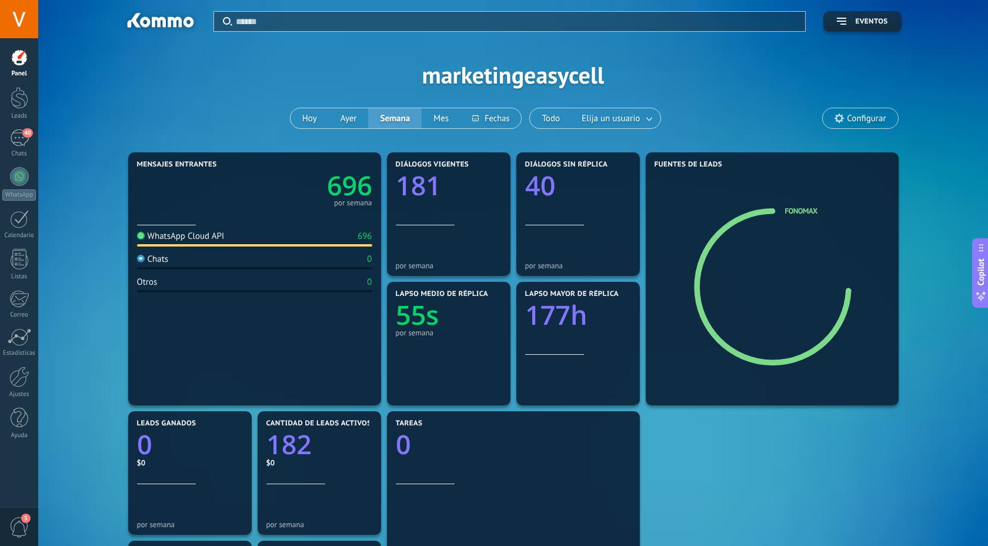
click at [871, 119] on span "Configurar" at bounding box center [866, 119] width 39 height 10
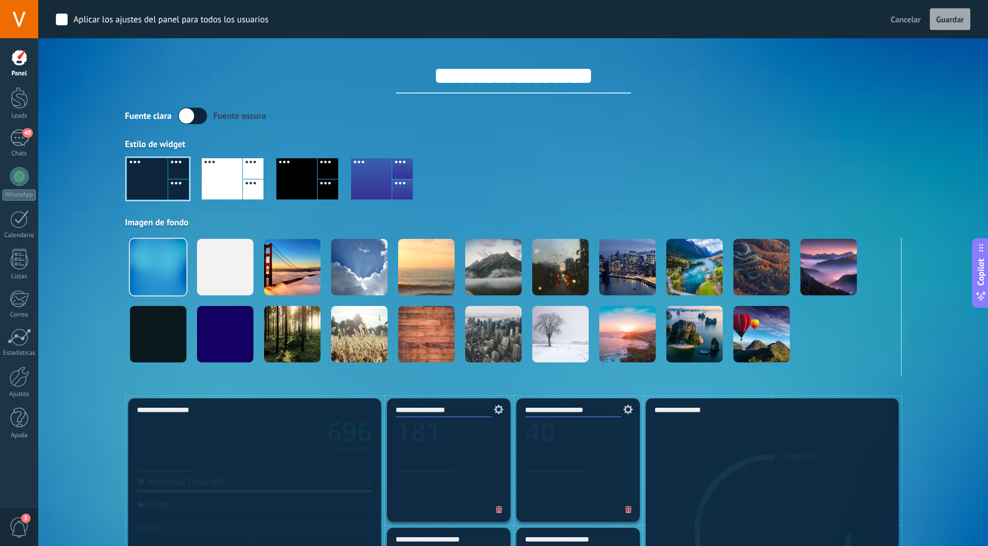
click at [16, 63] on div at bounding box center [20, 58] width 18 height 18
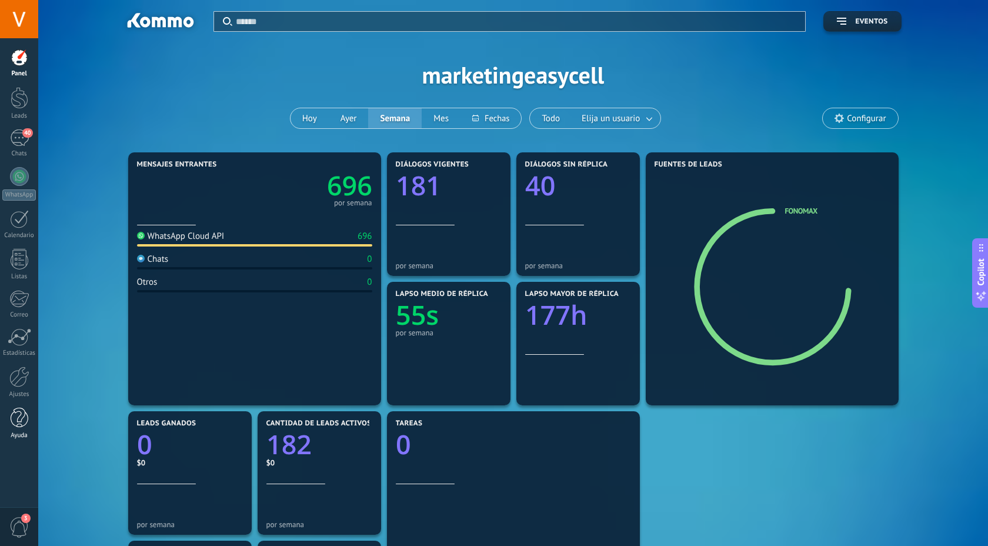
click at [24, 427] on div at bounding box center [20, 418] width 18 height 21
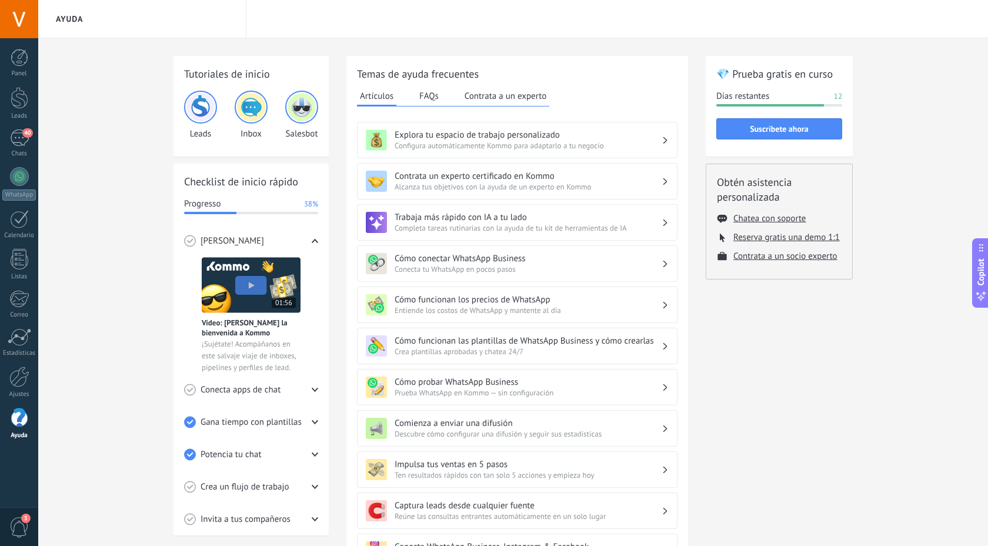
scroll to position [227, 0]
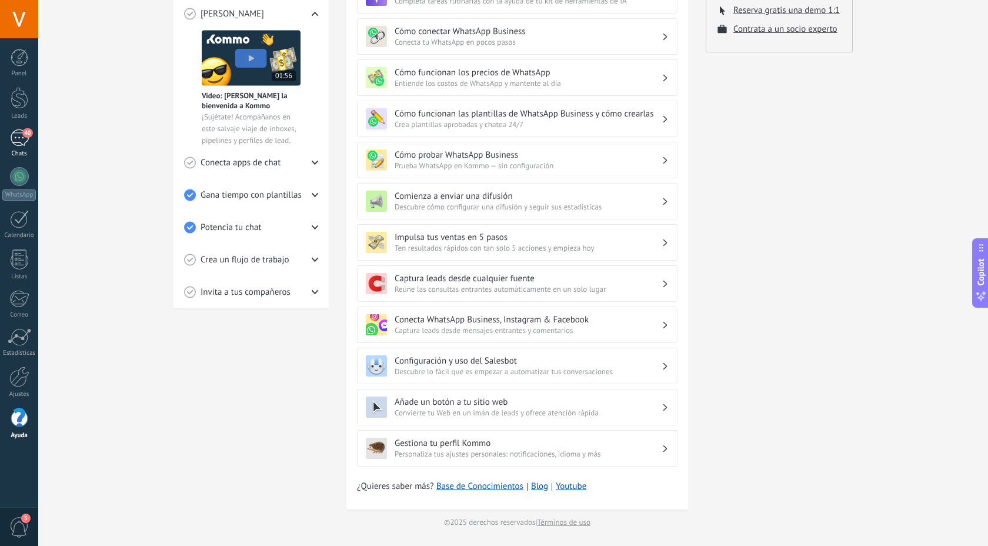
click at [15, 138] on div "40" at bounding box center [19, 137] width 19 height 17
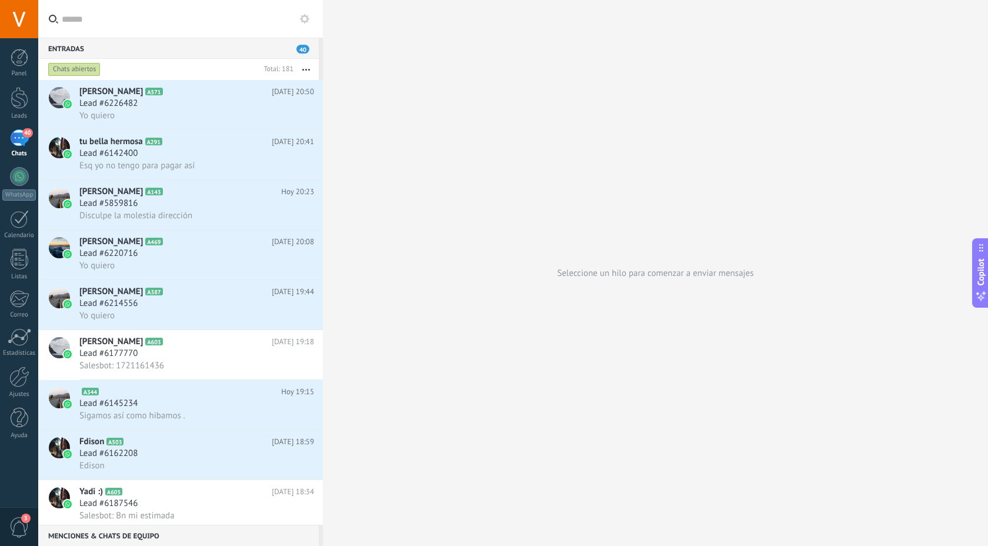
click at [308, 21] on icon at bounding box center [304, 18] width 9 height 9
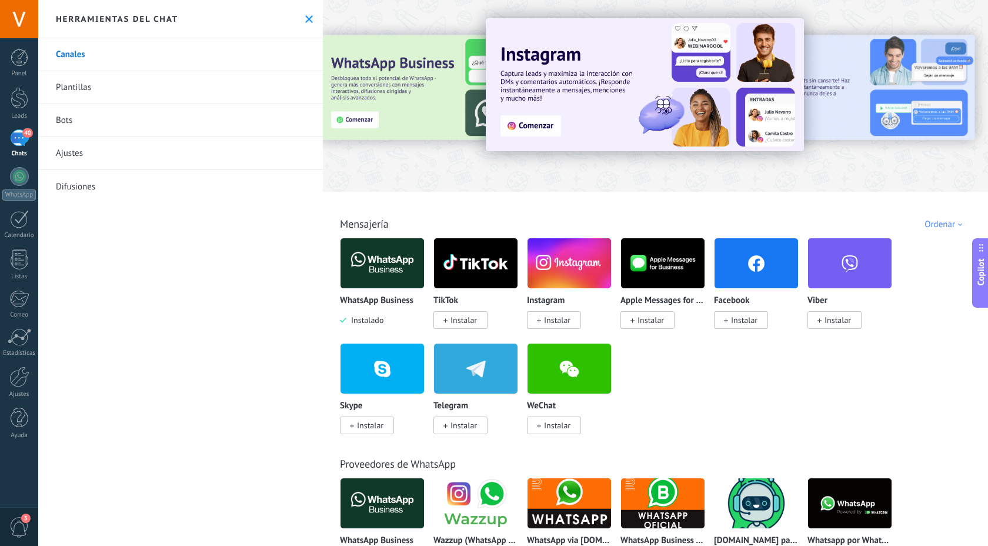
click at [22, 19] on div at bounding box center [19, 19] width 38 height 38
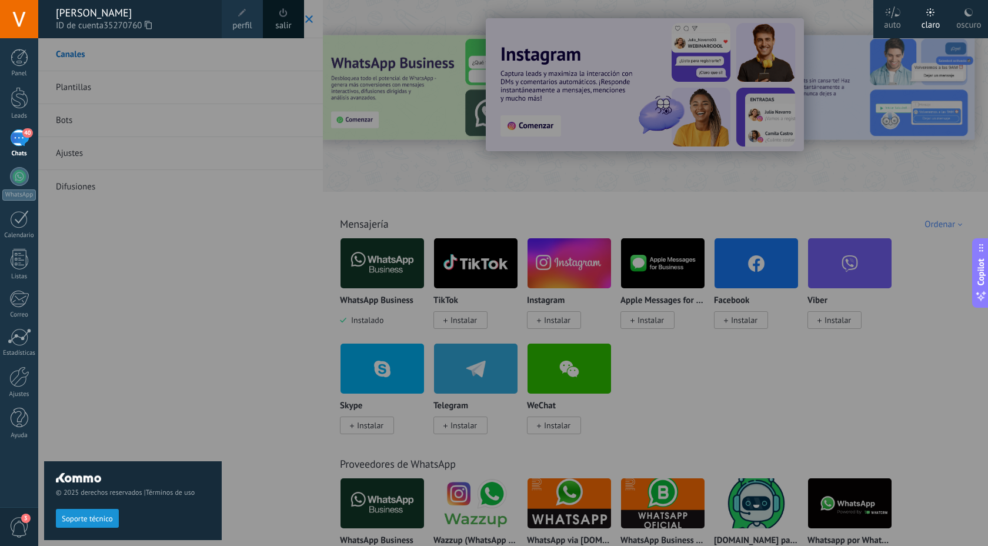
click at [242, 21] on span "perfil" at bounding box center [241, 25] width 19 height 13
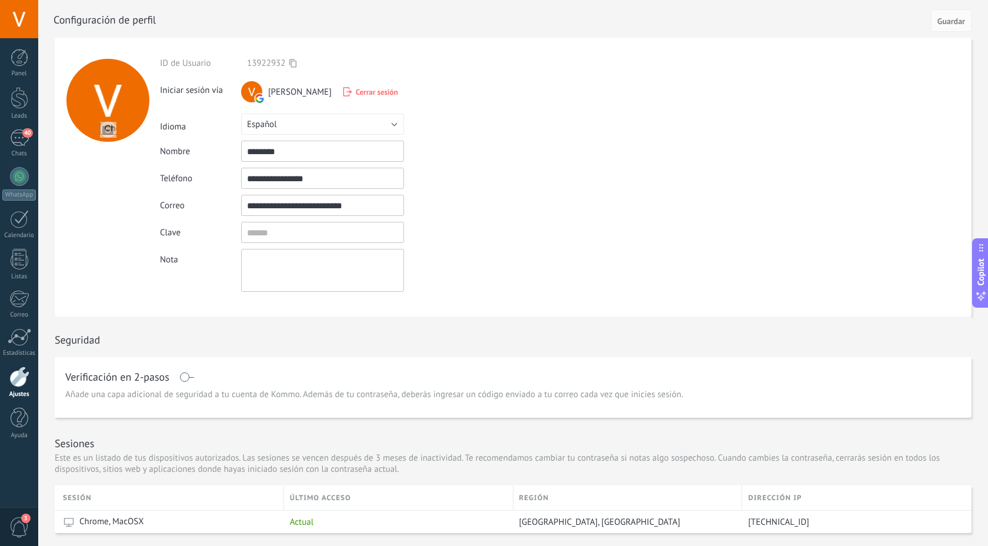
click at [289, 62] on span "13922932" at bounding box center [271, 63] width 49 height 11
click at [290, 63] on icon at bounding box center [292, 63] width 7 height 9
click at [25, 525] on span "3" at bounding box center [19, 527] width 20 height 21
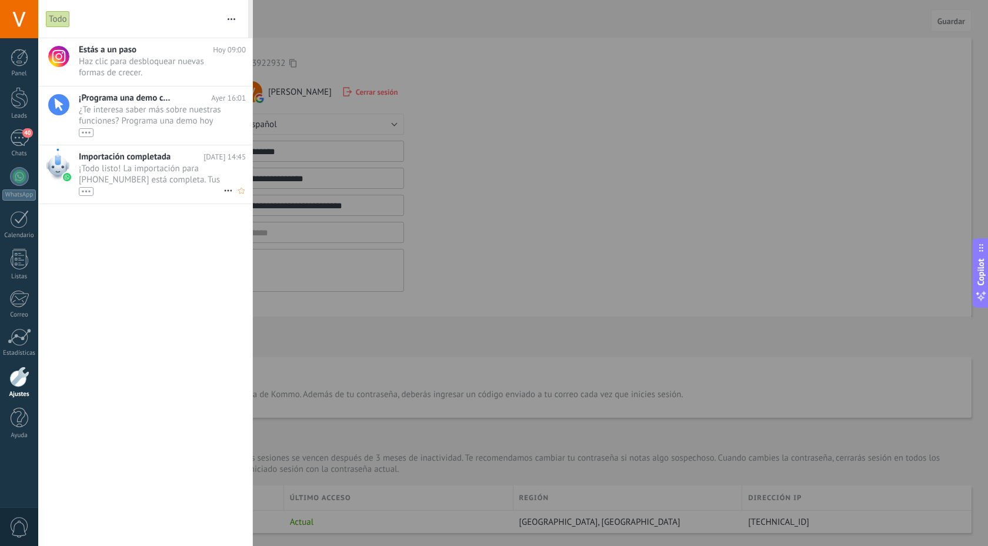
click at [172, 178] on span "¡Todo listo! La importación para +593 96 900 4025 está completa. Tus datos de W…" at bounding box center [151, 179] width 145 height 33
click at [88, 193] on div "•••" at bounding box center [86, 191] width 15 height 9
click at [129, 171] on span "¡Todo listo! La importación para +593 96 900 4025 está completa. Tus datos de W…" at bounding box center [151, 190] width 145 height 55
click at [25, 136] on span "40" at bounding box center [27, 132] width 10 height 9
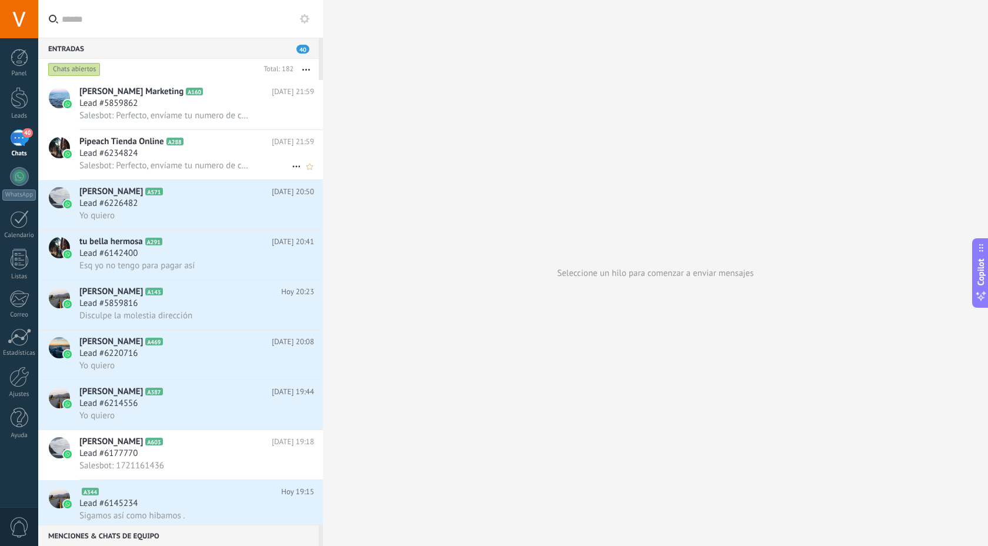
click at [236, 140] on h2 "Pipeach Tienda Online A288" at bounding box center [175, 142] width 192 height 12
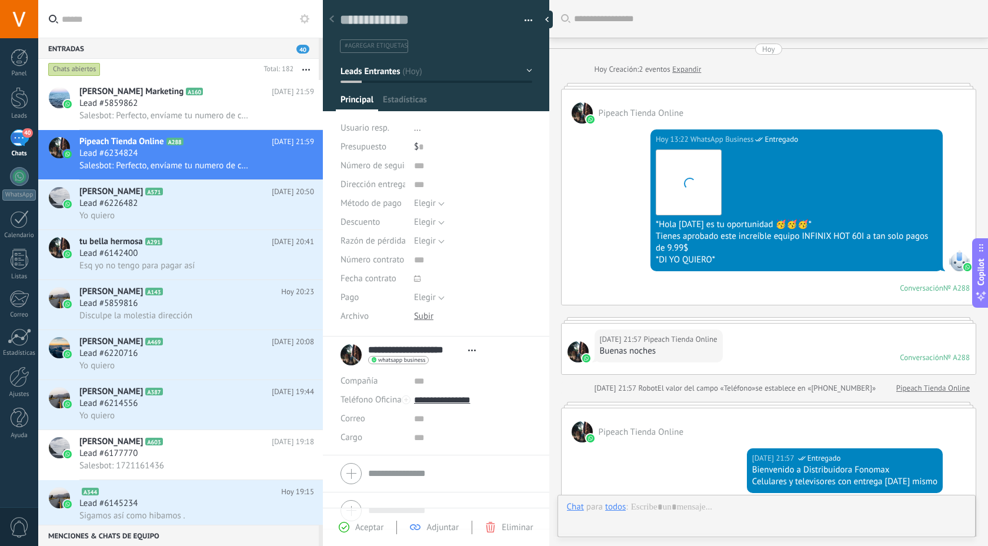
type textarea "**********"
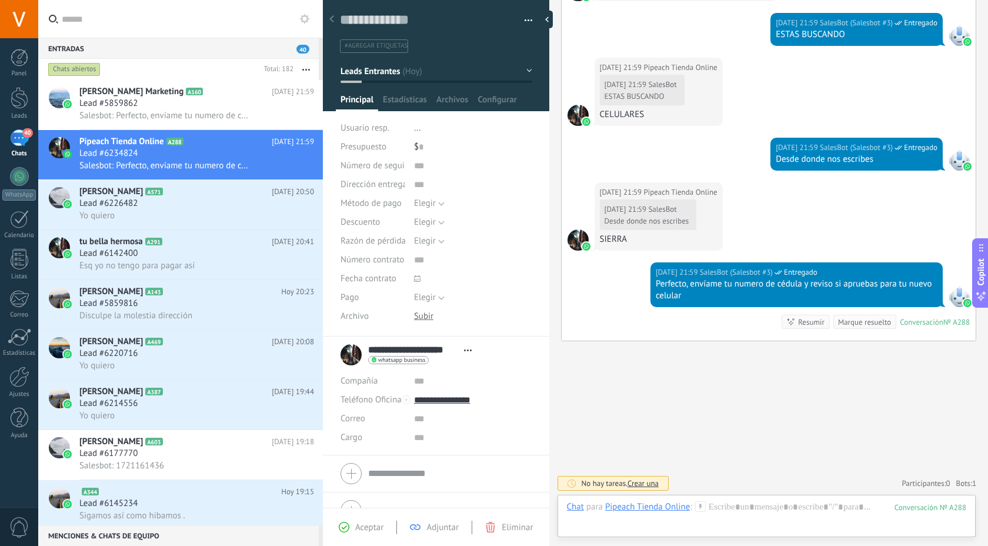
click at [95, 22] on input "text" at bounding box center [188, 19] width 252 height 38
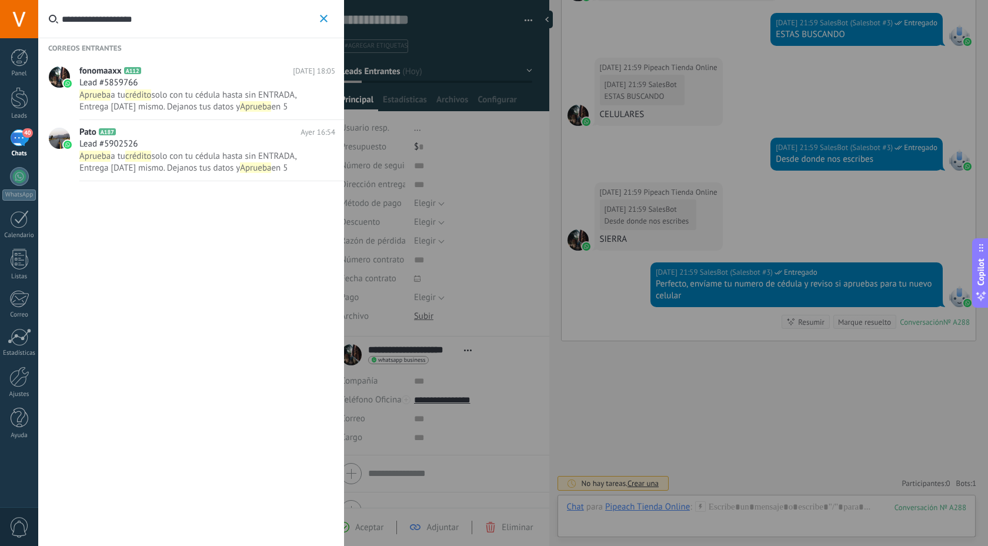
type input "**********"
click at [323, 21] on icon "button" at bounding box center [324, 19] width 8 height 8
